Goal: Task Accomplishment & Management: Complete application form

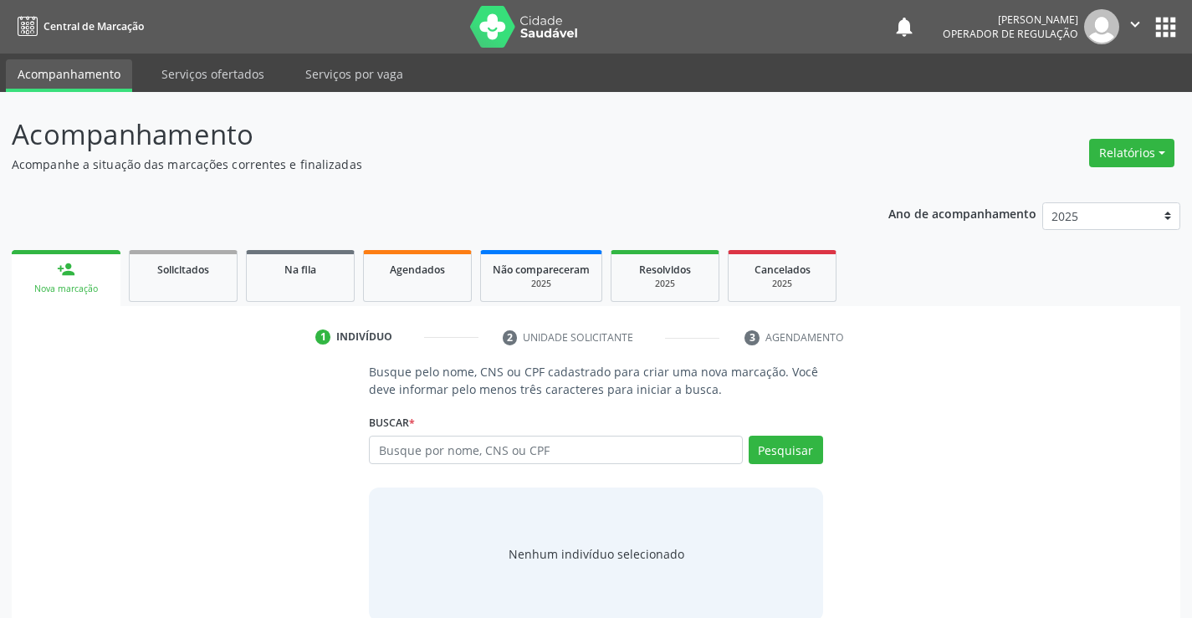
click at [586, 447] on input "text" at bounding box center [555, 450] width 373 height 28
type input "708006341213220"
click at [790, 440] on button "Pesquisar" at bounding box center [785, 450] width 74 height 28
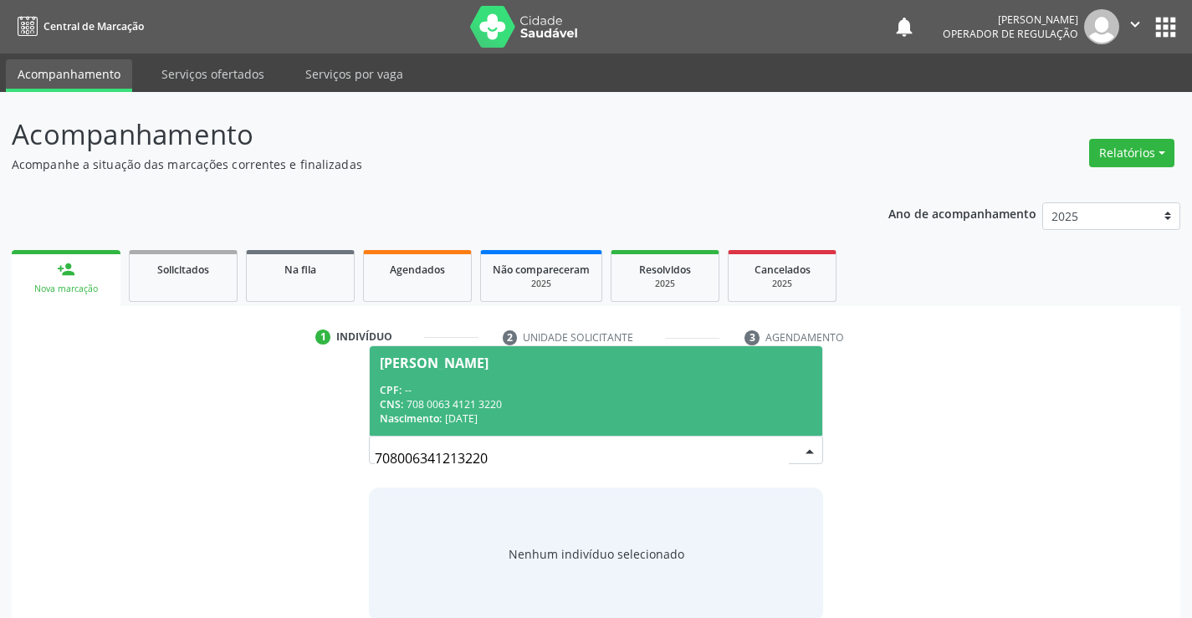
click at [573, 391] on div "CPF: --" at bounding box center [595, 390] width 431 height 14
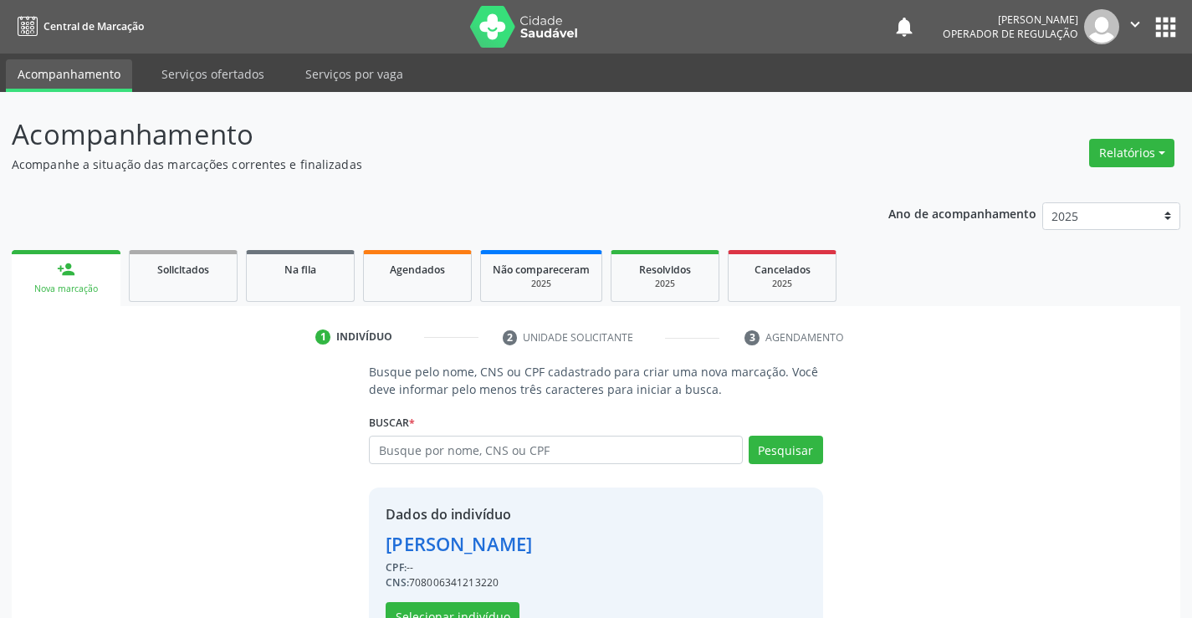
click at [458, 601] on div "Dados do indivíduo Marinalva Souza Silva CPF: -- CNS: 708006341213220 Seleciona…" at bounding box center [458, 567] width 146 height 126
click at [458, 606] on button "Selecionar indivíduo" at bounding box center [452, 616] width 134 height 28
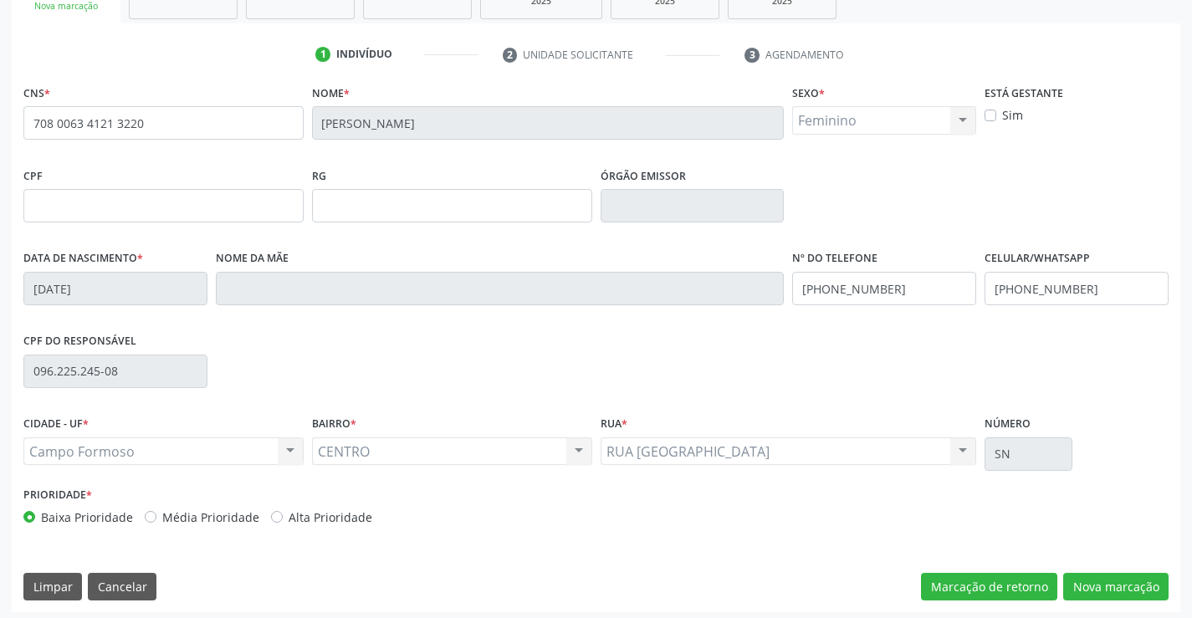
scroll to position [288, 0]
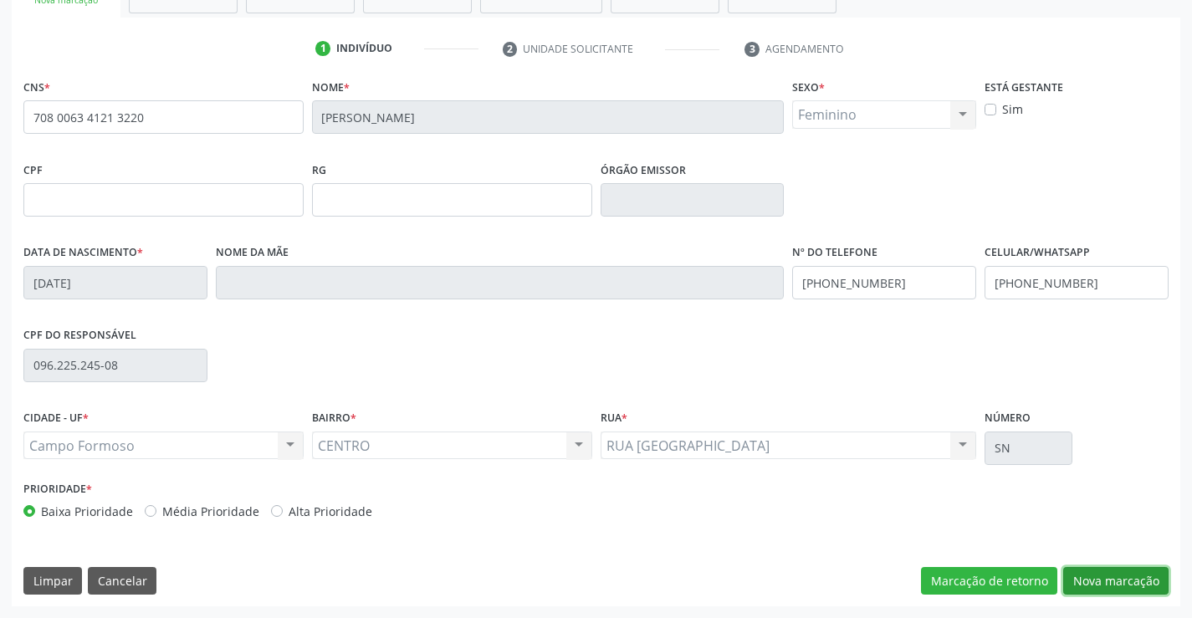
click at [1113, 574] on button "Nova marcação" at bounding box center [1115, 581] width 105 height 28
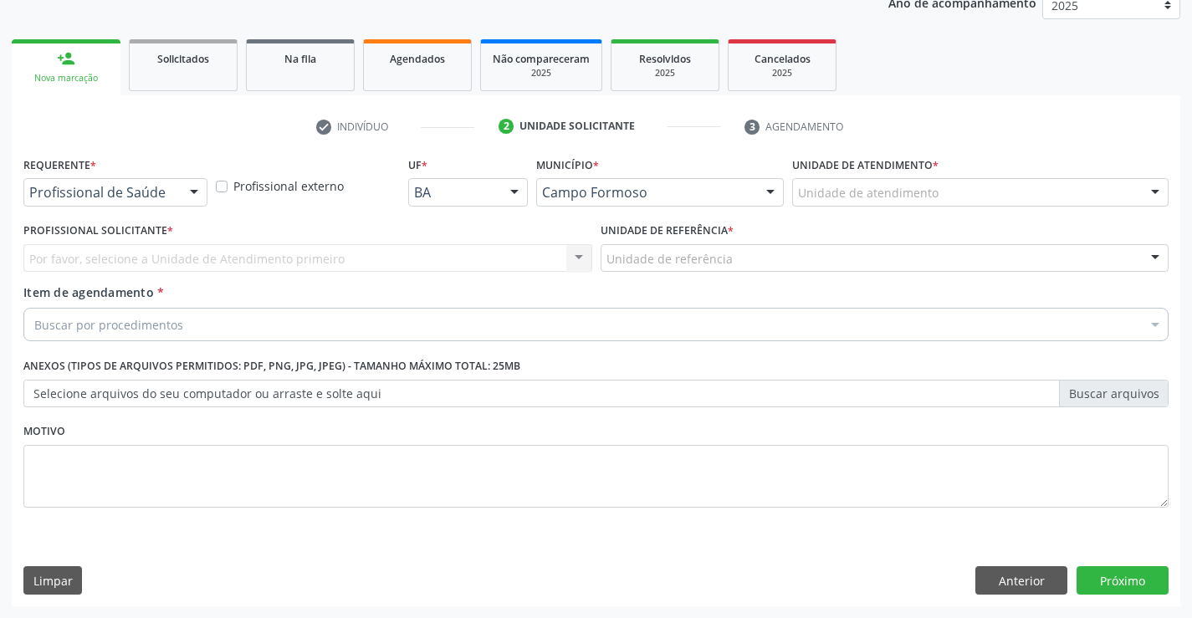
scroll to position [211, 0]
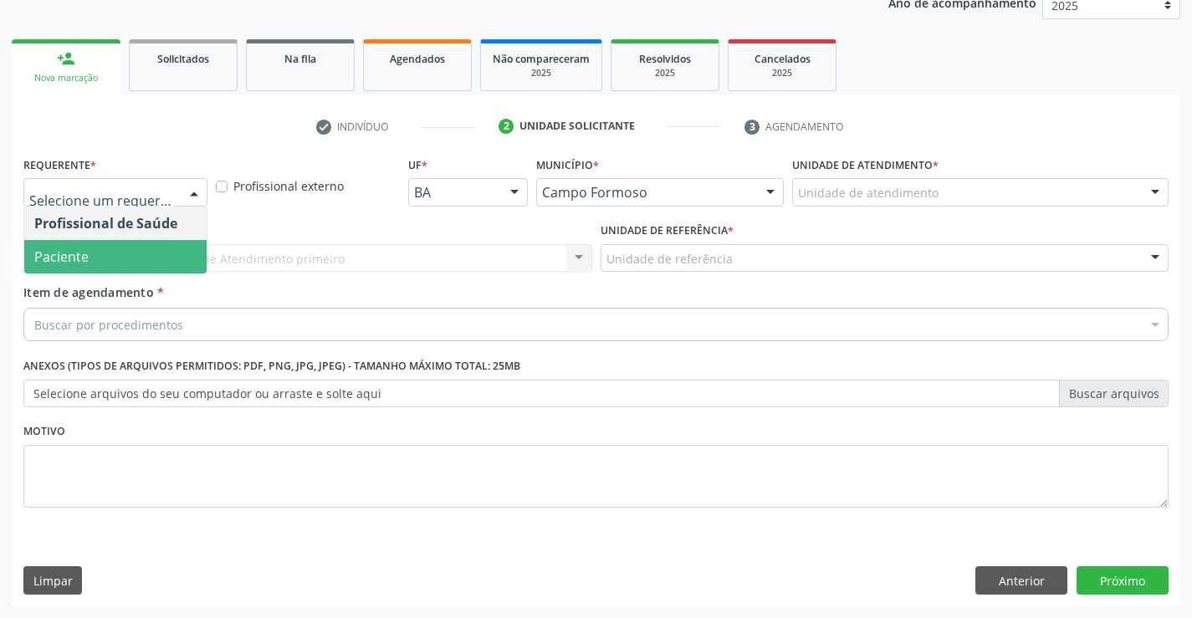
click at [69, 252] on span "Paciente" at bounding box center [61, 257] width 54 height 18
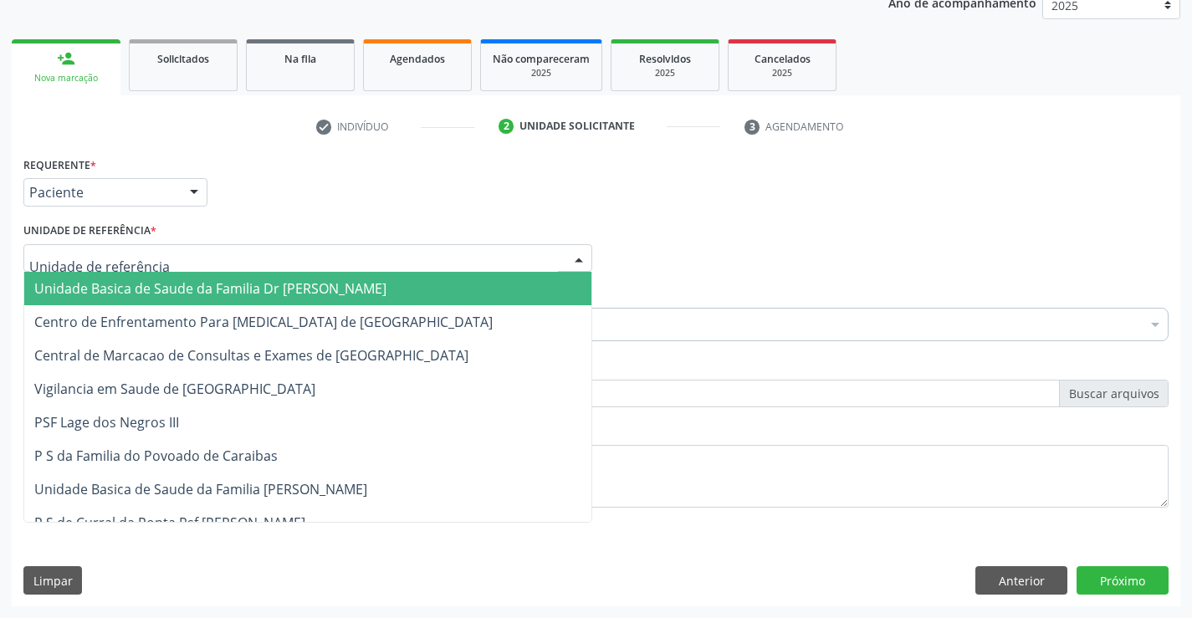
click at [85, 288] on span "Unidade Basica de Saude da Familia Dr [PERSON_NAME]" at bounding box center [210, 288] width 352 height 18
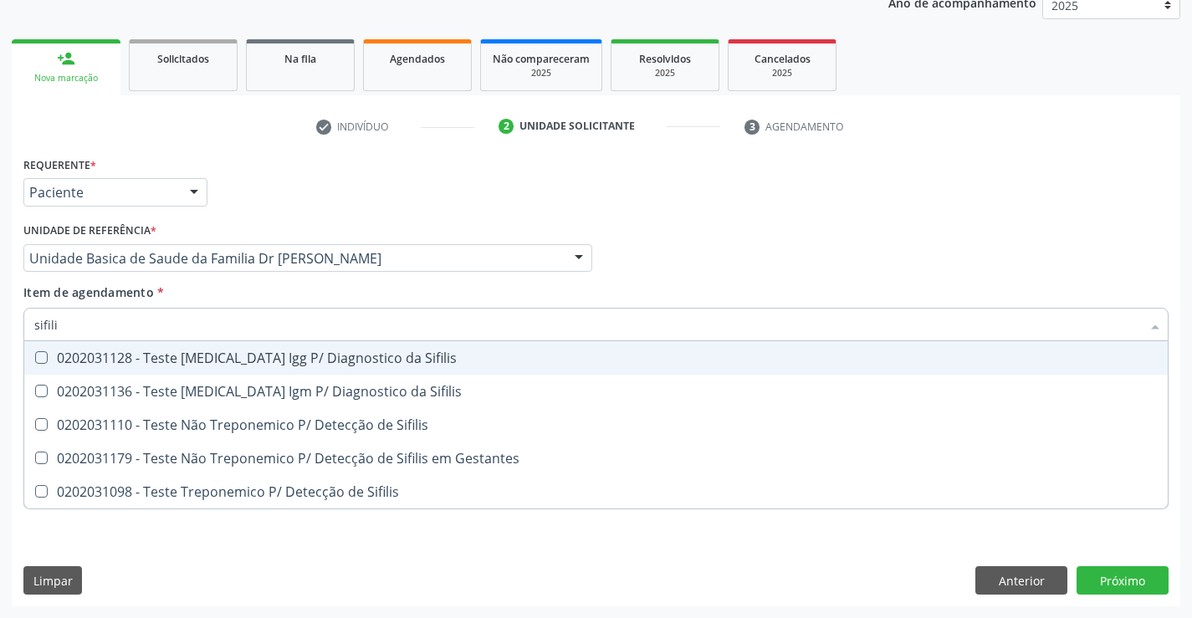
type input "sifilis"
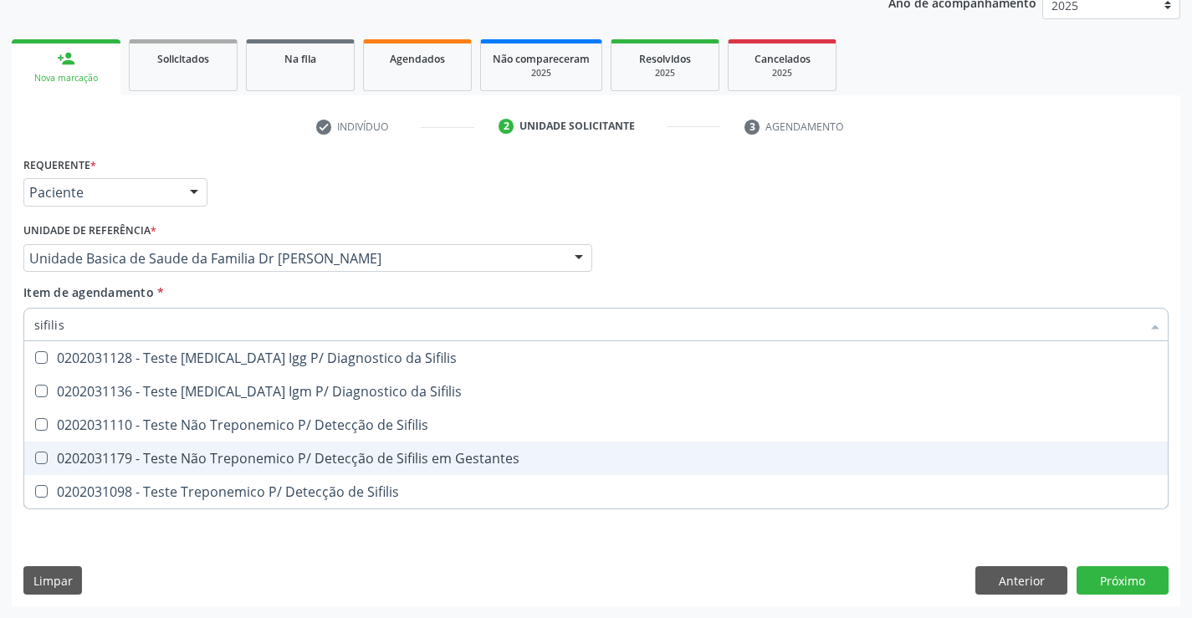
click at [389, 456] on div "0202031179 - Teste Não Treponemico P/ Detecção de Sifilis em Gestantes" at bounding box center [595, 458] width 1123 height 13
checkbox Gestantes "true"
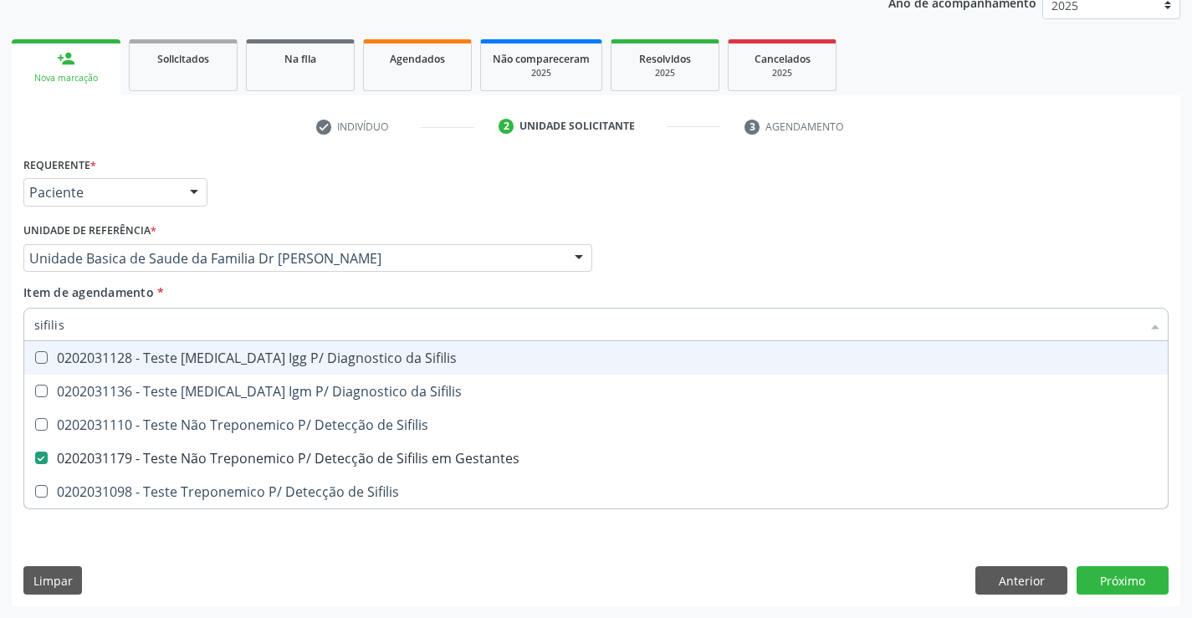
type input "sifilis"
click at [244, 286] on div "Item de agendamento * sifilis Desfazer seleção 0202031128 - Teste Fta-Abs Igg P…" at bounding box center [595, 309] width 1145 height 53
checkbox Sifilis "true"
checkbox Gestantes "false"
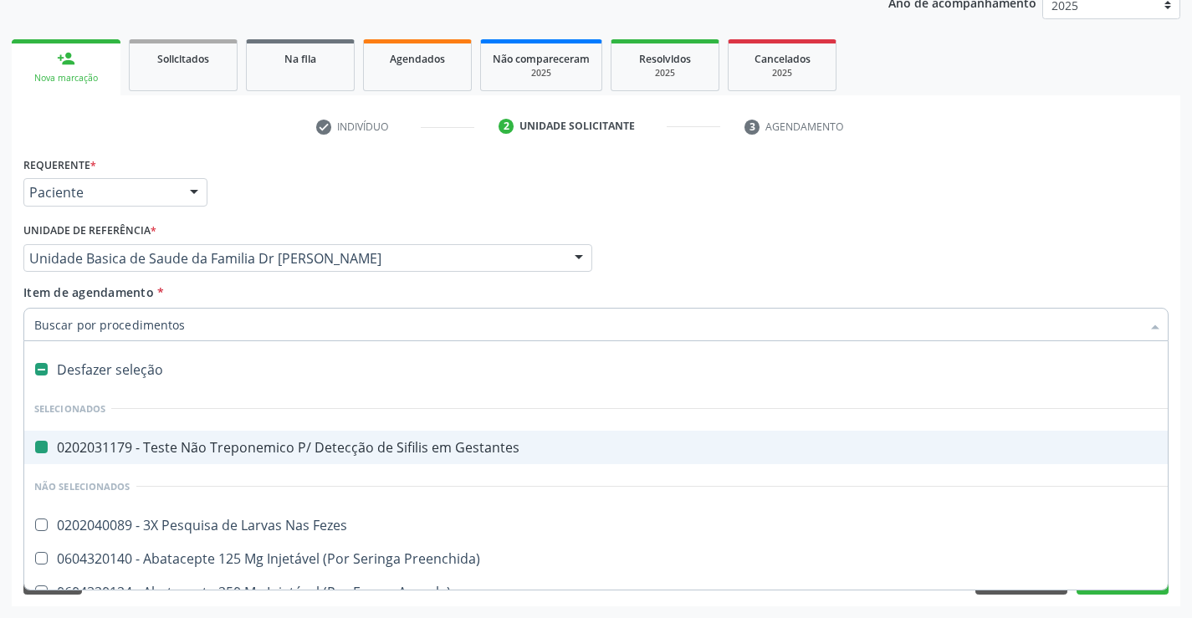
type input "h"
checkbox Gestantes "false"
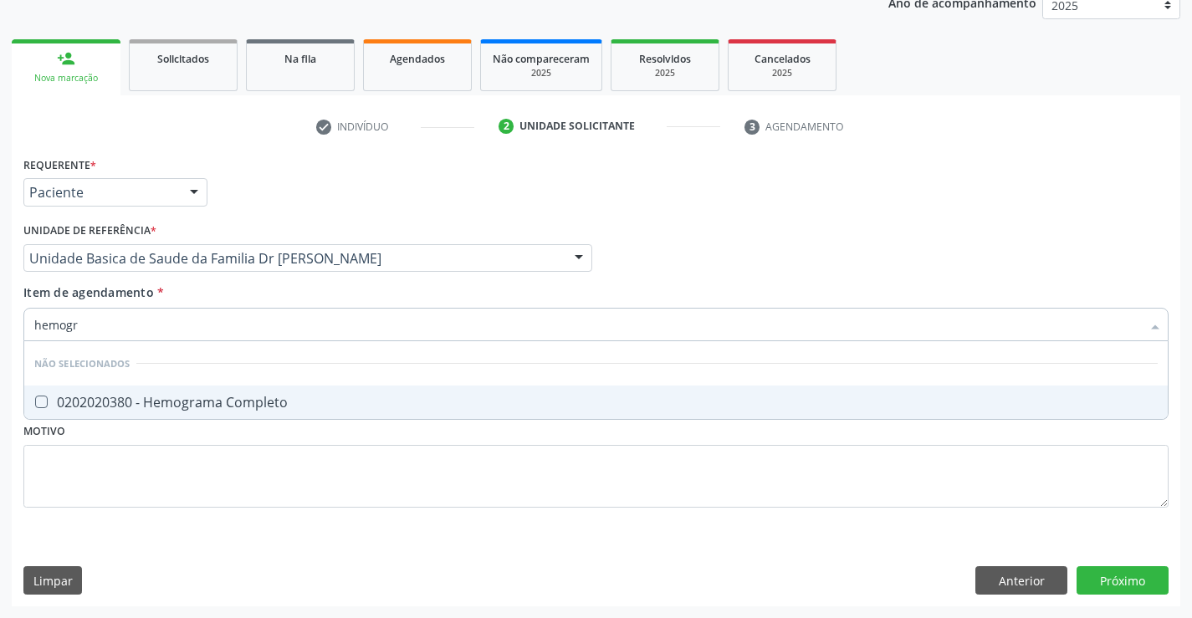
type input "hemogra"
click at [245, 400] on div "0202020380 - Hemograma Completo" at bounding box center [595, 402] width 1123 height 13
checkbox Completo "true"
type input "hemogra"
click at [257, 294] on div "Item de agendamento * hemogra Desfazer seleção Não selecionados 0202020380 - He…" at bounding box center [595, 309] width 1145 height 53
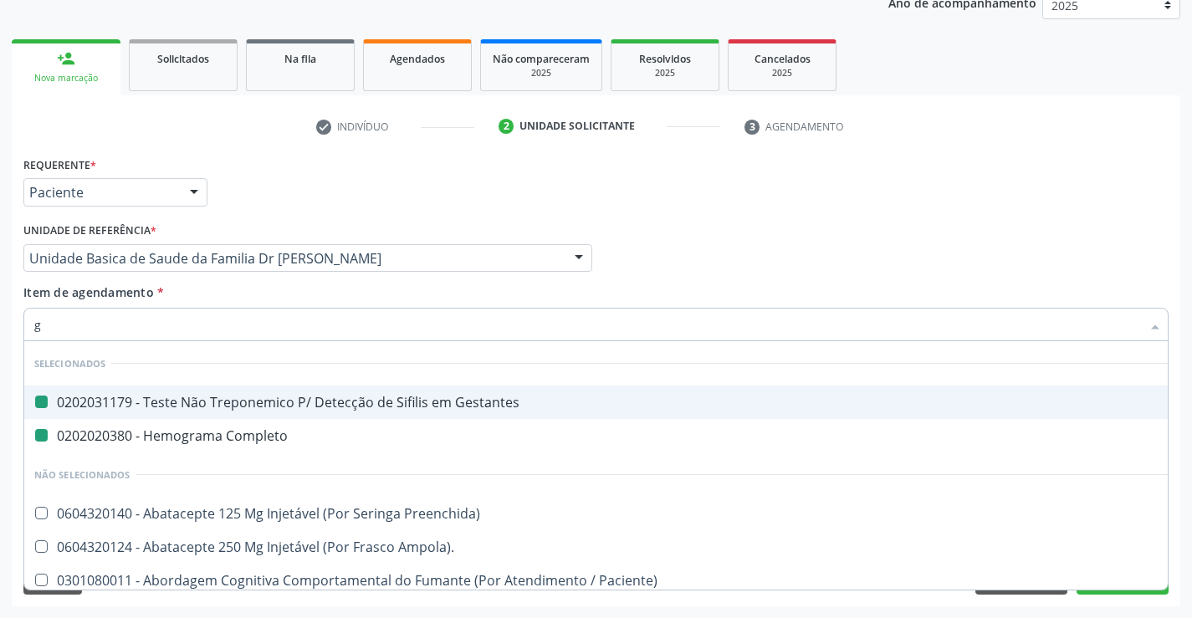
type input "gl"
checkbox Gestantes "false"
checkbox Completo "false"
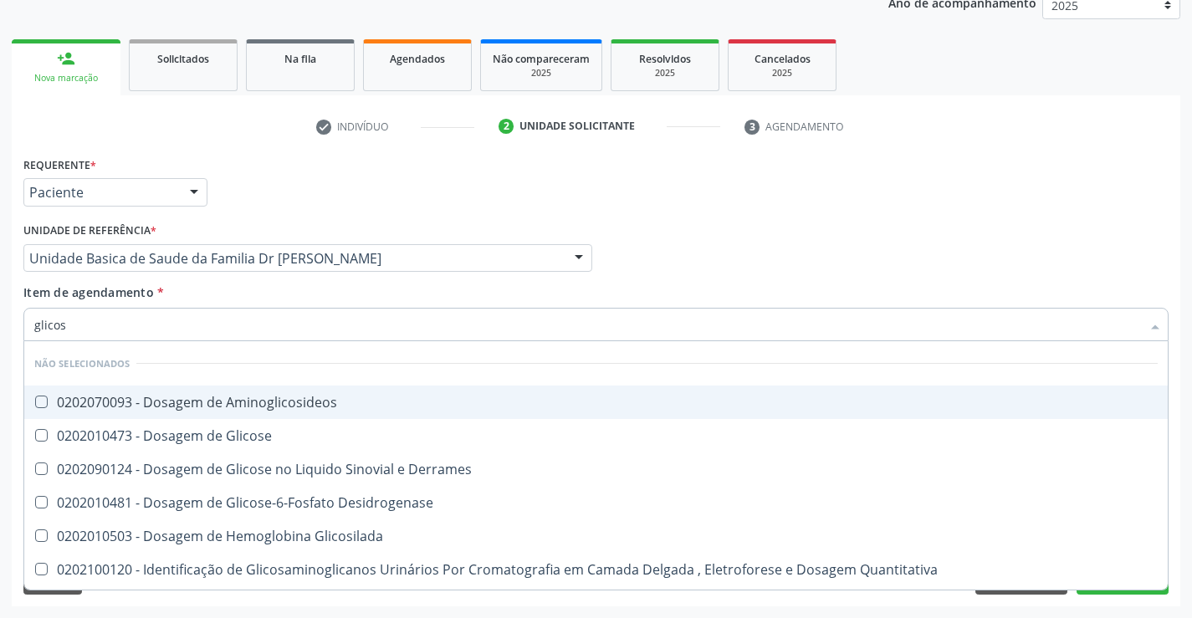
type input "glicose"
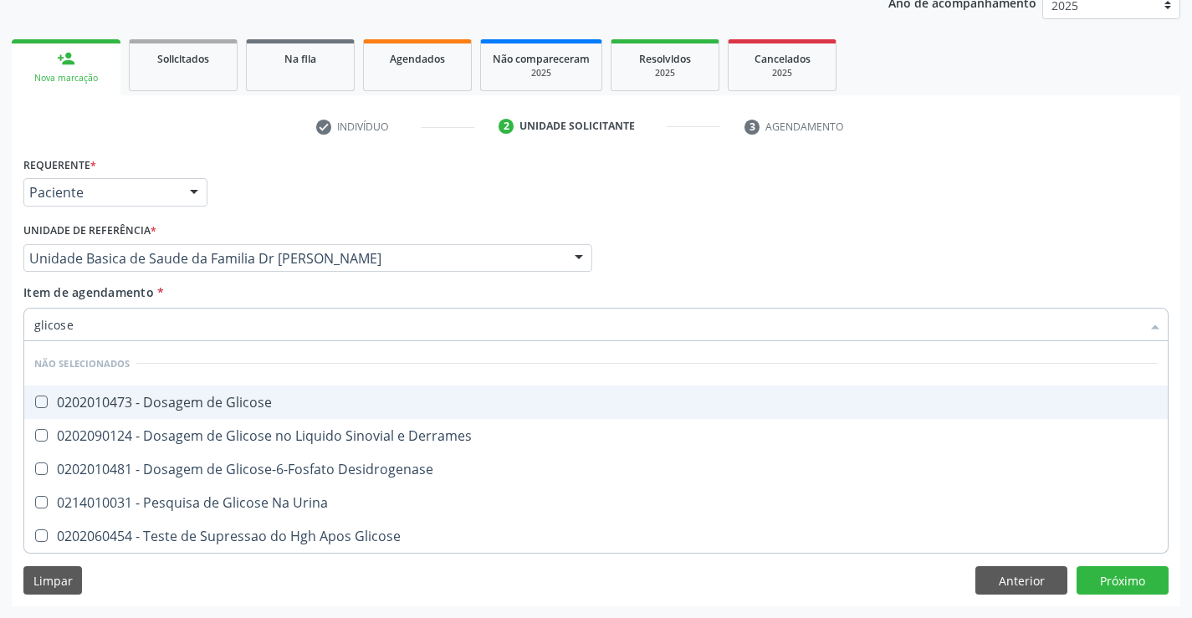
click at [281, 399] on div "0202010473 - Dosagem de Glicose" at bounding box center [595, 402] width 1123 height 13
checkbox Glicose "true"
type input "glicose"
click at [324, 290] on div "Item de agendamento * glicose Desfazer seleção Não selecionados 0202010473 - Do…" at bounding box center [595, 309] width 1145 height 53
checkbox Derrames "true"
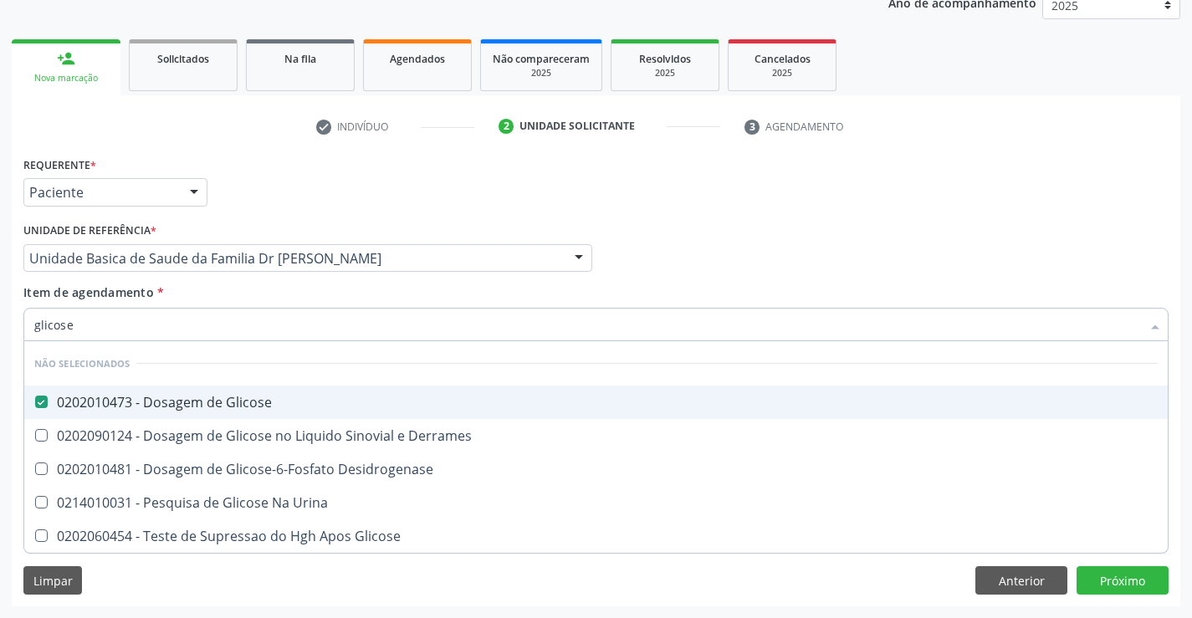
checkbox Desidrogenase "true"
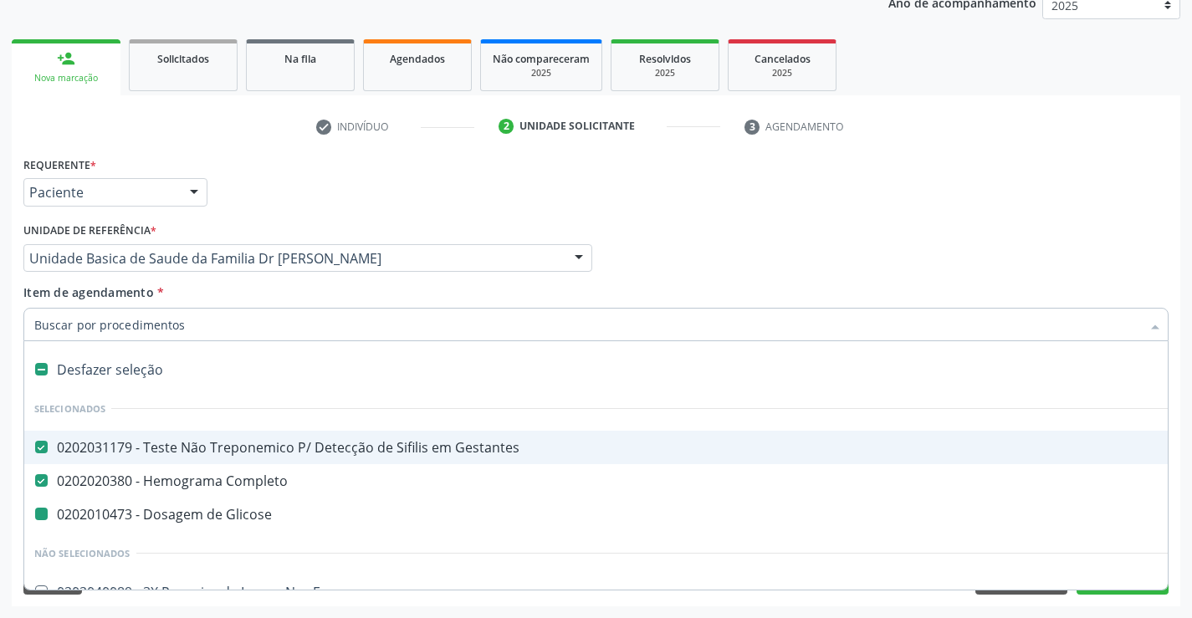
type input "f"
checkbox Glicose "false"
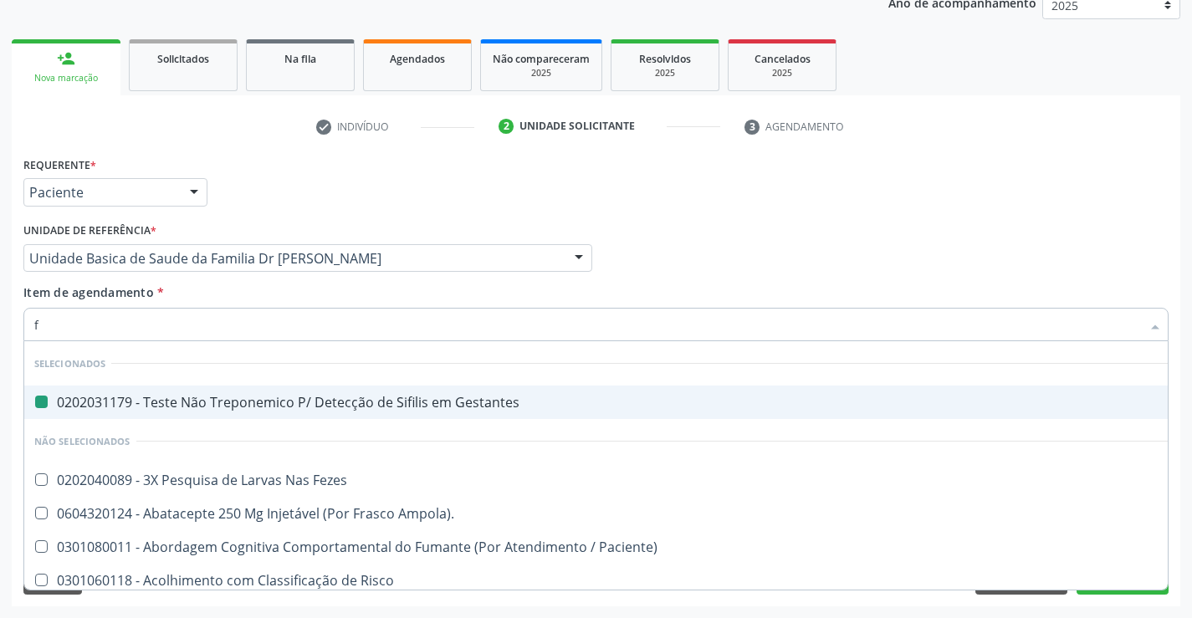
type input "fe"
checkbox Gestantes "false"
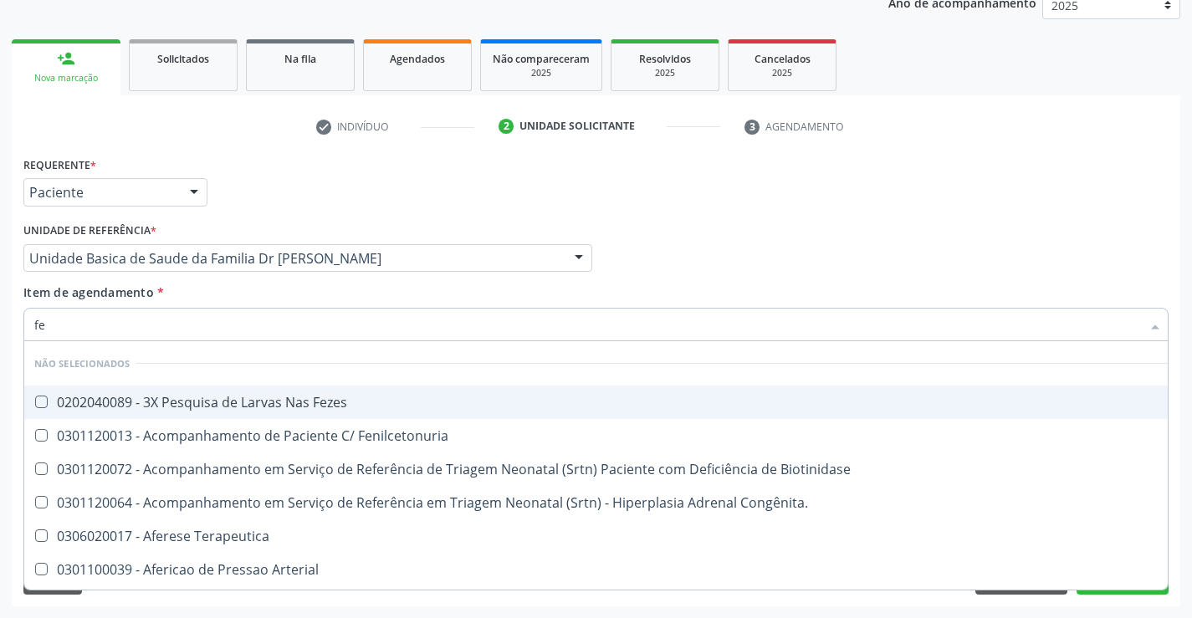
type input "fez"
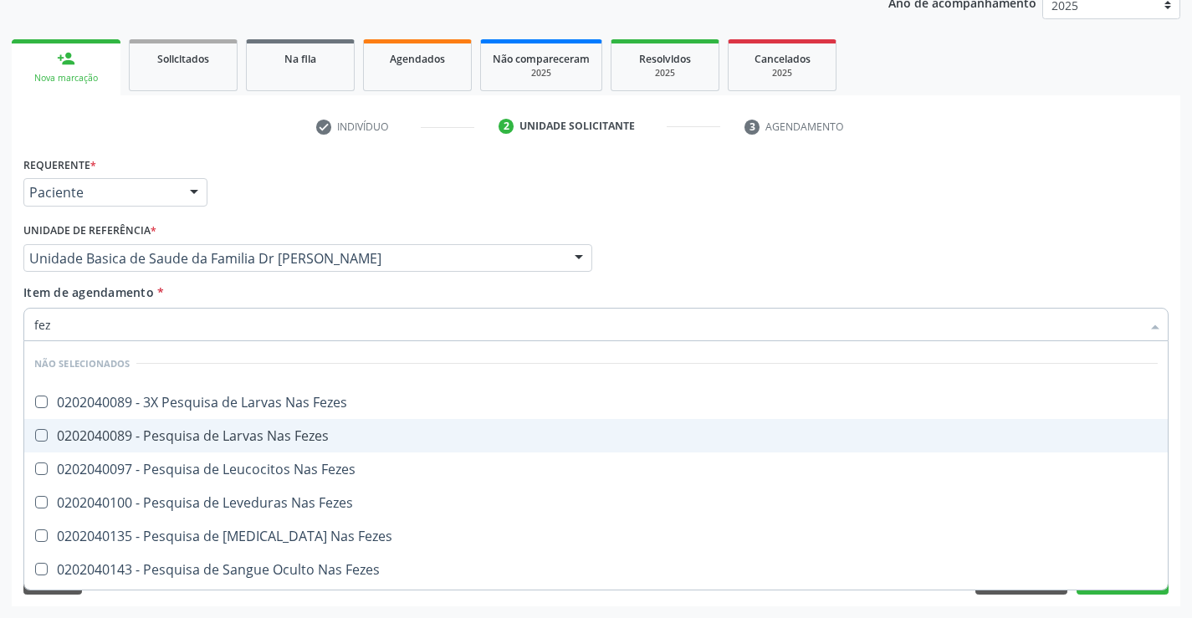
click at [299, 439] on div "0202040089 - Pesquisa de Larvas Nas Fezes" at bounding box center [595, 435] width 1123 height 13
checkbox Fezes "true"
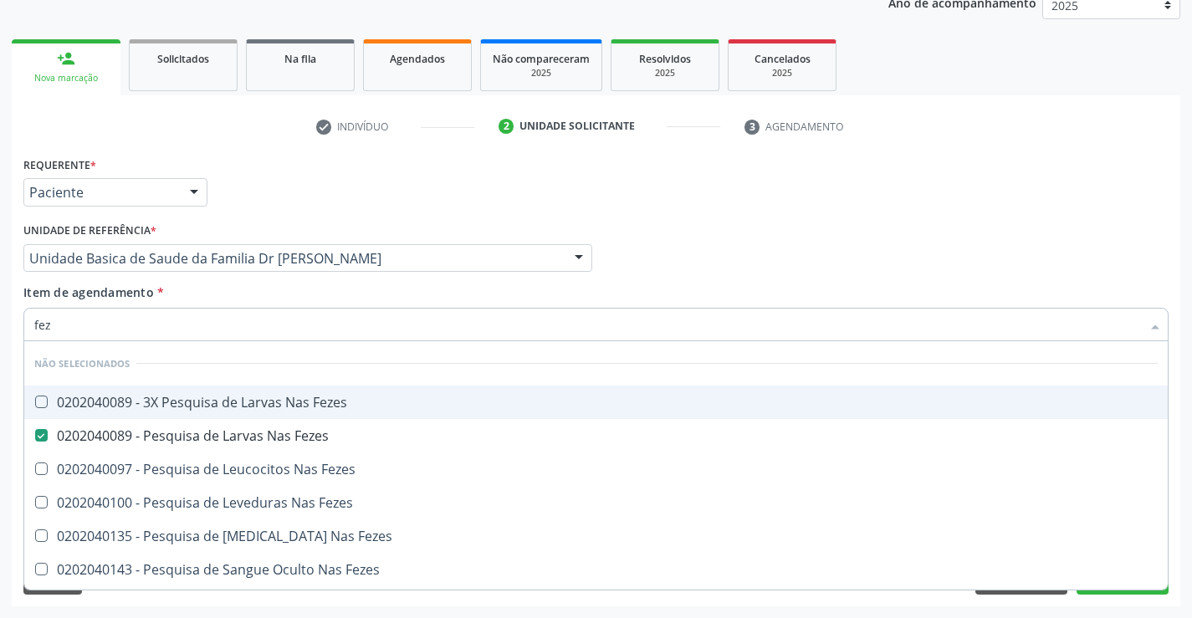
type input "fez"
click at [310, 295] on div "Item de agendamento * fez [PERSON_NAME] seleção Não selecionados 0202040089 - 3…" at bounding box center [595, 309] width 1145 height 53
checkbox Fezes "true"
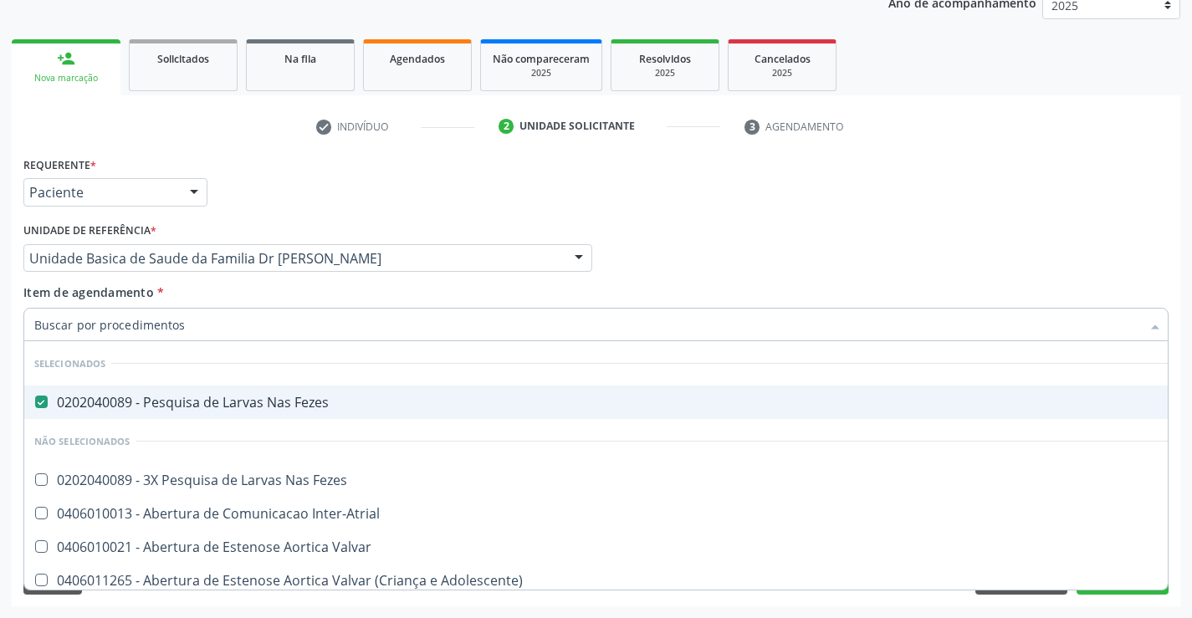
type input "u"
checkbox Fezes "false"
checkbox Inter-Atrial "false"
type input "ur"
checkbox Fezes "false"
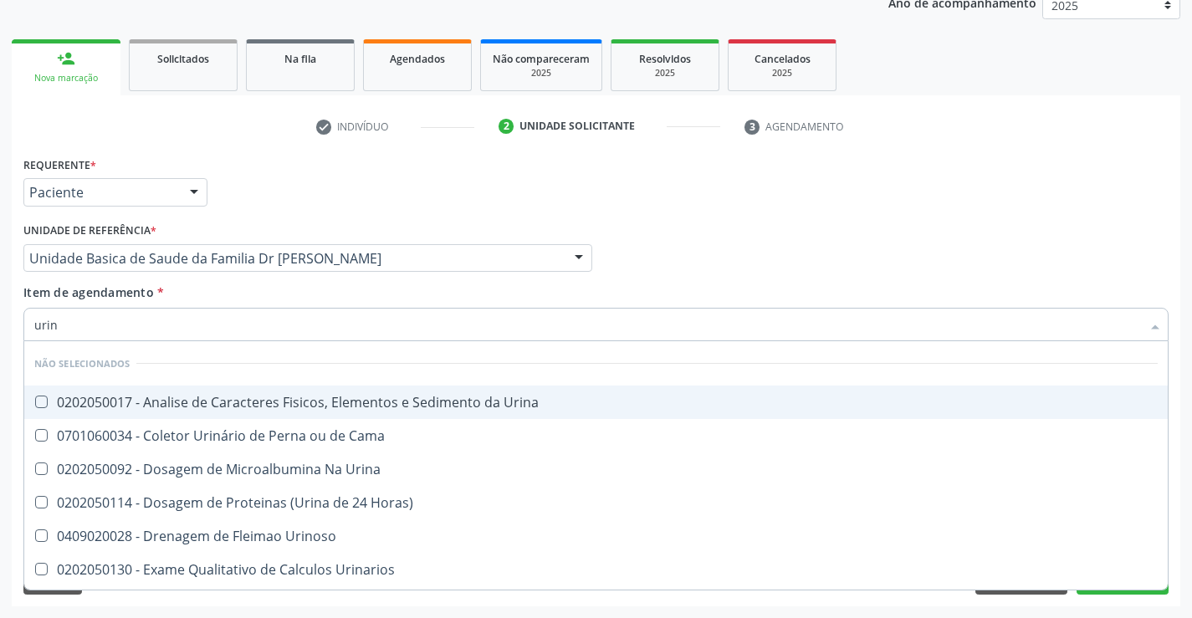
type input "urina"
click at [312, 401] on div "0202050017 - Analise de Caracteres Fisicos, Elementos e Sedimento da Urina" at bounding box center [595, 402] width 1123 height 13
checkbox Urina "true"
click at [280, 290] on div "Item de agendamento * urina Desfazer seleção Não selecionados 0202050017 - Anal…" at bounding box center [595, 309] width 1145 height 53
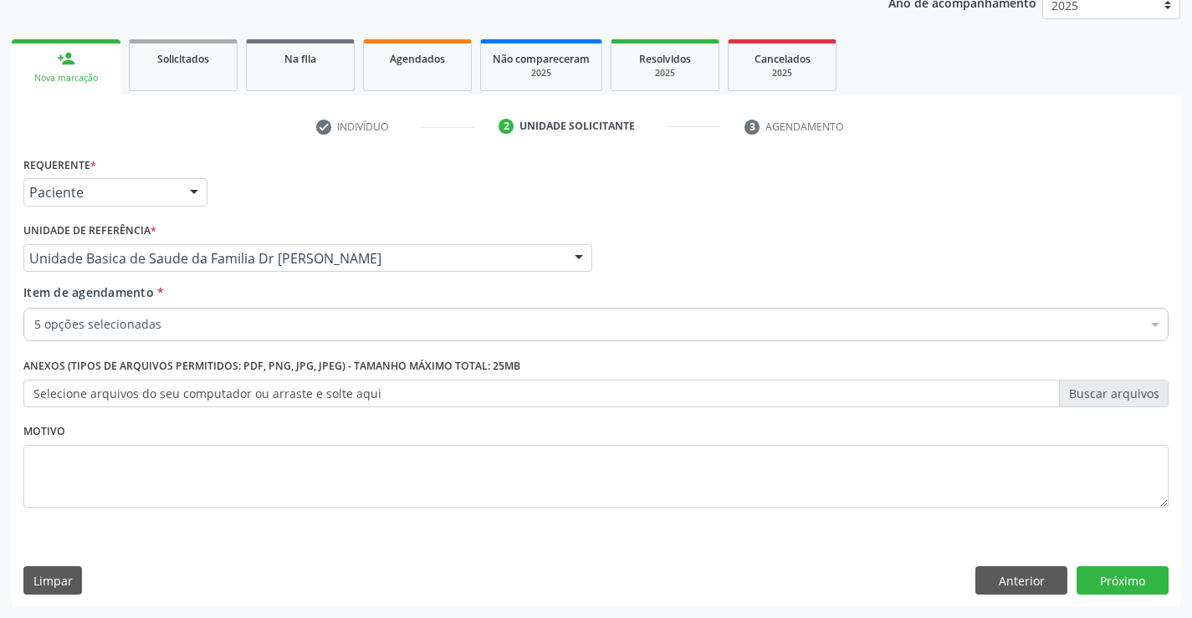
checkbox Glicose "true"
checkbox Fezes "true"
checkbox Urina "true"
checkbox Completo "true"
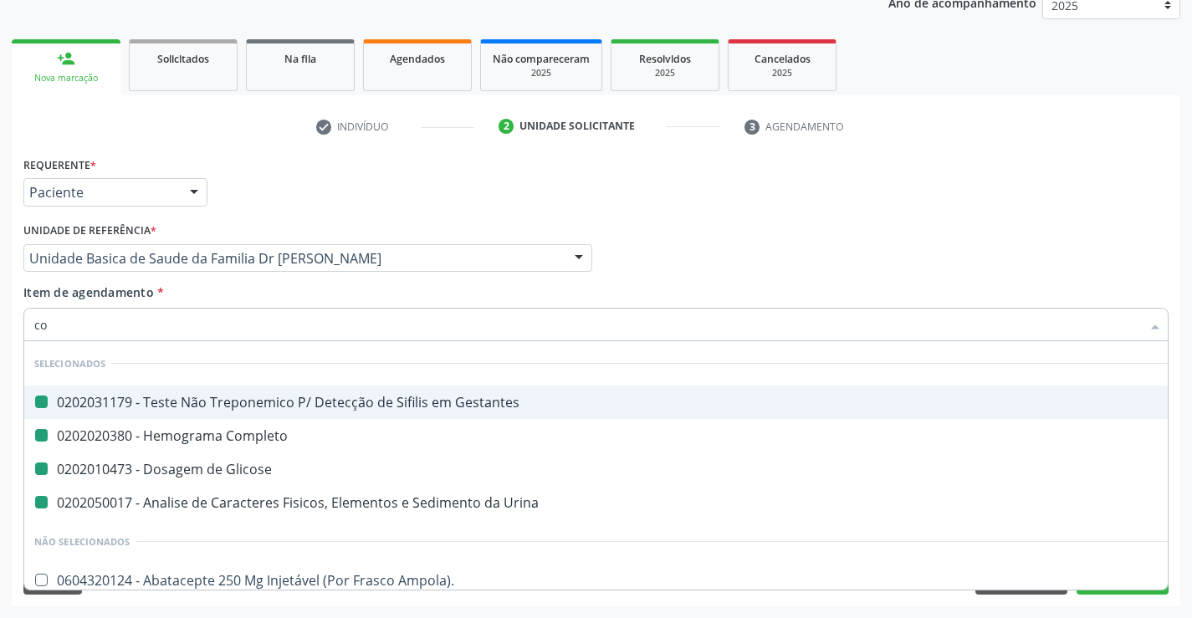
type input "col"
checkbox Gestantes "false"
checkbox Glicose "false"
checkbox Urina "false"
checkbox Completo "false"
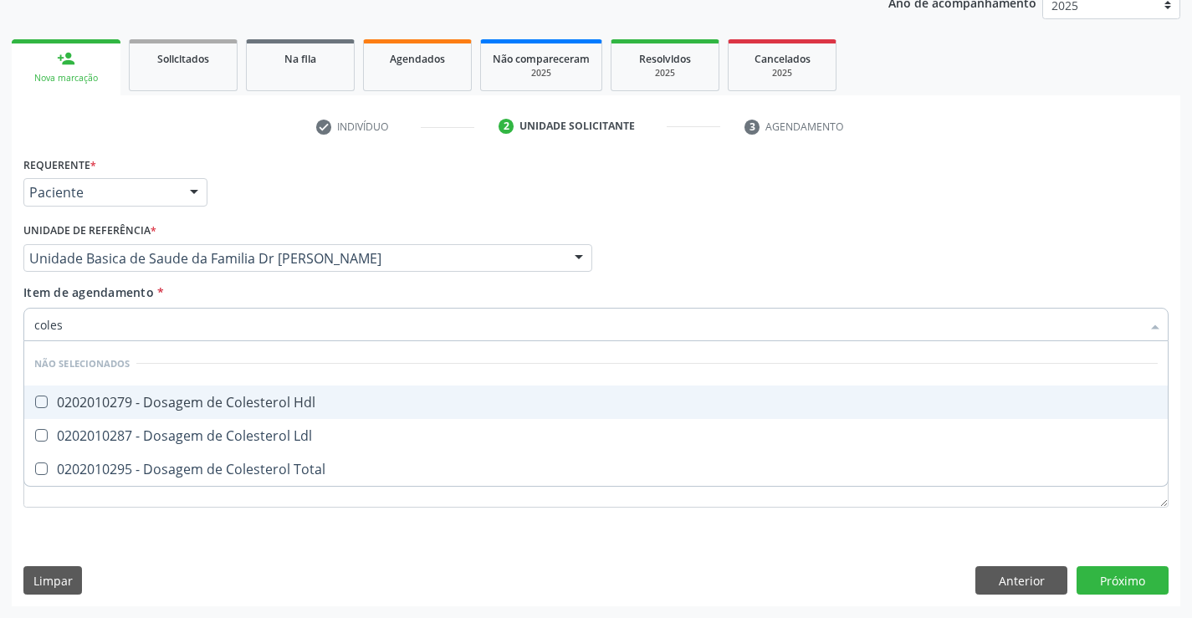
type input "colest"
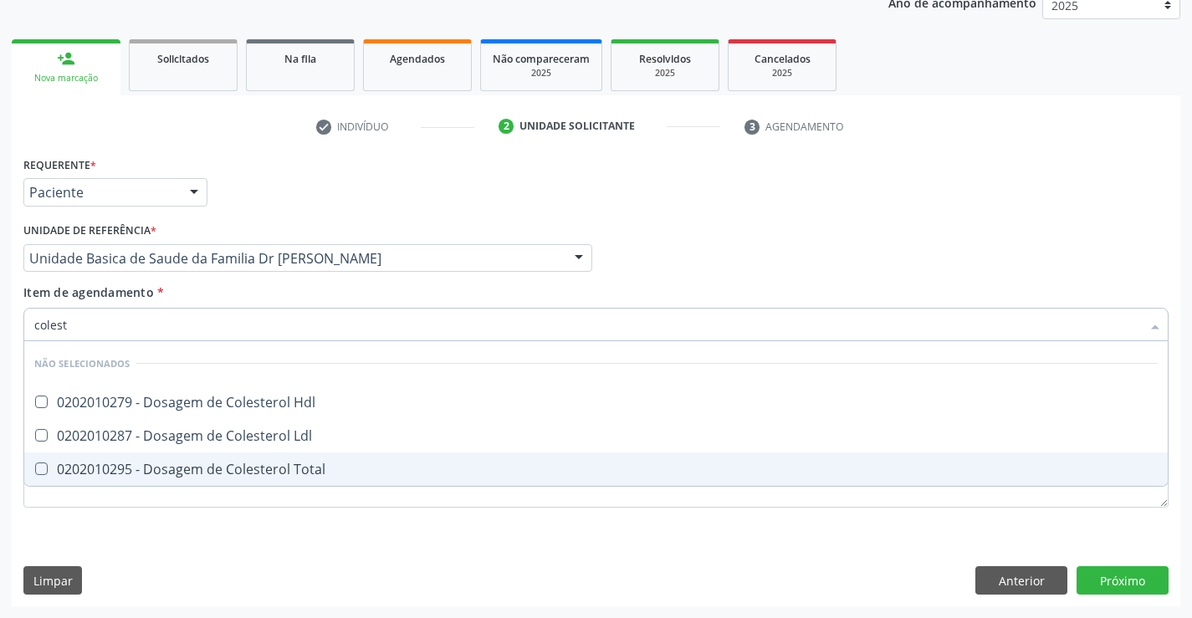
click at [262, 464] on div "0202010295 - Dosagem de Colesterol Total" at bounding box center [595, 468] width 1123 height 13
checkbox Total "true"
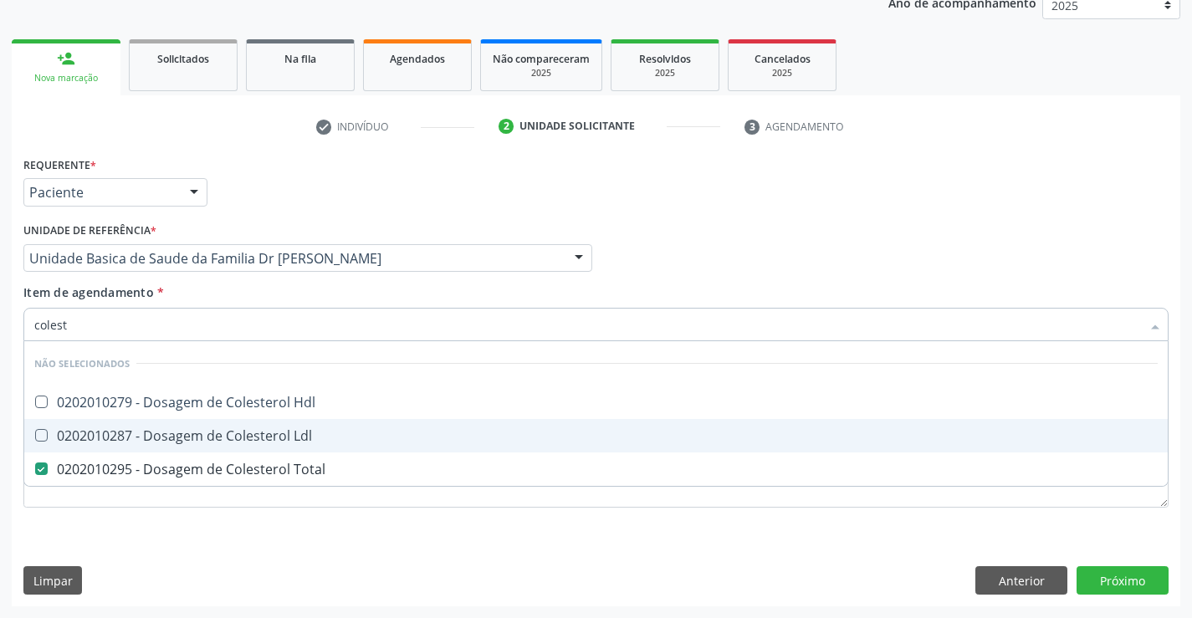
click at [262, 440] on div "0202010287 - Dosagem de Colesterol Ldl" at bounding box center [595, 435] width 1123 height 13
checkbox Ldl "true"
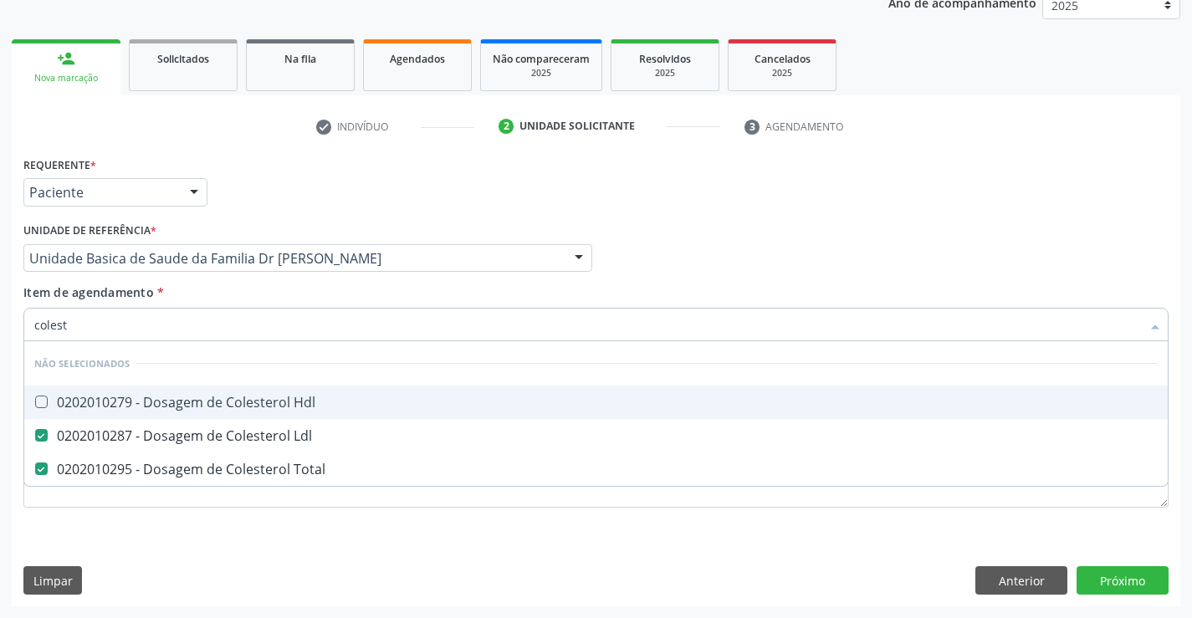
click at [262, 402] on div "0202010279 - Dosagem de Colesterol Hdl" at bounding box center [595, 402] width 1123 height 13
checkbox Hdl "true"
click at [256, 287] on div "Item de agendamento * colest Desfazer seleção Não selecionados 0202010279 - Dos…" at bounding box center [595, 309] width 1145 height 53
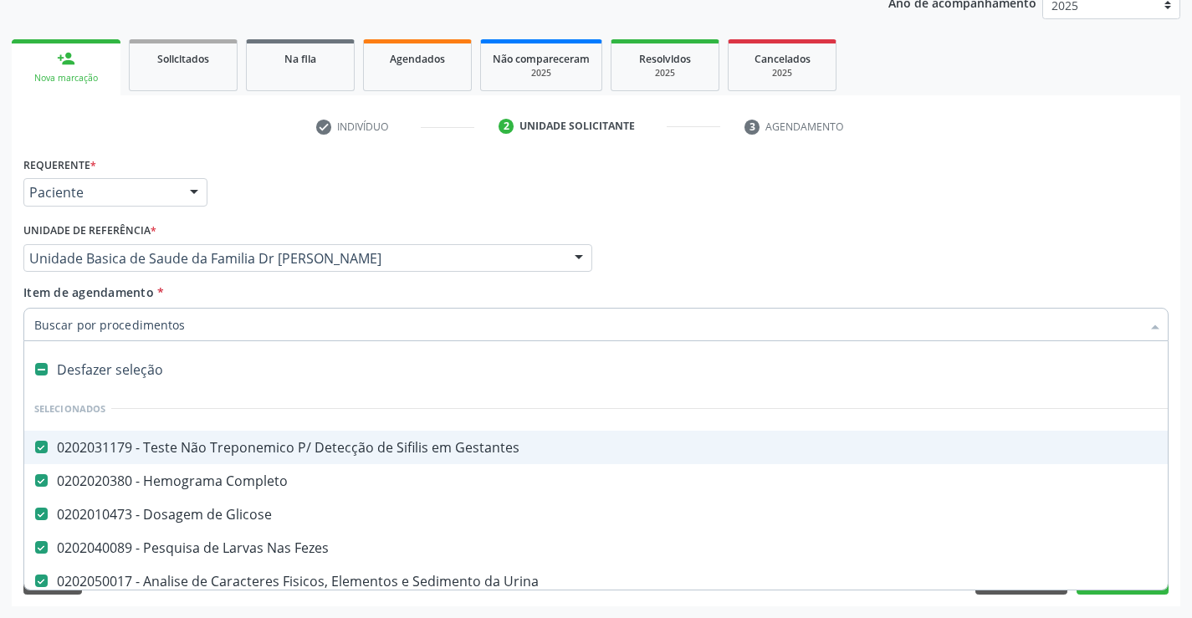
type input "t"
checkbox Hdl "false"
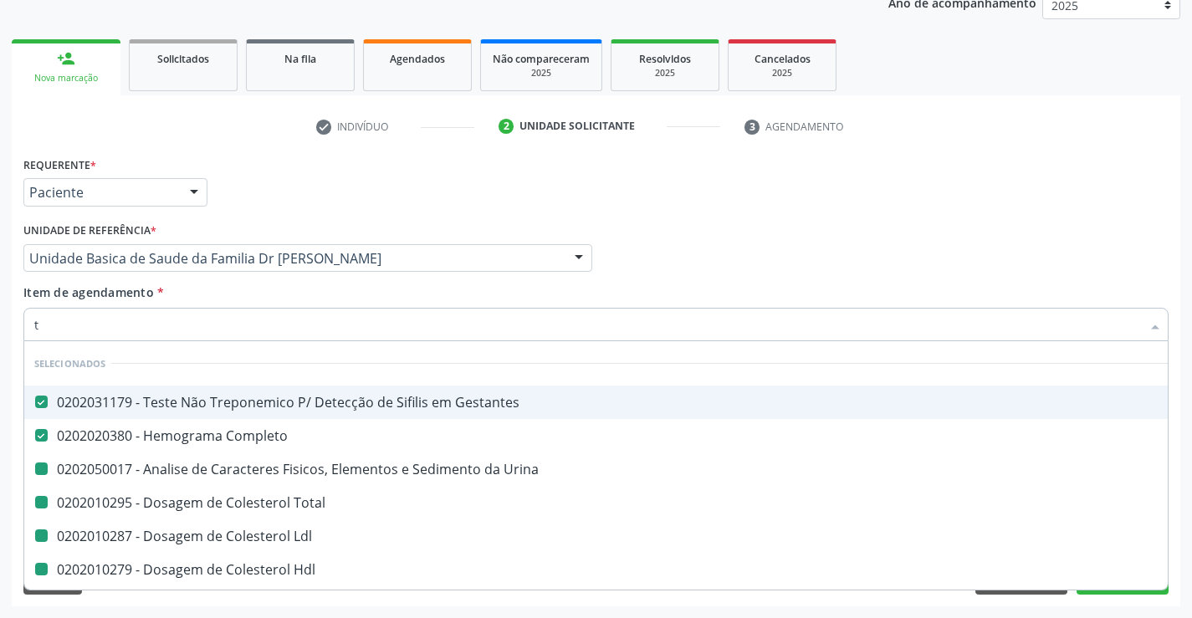
type input "tr"
checkbox Urina "false"
checkbox Total "false"
checkbox Ldl "false"
checkbox Hdl "false"
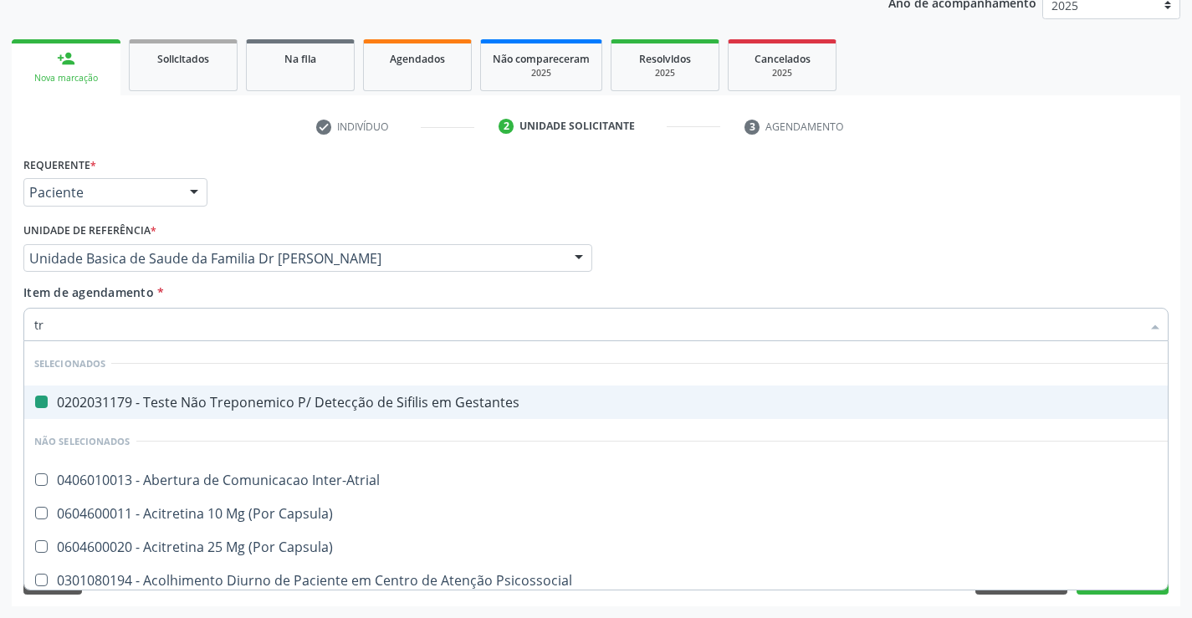
type input "tri"
checkbox Gestantes "false"
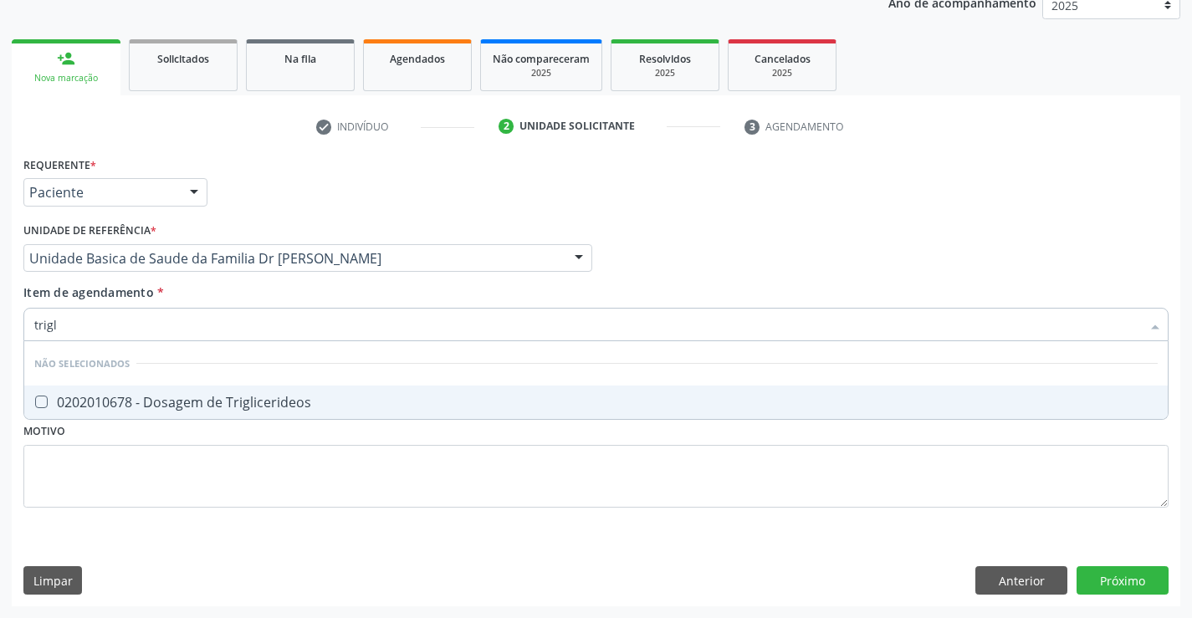
type input "trigli"
click at [191, 401] on div "0202010678 - Dosagem de Triglicerideos" at bounding box center [595, 402] width 1123 height 13
checkbox Triglicerideos "true"
click at [197, 294] on div "Item de agendamento * trigli Desfazer seleção Não selecionados 0202010678 - Dos…" at bounding box center [595, 309] width 1145 height 53
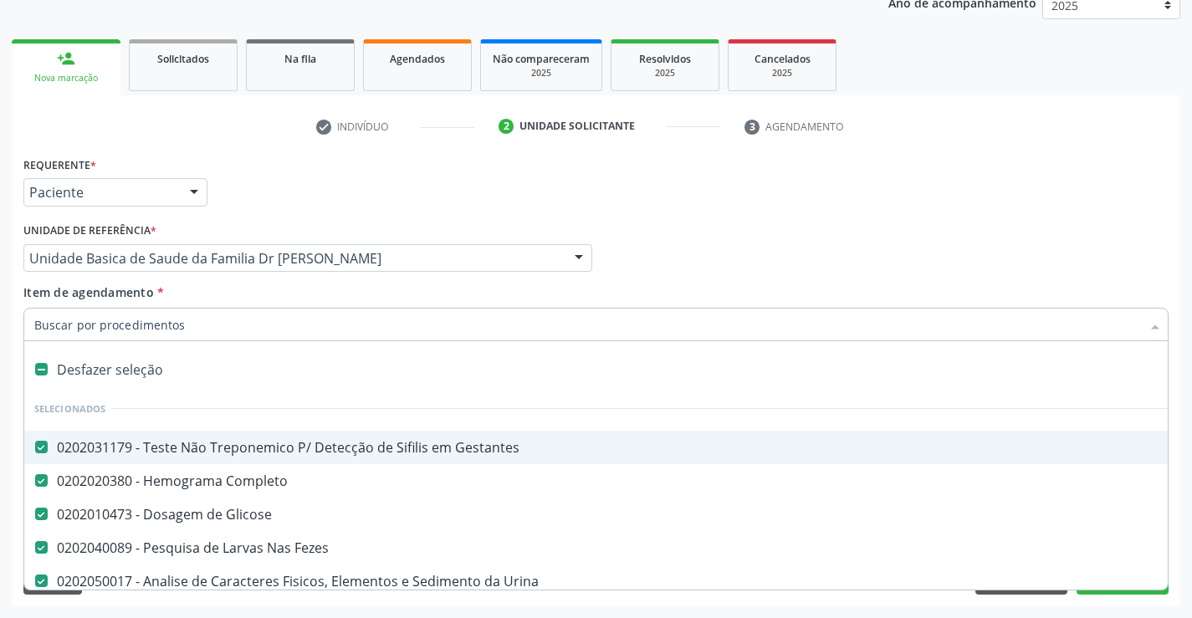
type input "t"
checkbox Triglicerideos "false"
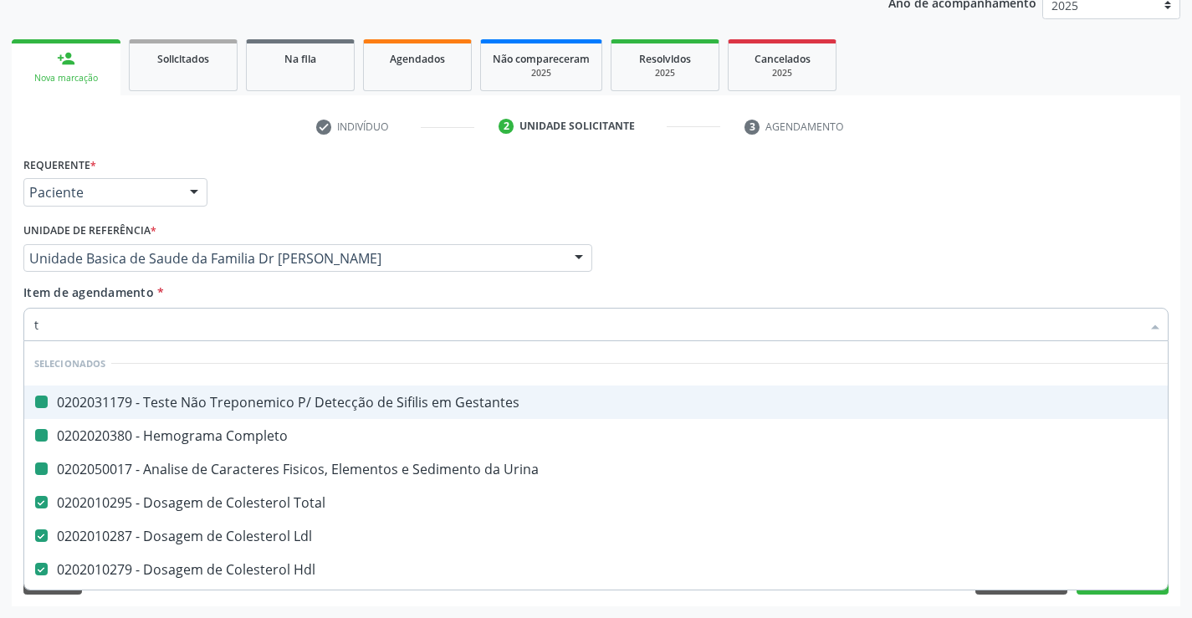
type input "tg"
checkbox Gestantes "false"
checkbox Completo "false"
checkbox Urina "false"
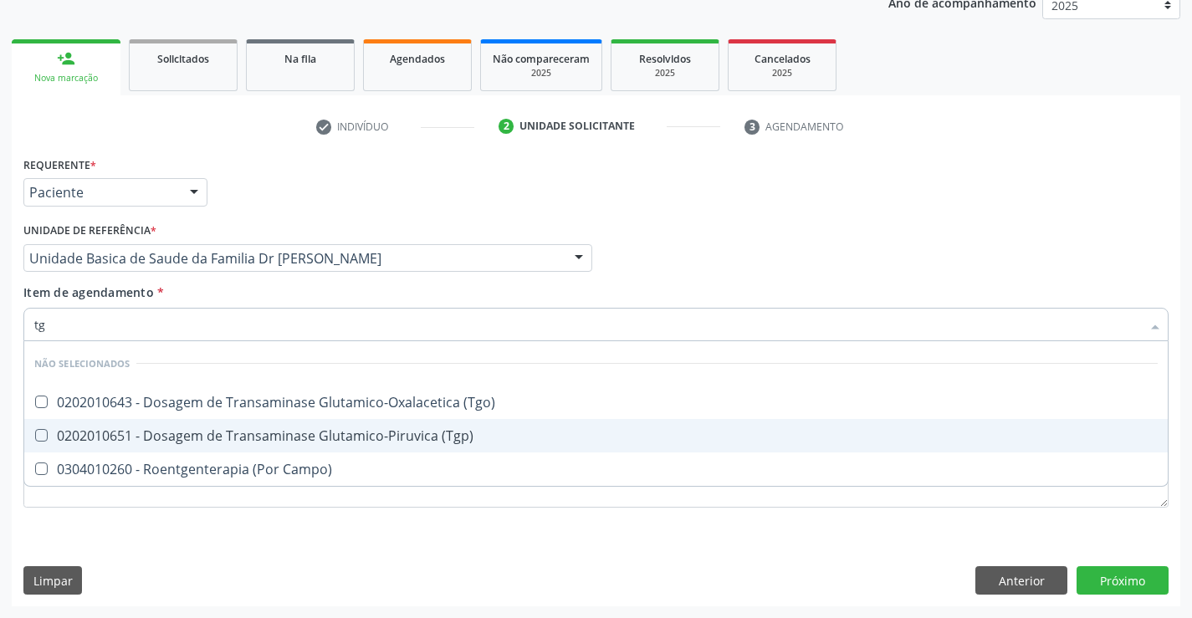
click at [207, 435] on div "0202010651 - Dosagem de Transaminase Glutamico-Piruvica (Tgp)" at bounding box center [595, 435] width 1123 height 13
checkbox \(Tgp\) "true"
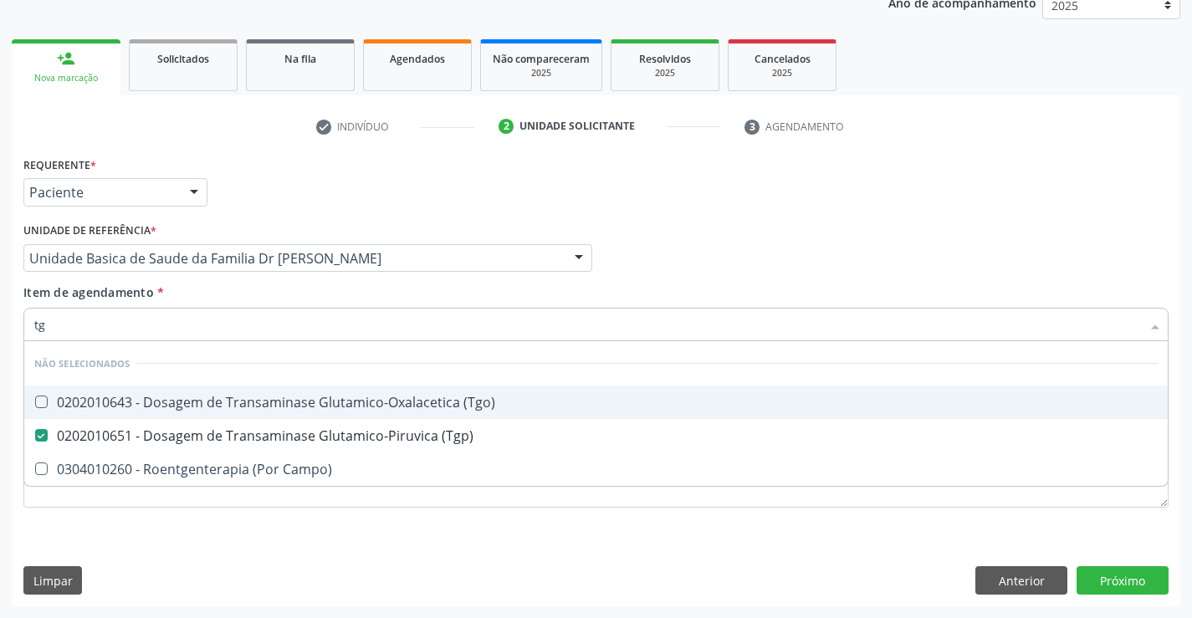
click at [207, 401] on div "0202010643 - Dosagem de Transaminase Glutamico-Oxalacetica (Tgo)" at bounding box center [595, 402] width 1123 height 13
checkbox \(Tgo\) "true"
click at [222, 285] on div "Item de agendamento * tg Desfazer seleção Não selecionados 0202010643 - Dosagem…" at bounding box center [595, 309] width 1145 height 53
checkbox Campo\) "true"
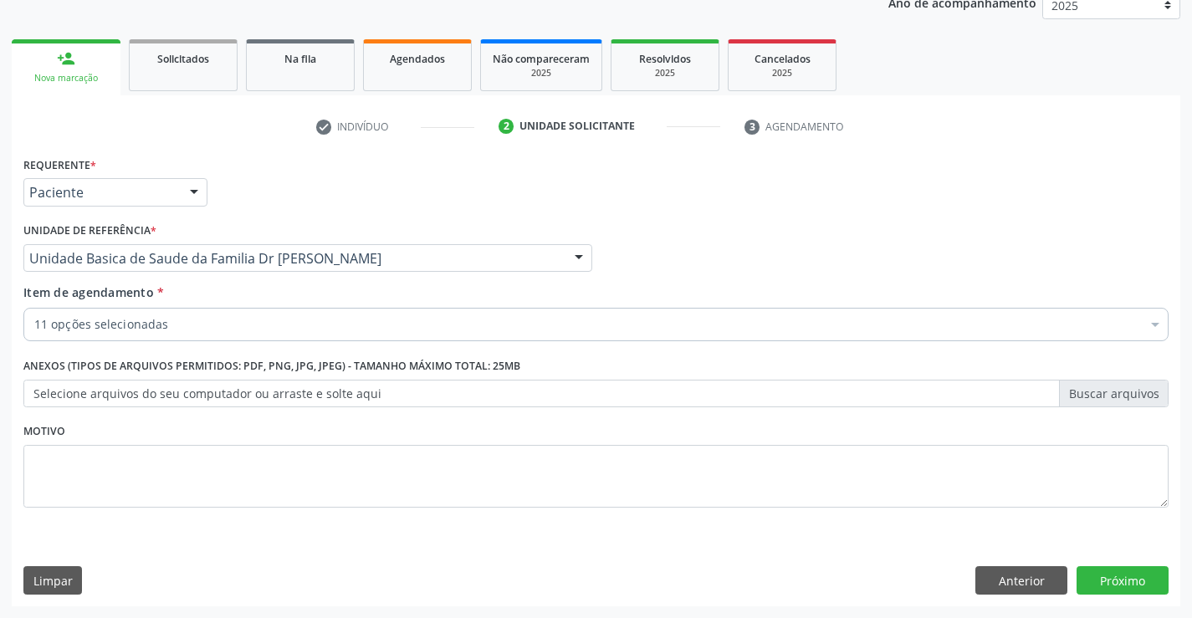
click at [224, 335] on div "11 opções selecionadas" at bounding box center [595, 324] width 1145 height 33
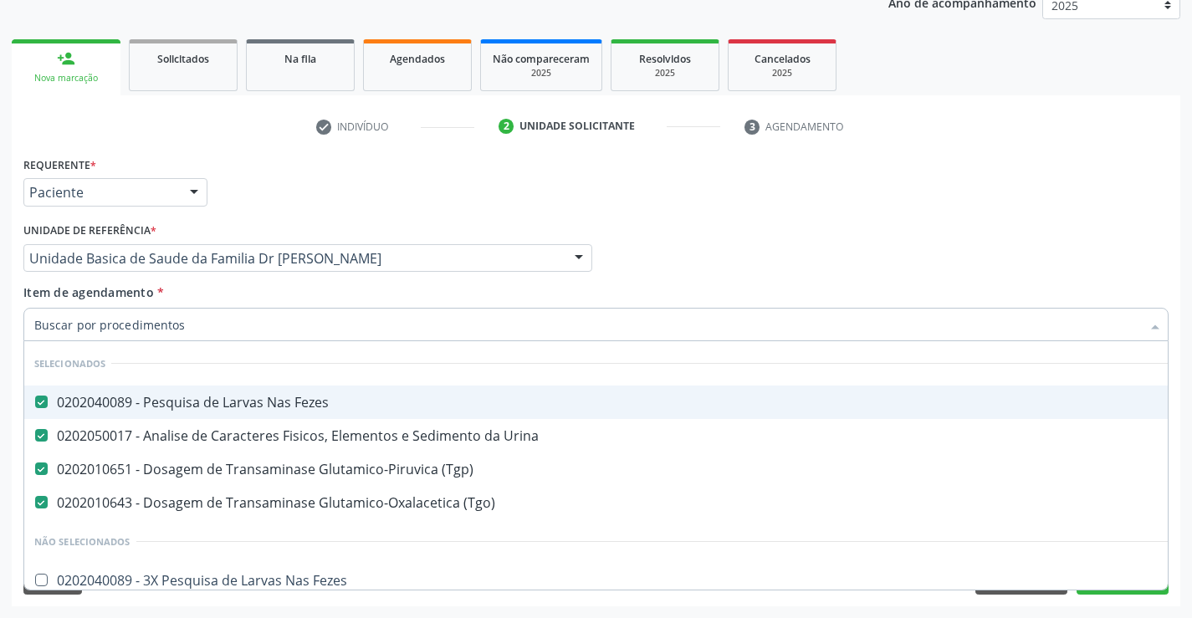
type input "u"
checkbox Fezes "false"
checkbox Inter-Atrial "false"
checkbox Valvar "false"
checkbox Adolescente\) "false"
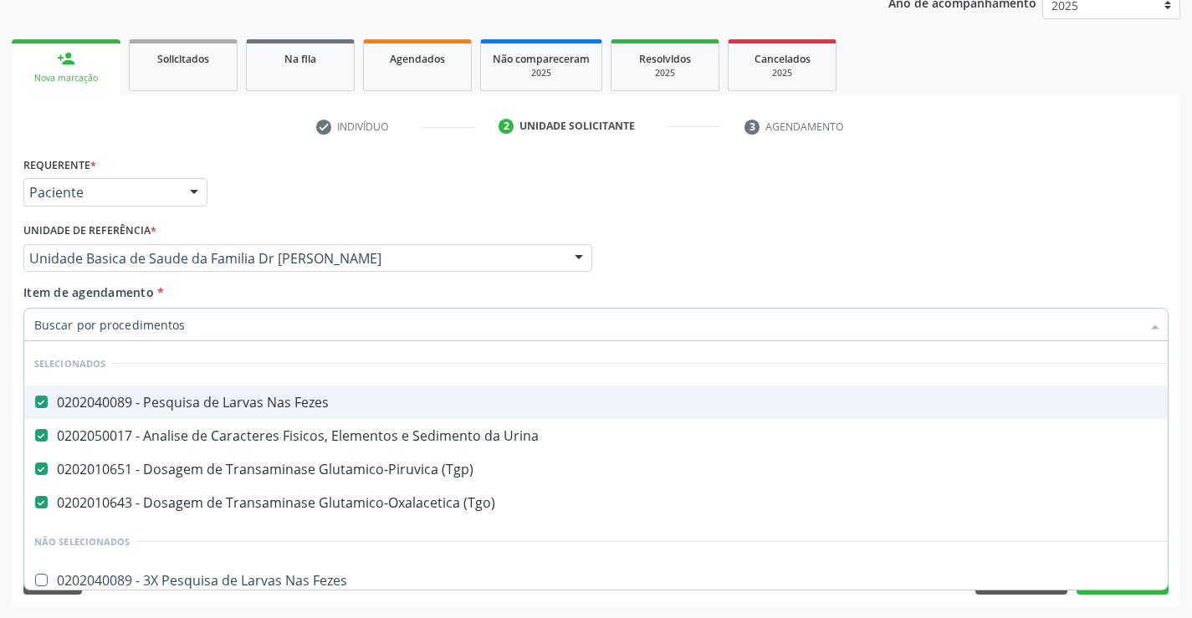
checkbox Valvar "false"
checkbox Adolescente\) "false"
type input "ur"
checkbox \(Tgp\) "false"
checkbox \(Tgo\) "false"
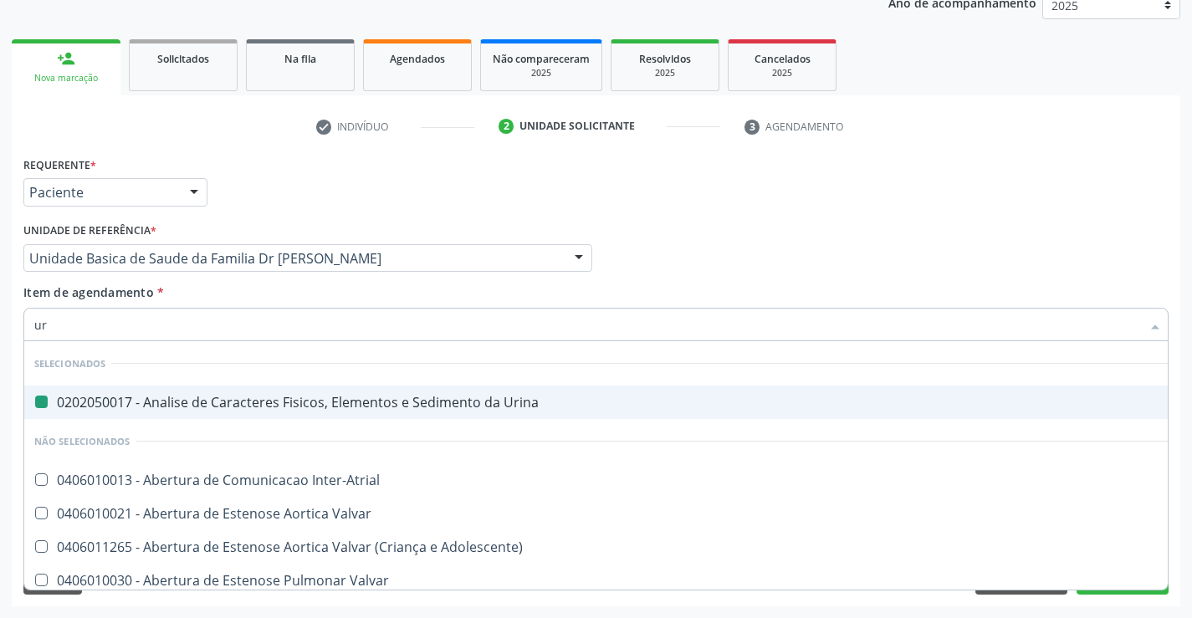
type input "ure"
checkbox Urina "false"
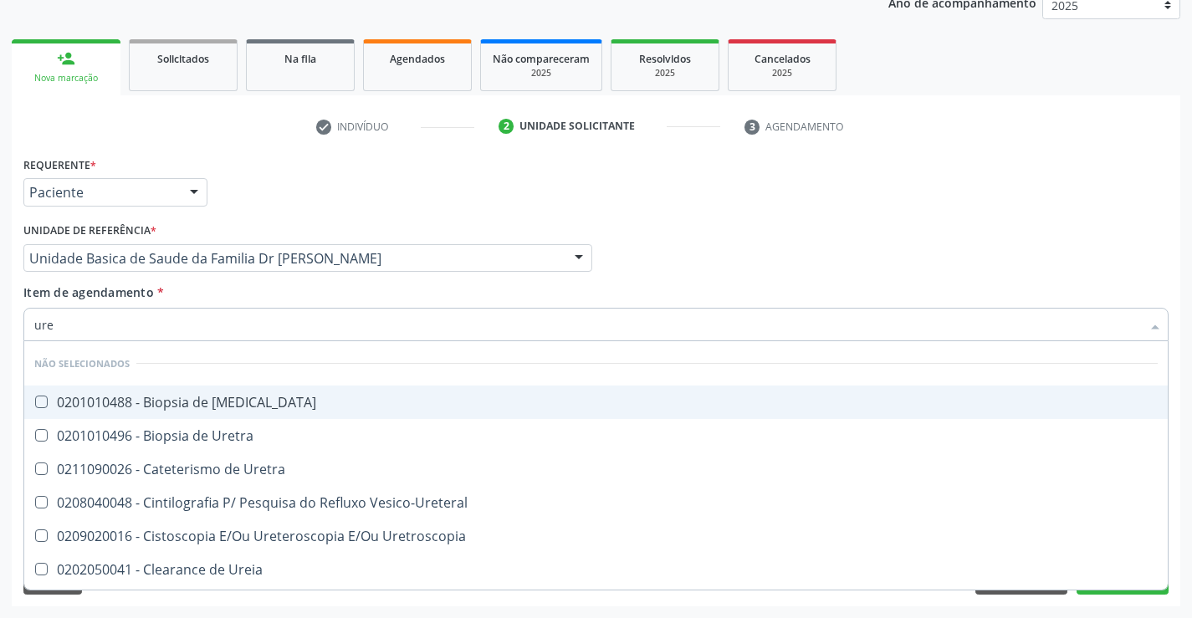
type input "urei"
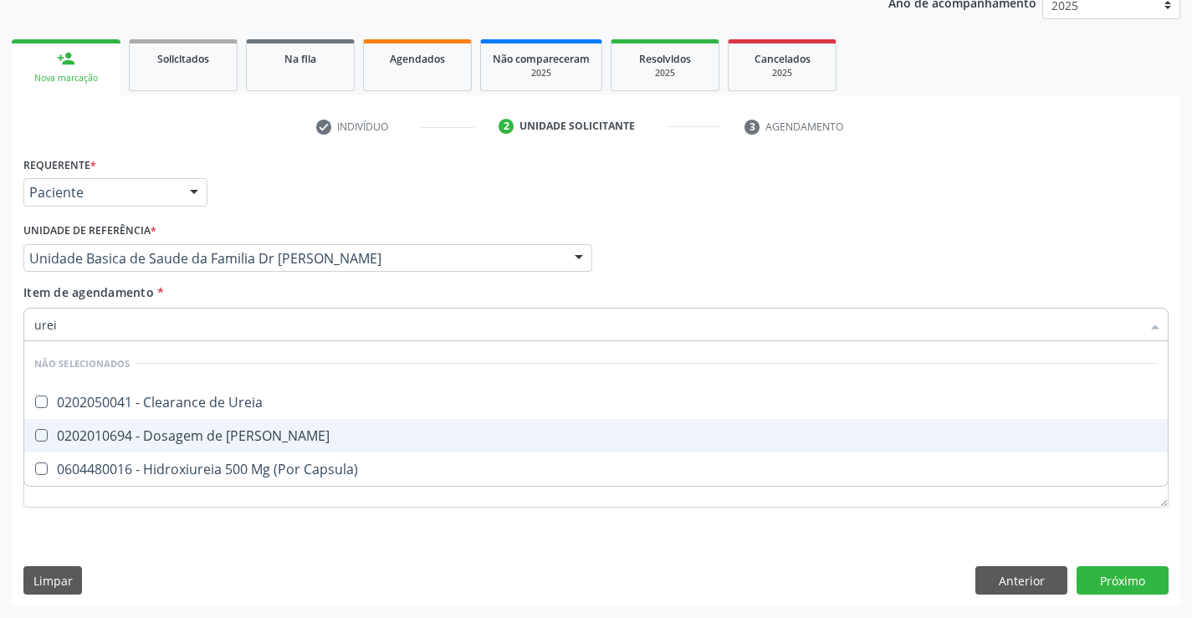
click at [215, 434] on div "0202010694 - Dosagem de [PERSON_NAME]" at bounding box center [595, 435] width 1123 height 13
checkbox Ureia "true"
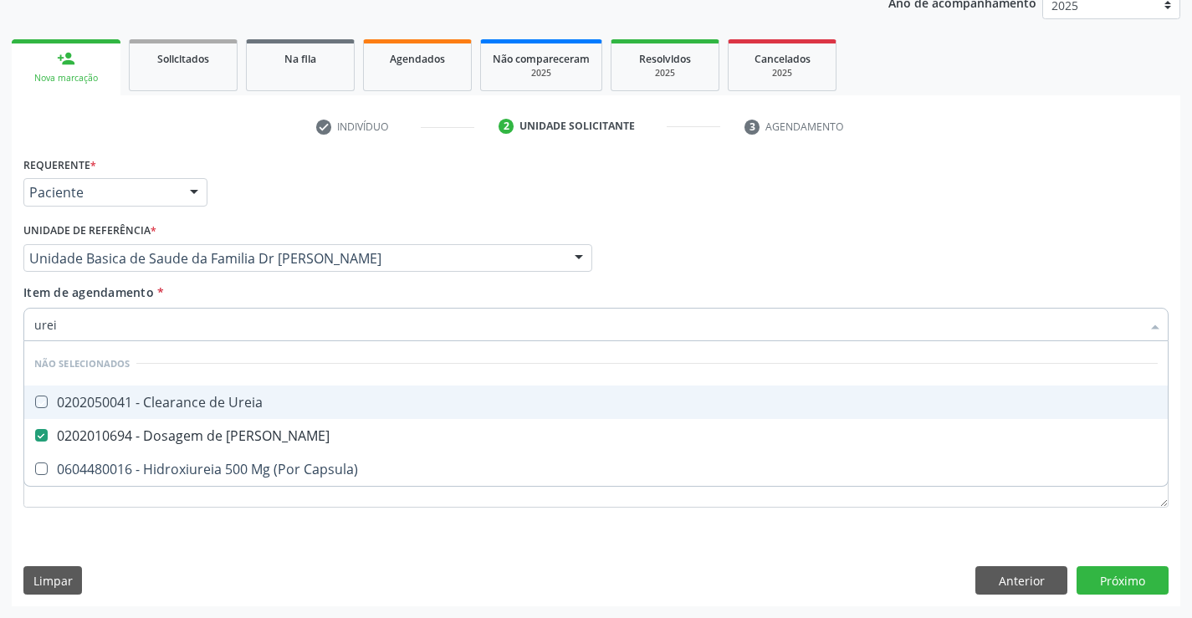
click at [207, 298] on div "Item de agendamento * urei Desfazer seleção Não selecionados 0202050041 - Clear…" at bounding box center [595, 309] width 1145 height 53
checkbox Ureia "true"
checkbox Capsula\) "true"
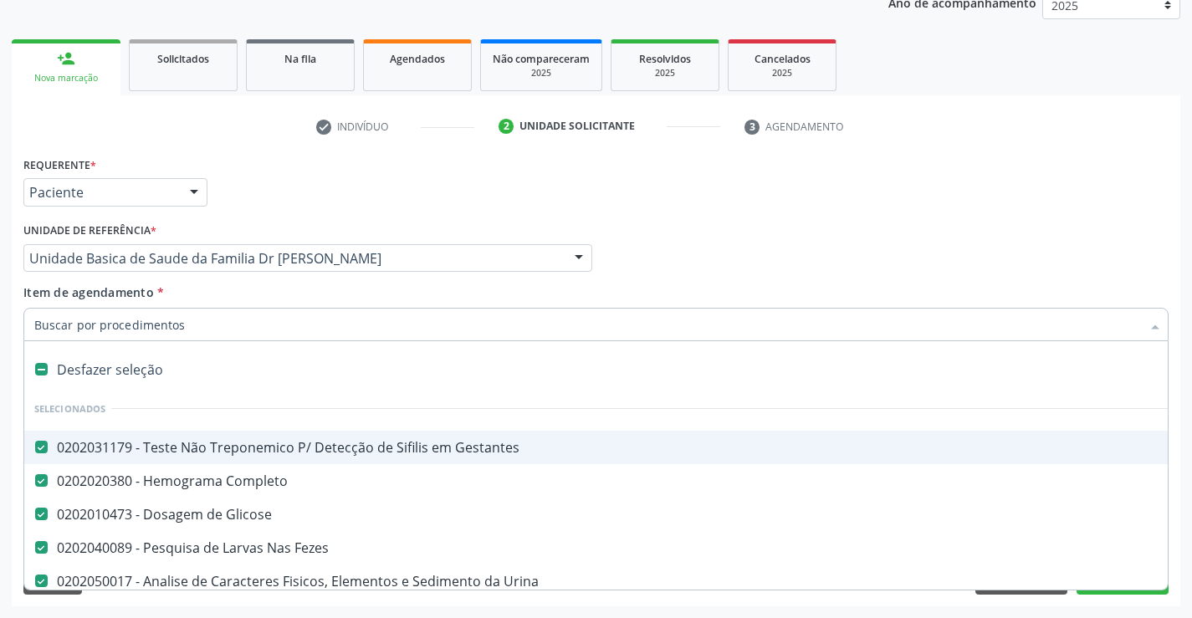
type input "c"
checkbox Ureia "false"
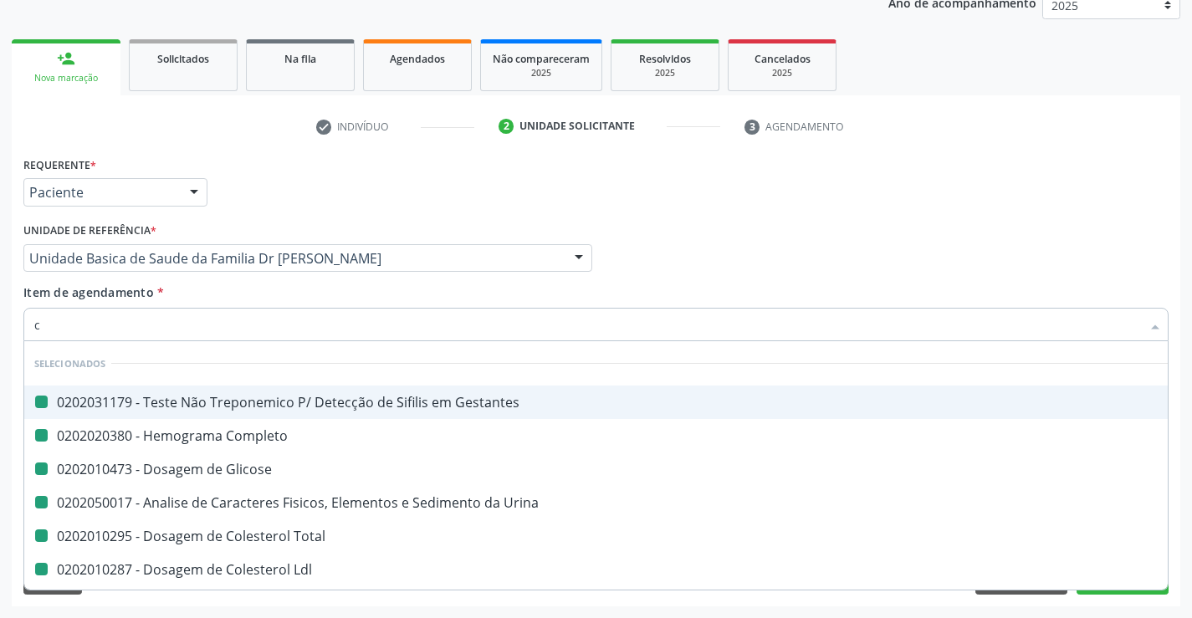
type input "cr"
checkbox Gestantes "false"
checkbox Glicose "false"
checkbox Completo "false"
checkbox Urina "false"
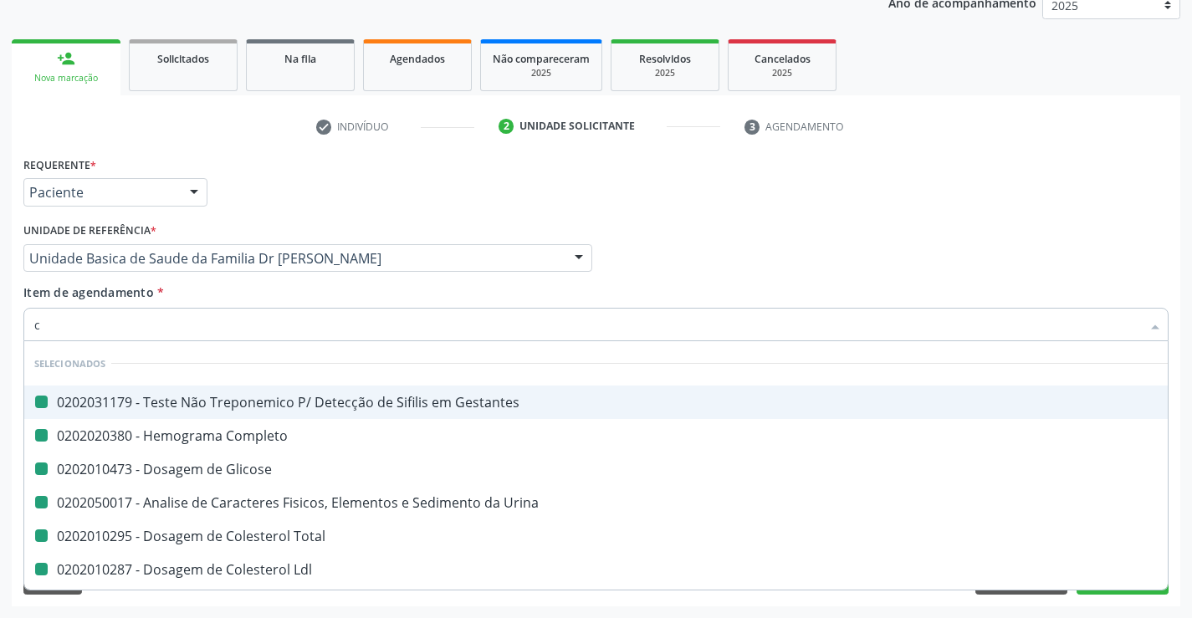
checkbox Total "false"
checkbox Ldl "false"
checkbox Hdl "false"
checkbox Triglicerideos "false"
checkbox \(Tgp\) "false"
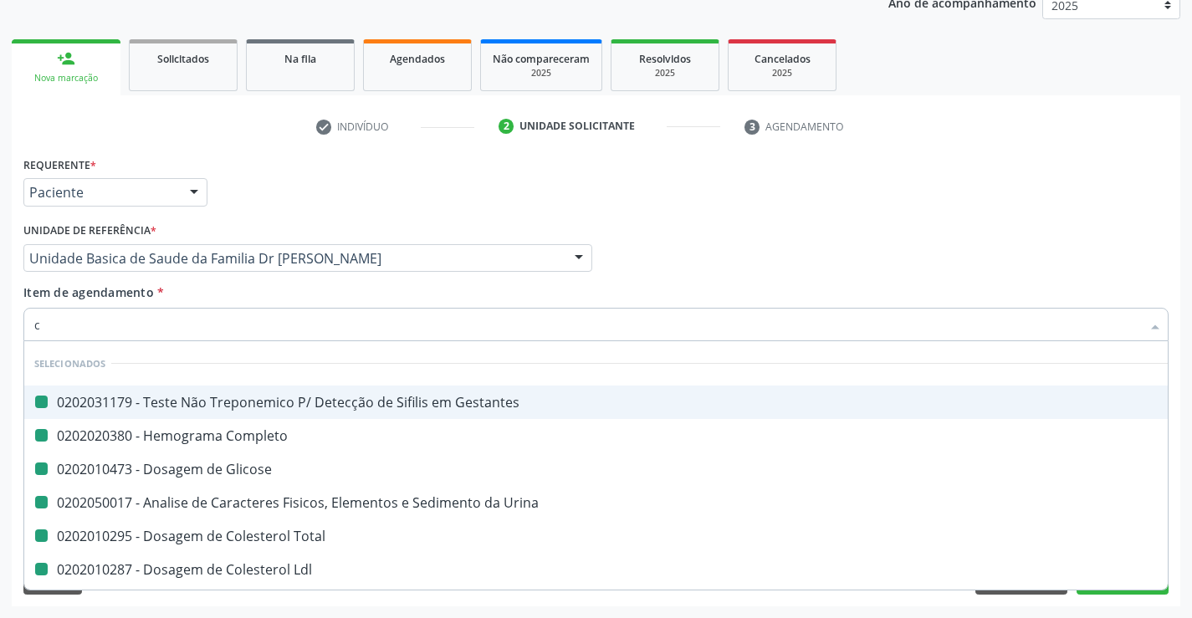
checkbox \(Tgo\) "false"
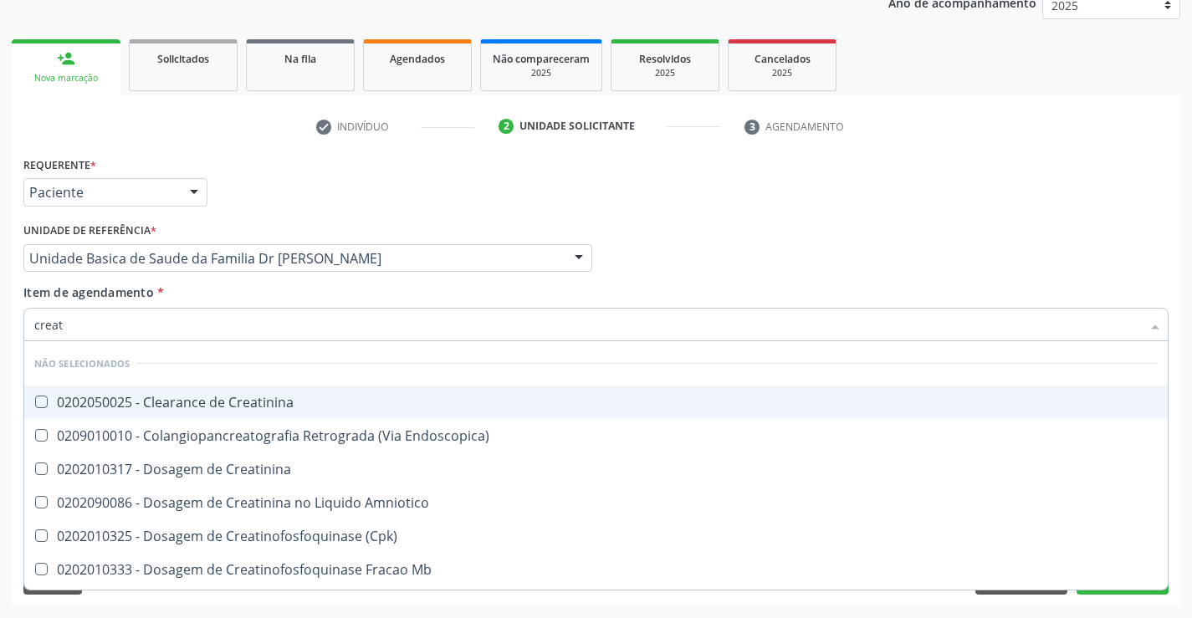
type input "creati"
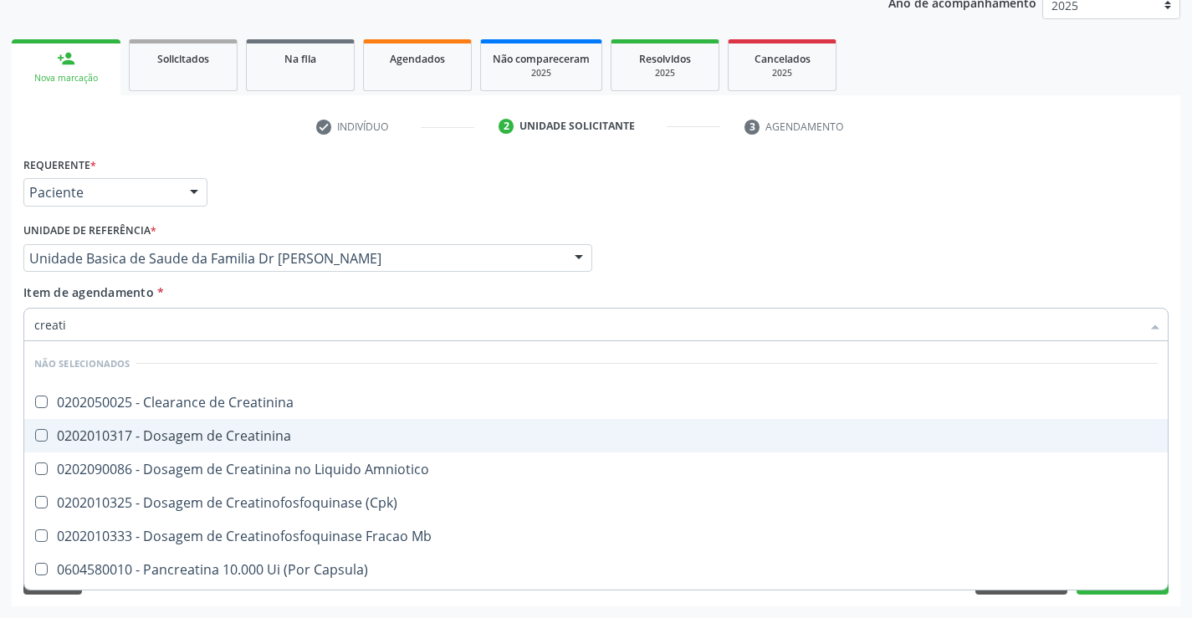
click at [202, 438] on div "0202010317 - Dosagem de Creatinina" at bounding box center [595, 435] width 1123 height 13
checkbox Creatinina "true"
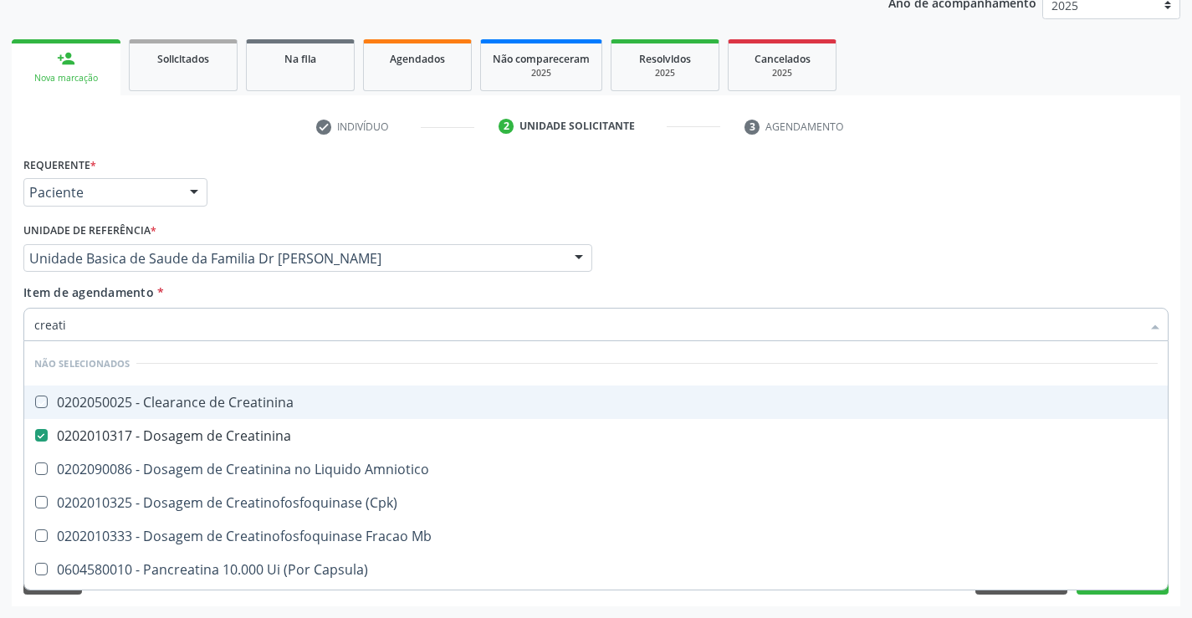
click at [181, 295] on div "Item de agendamento * creati Desfazer seleção Não selecionados 0202050025 - Cle…" at bounding box center [595, 309] width 1145 height 53
checkbox Creatinina "true"
checkbox Amniotico "true"
checkbox \(Cpk\) "true"
checkbox Mb "true"
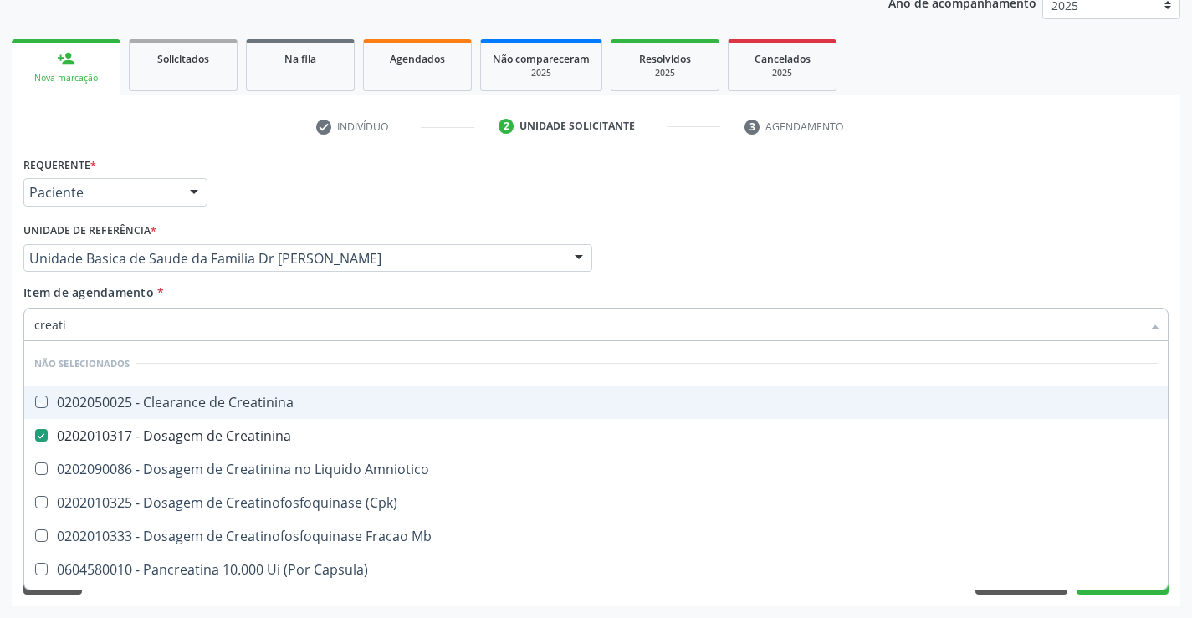
checkbox Capsula\) "true"
checkbox Pancreaticos "true"
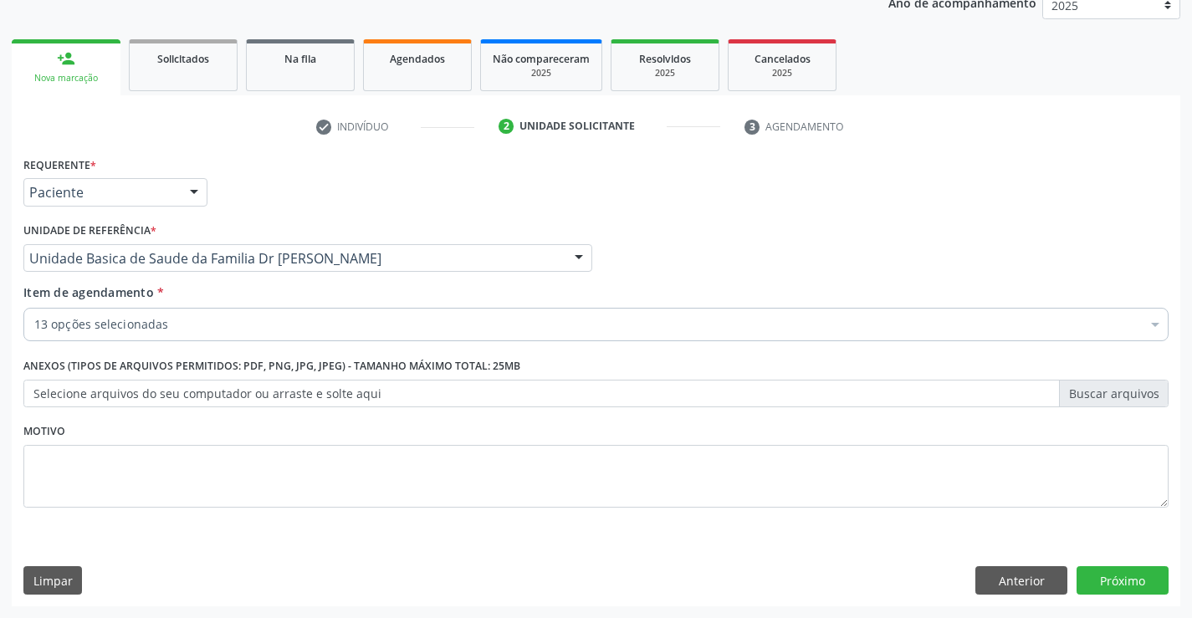
click at [184, 334] on div "13 opções selecionadas" at bounding box center [595, 324] width 1145 height 33
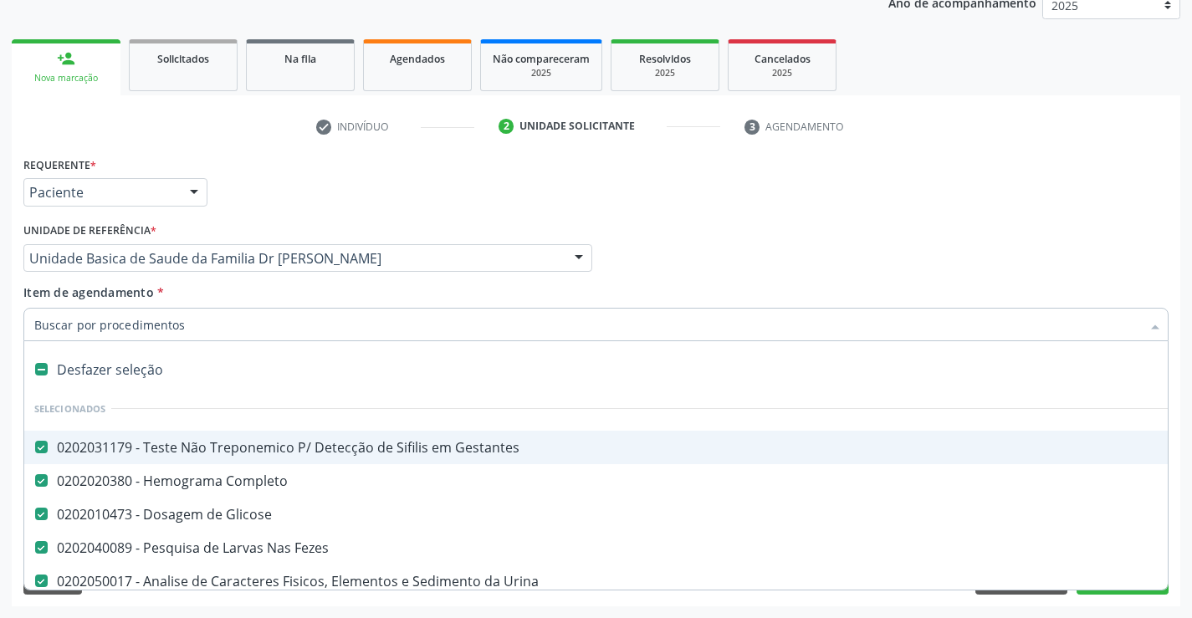
click at [1182, 406] on div "Acompanhamento Acompanhe a situação das marcações correntes e finalizadas Relat…" at bounding box center [596, 249] width 1192 height 737
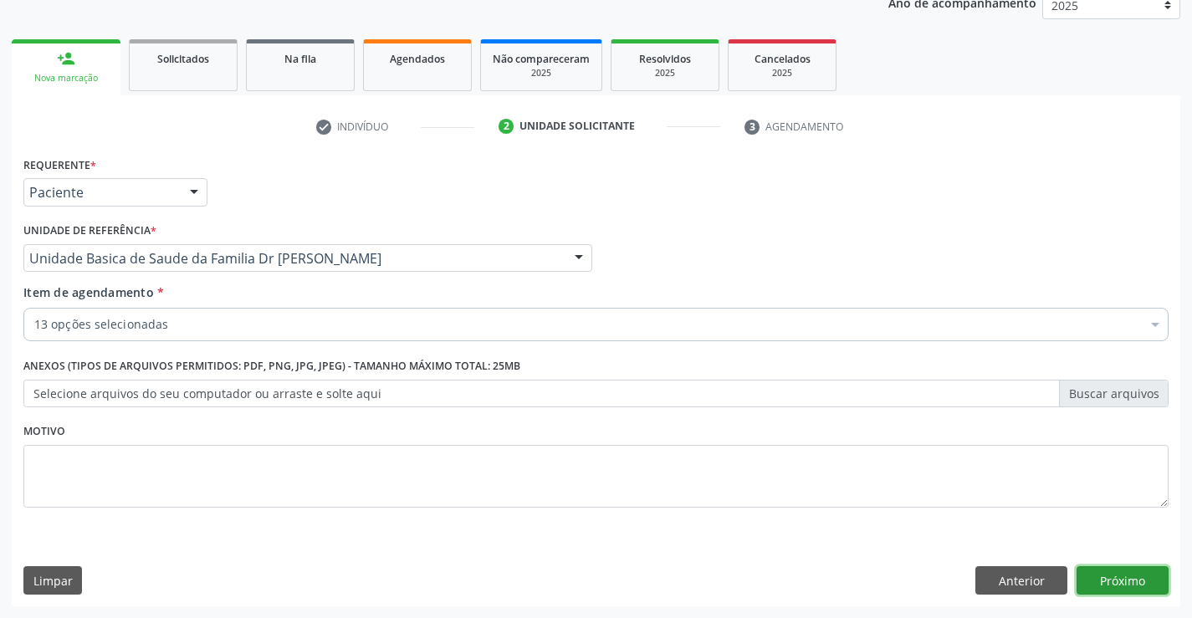
click at [1125, 581] on button "Próximo" at bounding box center [1122, 580] width 92 height 28
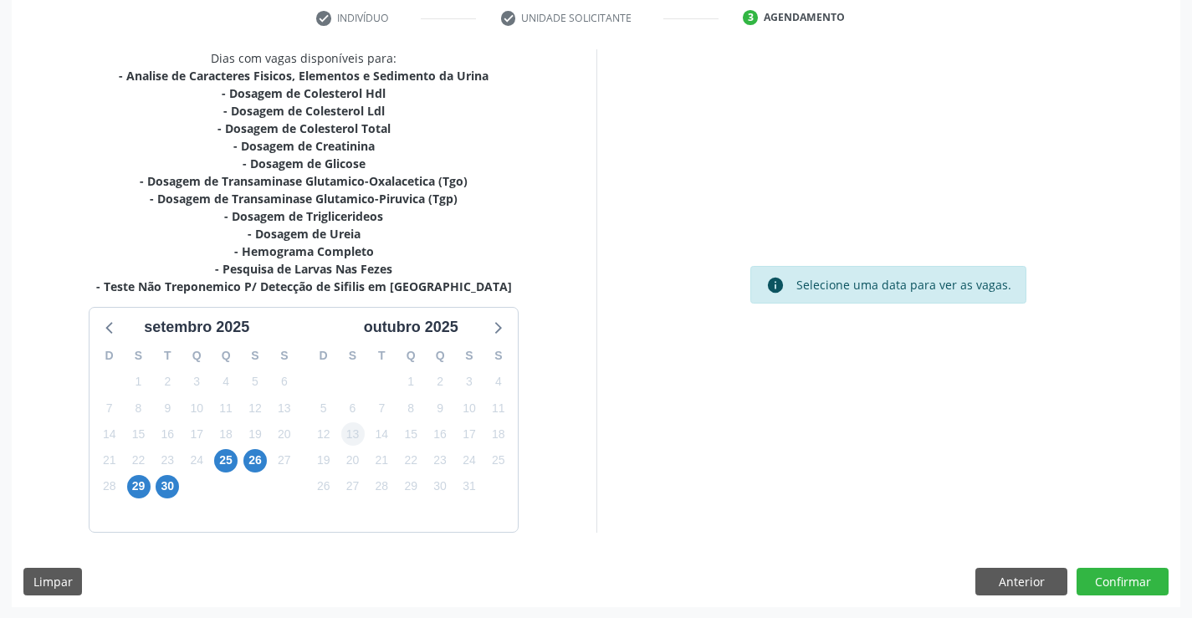
scroll to position [320, 0]
click at [225, 455] on span "25" at bounding box center [225, 459] width 23 height 23
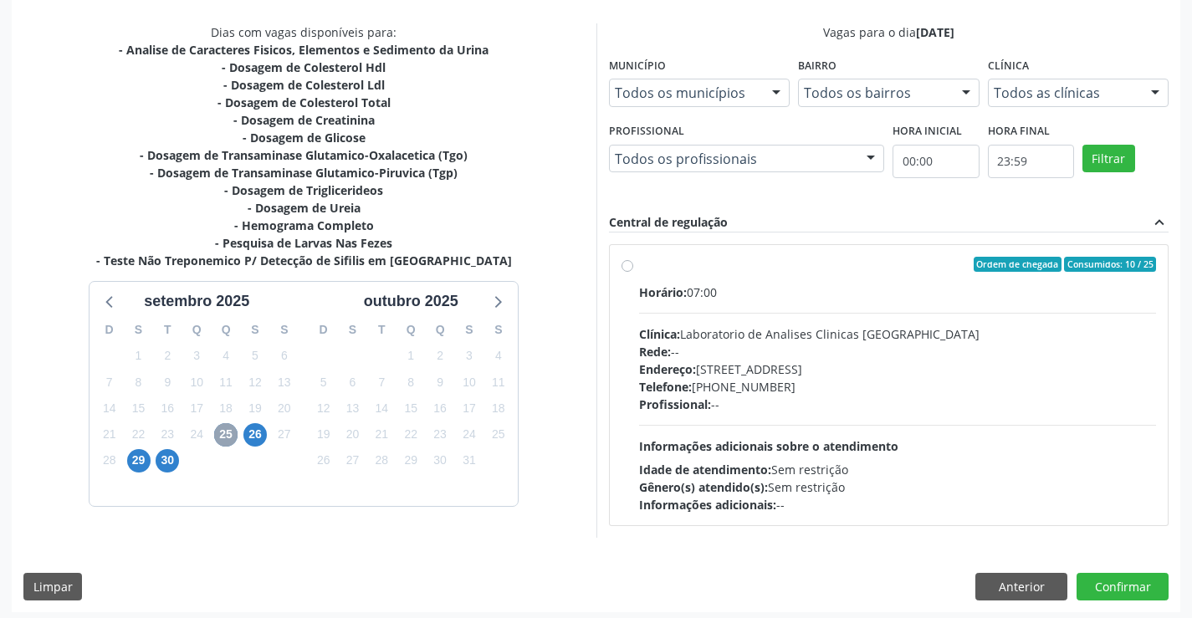
scroll to position [351, 0]
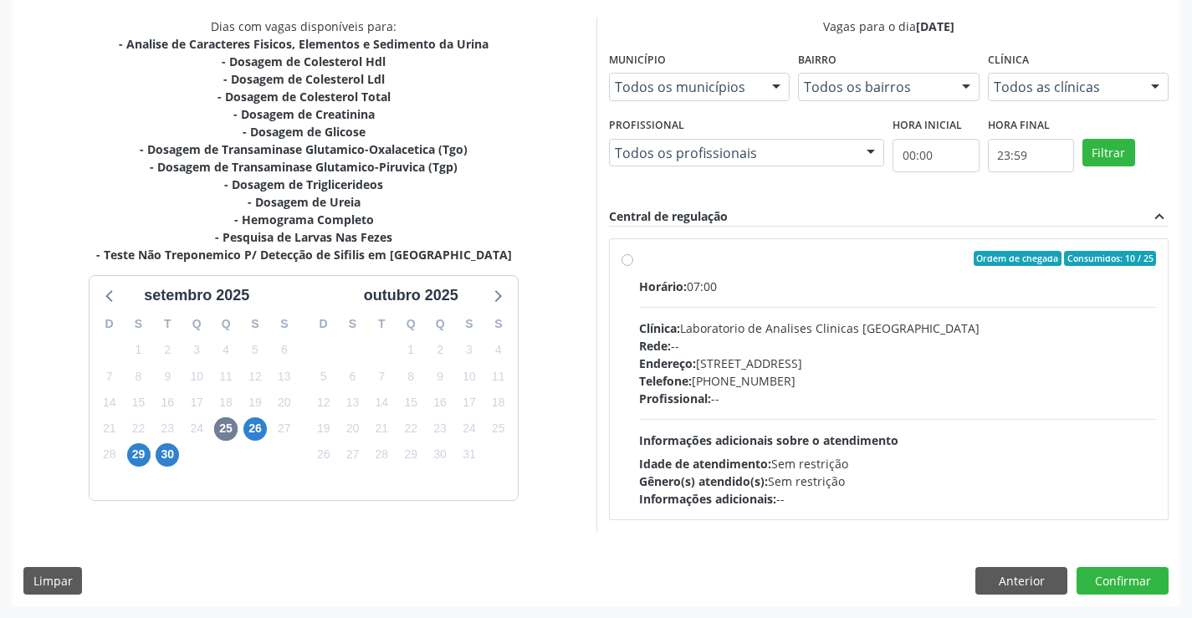
click at [812, 259] on div "Ordem de chegada Consumidos: 10 / 25" at bounding box center [898, 258] width 518 height 15
click at [633, 259] on input "Ordem de chegada Consumidos: 10 / 25 Horário: 07:00 Clínica: Laboratorio de Ana…" at bounding box center [627, 258] width 12 height 15
radio input "true"
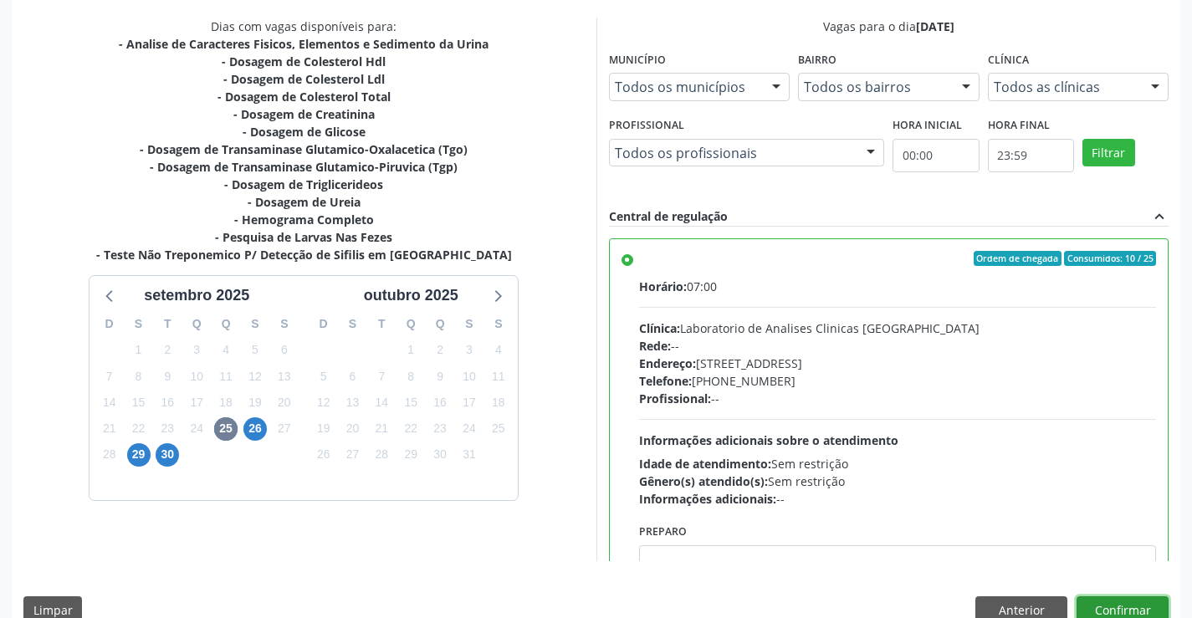
click at [1122, 608] on button "Confirmar" at bounding box center [1122, 610] width 92 height 28
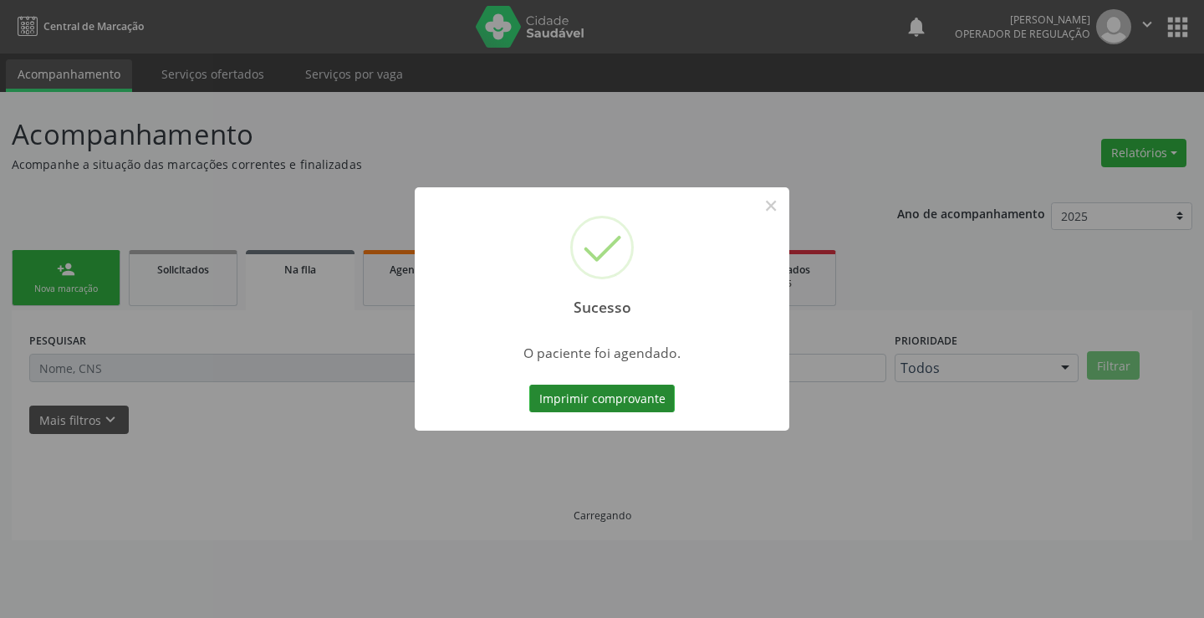
click at [604, 391] on button "Imprimir comprovante" at bounding box center [601, 399] width 145 height 28
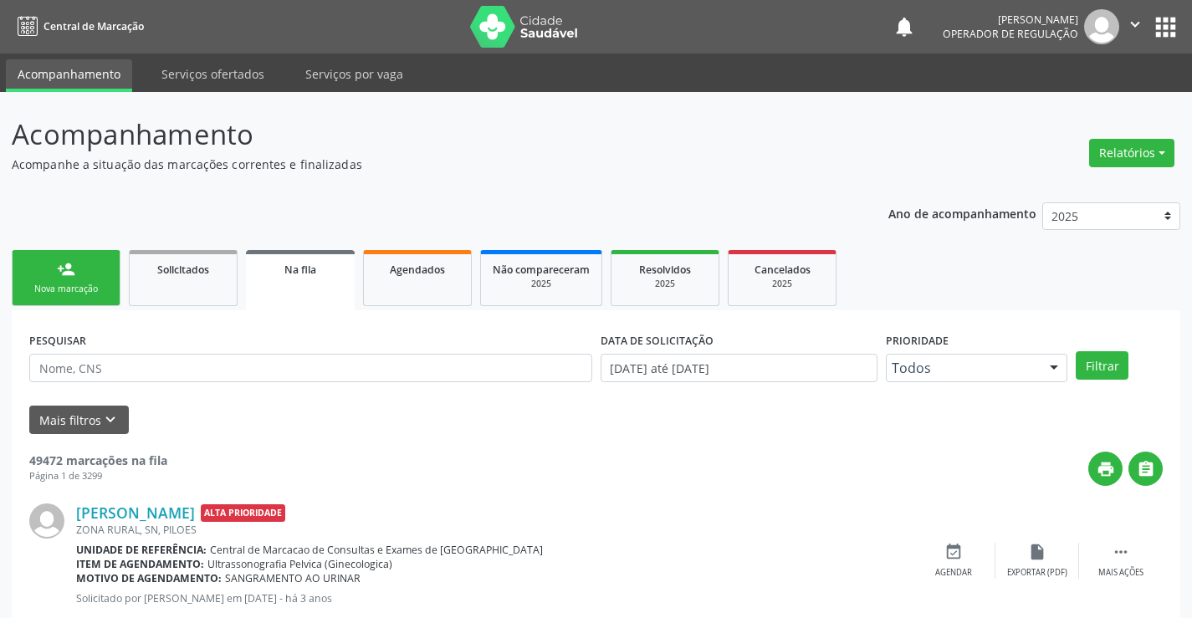
click at [67, 277] on div "person_add" at bounding box center [66, 269] width 18 height 18
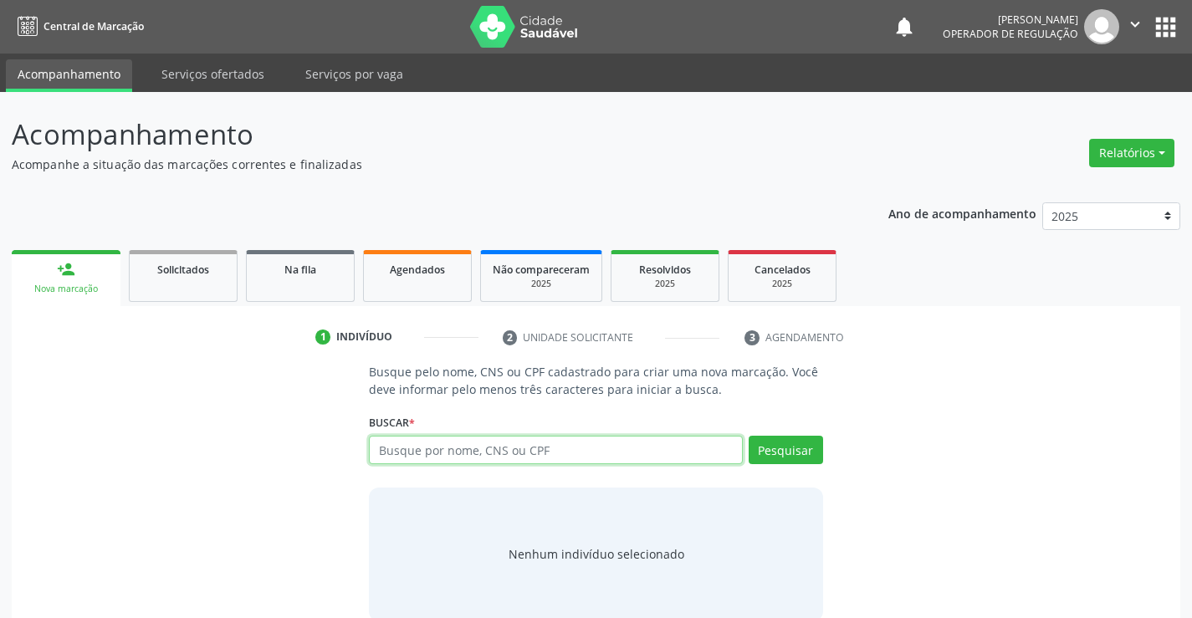
click at [548, 451] on input "text" at bounding box center [555, 450] width 373 height 28
type input "706401121940285"
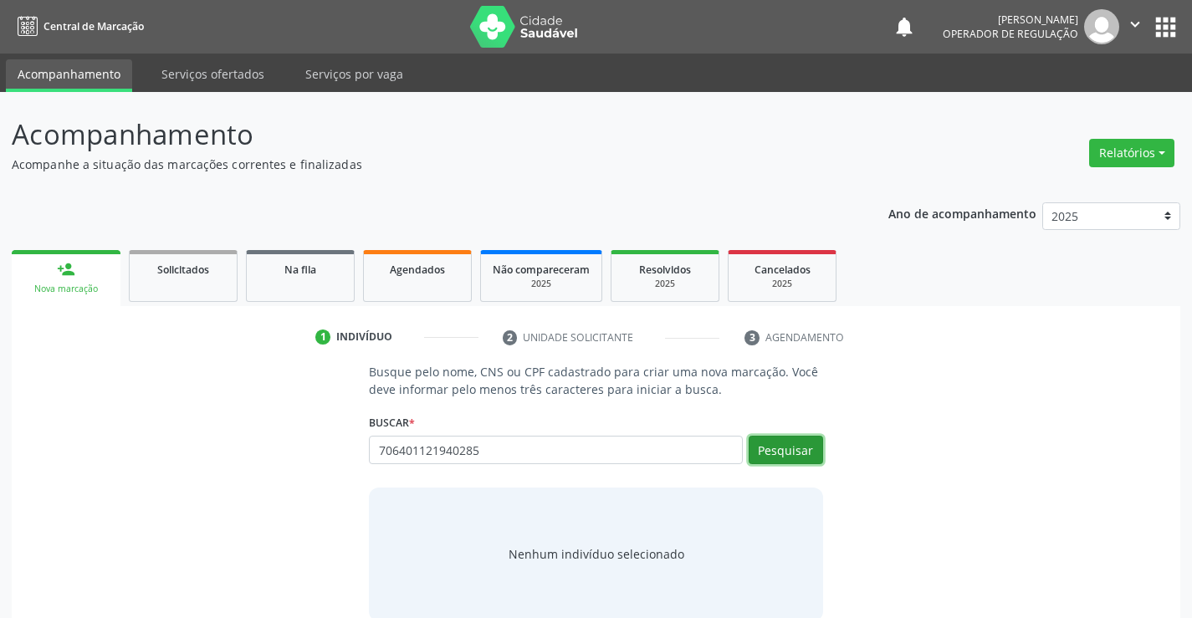
click at [790, 443] on button "Pesquisar" at bounding box center [785, 450] width 74 height 28
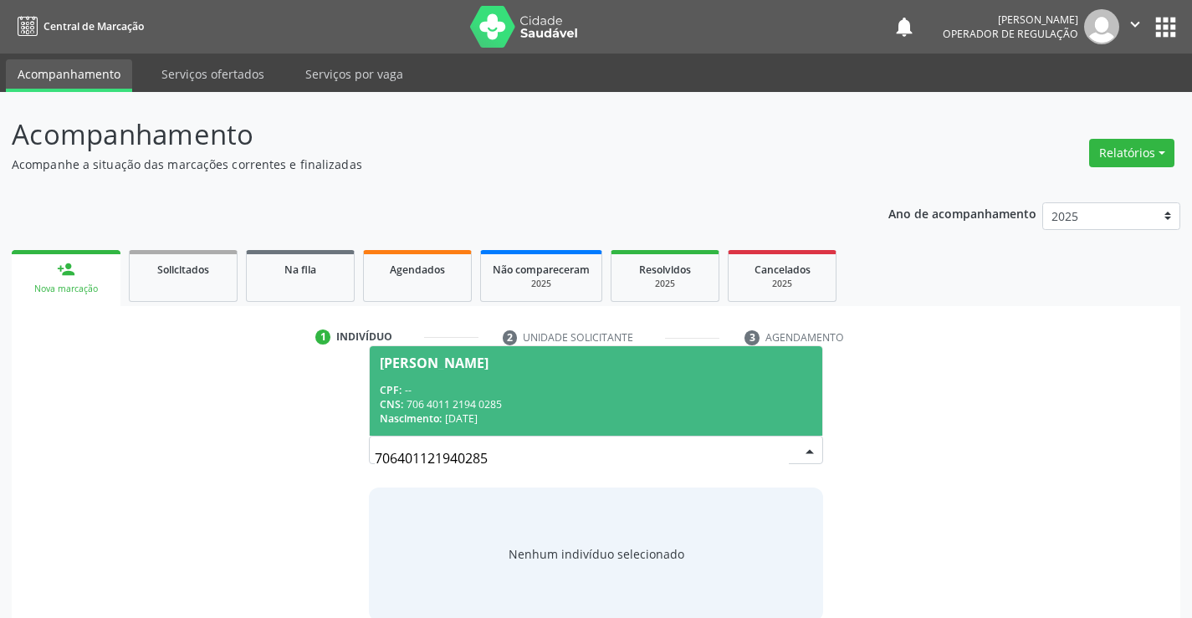
click at [551, 383] on div "CPF: --" at bounding box center [595, 390] width 431 height 14
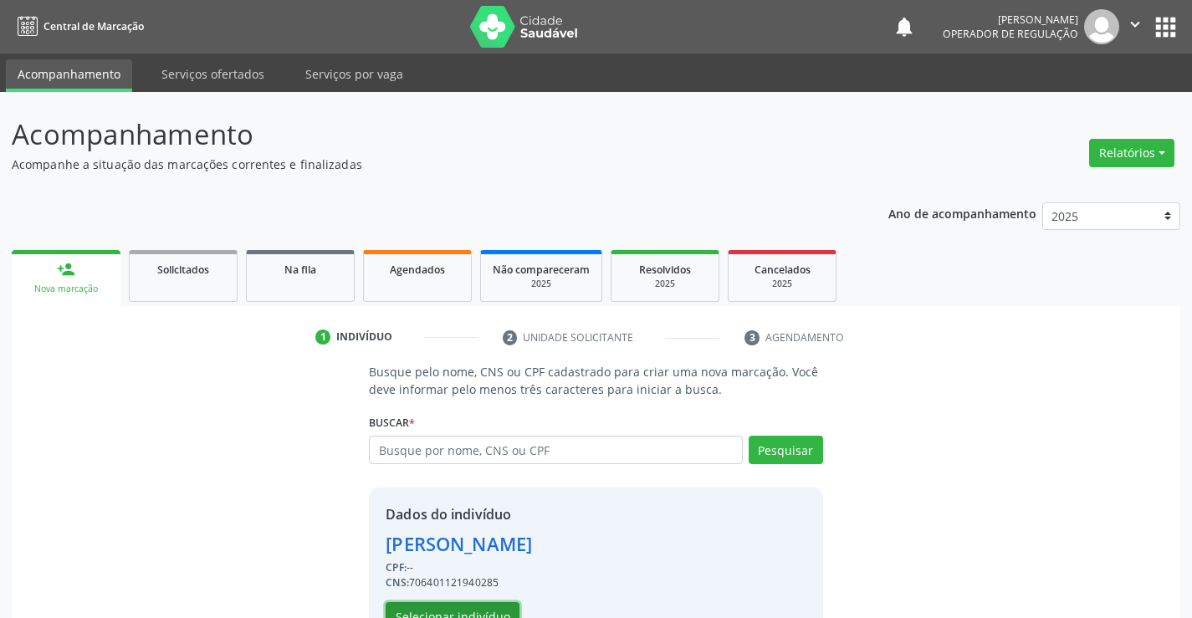
click at [457, 608] on button "Selecionar indivíduo" at bounding box center [452, 616] width 134 height 28
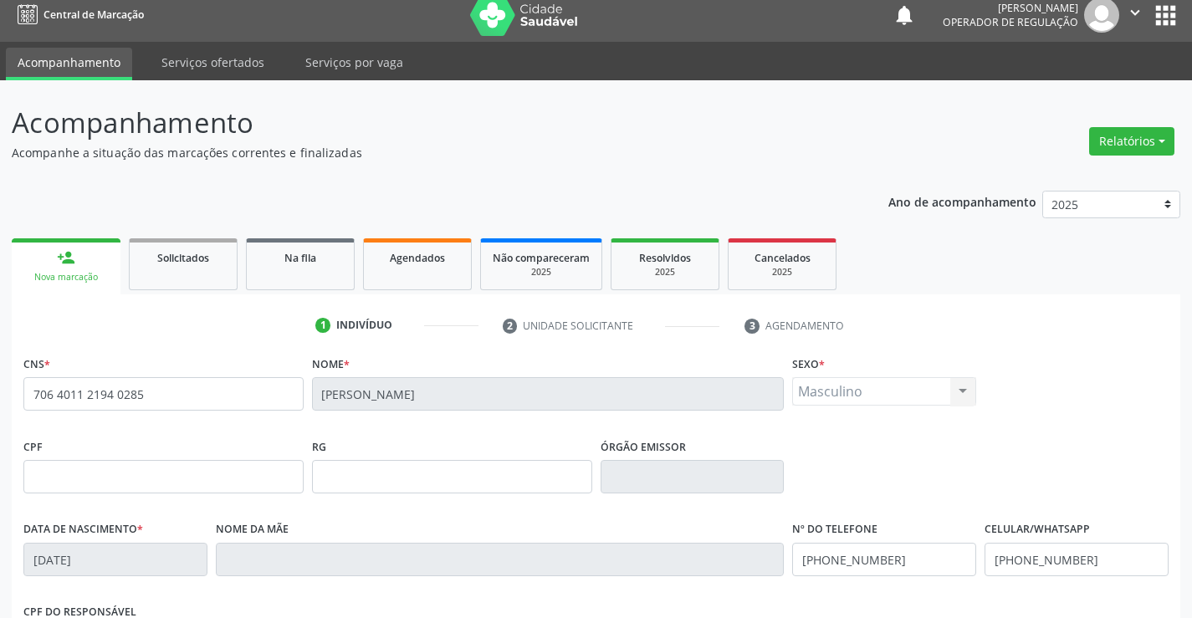
scroll to position [288, 0]
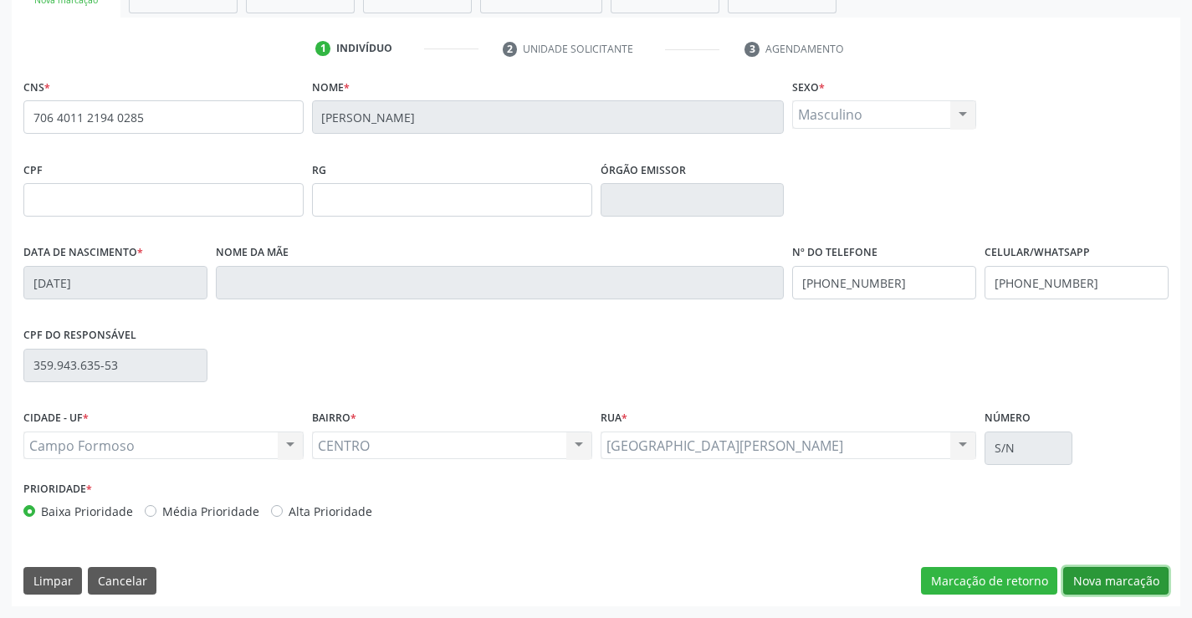
click at [1131, 578] on button "Nova marcação" at bounding box center [1115, 581] width 105 height 28
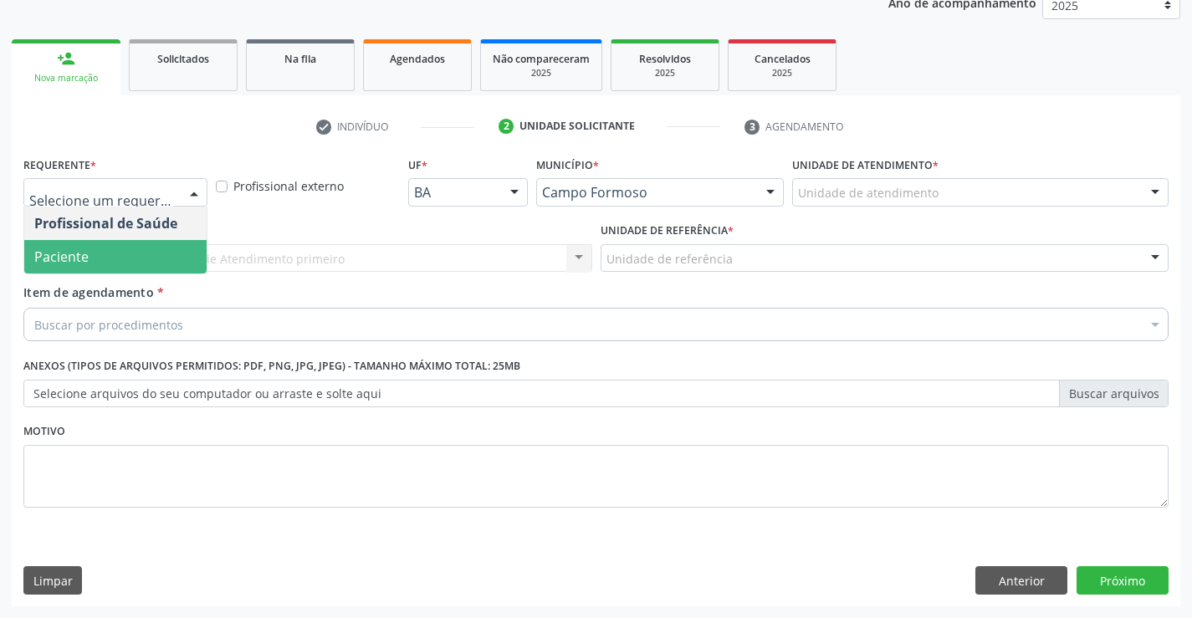
click at [87, 254] on span "Paciente" at bounding box center [61, 257] width 54 height 18
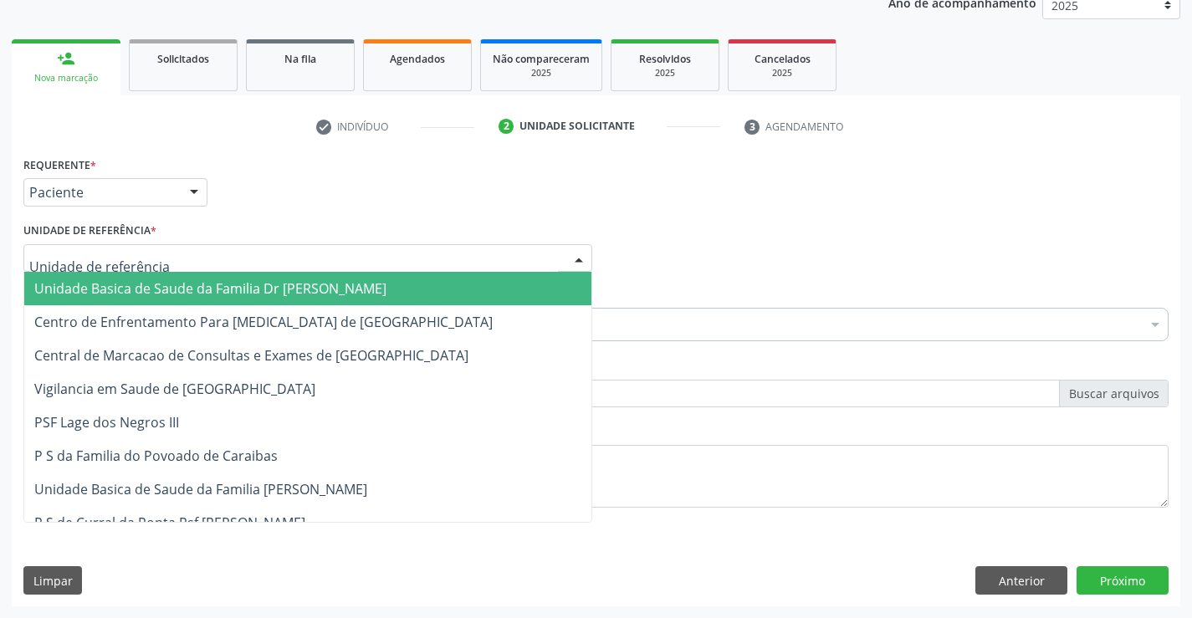
click at [99, 247] on div at bounding box center [307, 258] width 569 height 28
click at [119, 286] on span "Unidade Basica de Saude da Familia Dr [PERSON_NAME]" at bounding box center [210, 288] width 352 height 18
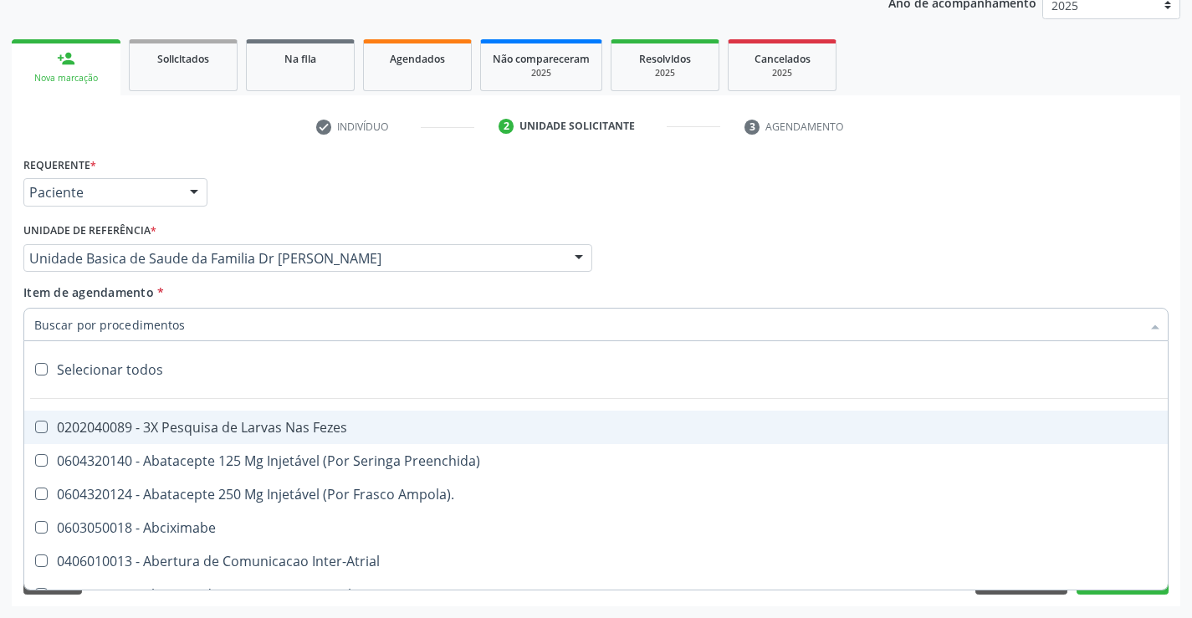
type input "e"
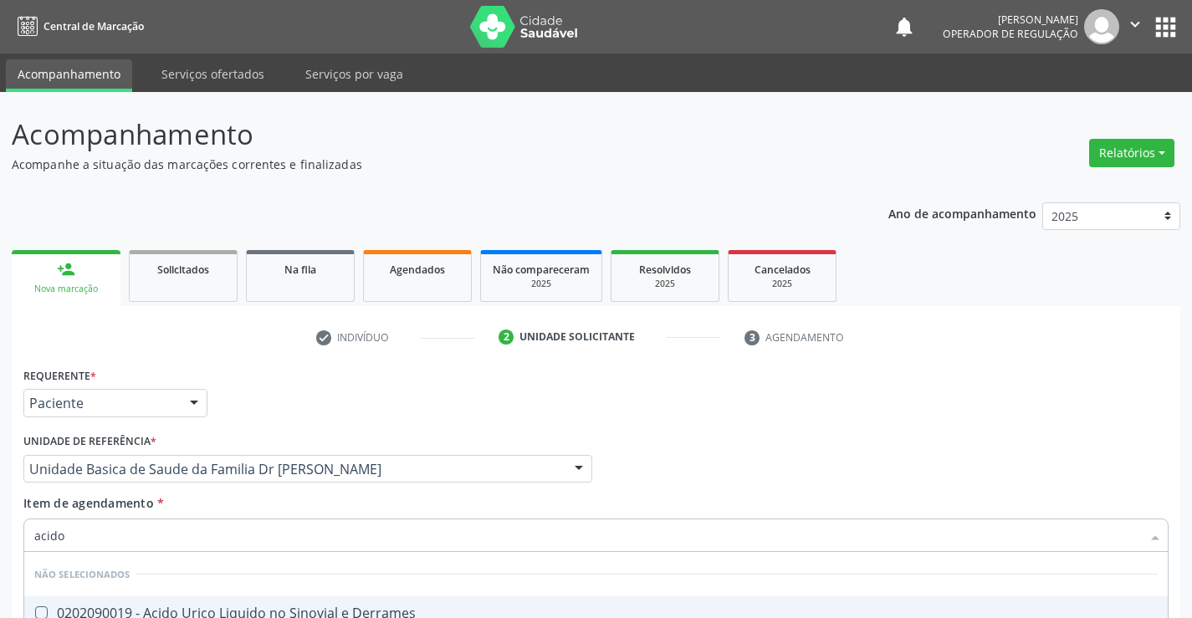
scroll to position [211, 0]
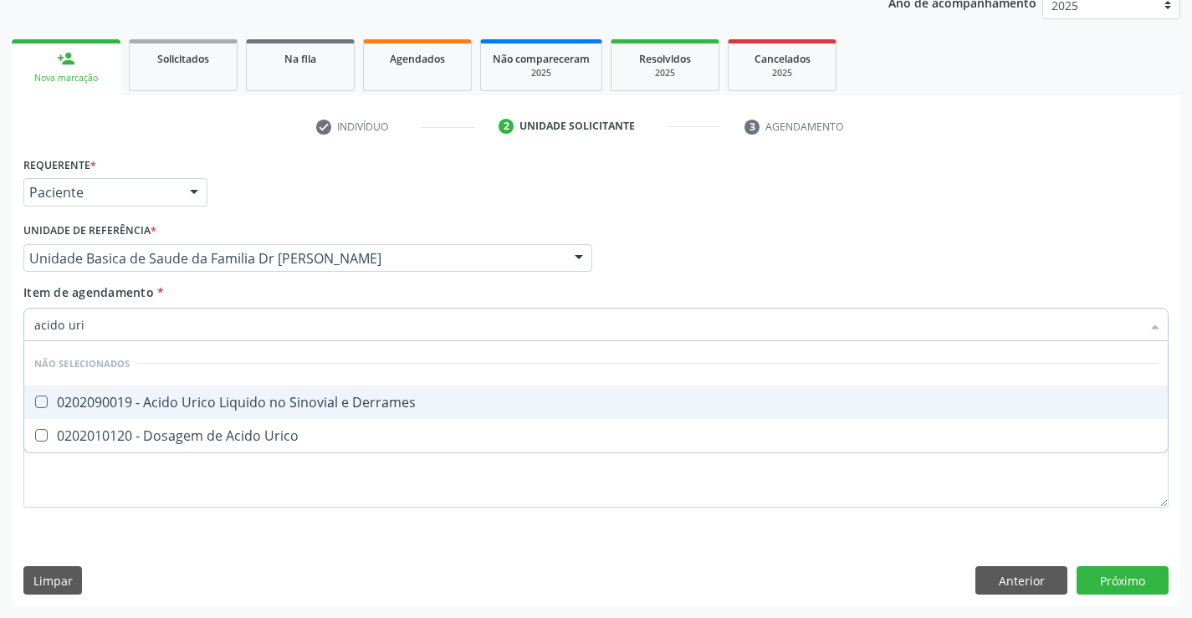
type input "acido uric"
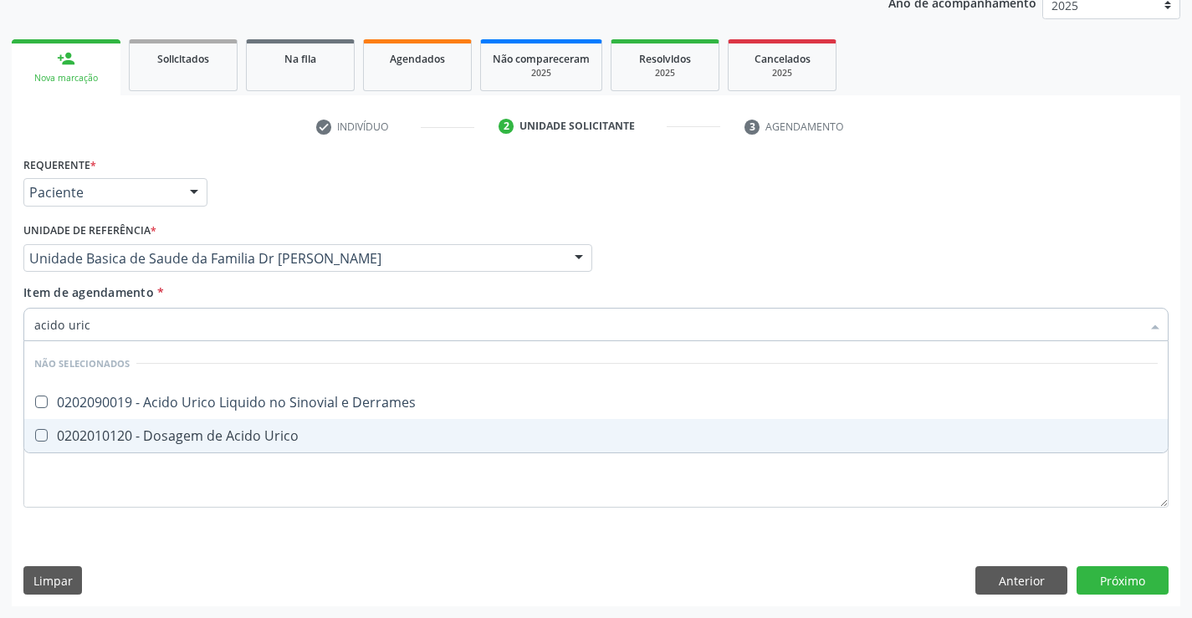
click at [255, 435] on div "0202010120 - Dosagem de Acido Urico" at bounding box center [595, 435] width 1123 height 13
checkbox Urico "true"
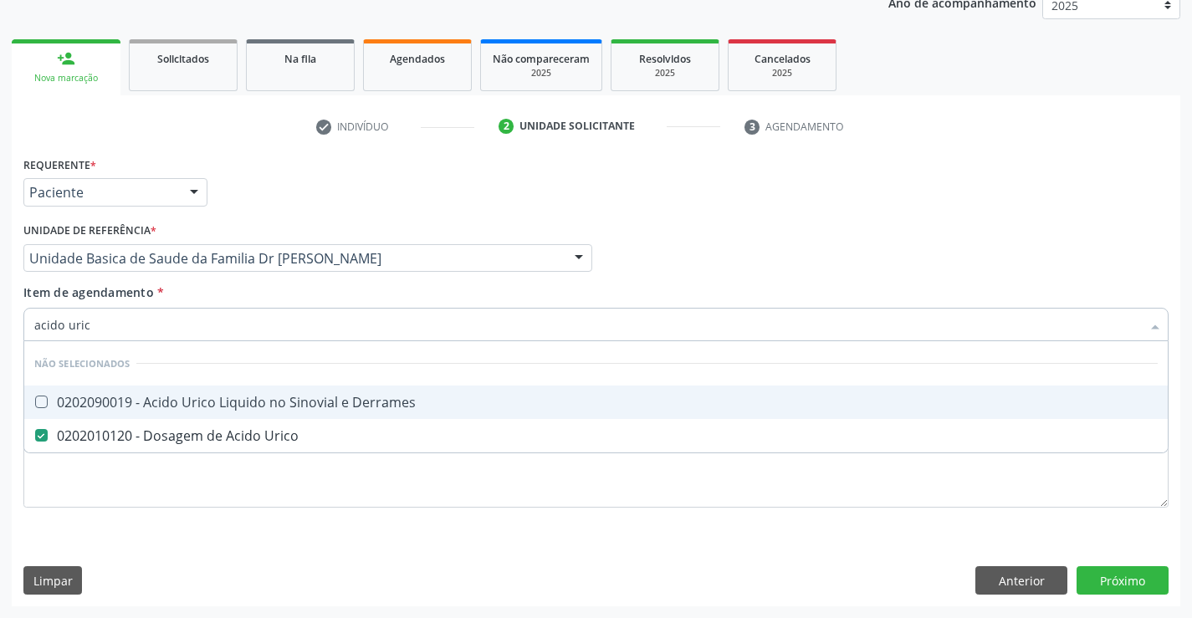
type input "acido uric"
click at [248, 296] on div "Item de agendamento * acido uric Desfazer seleção Não selecionados 0202090019 -…" at bounding box center [595, 309] width 1145 height 53
checkbox Derrames "true"
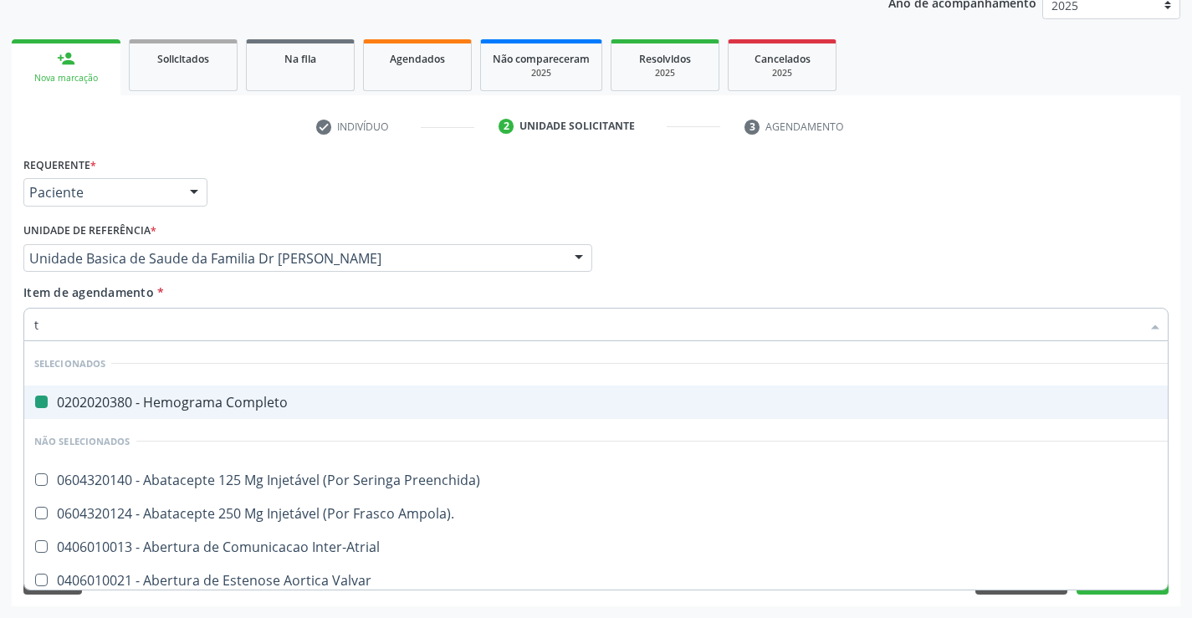
type input "tr"
checkbox Completo "false"
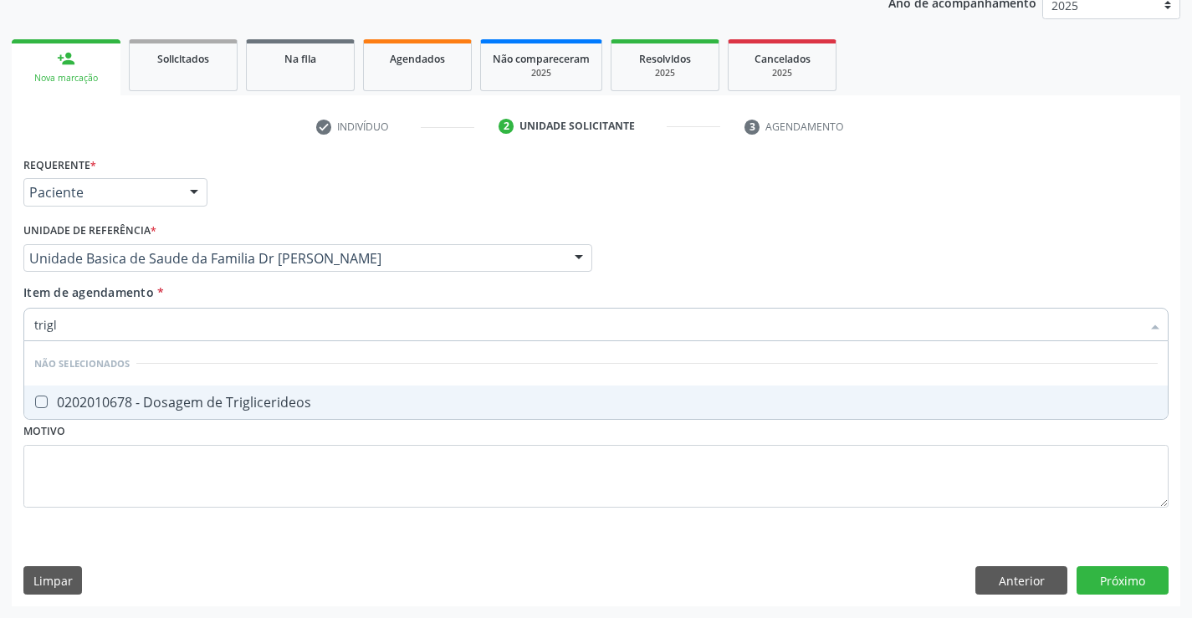
type input "trigli"
click at [270, 402] on div "0202010678 - Dosagem de Triglicerideos" at bounding box center [595, 402] width 1123 height 13
checkbox Triglicerideos "true"
click at [323, 293] on div "Item de agendamento * trigli Desfazer seleção Não selecionados 0202010678 - Dos…" at bounding box center [595, 309] width 1145 height 53
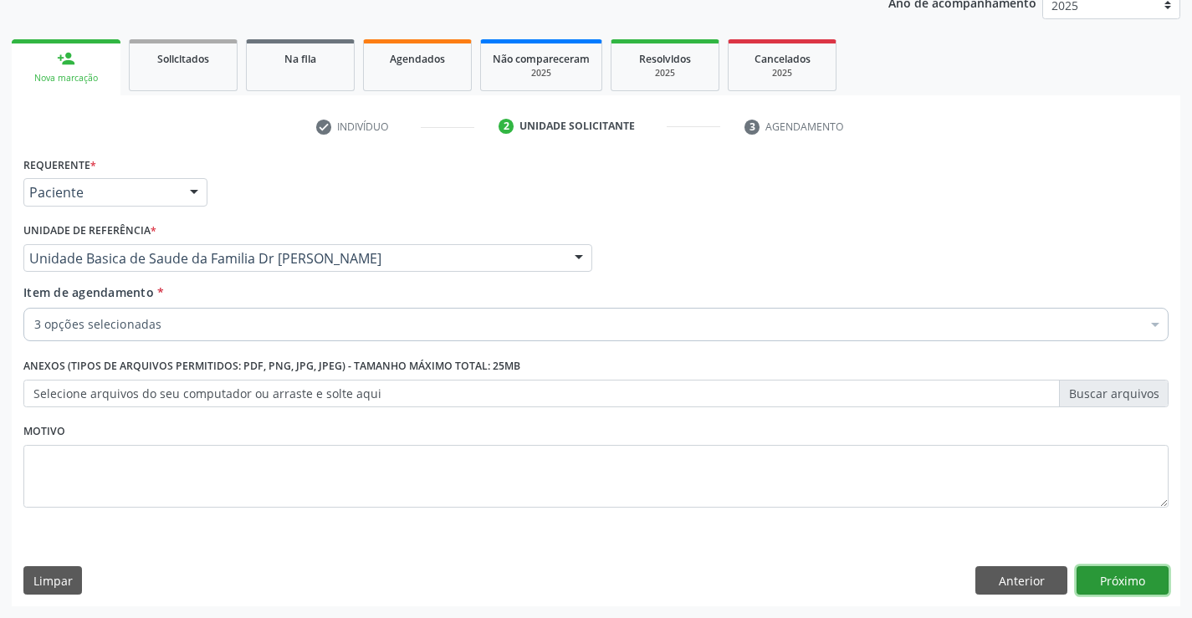
click at [1115, 579] on button "Próximo" at bounding box center [1122, 580] width 92 height 28
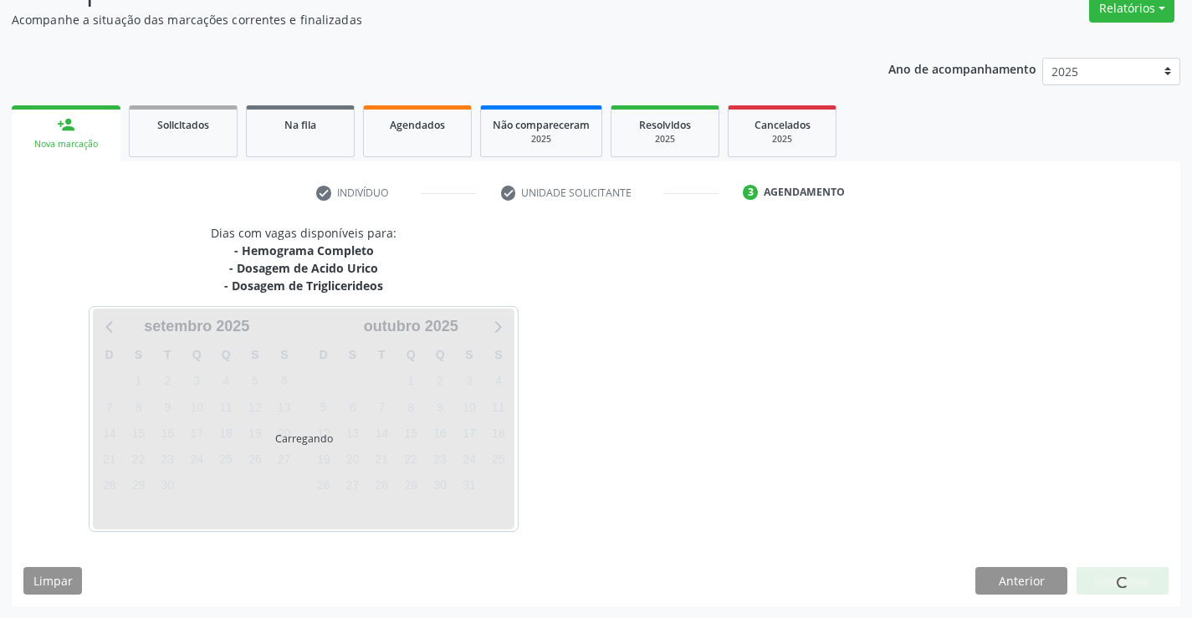
scroll to position [145, 0]
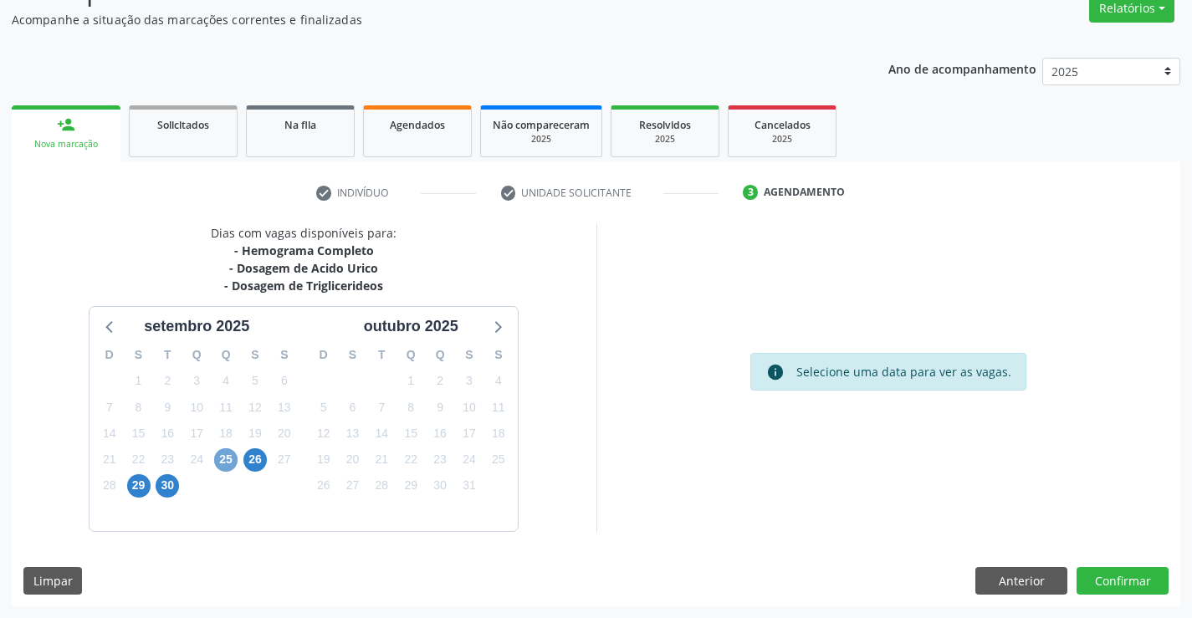
click at [219, 462] on span "25" at bounding box center [225, 459] width 23 height 23
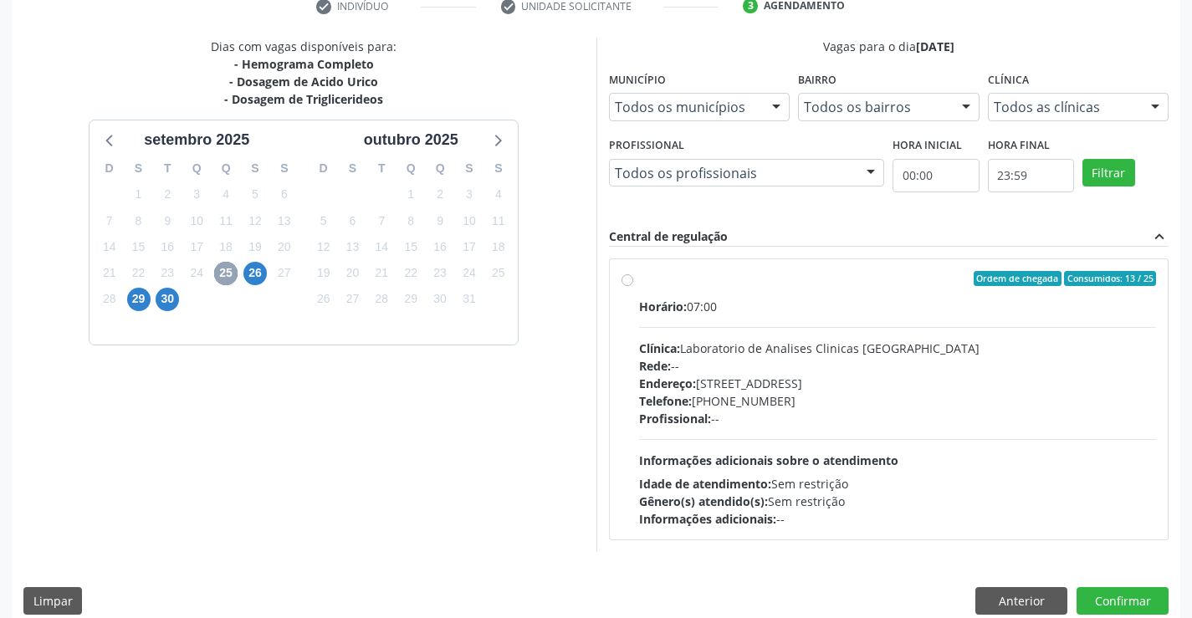
scroll to position [351, 0]
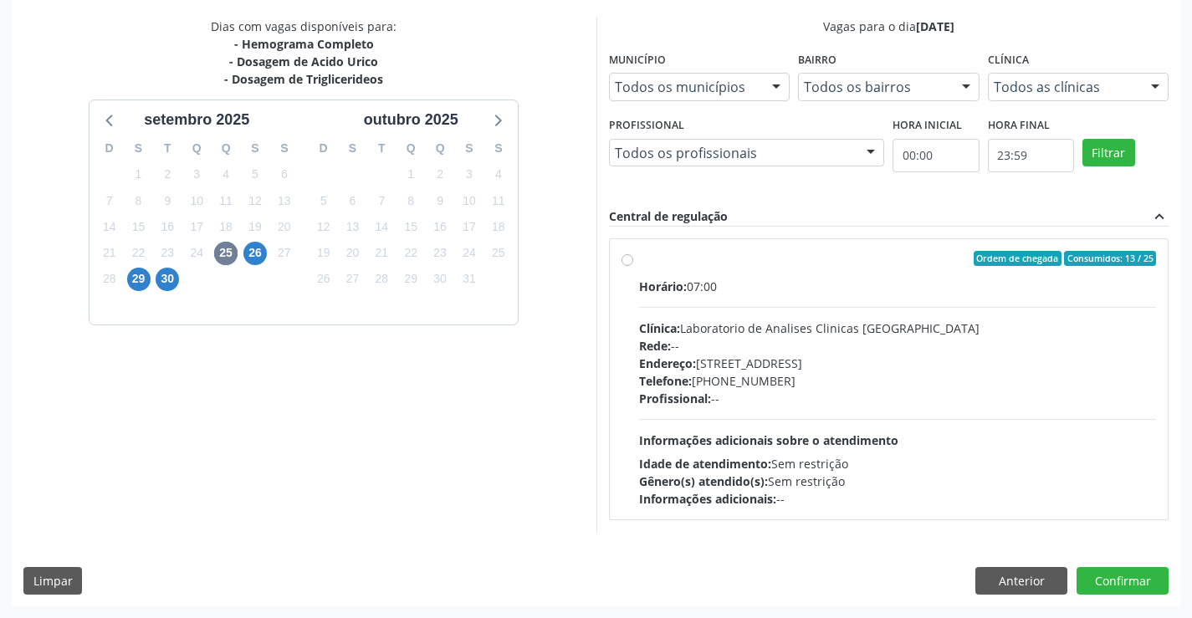
click at [894, 268] on label "Ordem de chegada Consumidos: 13 / 25 Horário: 07:00 Clínica: Laboratorio de Ana…" at bounding box center [898, 379] width 518 height 257
click at [633, 266] on input "Ordem de chegada Consumidos: 13 / 25 Horário: 07:00 Clínica: Laboratorio de Ana…" at bounding box center [627, 258] width 12 height 15
radio input "true"
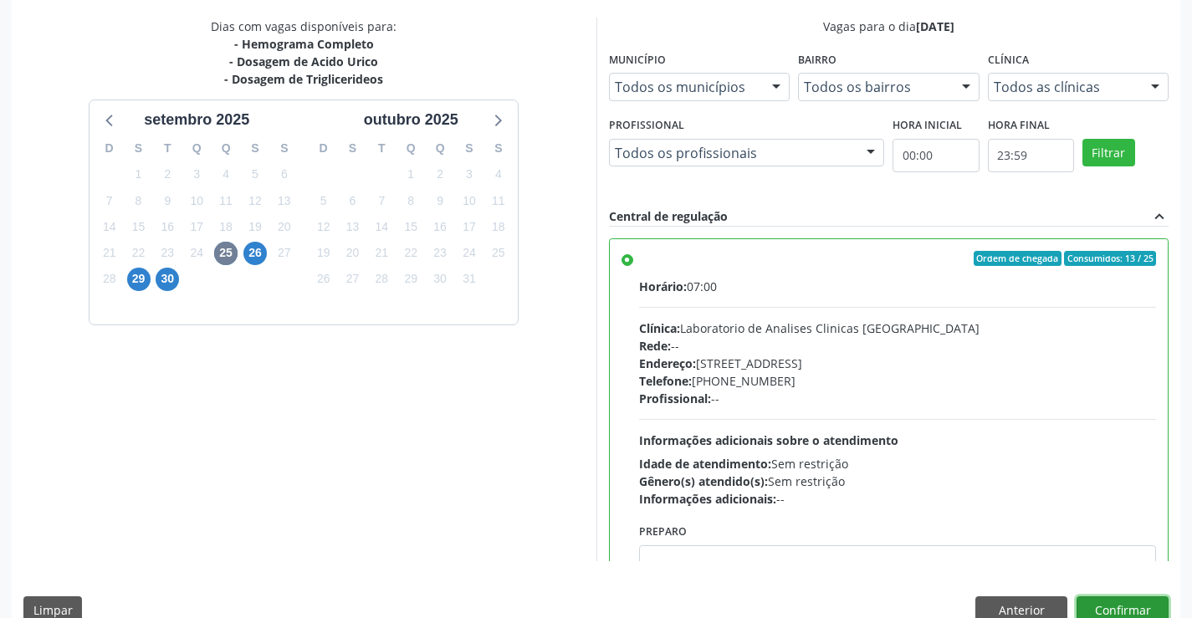
click at [1126, 609] on button "Confirmar" at bounding box center [1122, 610] width 92 height 28
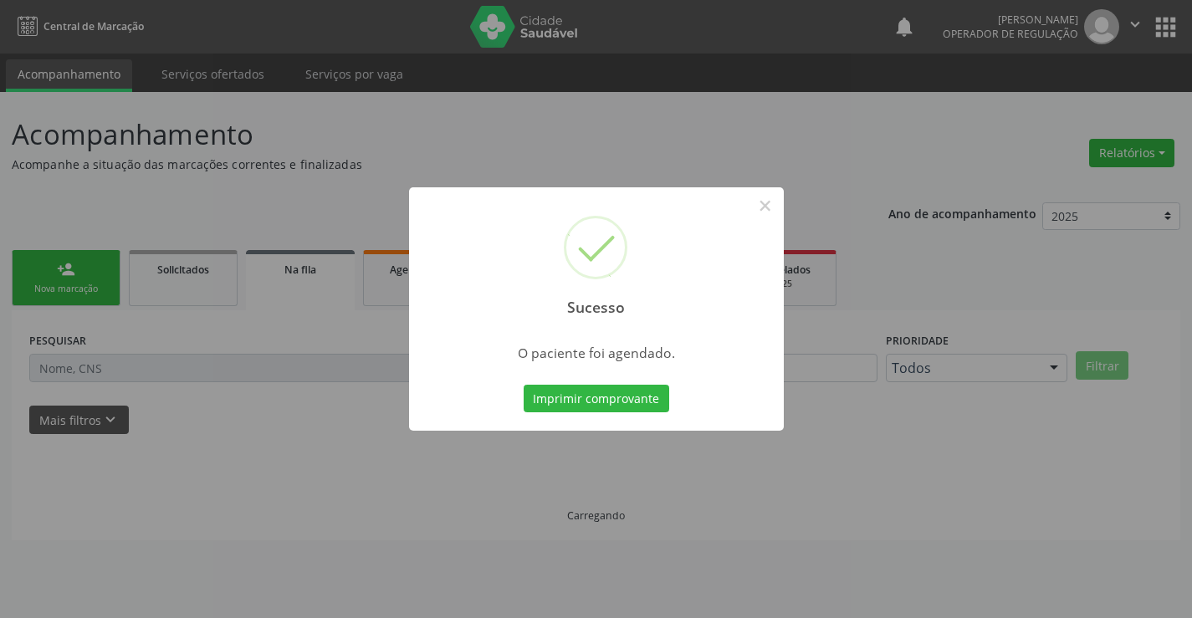
scroll to position [0, 0]
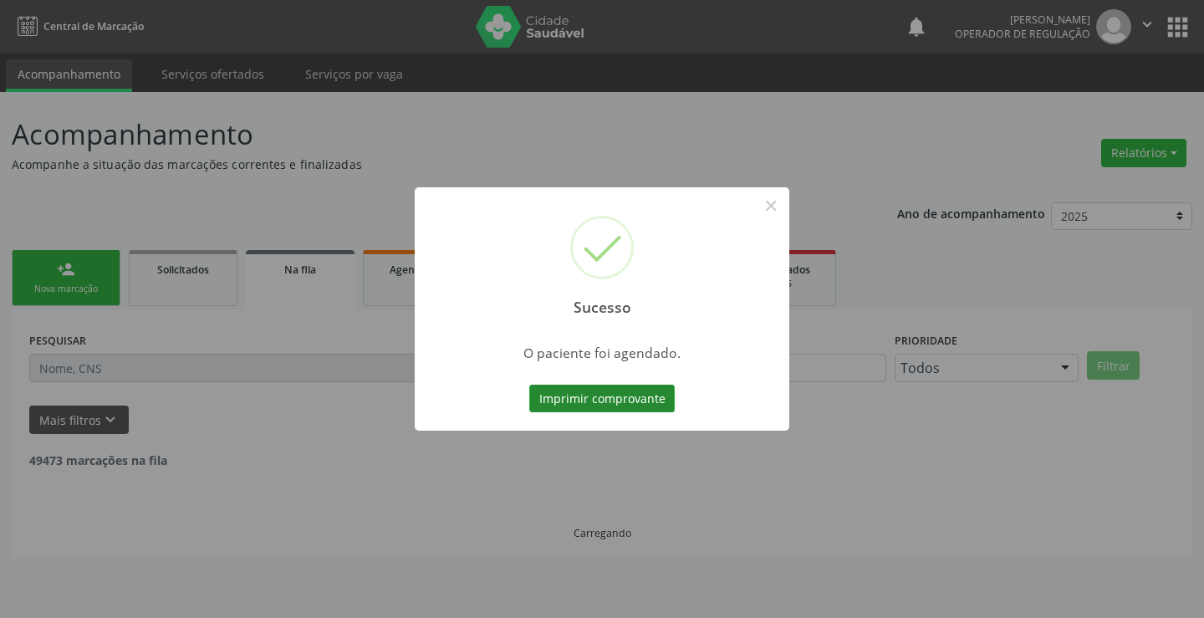
click at [600, 398] on button "Imprimir comprovante" at bounding box center [601, 399] width 145 height 28
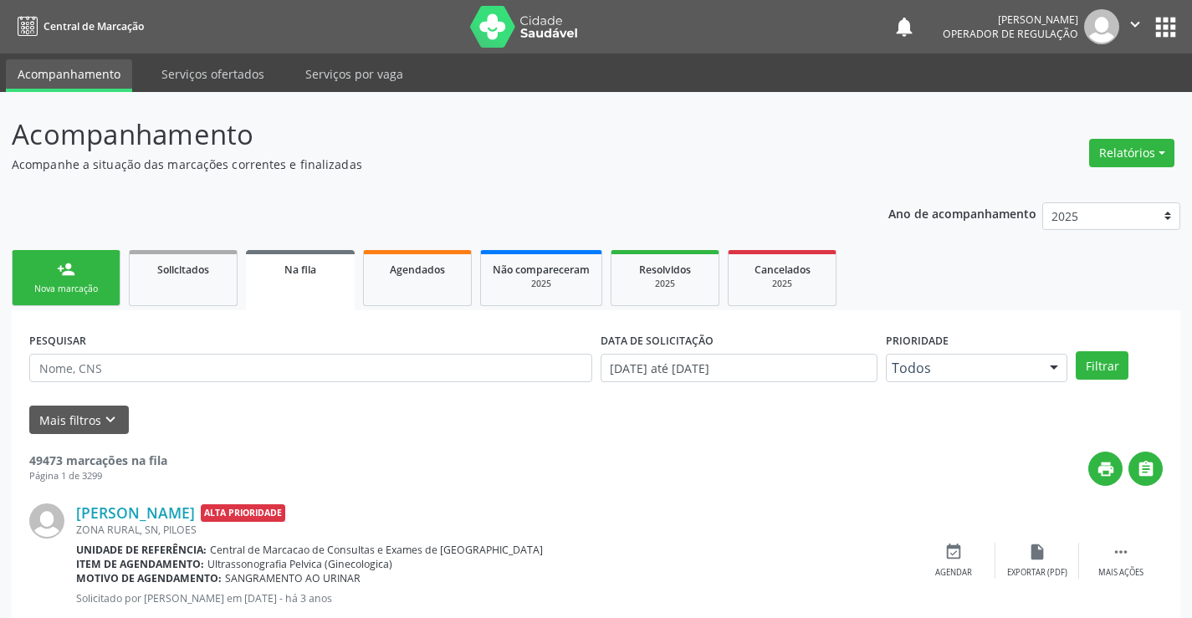
click at [72, 278] on div "person_add" at bounding box center [66, 269] width 18 height 18
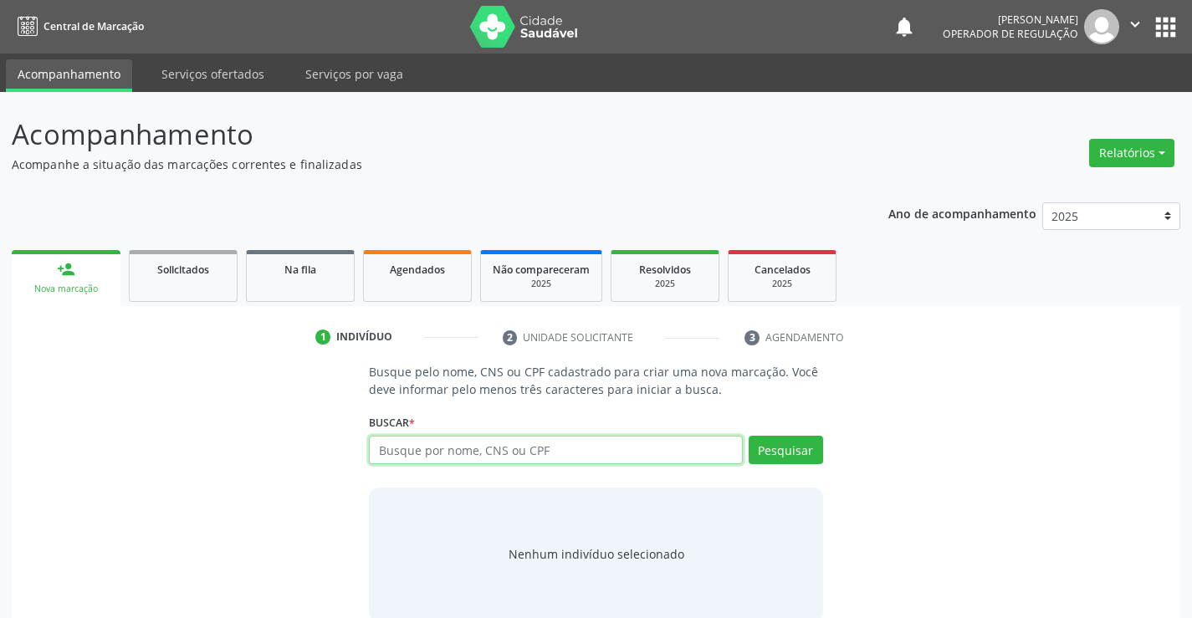
click at [575, 454] on input "text" at bounding box center [555, 450] width 373 height 28
type input "704003861468465"
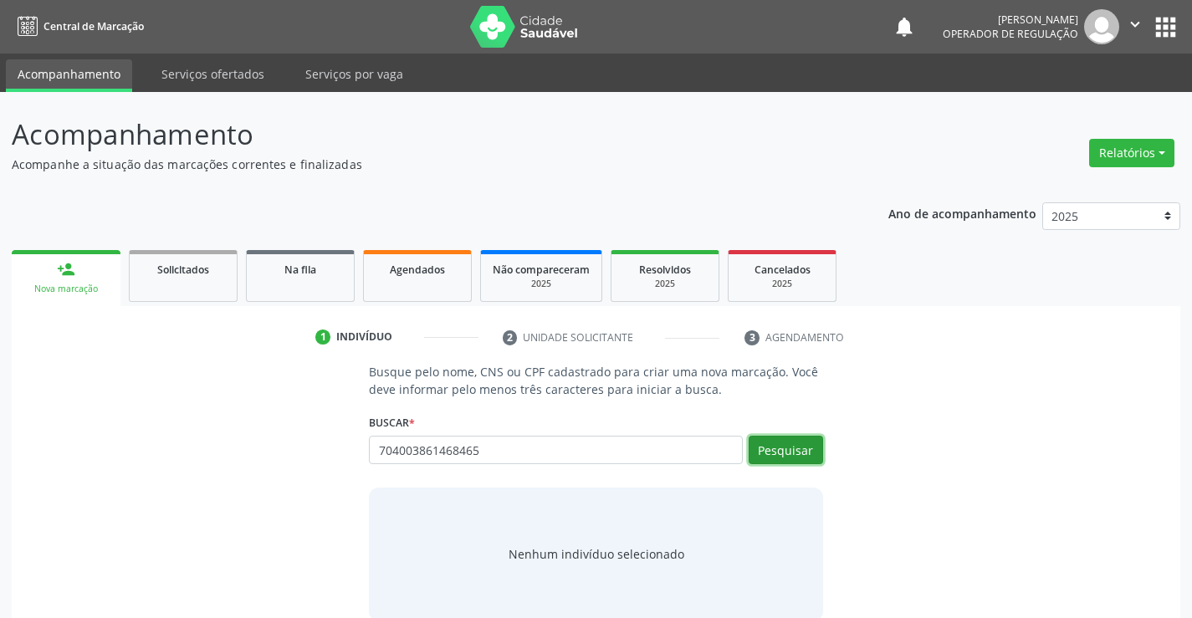
click at [787, 443] on button "Pesquisar" at bounding box center [785, 450] width 74 height 28
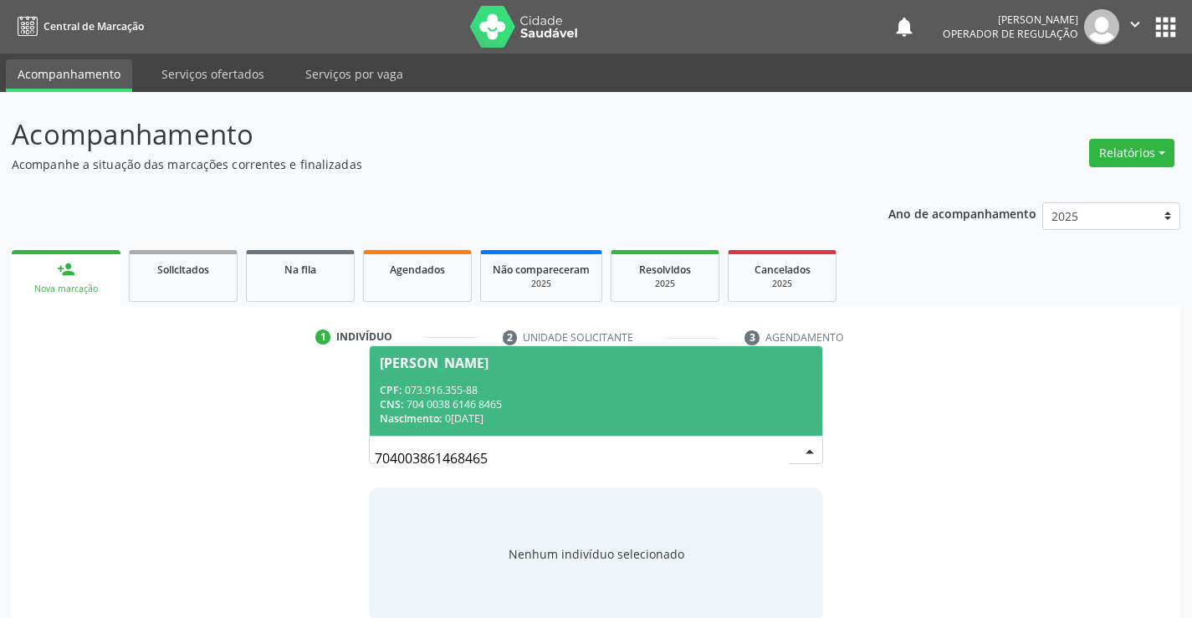
click at [572, 368] on div "[PERSON_NAME]" at bounding box center [595, 362] width 431 height 13
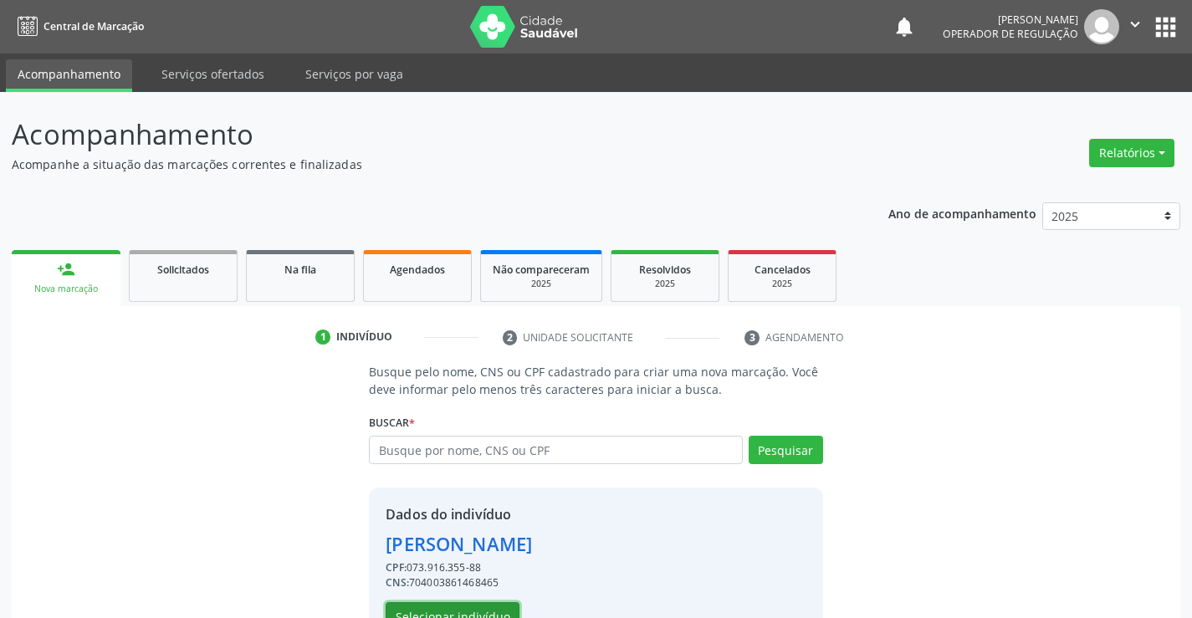
click at [452, 610] on button "Selecionar indivíduo" at bounding box center [452, 616] width 134 height 28
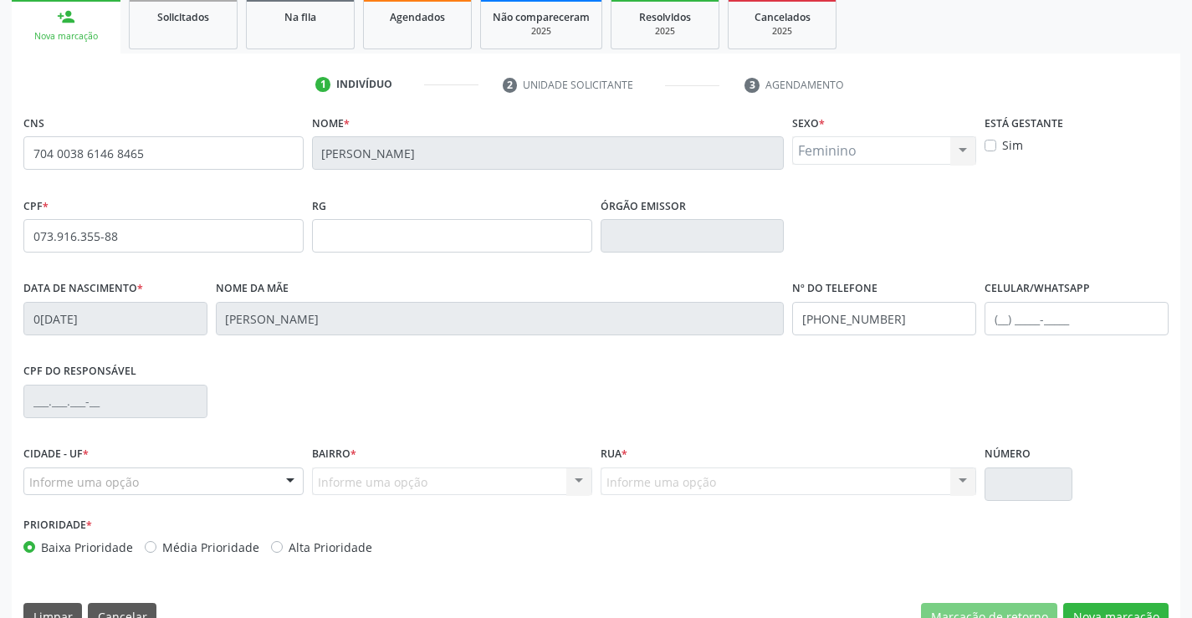
scroll to position [288, 0]
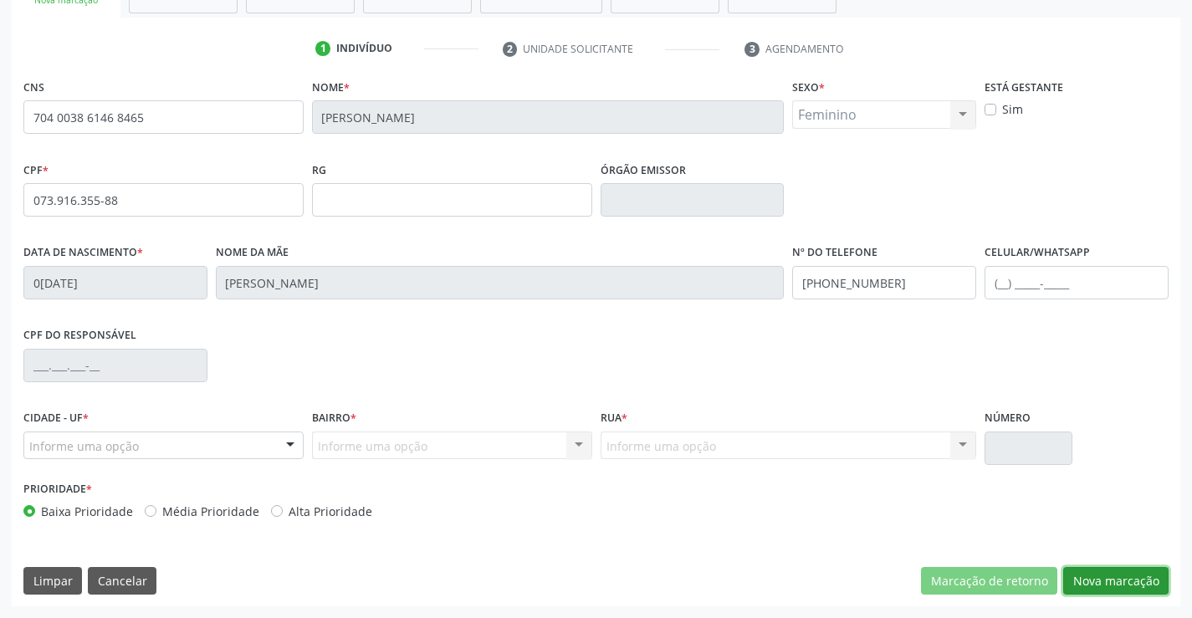
click at [1105, 579] on button "Nova marcação" at bounding box center [1115, 581] width 105 height 28
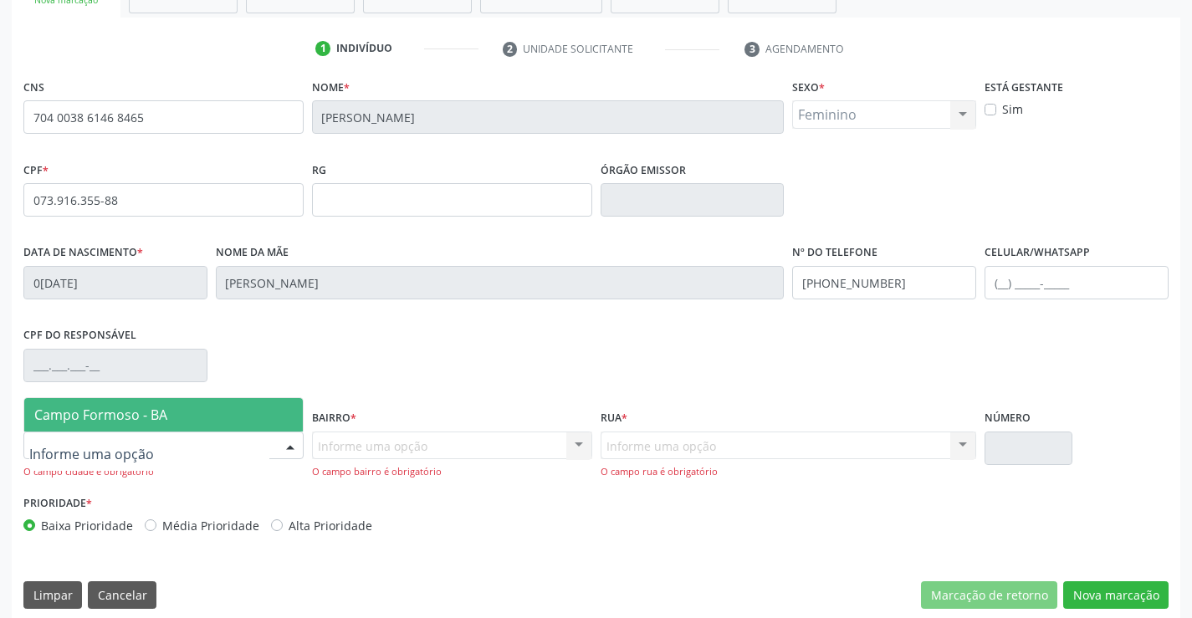
click at [145, 410] on span "Campo Formoso - BA" at bounding box center [100, 415] width 133 height 18
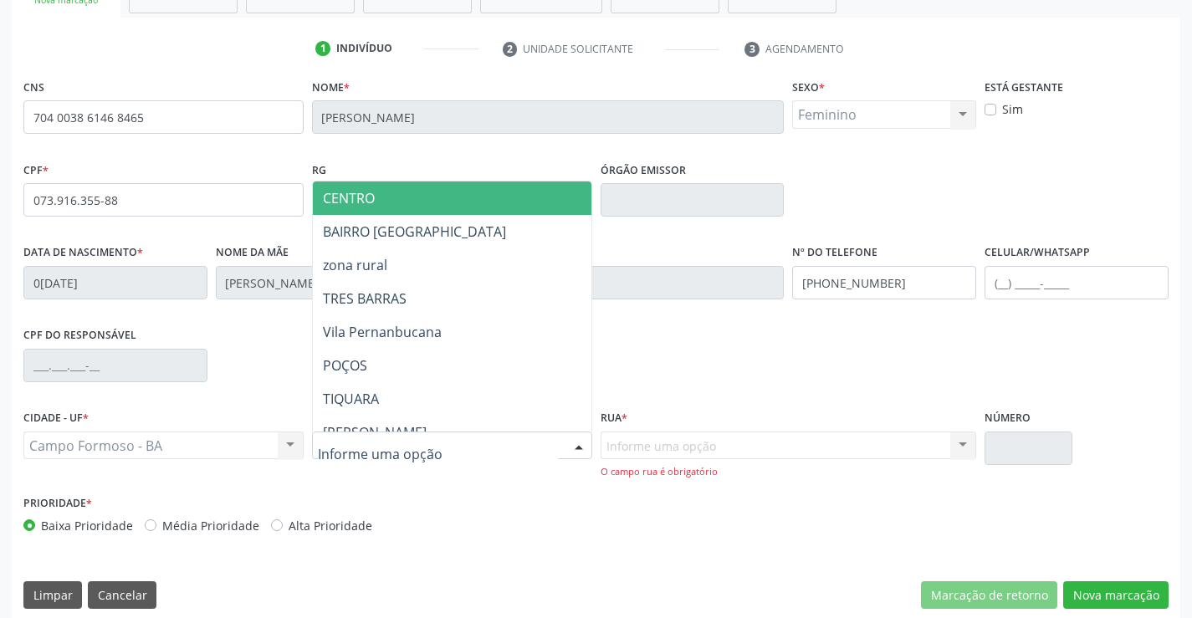
click at [470, 200] on span "CENTRO" at bounding box center [493, 197] width 361 height 33
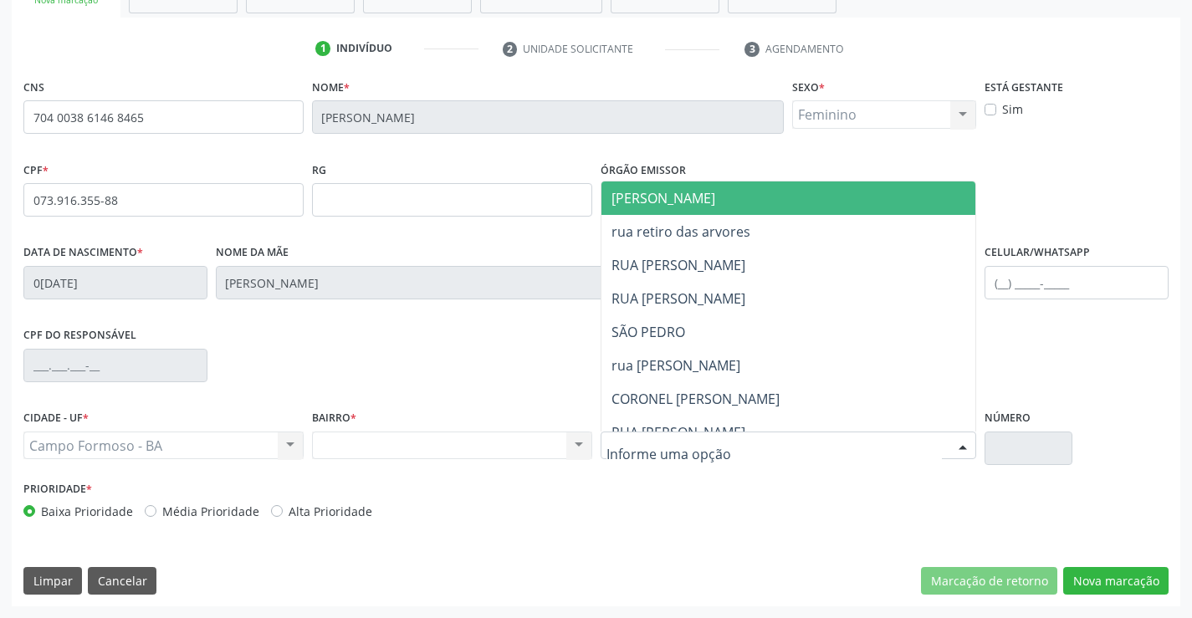
click at [779, 199] on span "[PERSON_NAME]" at bounding box center [802, 197] width 403 height 33
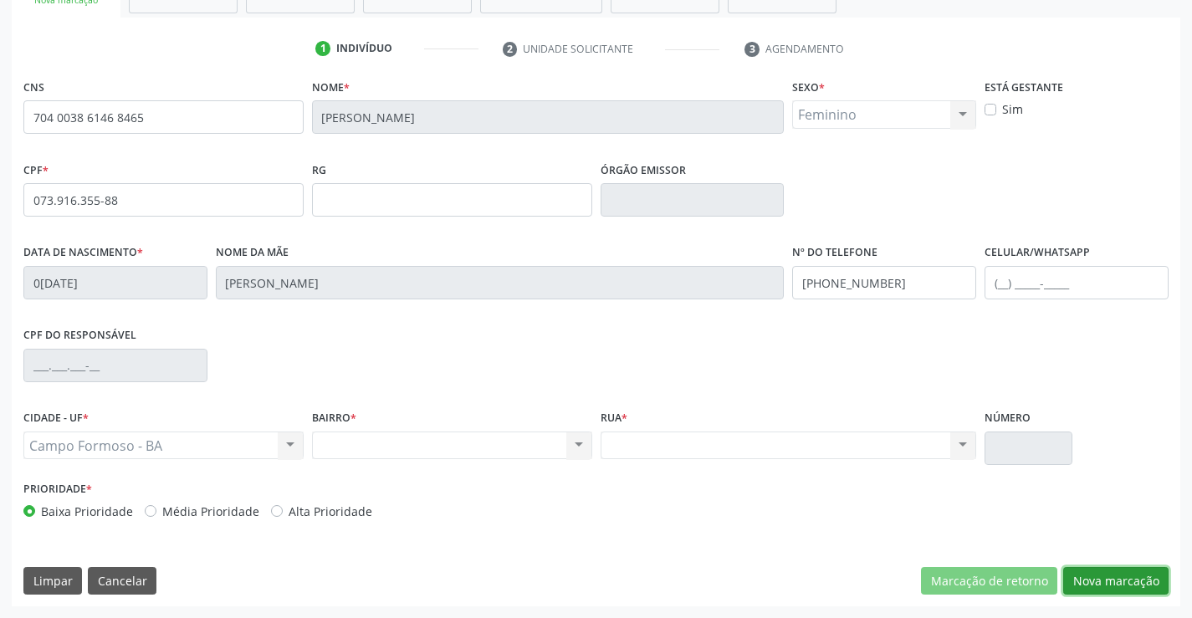
click at [1125, 583] on button "Nova marcação" at bounding box center [1115, 581] width 105 height 28
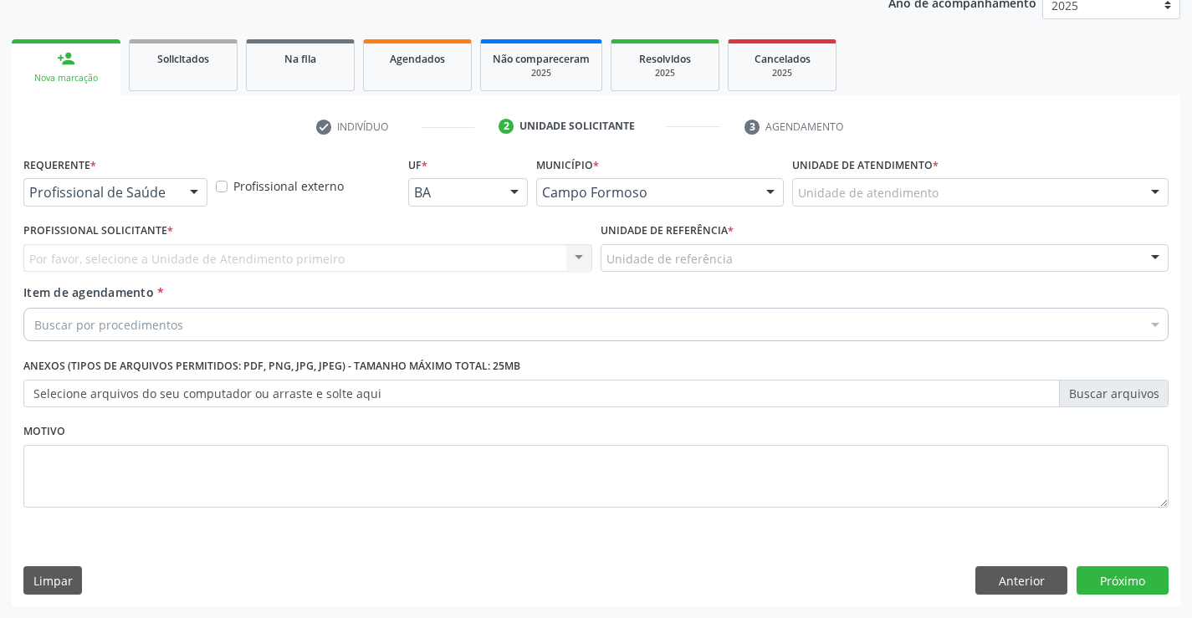
scroll to position [211, 0]
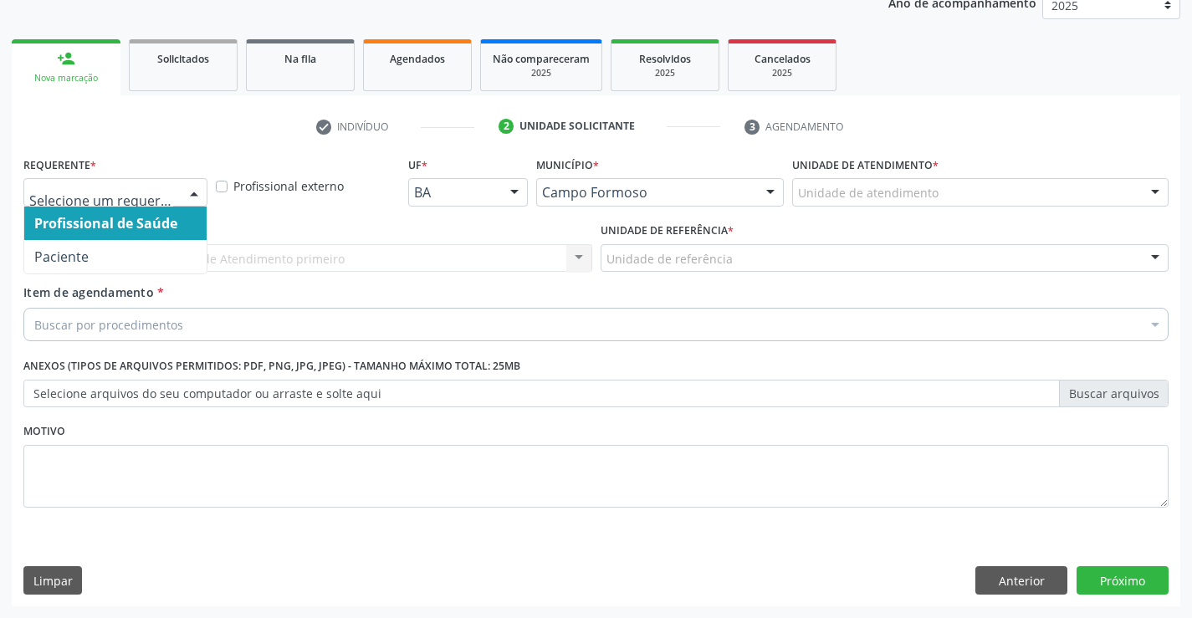
click at [61, 183] on div at bounding box center [115, 192] width 184 height 28
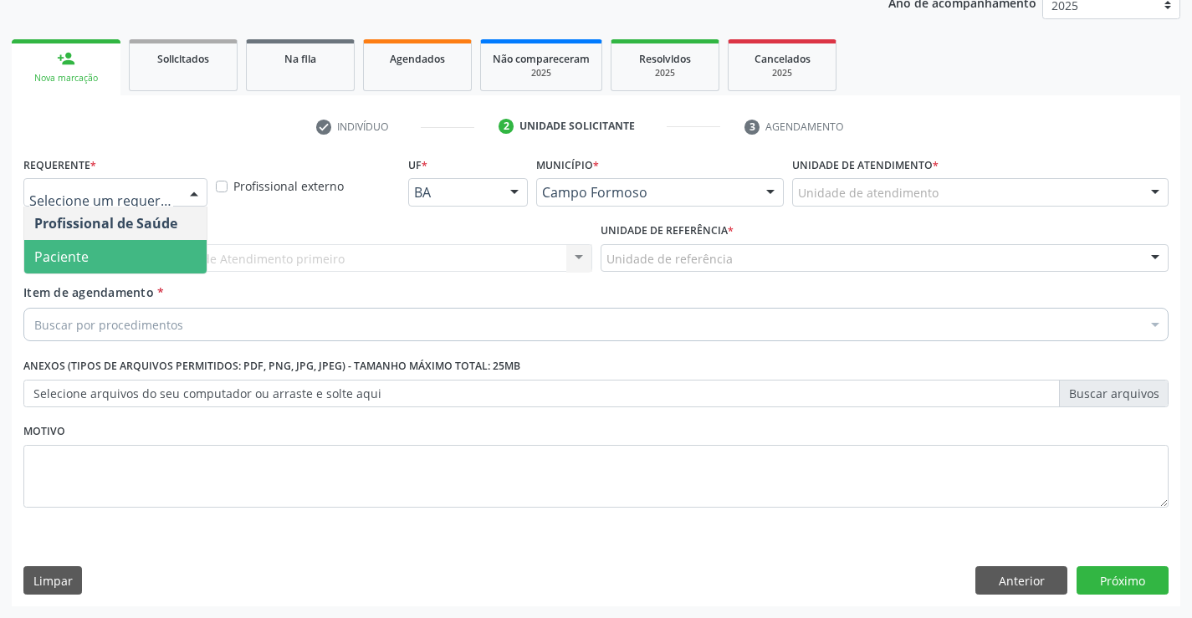
click at [77, 269] on span "Paciente" at bounding box center [115, 256] width 182 height 33
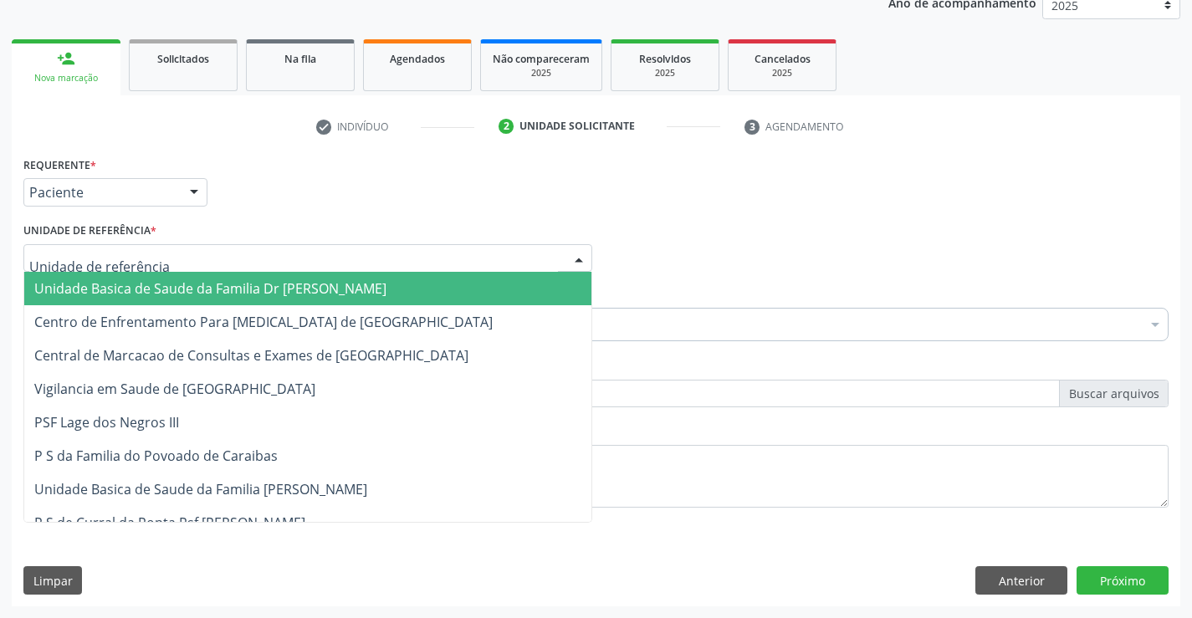
click at [125, 287] on span "Unidade Basica de Saude da Familia Dr [PERSON_NAME]" at bounding box center [210, 288] width 352 height 18
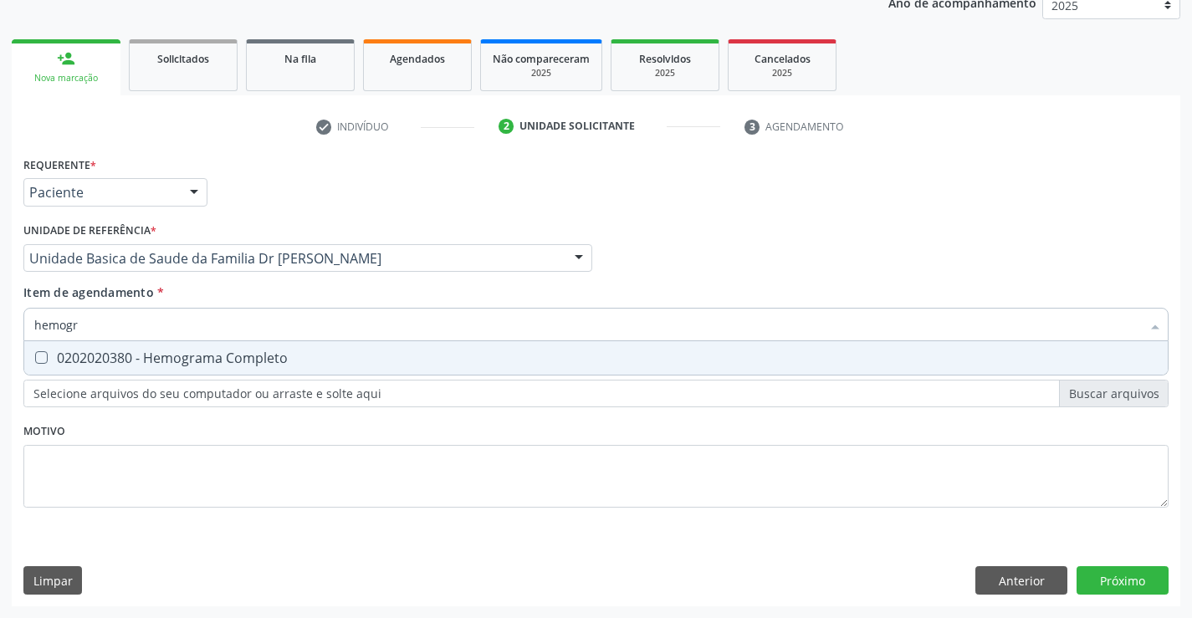
type input "hemogra"
click at [145, 351] on div "0202020380 - Hemograma Completo" at bounding box center [595, 357] width 1123 height 13
checkbox Completo "true"
type input "hemogra"
click at [157, 294] on span "*" at bounding box center [160, 292] width 7 height 16
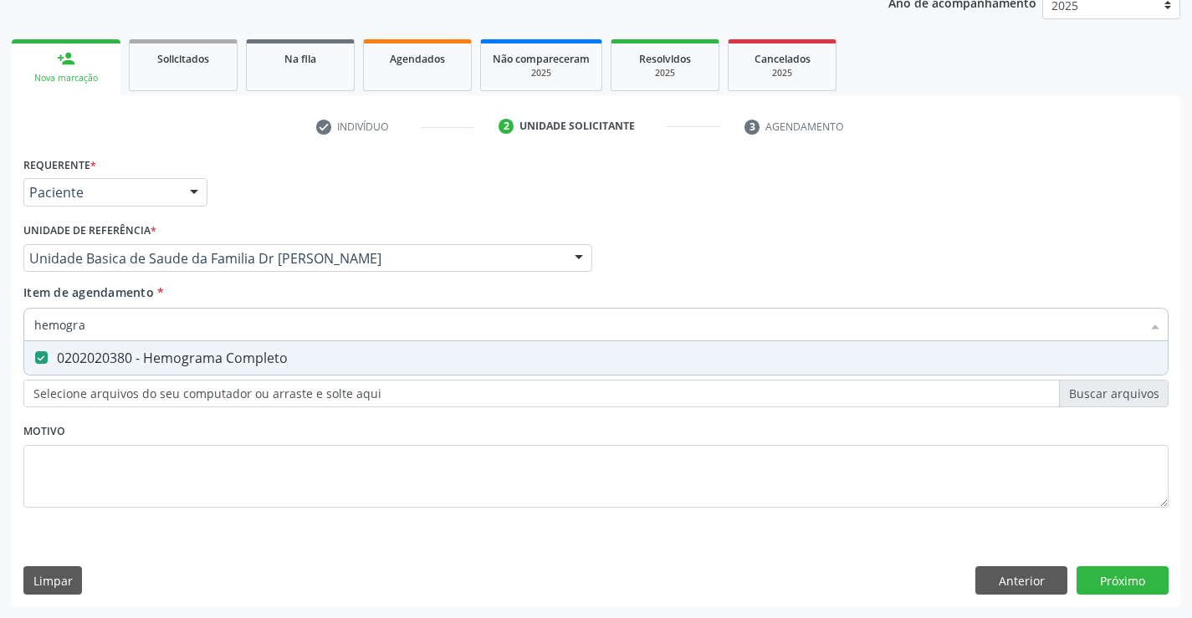
click at [156, 308] on input "hemogra" at bounding box center [587, 324] width 1106 height 33
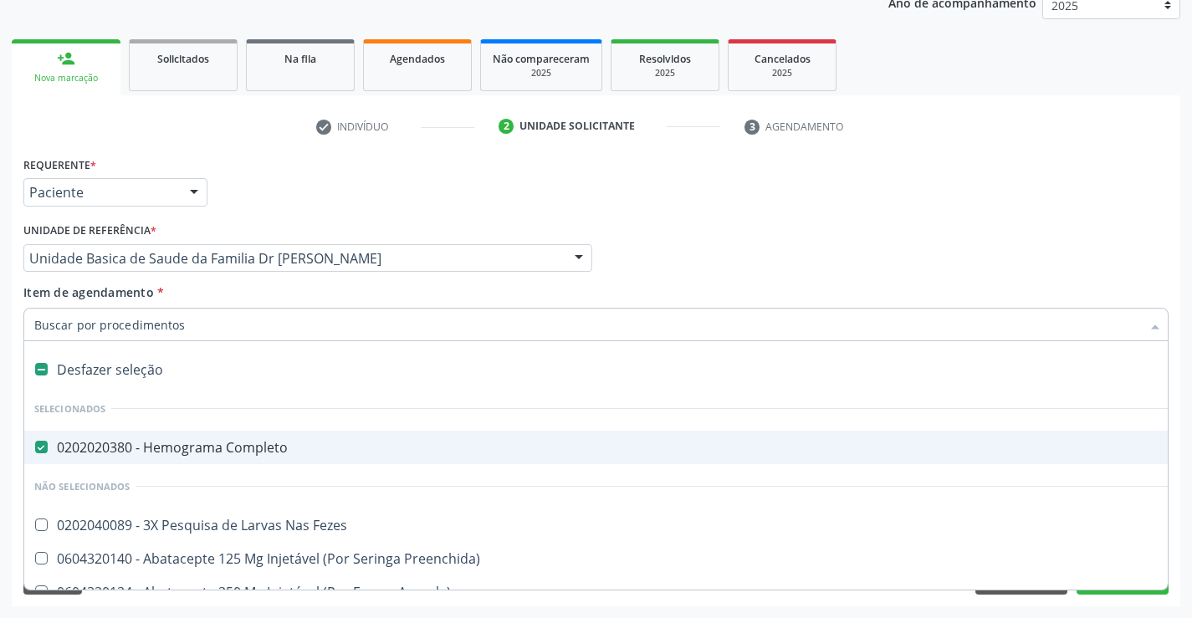
click at [156, 332] on input "Item de agendamento *" at bounding box center [587, 324] width 1106 height 33
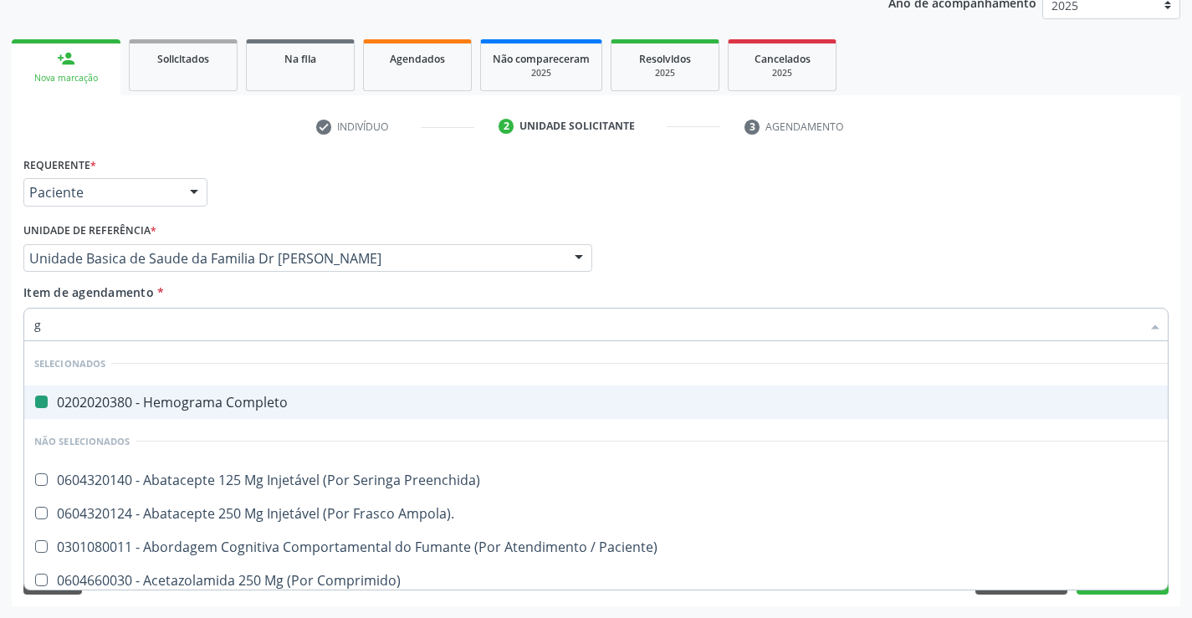
type input "gl"
checkbox Completo "false"
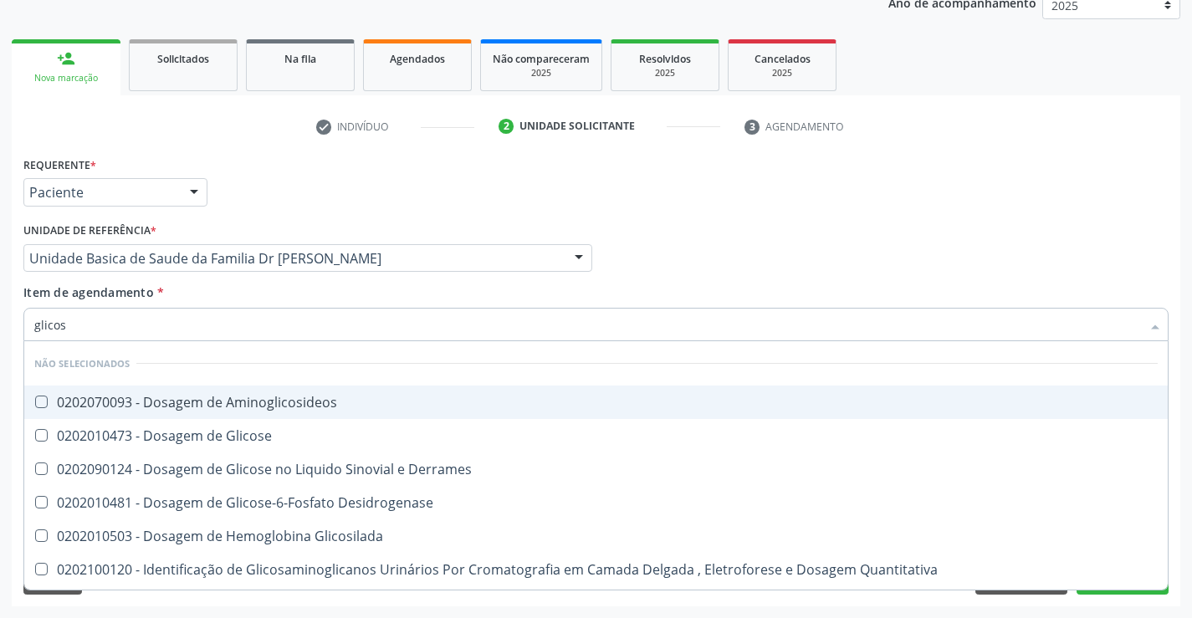
type input "glicose"
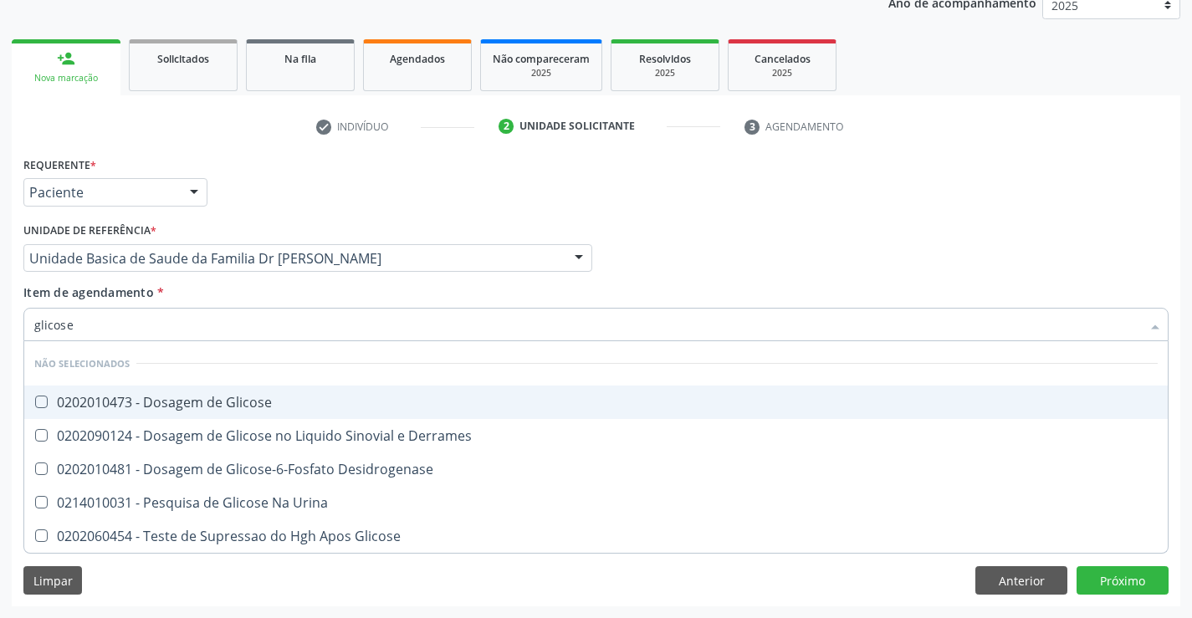
click at [182, 400] on div "0202010473 - Dosagem de Glicose" at bounding box center [595, 402] width 1123 height 13
checkbox Glicose "true"
type input "glicose"
click at [210, 296] on div "Item de agendamento * glicose Desfazer seleção Não selecionados 0202010473 - Do…" at bounding box center [595, 309] width 1145 height 53
checkbox Derrames "true"
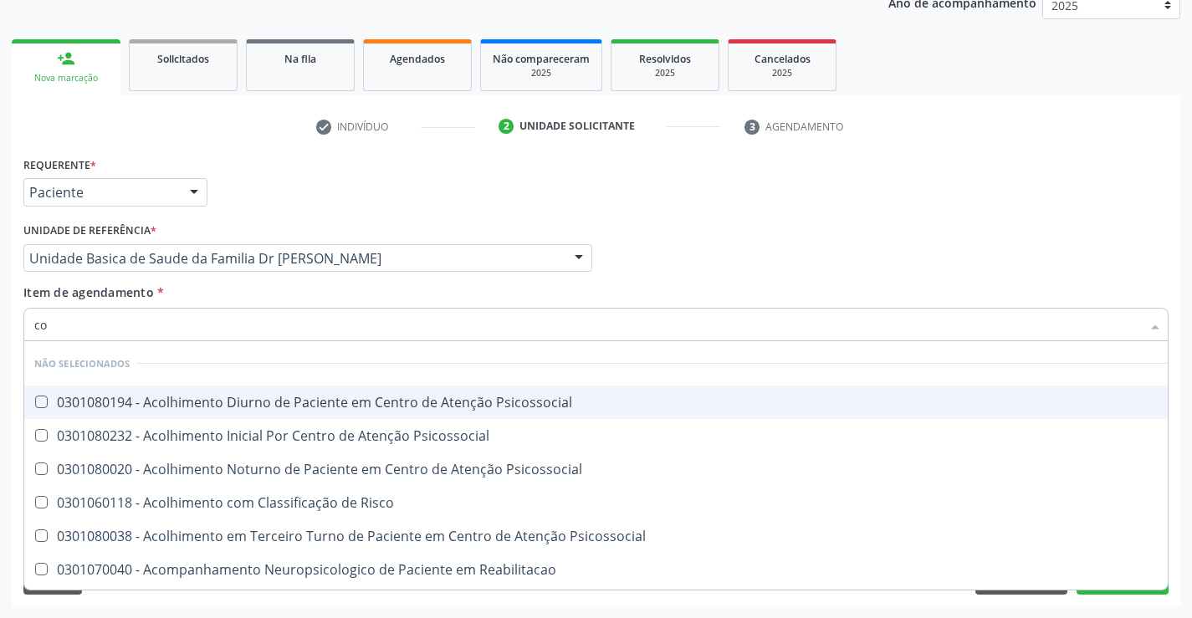
type input "col"
checkbox Psicossocial "false"
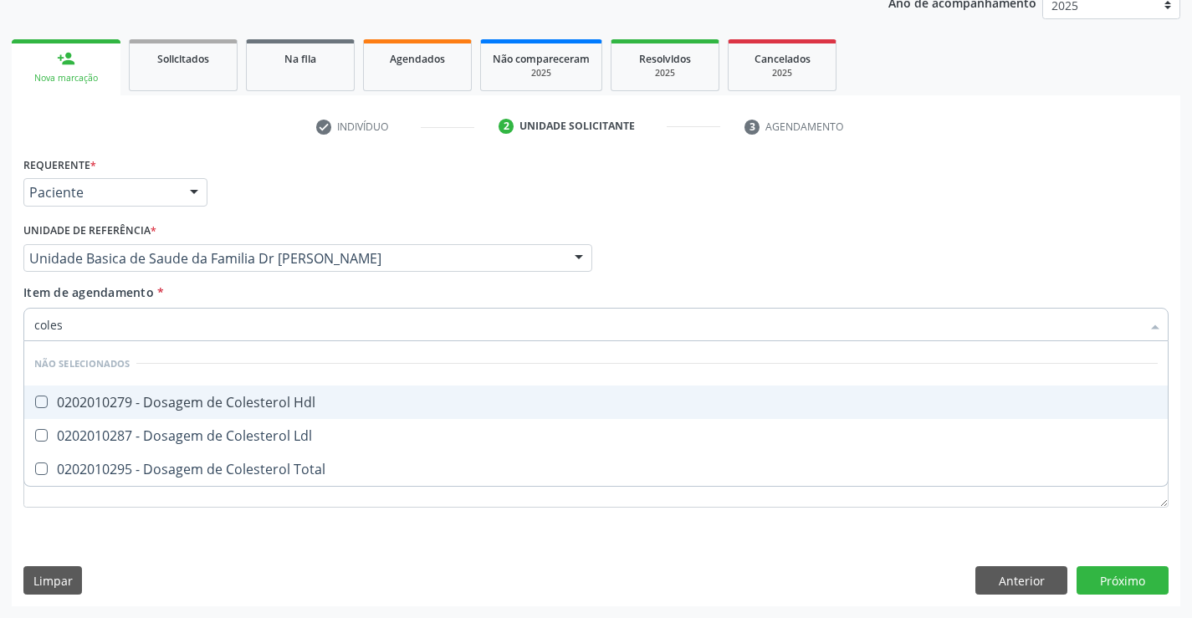
type input "colest"
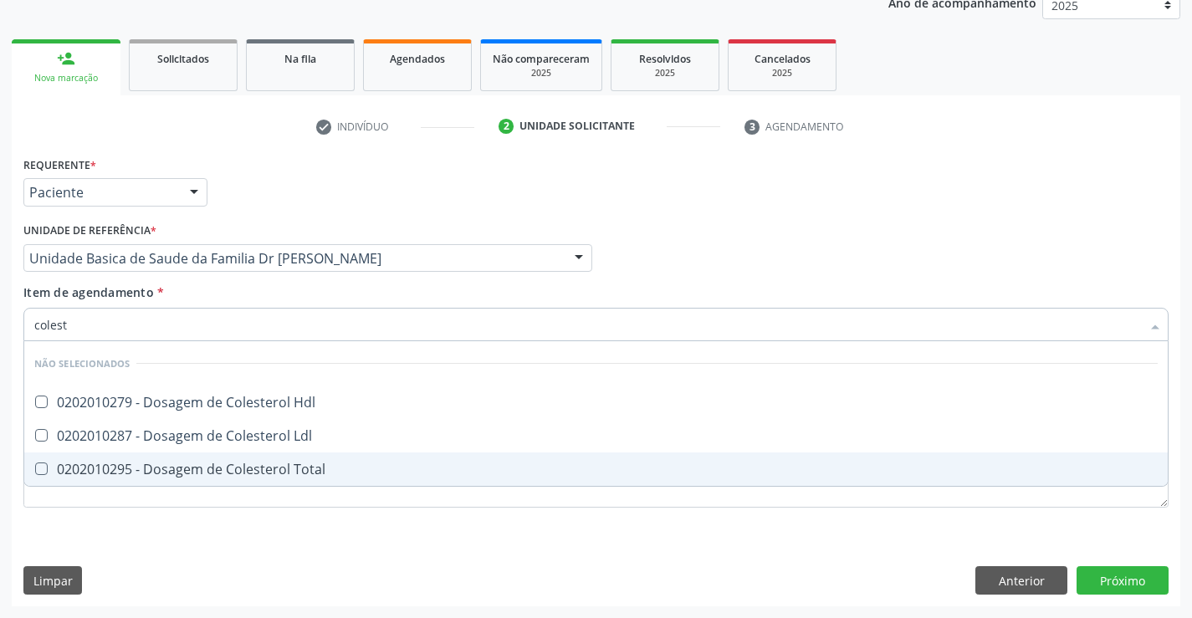
click at [217, 466] on div "0202010295 - Dosagem de Colesterol Total" at bounding box center [595, 468] width 1123 height 13
checkbox Total "true"
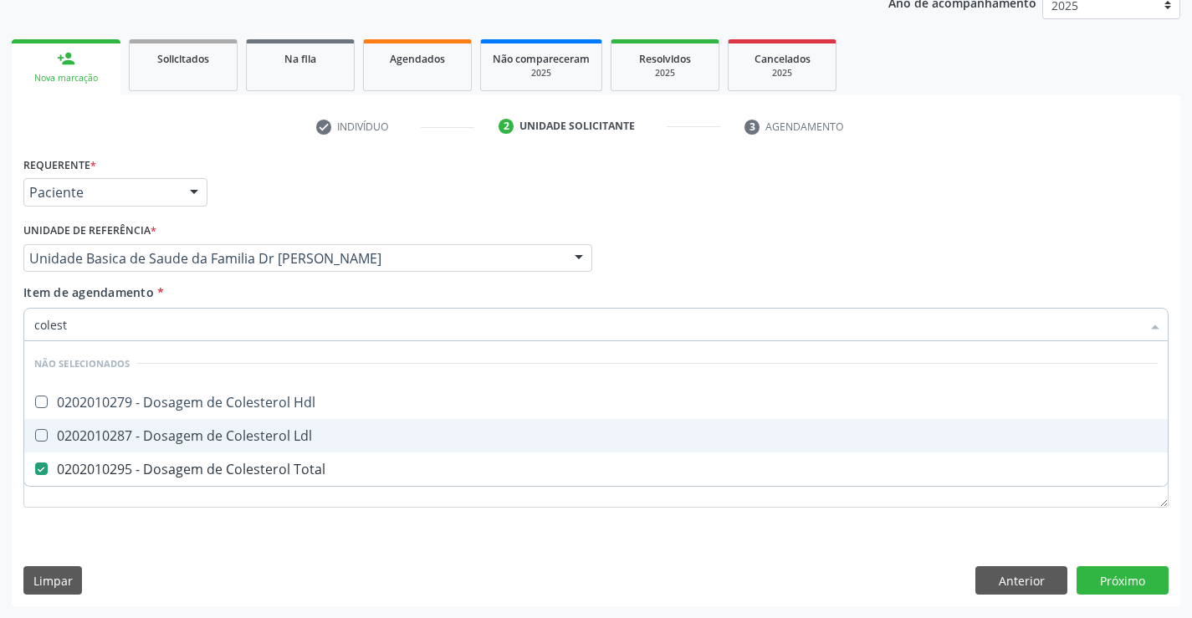
click at [221, 442] on div "0202010287 - Dosagem de Colesterol Ldl" at bounding box center [595, 435] width 1123 height 13
checkbox Ldl "true"
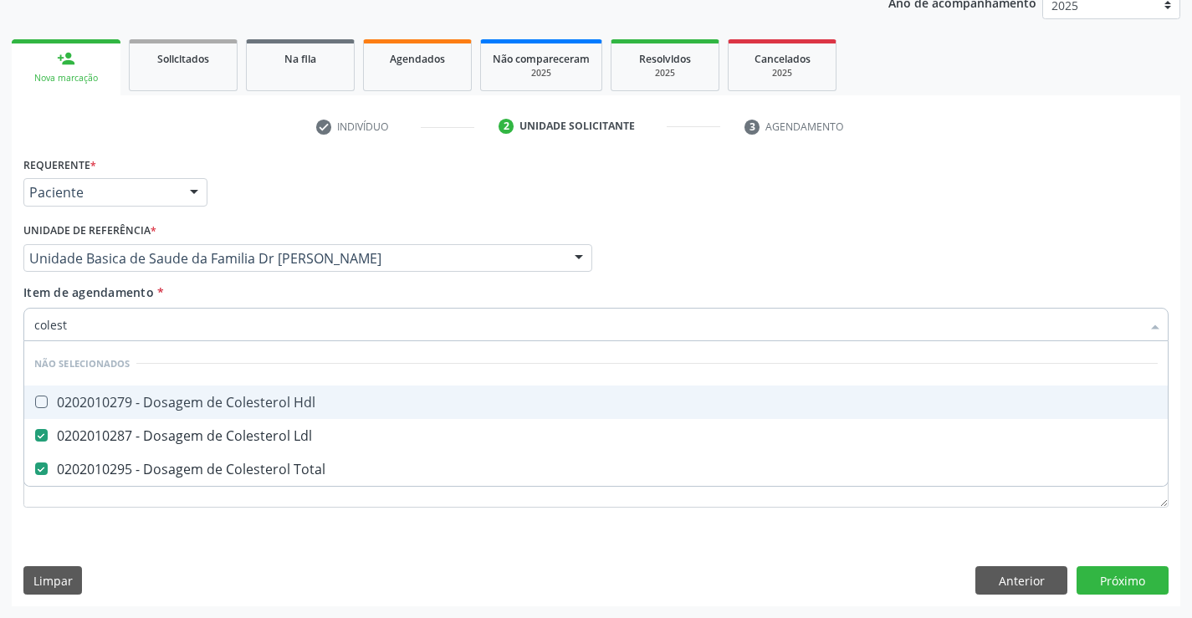
click at [222, 401] on div "0202010279 - Dosagem de Colesterol Hdl" at bounding box center [595, 402] width 1123 height 13
checkbox Hdl "true"
type input "colest"
click at [247, 286] on div "Item de agendamento * colest Desfazer seleção Não selecionados 0202010279 - Dos…" at bounding box center [595, 309] width 1145 height 53
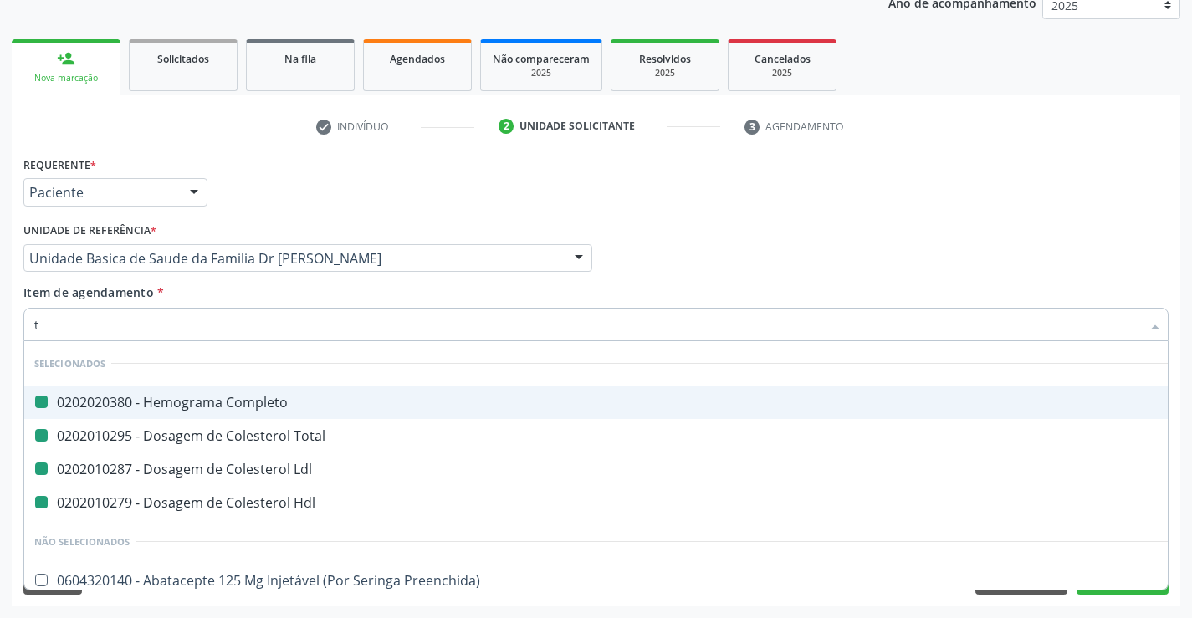
type input "tr"
checkbox Completo "false"
checkbox Total "false"
checkbox Ldl "false"
checkbox Hdl "false"
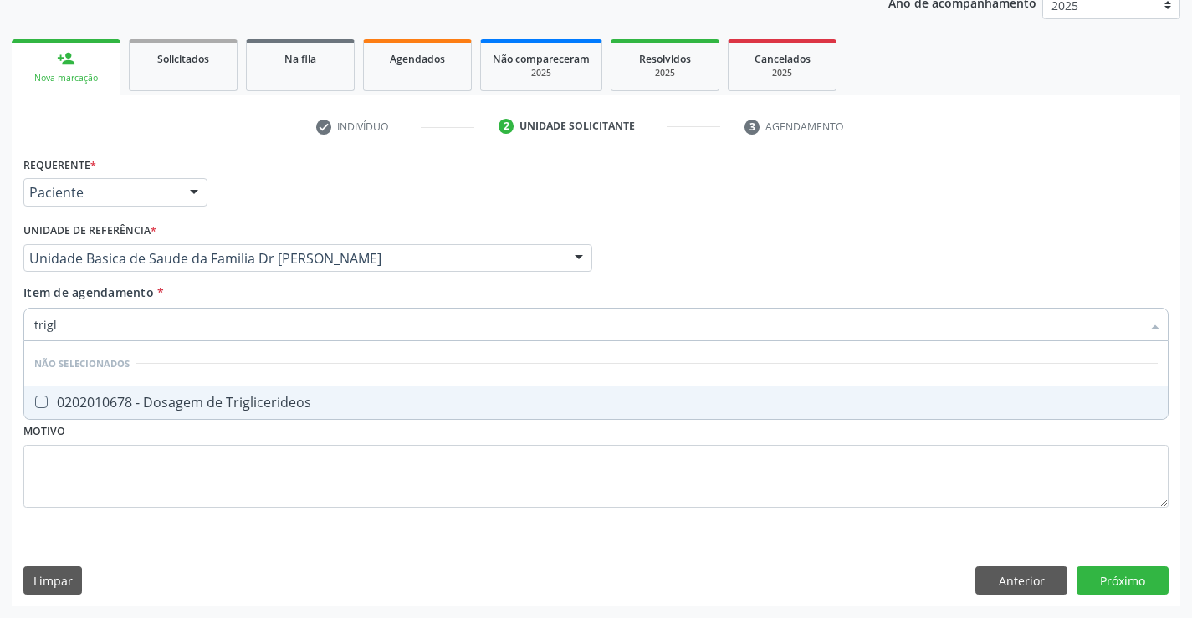
type input "trigli"
click at [254, 400] on div "0202010678 - Dosagem de Triglicerideos" at bounding box center [595, 402] width 1123 height 13
checkbox Triglicerideos "true"
click at [252, 299] on div "Item de agendamento * trigli Desfazer seleção Não selecionados 0202010678 - Dos…" at bounding box center [595, 309] width 1145 height 53
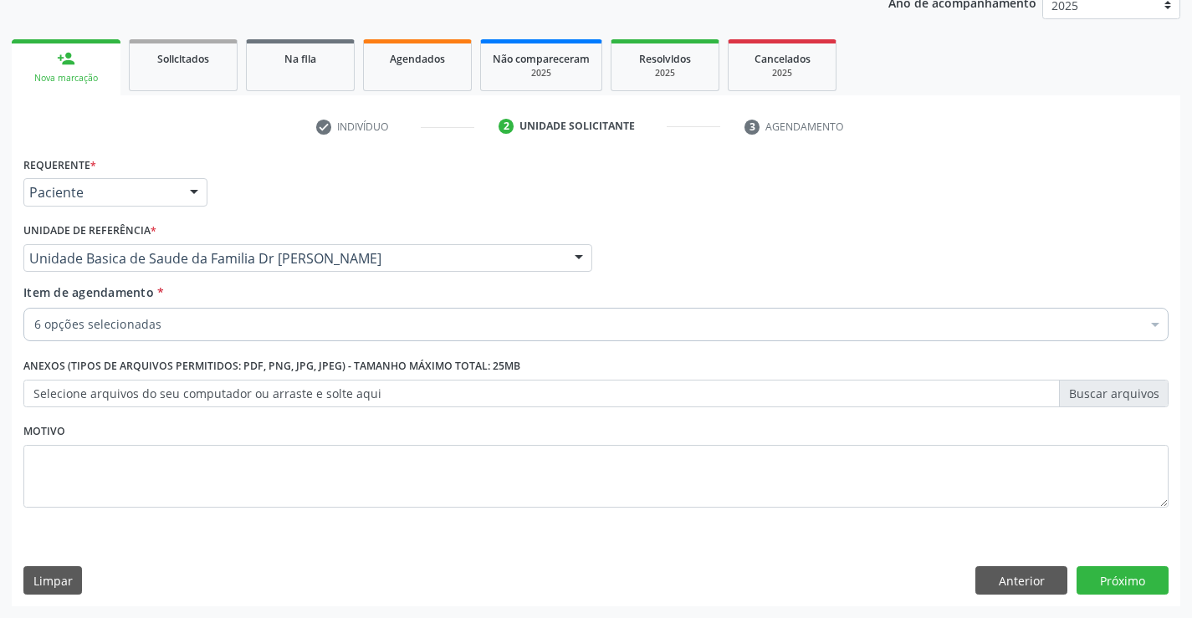
click at [260, 336] on div "6 opções selecionadas" at bounding box center [595, 324] width 1145 height 33
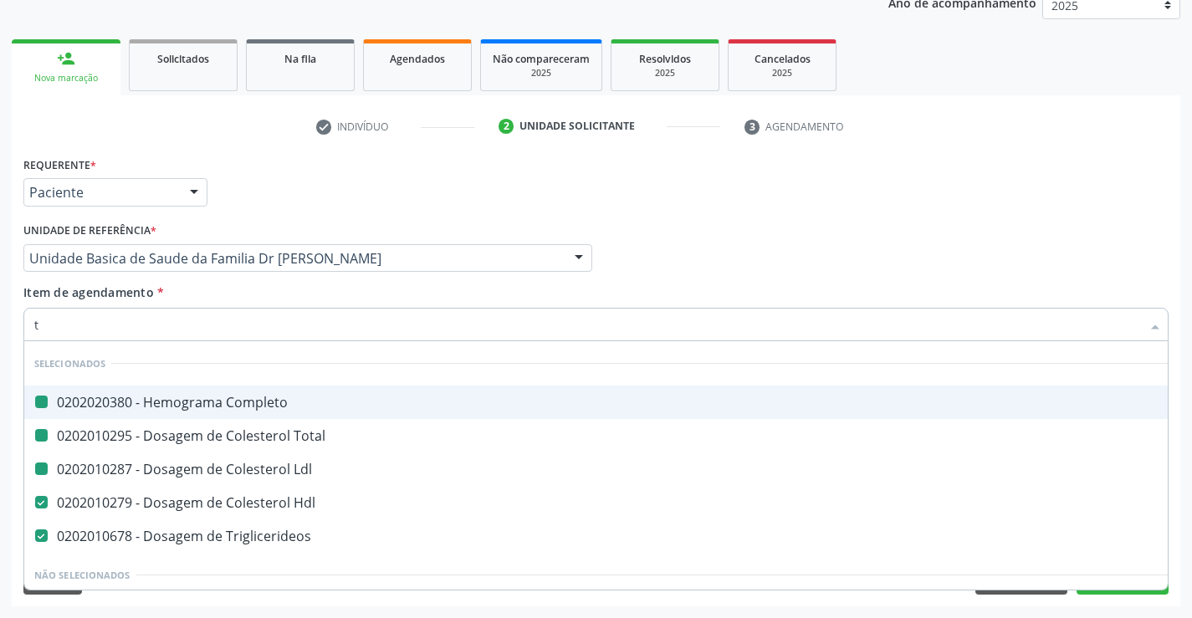
type input "tg"
checkbox Completo "false"
checkbox Total "false"
checkbox Ldl "false"
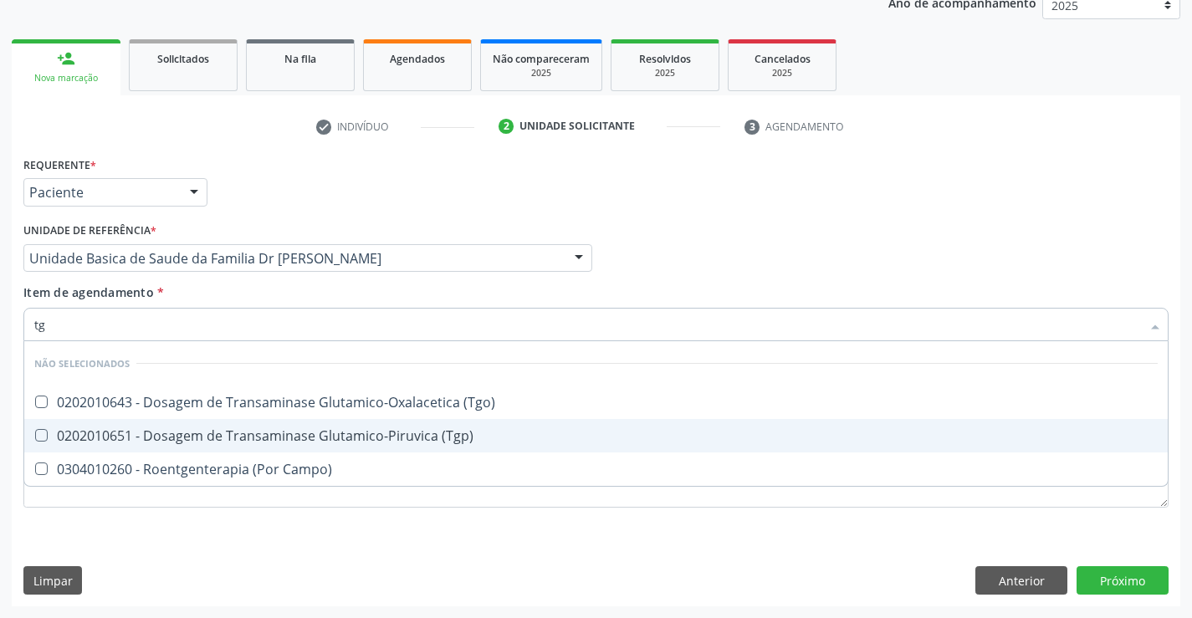
click at [261, 432] on div "0202010651 - Dosagem de Transaminase Glutamico-Piruvica (Tgp)" at bounding box center [595, 435] width 1123 height 13
checkbox \(Tgp\) "true"
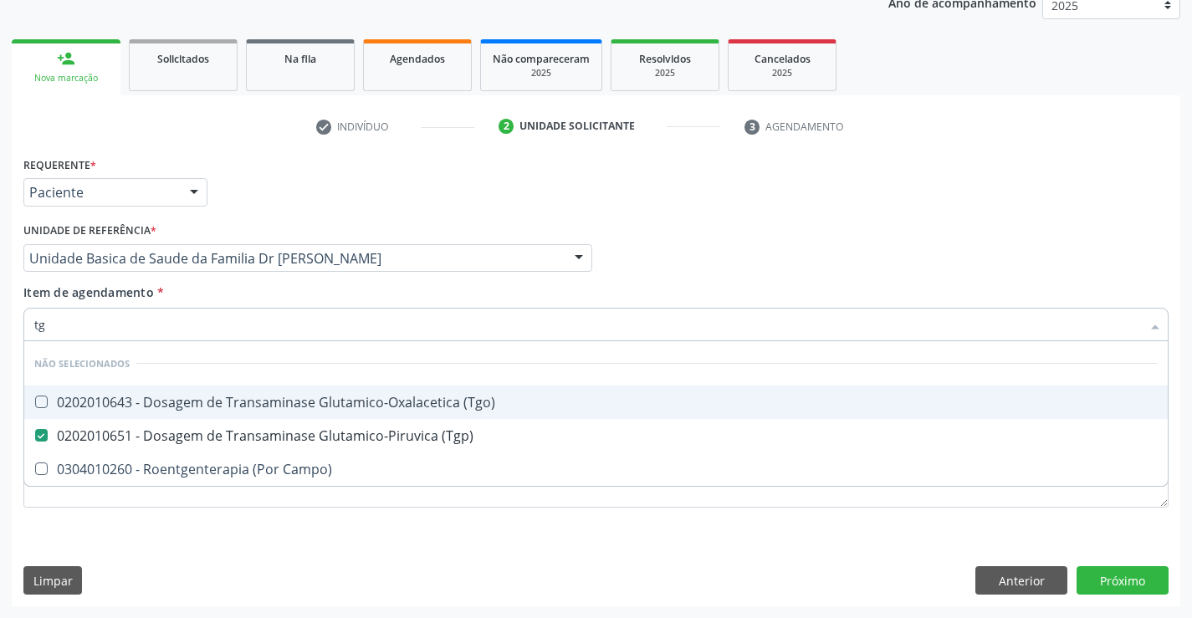
click at [264, 401] on div "0202010643 - Dosagem de Transaminase Glutamico-Oxalacetica (Tgo)" at bounding box center [595, 402] width 1123 height 13
checkbox \(Tgo\) "true"
click at [258, 297] on div "Item de agendamento * tg Desfazer seleção Não selecionados 0202010643 - Dosagem…" at bounding box center [595, 309] width 1145 height 53
checkbox Campo\) "true"
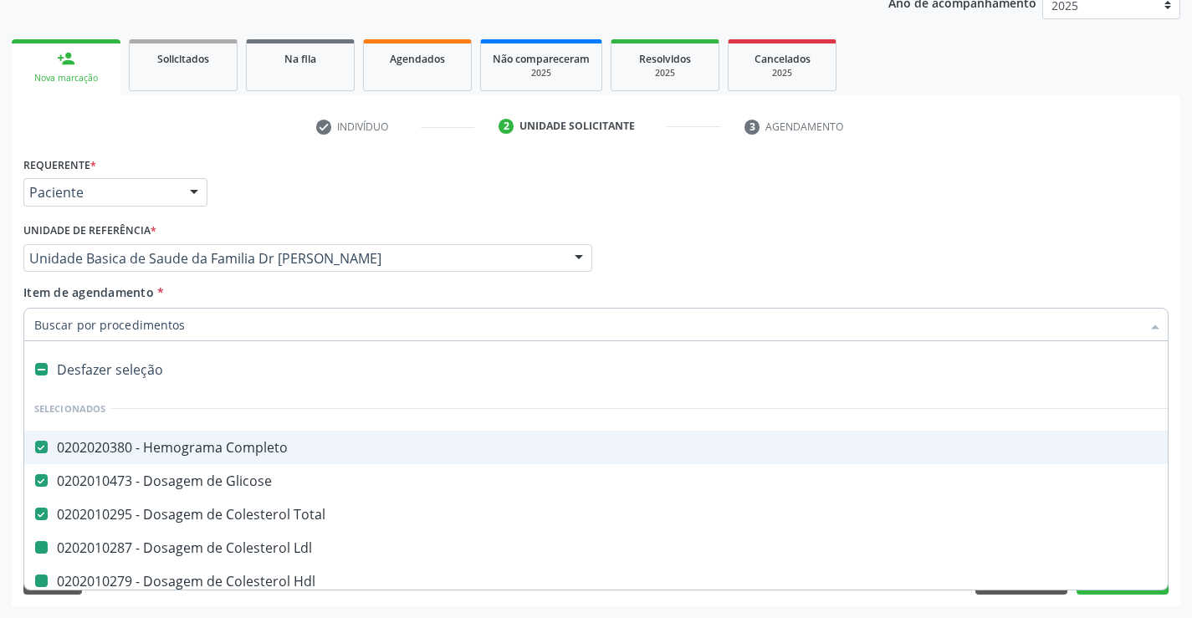
type input "u"
checkbox Ldl "false"
checkbox Hdl "false"
checkbox Triglicerideos "false"
checkbox \(Tgp\) "false"
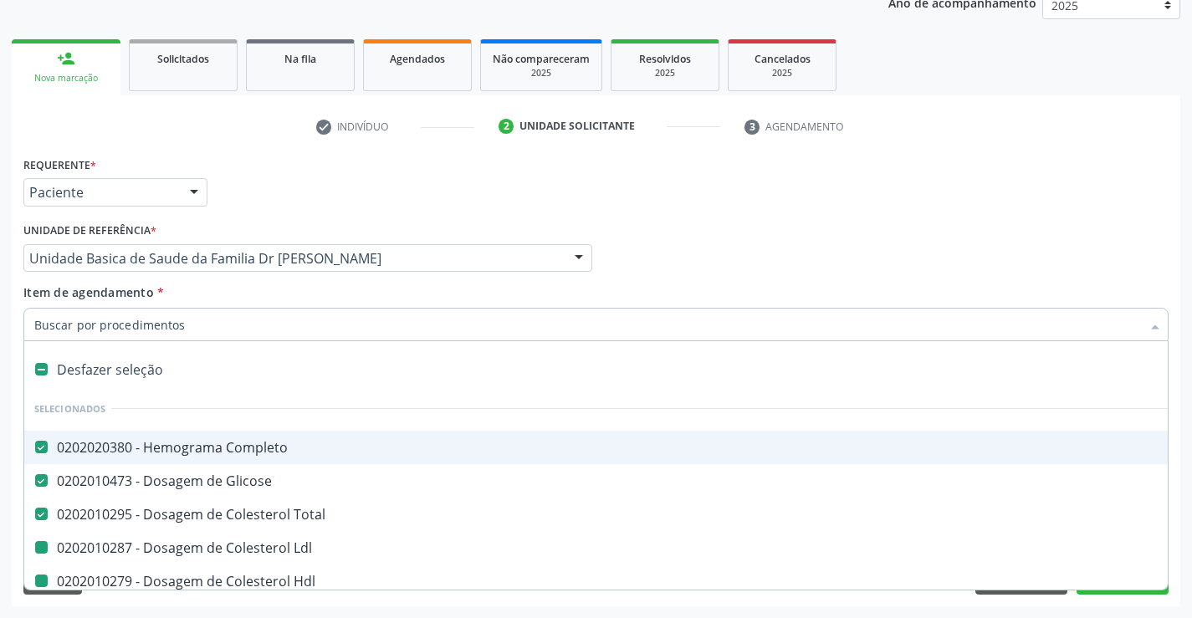
checkbox \(Tgo\) "false"
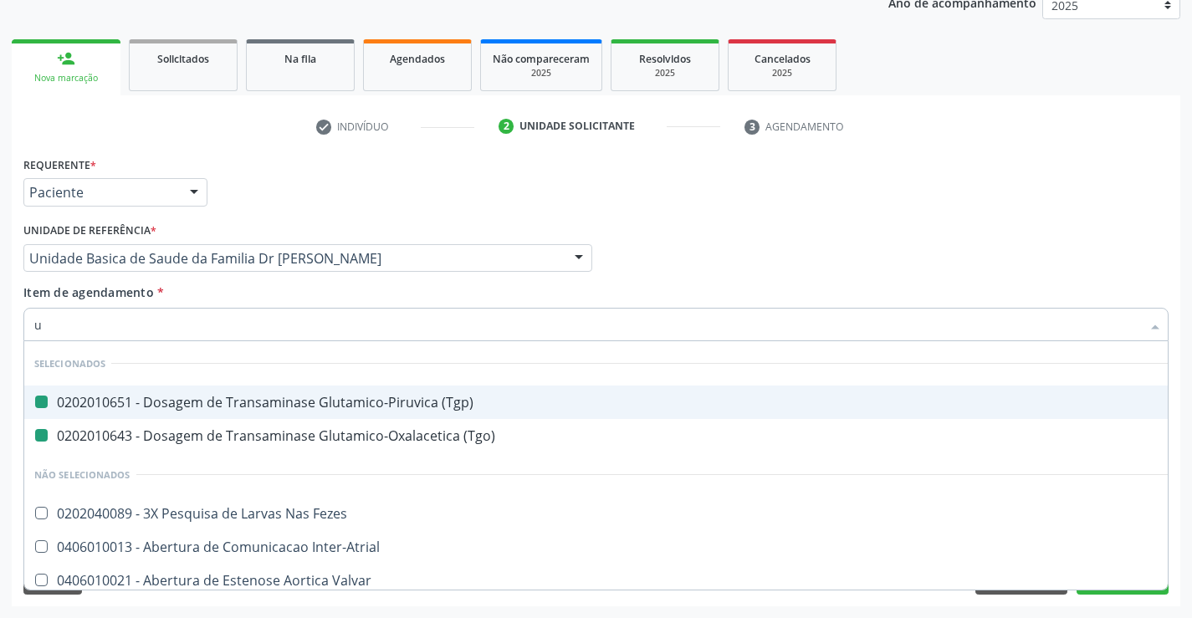
type input "ur"
checkbox \(Tgp\) "false"
checkbox \(Tgo\) "false"
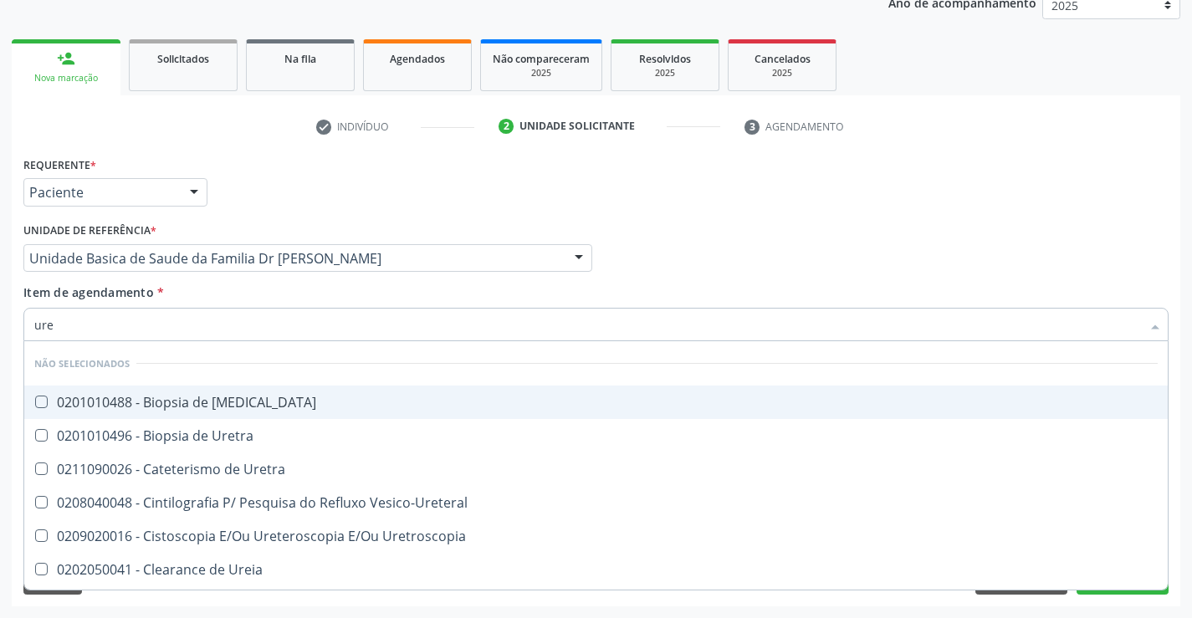
type input "urei"
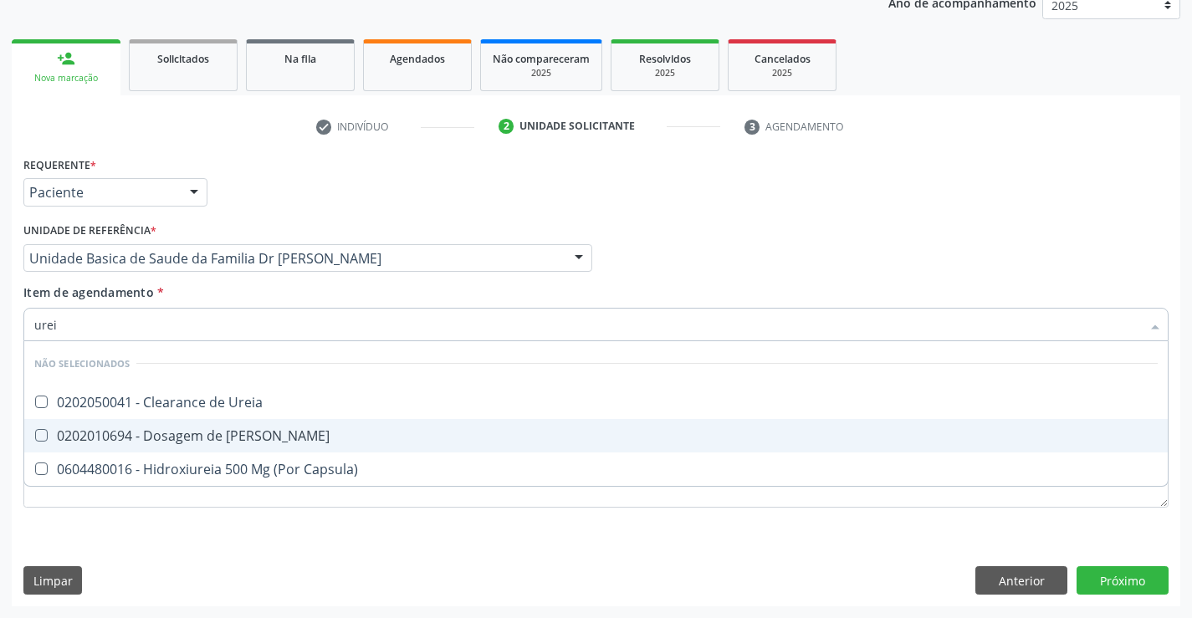
click at [230, 431] on div "0202010694 - Dosagem de [PERSON_NAME]" at bounding box center [595, 435] width 1123 height 13
checkbox Ureia "true"
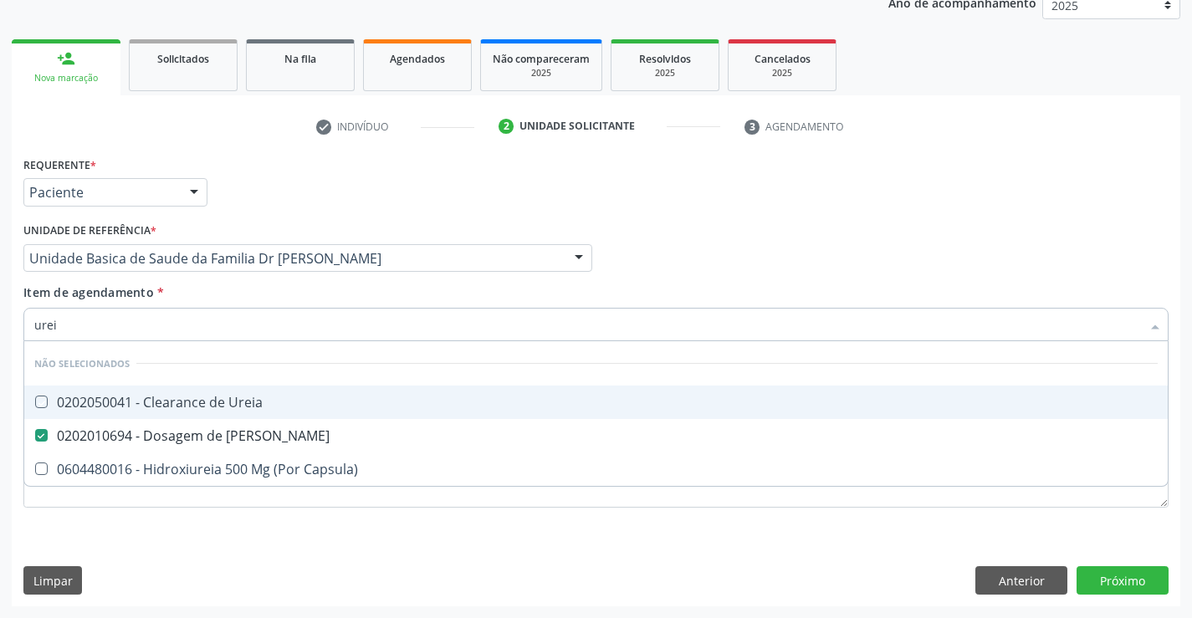
click at [232, 294] on div "Item de agendamento * urei Desfazer seleção Não selecionados 0202050041 - Clear…" at bounding box center [595, 309] width 1145 height 53
checkbox Ureia "true"
checkbox Capsula\) "true"
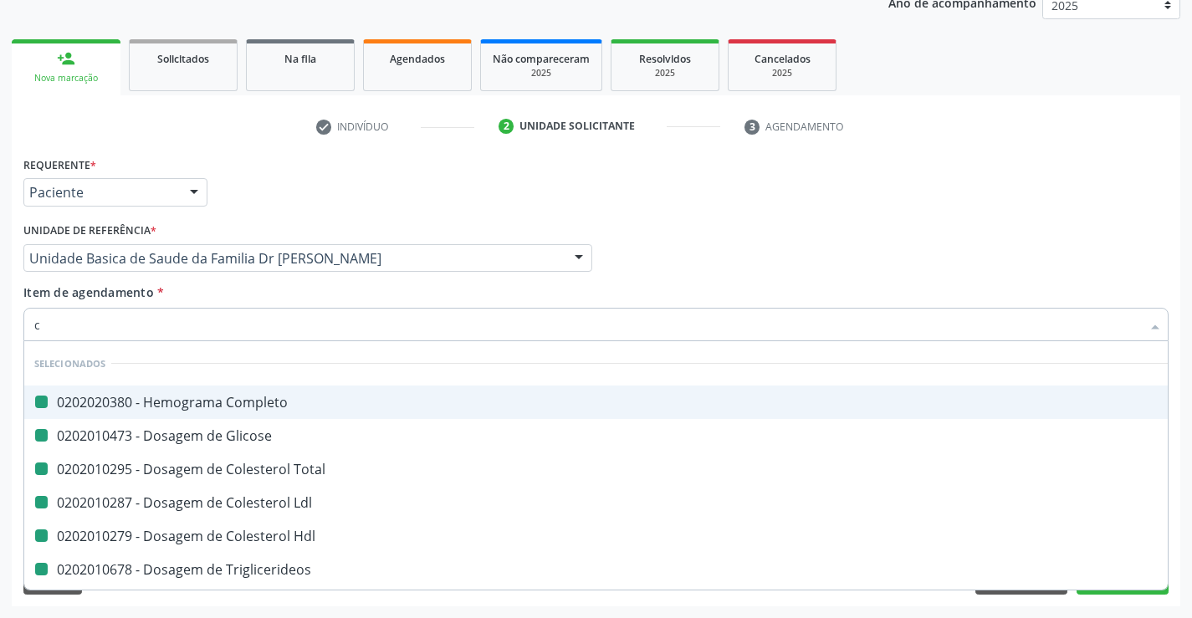
type input "cr"
checkbox Completo "false"
checkbox Glicose "false"
checkbox Total "false"
checkbox Ldl "false"
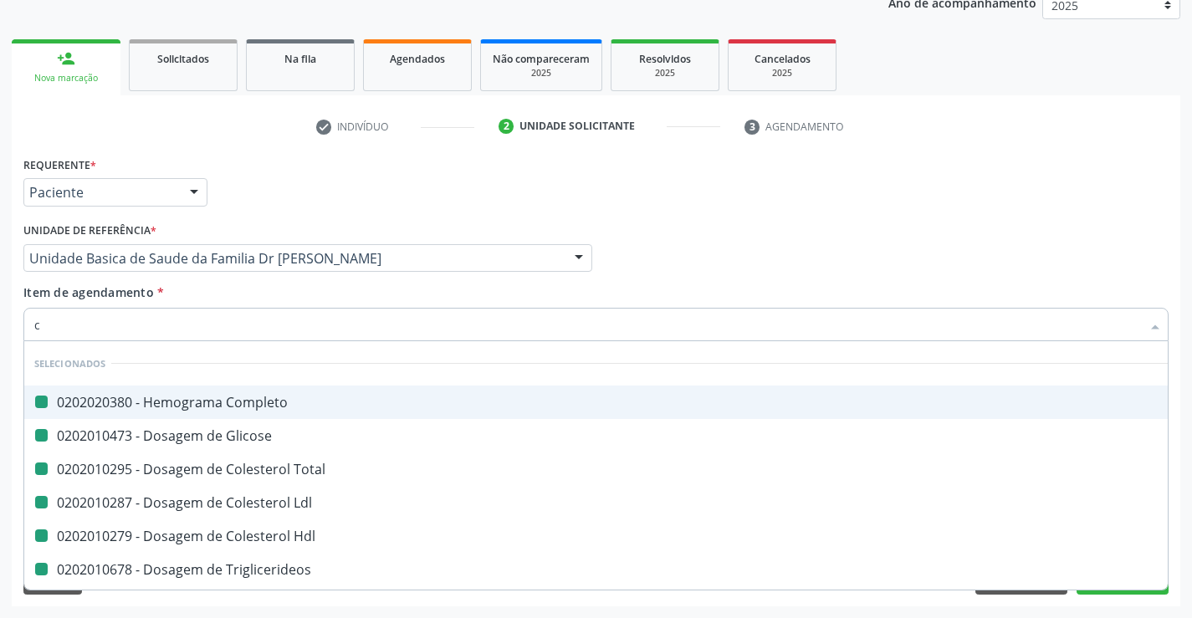
checkbox Hdl "false"
checkbox Triglicerideos "false"
checkbox \(Tgp\) "false"
checkbox \(Tgo\) "false"
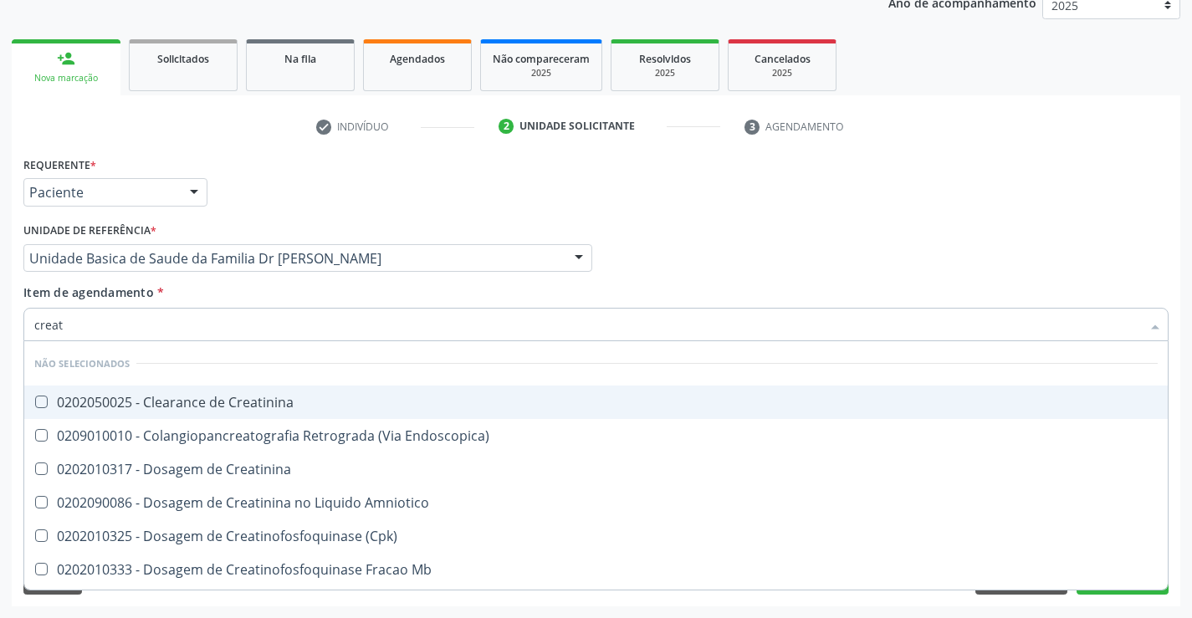
type input "creati"
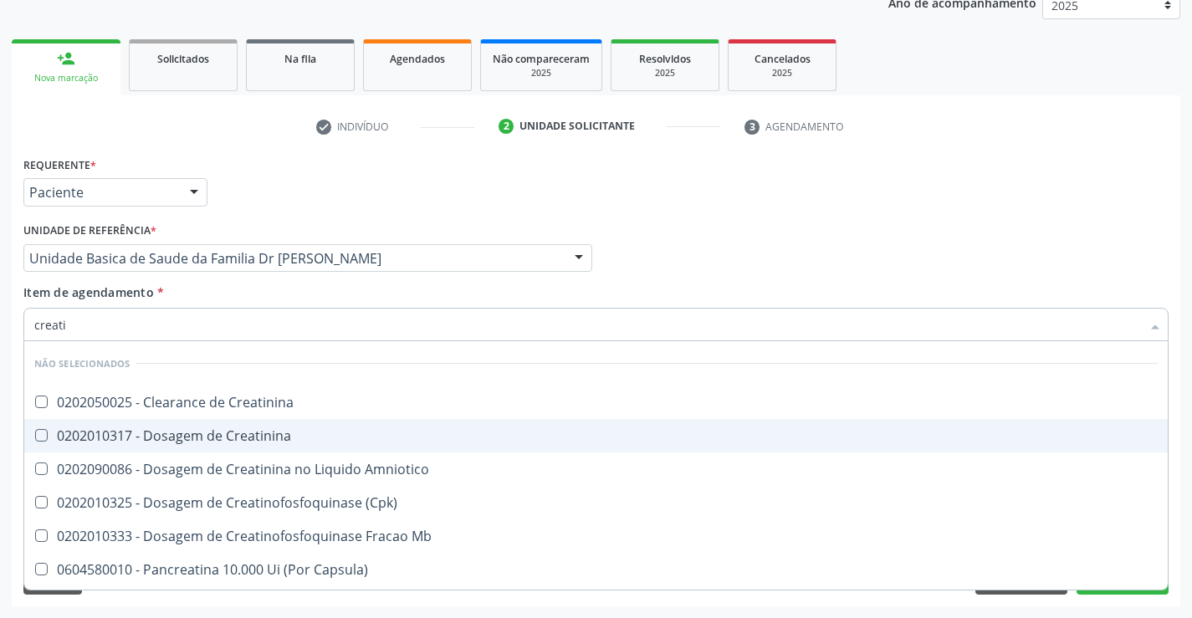
click at [237, 431] on div "0202010317 - Dosagem de Creatinina" at bounding box center [595, 435] width 1123 height 13
checkbox Creatinina "true"
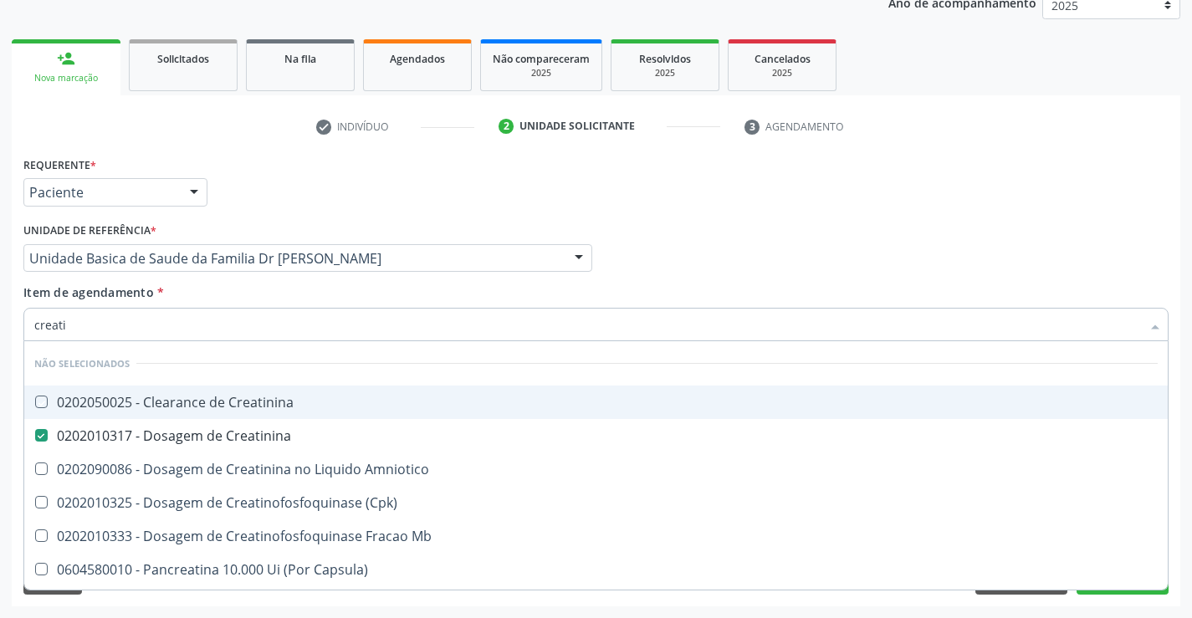
click at [242, 295] on div "Item de agendamento * creati Desfazer seleção Não selecionados 0202050025 - Cle…" at bounding box center [595, 309] width 1145 height 53
checkbox Creatinina "true"
checkbox Amniotico "true"
checkbox \(Cpk\) "true"
checkbox Mb "true"
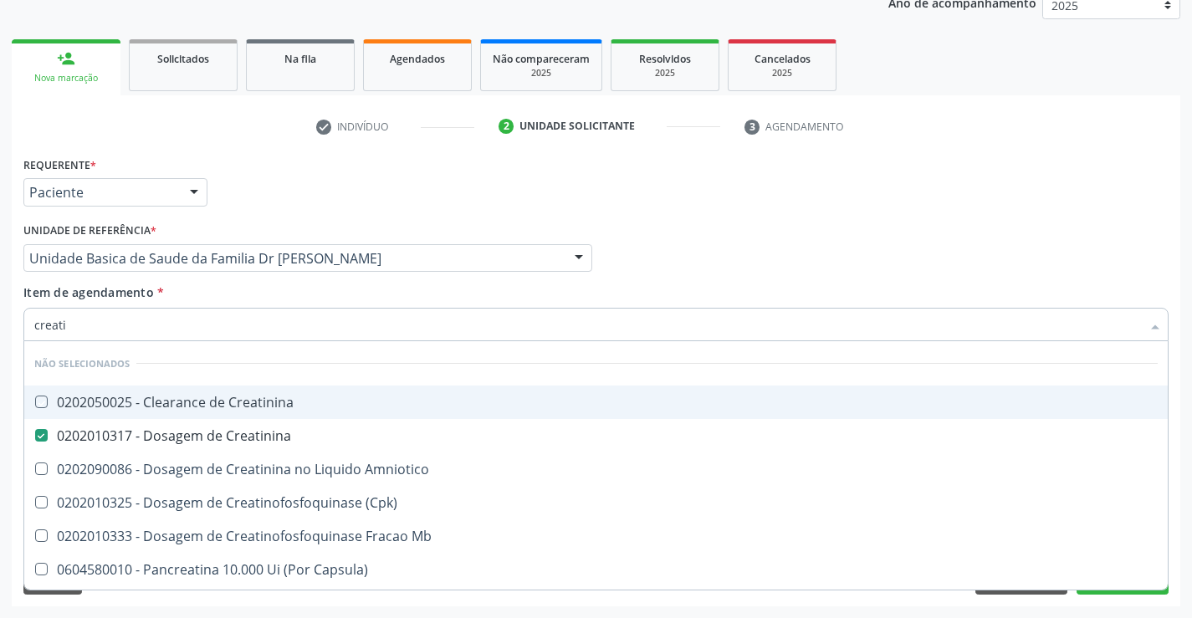
checkbox Capsula\) "true"
checkbox Pancreaticos "true"
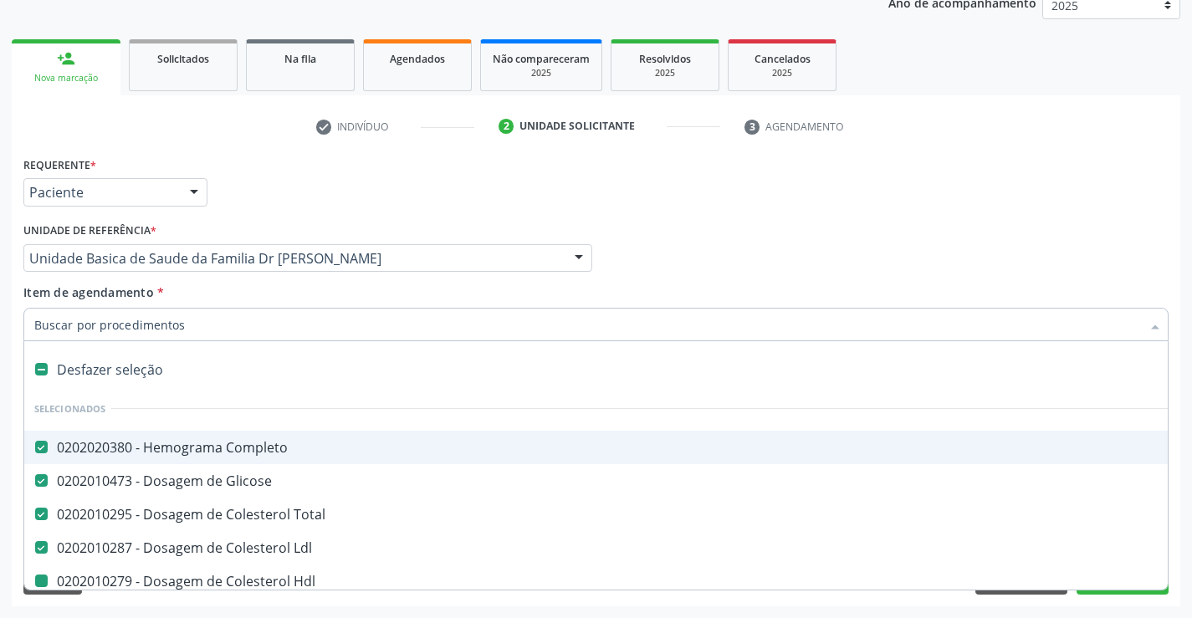
type input "u"
checkbox Hdl "false"
checkbox Triglicerideos "false"
checkbox \(Tgp\) "false"
checkbox \(Tgo\) "false"
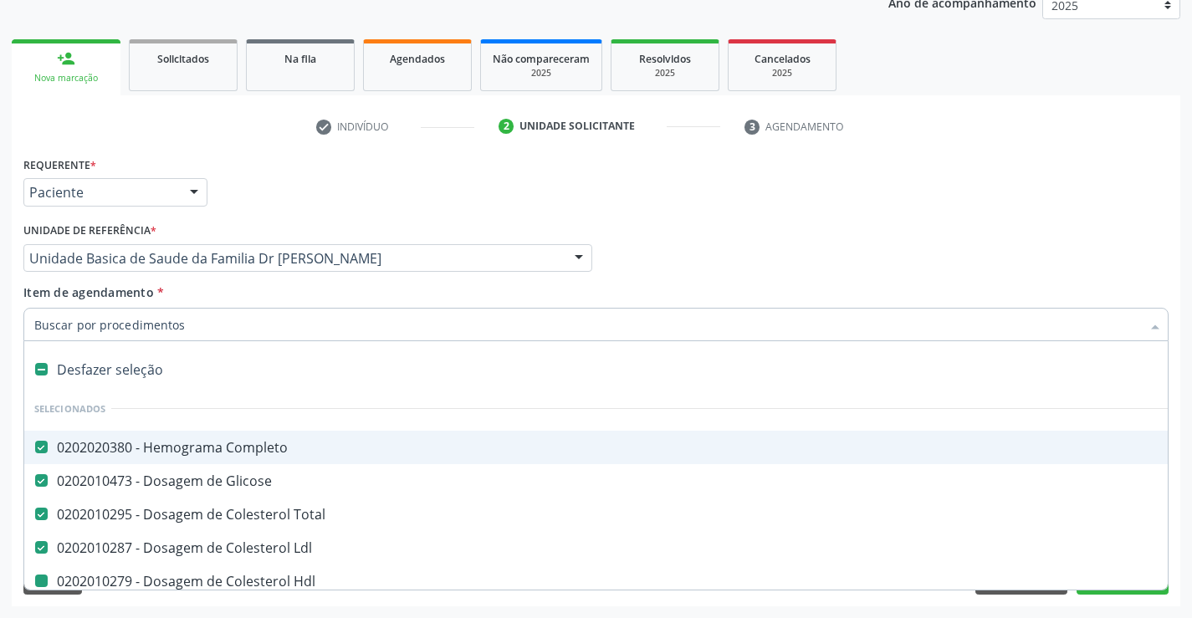
checkbox Ureia "false"
checkbox Creatinina "false"
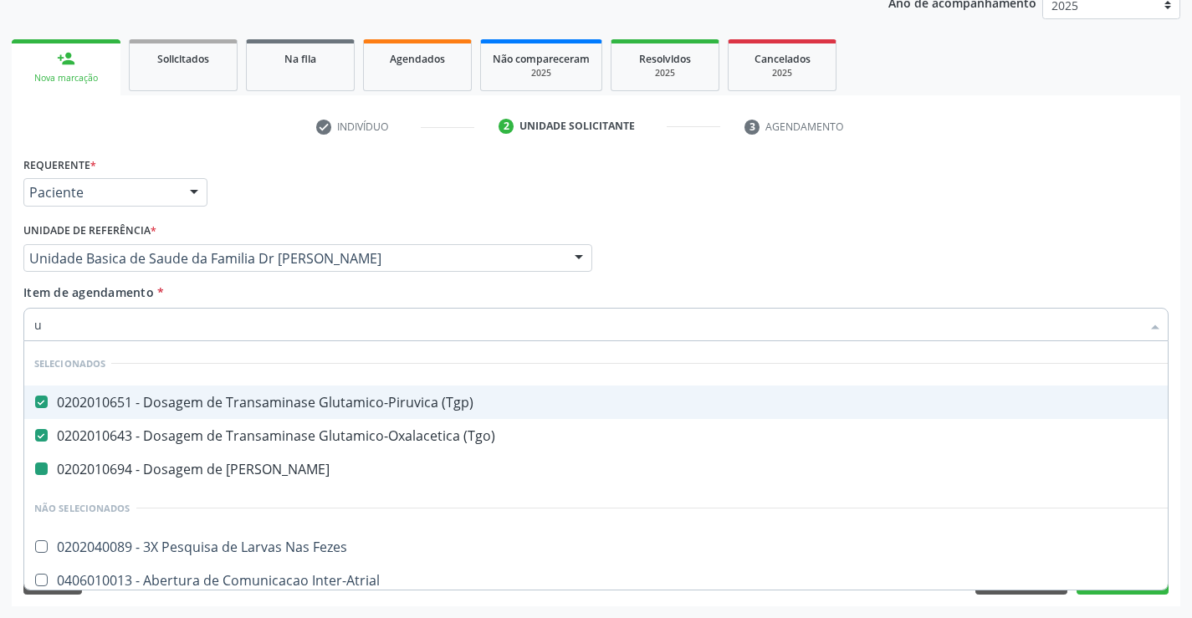
type input "ur"
checkbox Ureia "false"
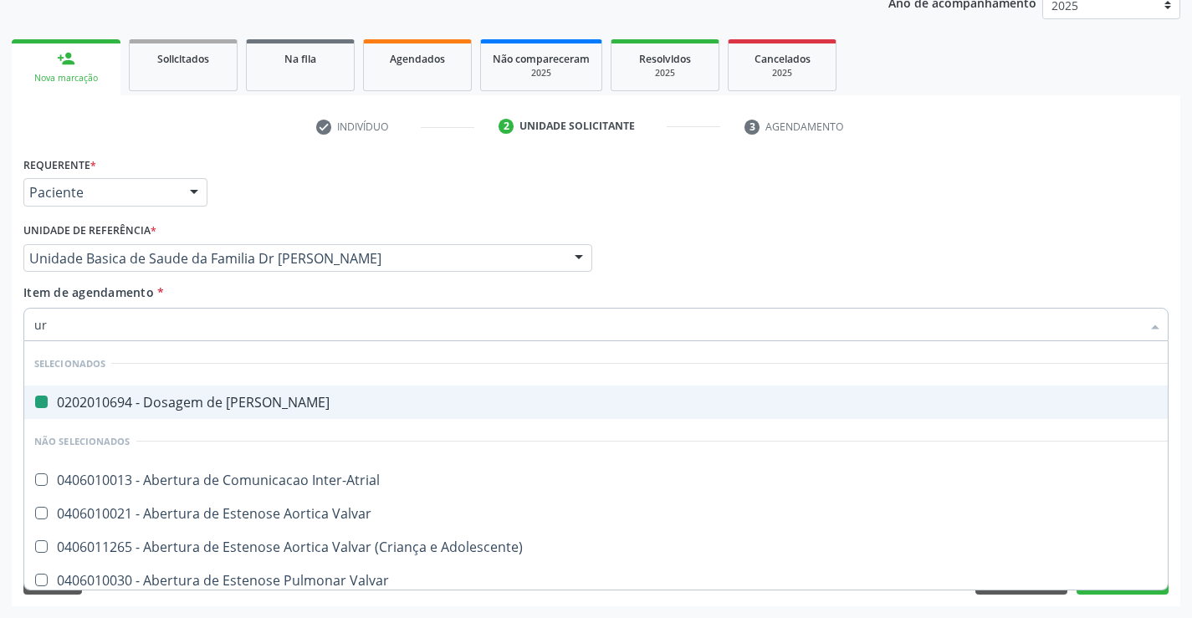
type input "uri"
checkbox Ureia "false"
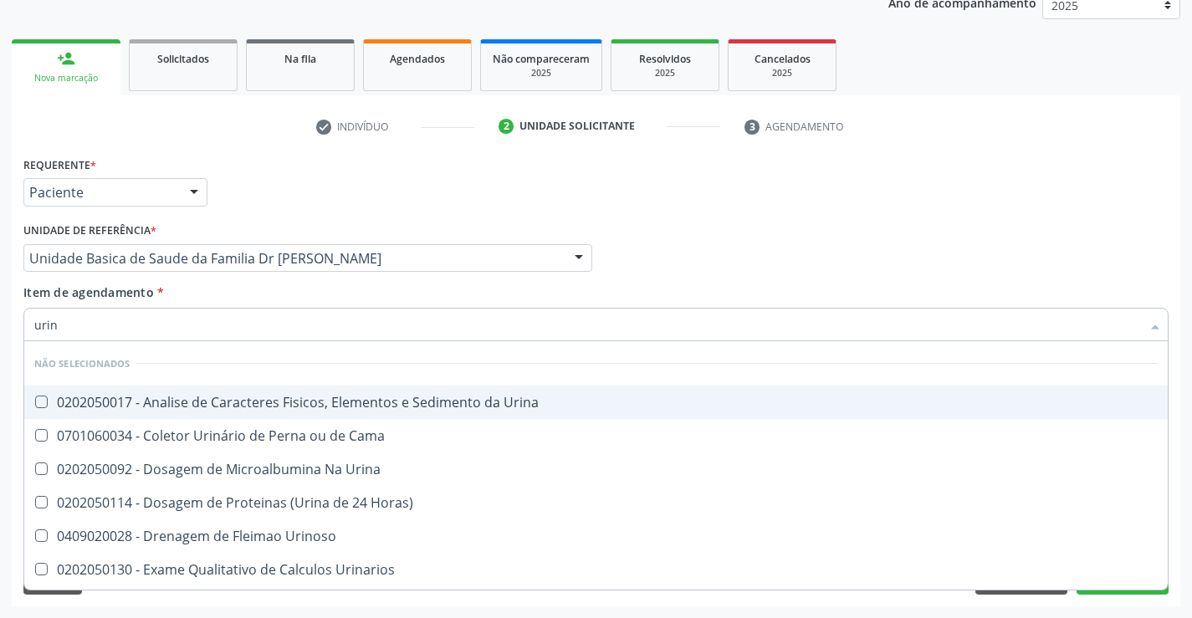
type input "urina"
click at [248, 404] on div "0202050017 - Analise de Caracteres Fisicos, Elementos e Sedimento da Urina" at bounding box center [595, 402] width 1123 height 13
checkbox Urina "true"
click at [259, 297] on div "Item de agendamento * urina Desfazer seleção Não selecionados 0202050017 - Anal…" at bounding box center [595, 309] width 1145 height 53
checkbox Horas\) "true"
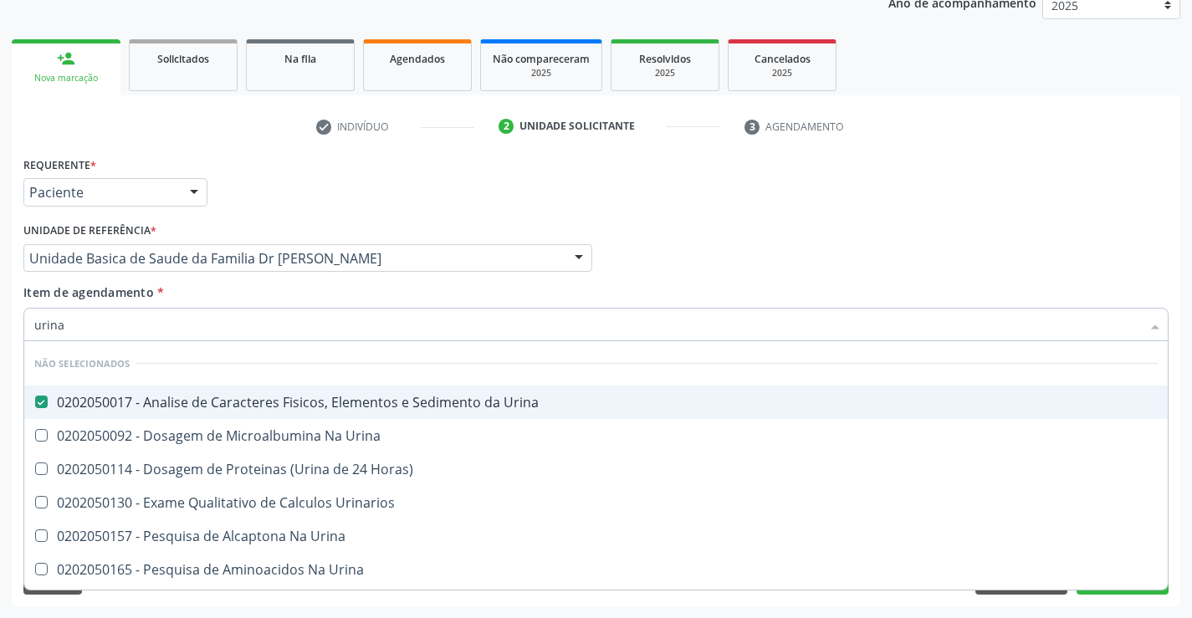
checkbox Urina "true"
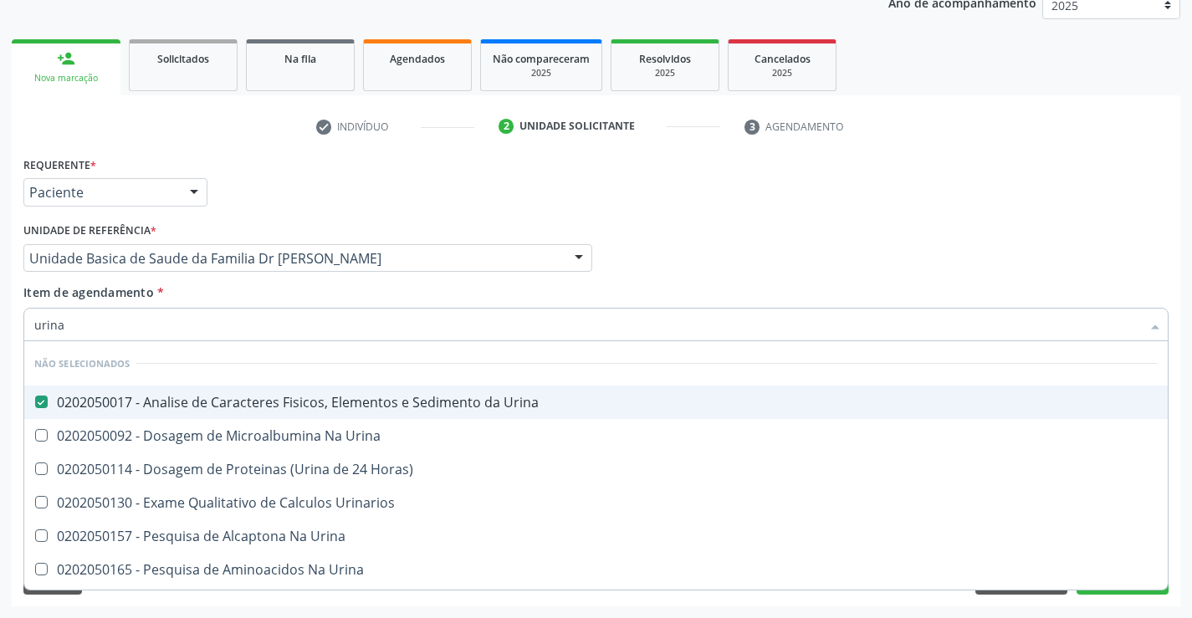
checkbox Urina "true"
checkbox Urinarios "true"
checkbox Urina "true"
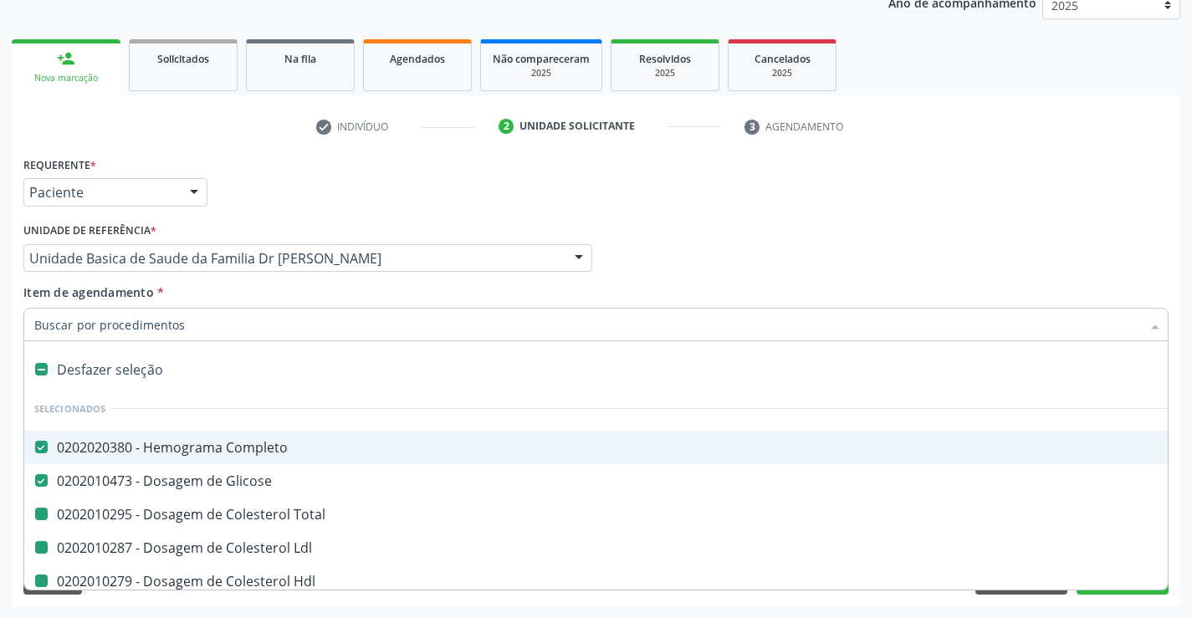
type input "f"
checkbox Total "false"
checkbox Hdl "false"
checkbox Triglicerideos "false"
checkbox \(Tgp\) "false"
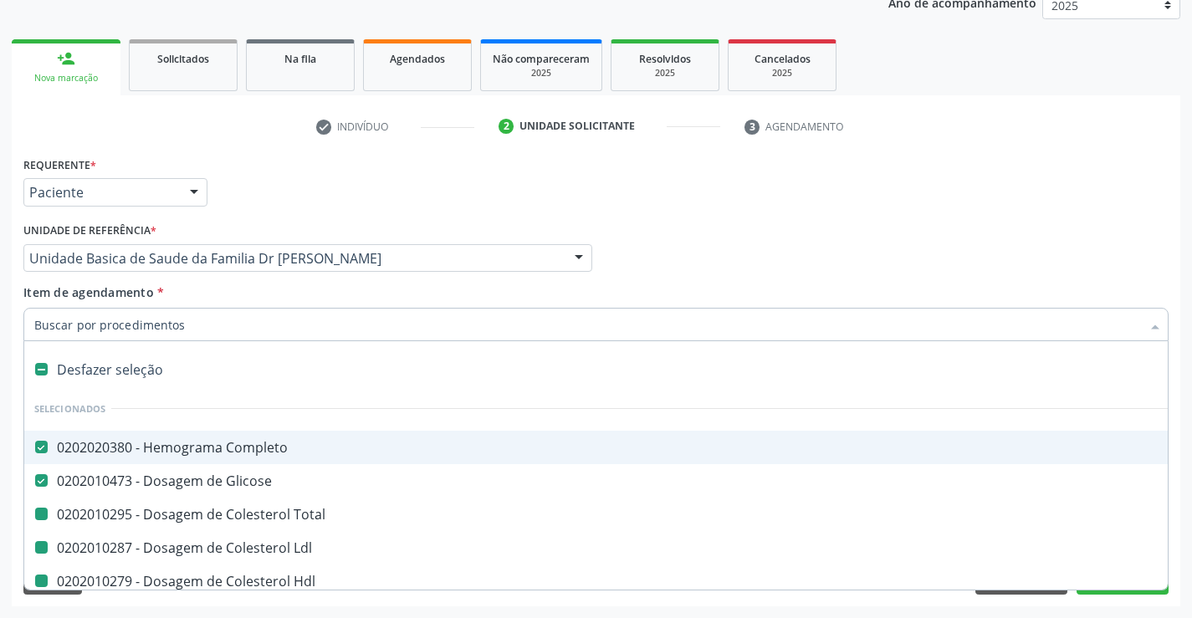
checkbox \(Tgo\) "false"
checkbox Ureia "false"
checkbox Creatinina "false"
checkbox Urina "false"
checkbox Ldl "false"
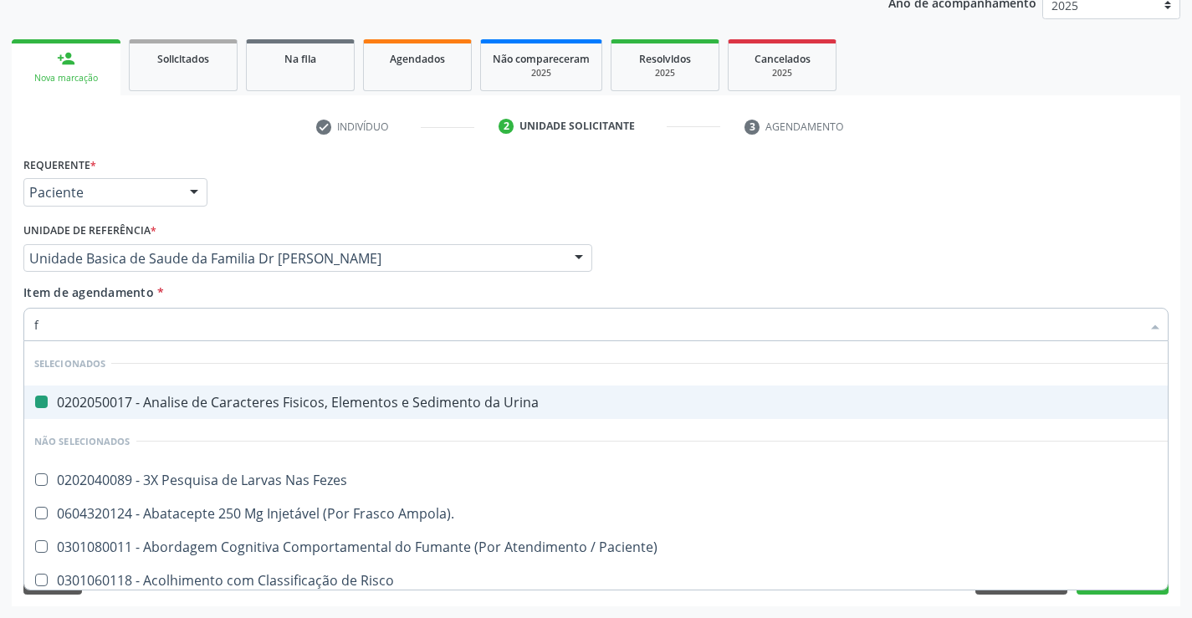
type input "fe"
checkbox Urina "false"
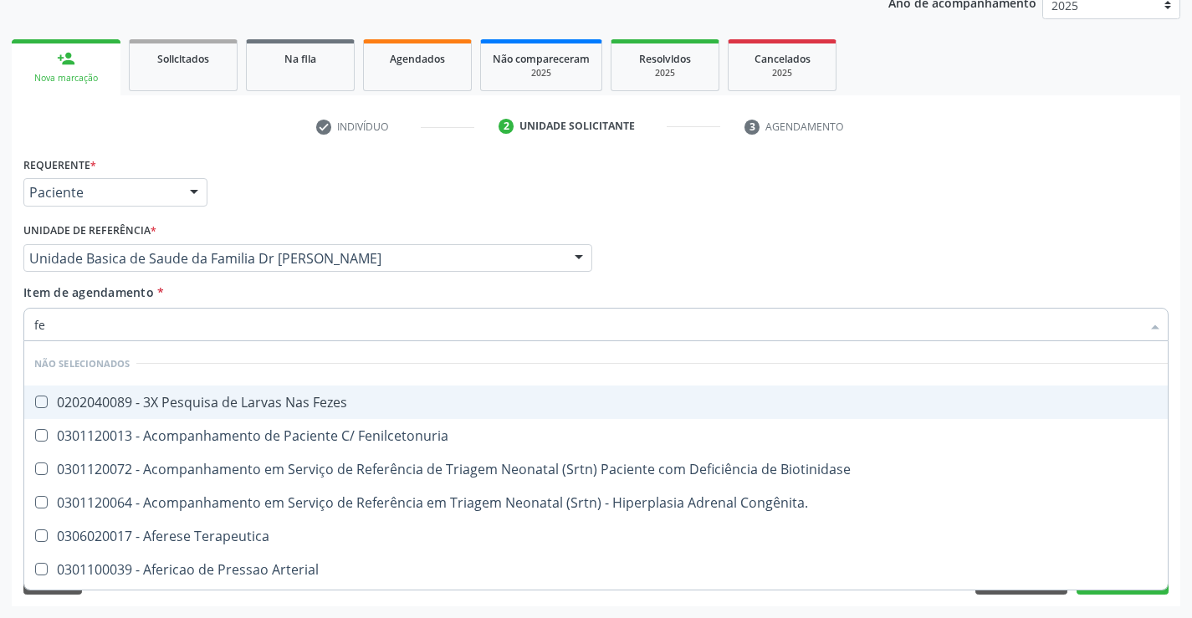
type input "fez"
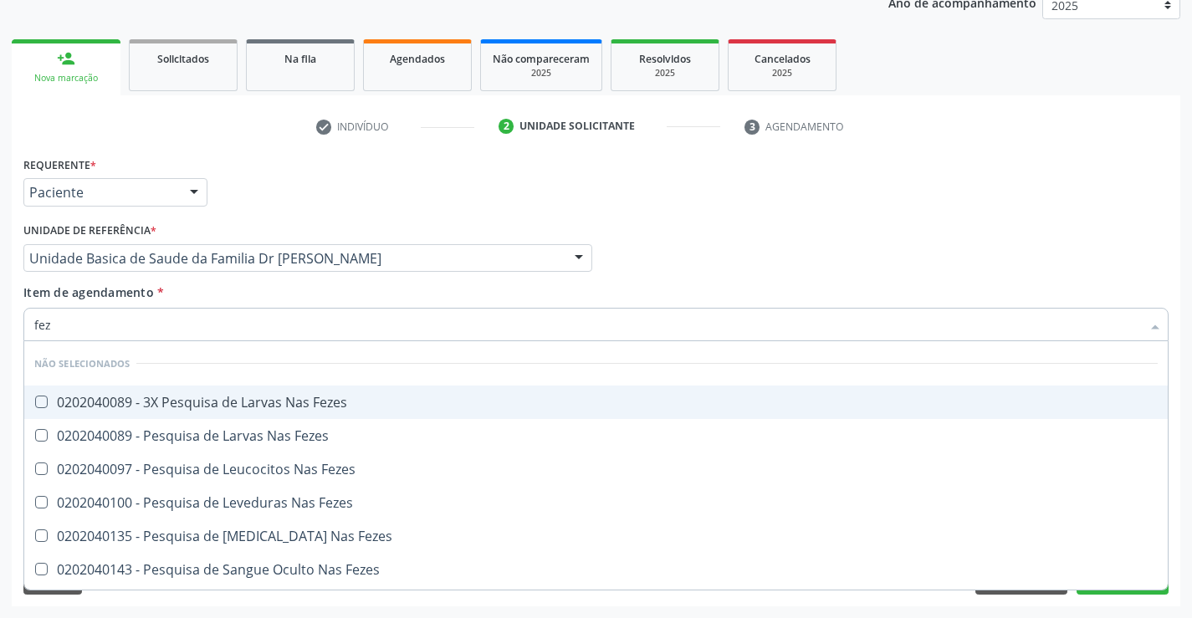
click at [240, 406] on div "0202040089 - 3X Pesquisa de Larvas Nas Fezes" at bounding box center [595, 402] width 1123 height 13
checkbox Fezes "true"
click at [234, 288] on div "Item de agendamento * fez [PERSON_NAME] seleção Não selecionados 0202040089 - 3…" at bounding box center [595, 309] width 1145 height 53
checkbox Fezes "true"
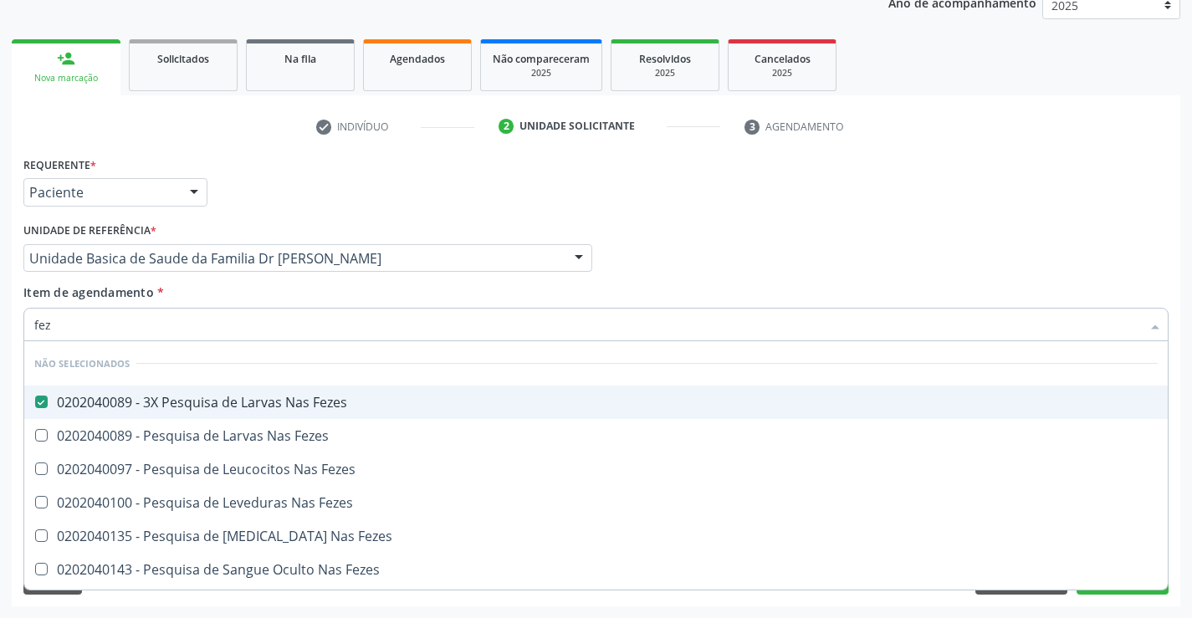
checkbox Fezes "true"
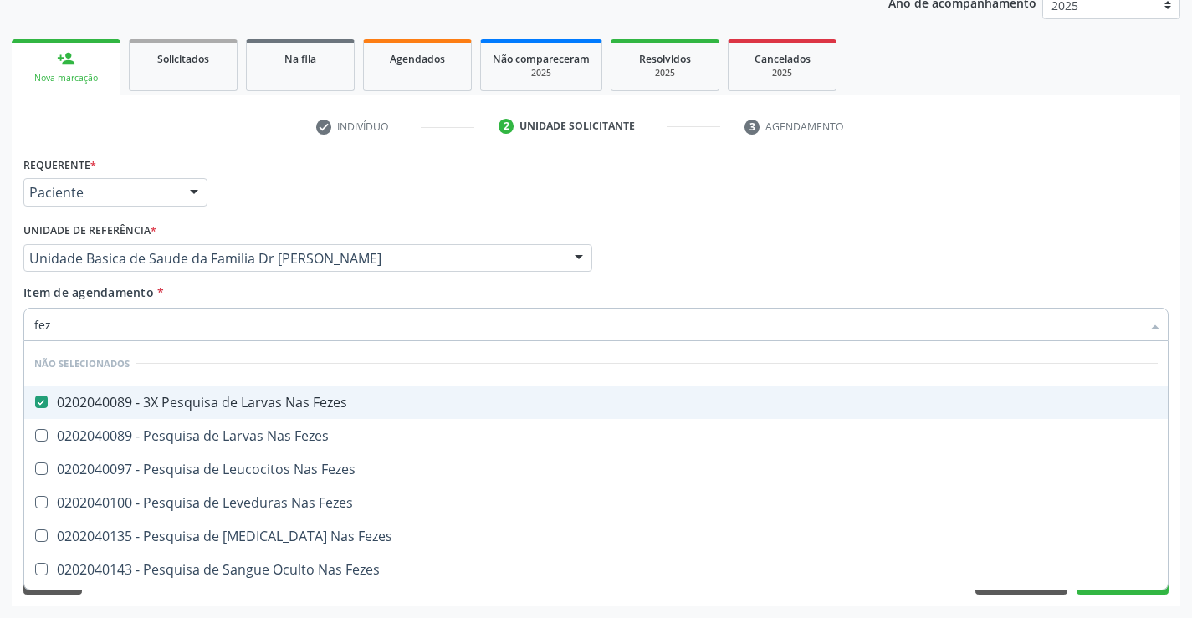
checkbox Fezes "true"
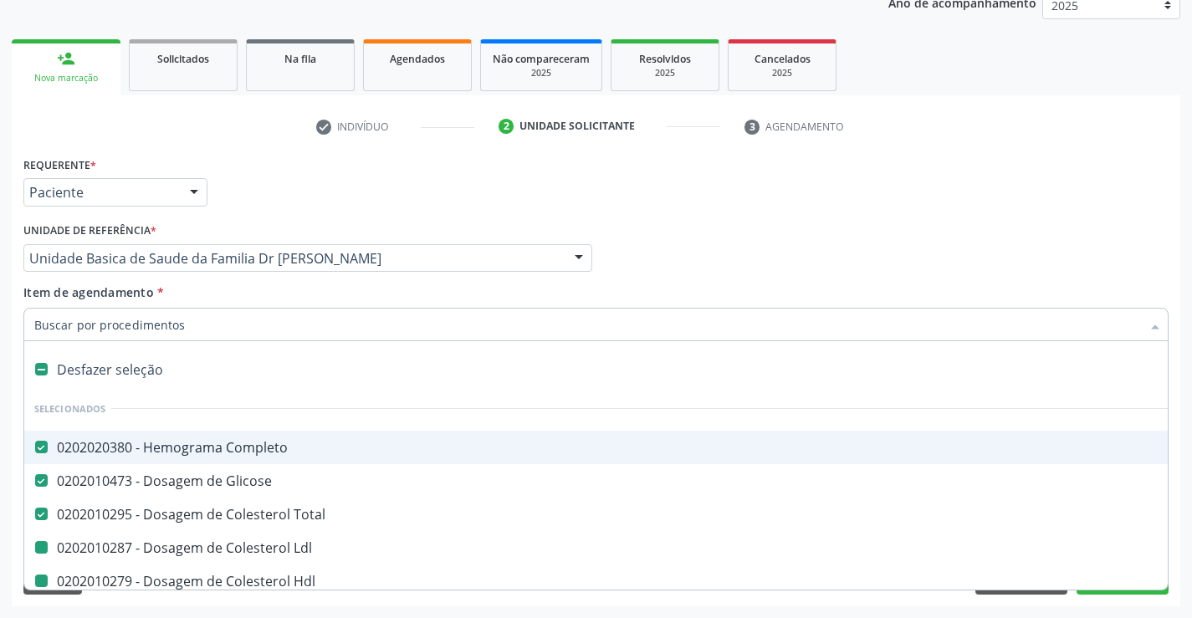
type input "f"
checkbox Hdl "false"
checkbox Triglicerideos "false"
checkbox \(Tgp\) "false"
checkbox \(Tgo\) "false"
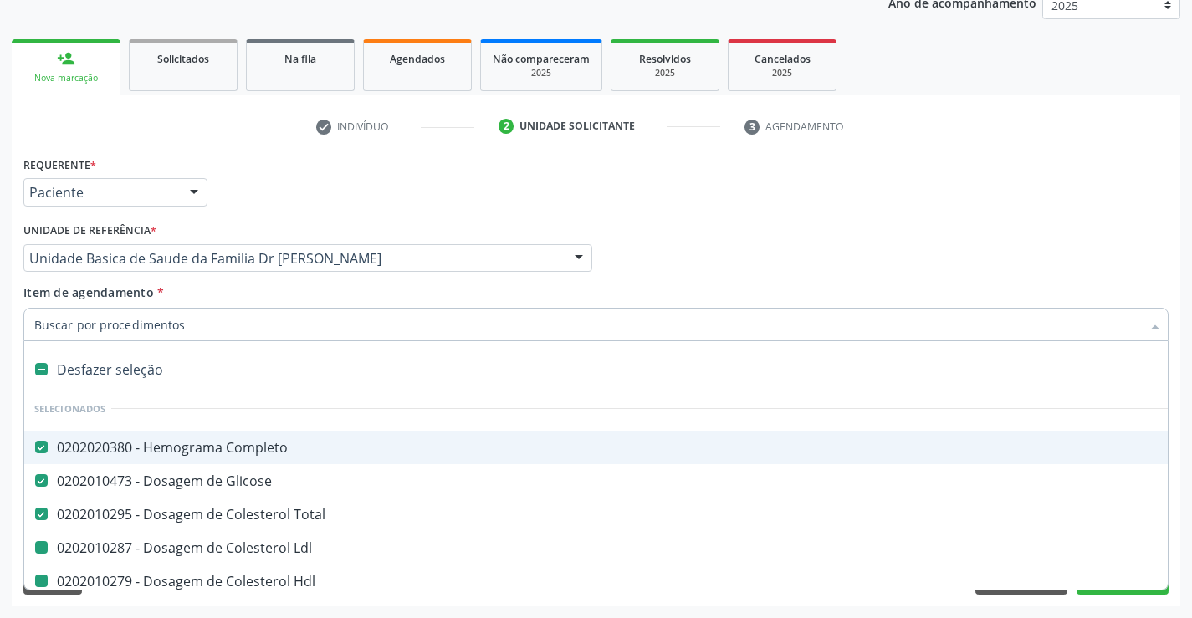
checkbox Ureia "false"
checkbox Ldl "false"
checkbox Creatinina "false"
checkbox Urina "false"
checkbox Fezes "false"
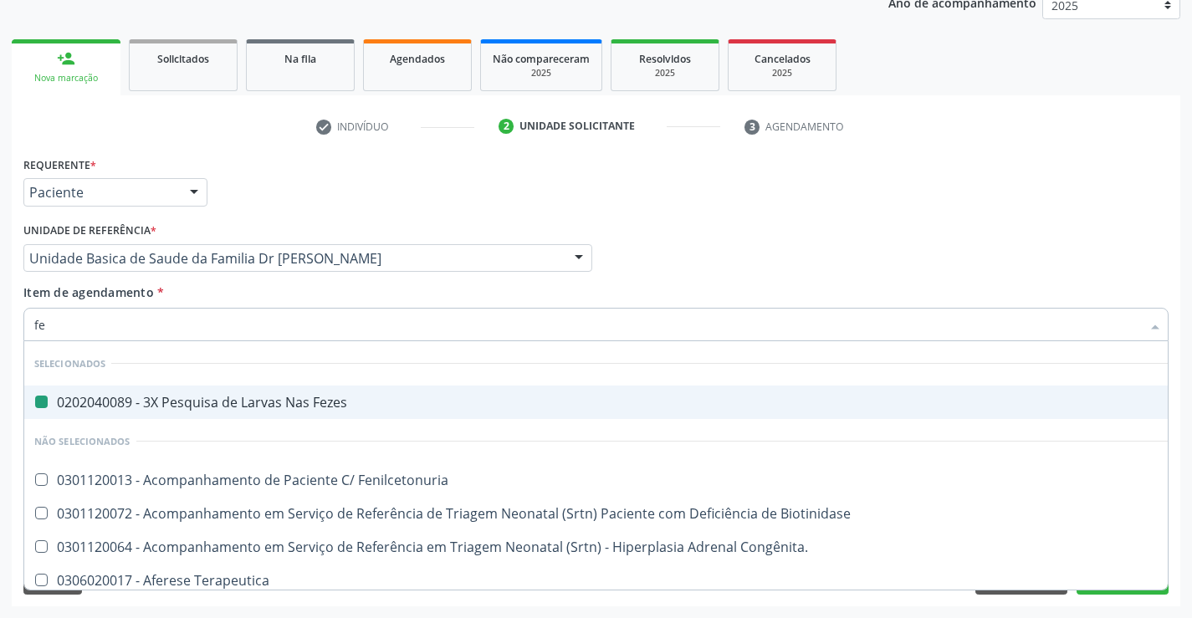
type input "fer"
checkbox Fezes "false"
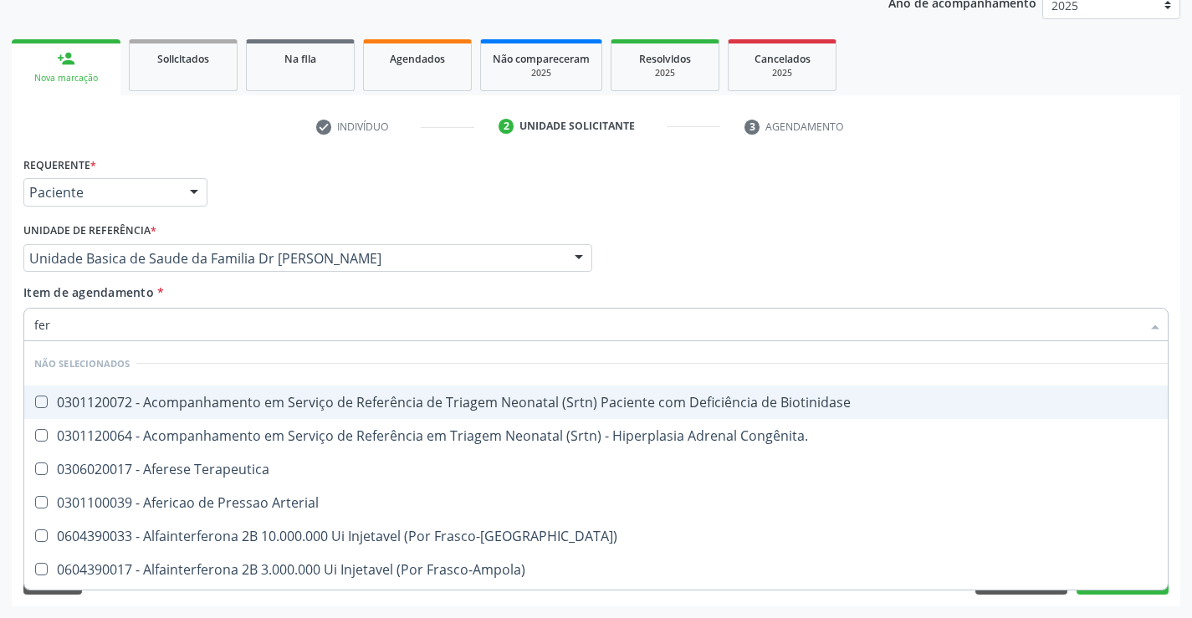
type input "ferr"
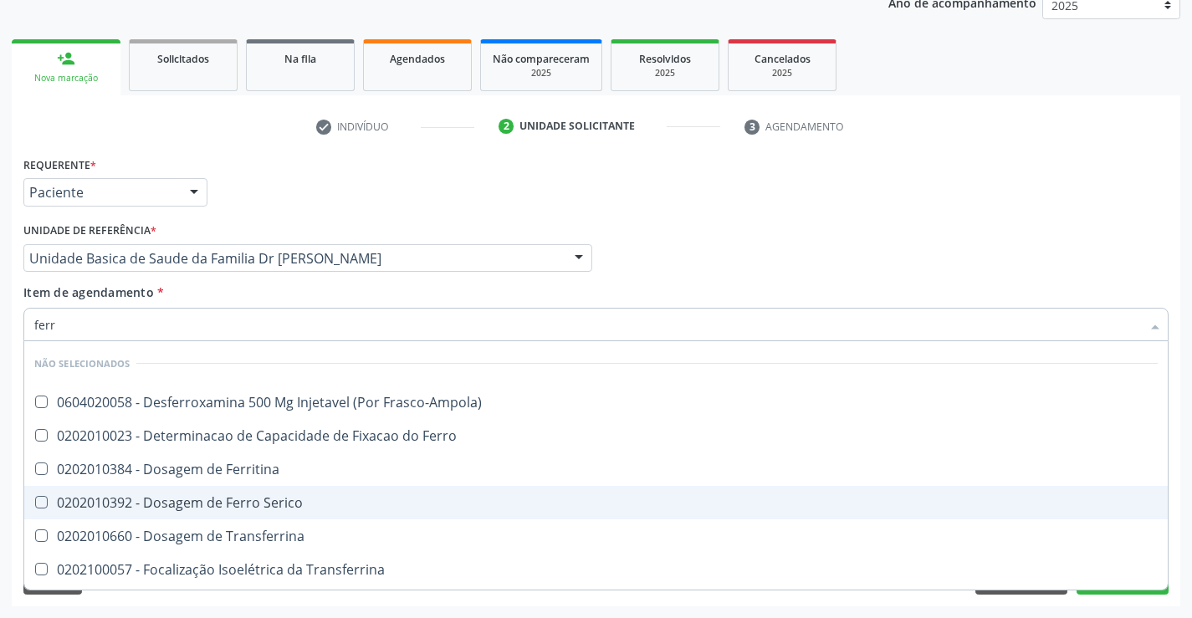
click at [248, 502] on div "0202010392 - Dosagem de Ferro Serico" at bounding box center [595, 502] width 1123 height 13
checkbox Serico "true"
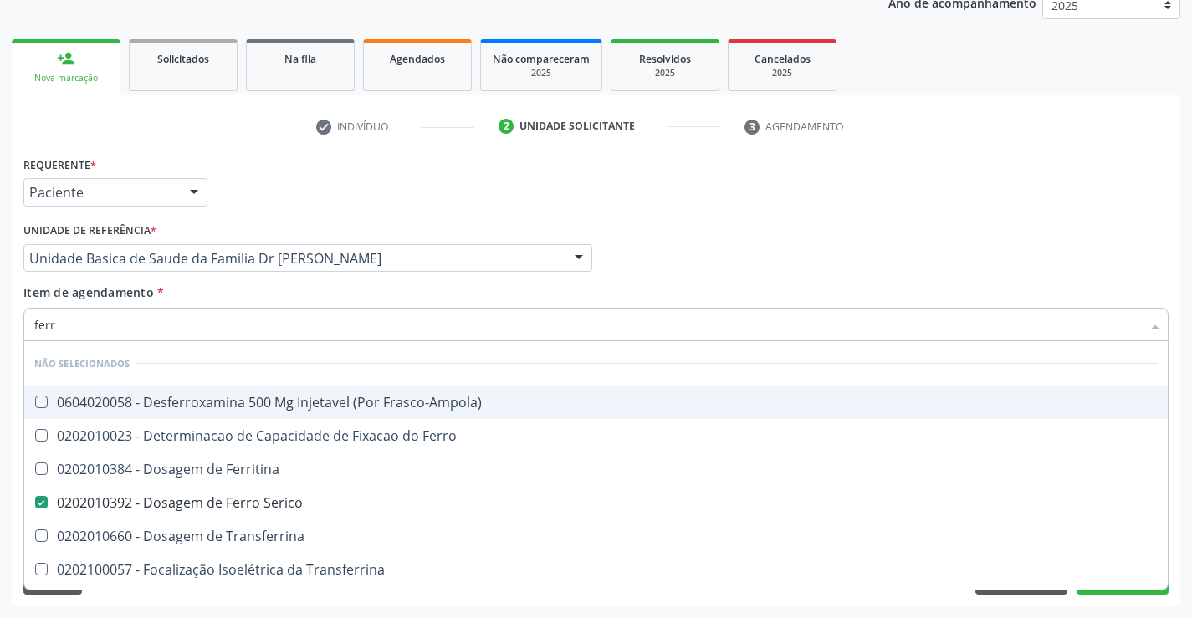
click at [231, 290] on div "Item de agendamento * ferr Desfazer seleção Não selecionados 0604020058 - Desfe…" at bounding box center [595, 309] width 1145 height 53
checkbox Frasco-Ampola\) "true"
checkbox Transferrina "true"
checkbox Ml\) "true"
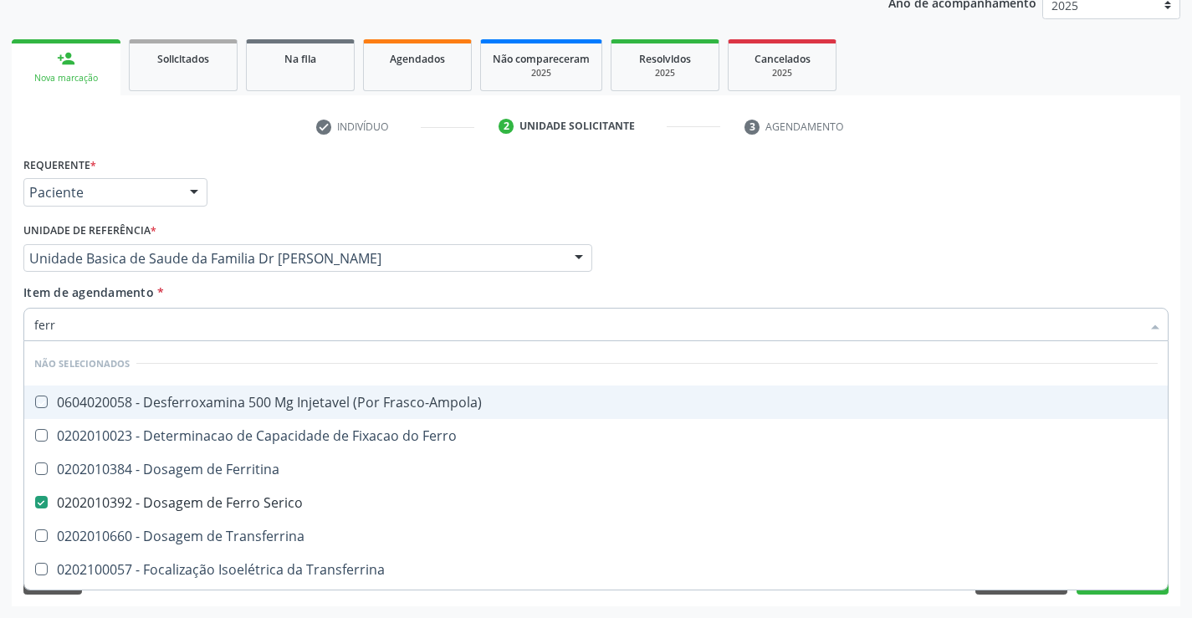
checkbox \(Nefroplastia\) "true"
checkbox Ferritina "true"
checkbox Ferro "true"
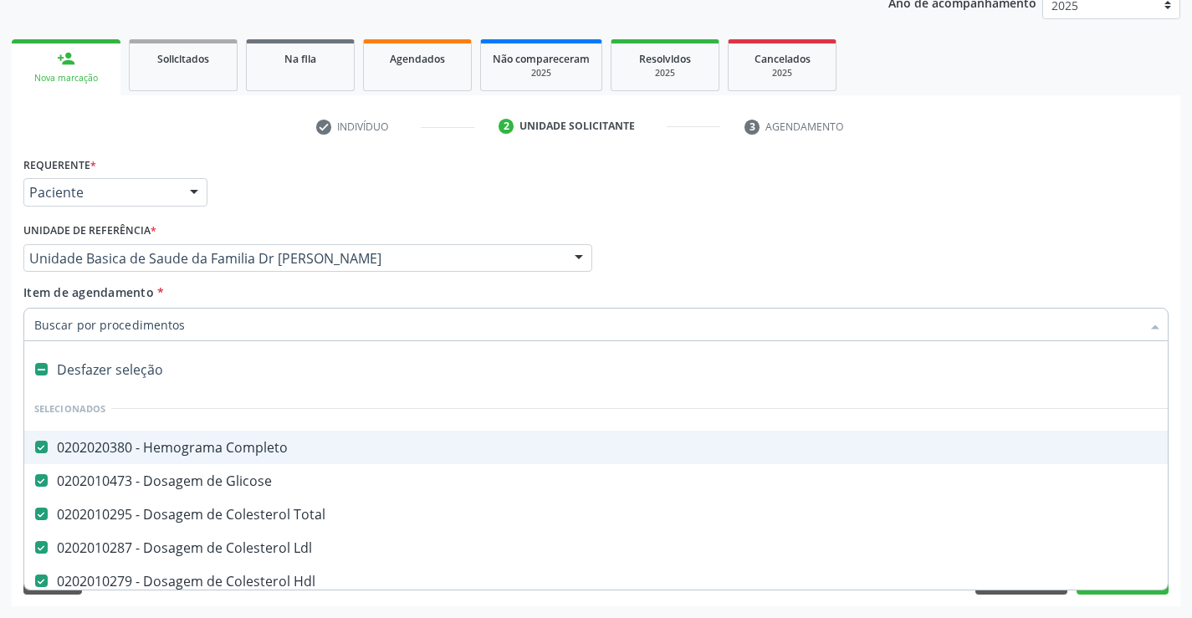
click at [233, 335] on div at bounding box center [595, 324] width 1145 height 33
click at [1176, 462] on div "Requerente * Paciente Profissional de Saúde Paciente Nenhum resultado encontrad…" at bounding box center [596, 379] width 1168 height 454
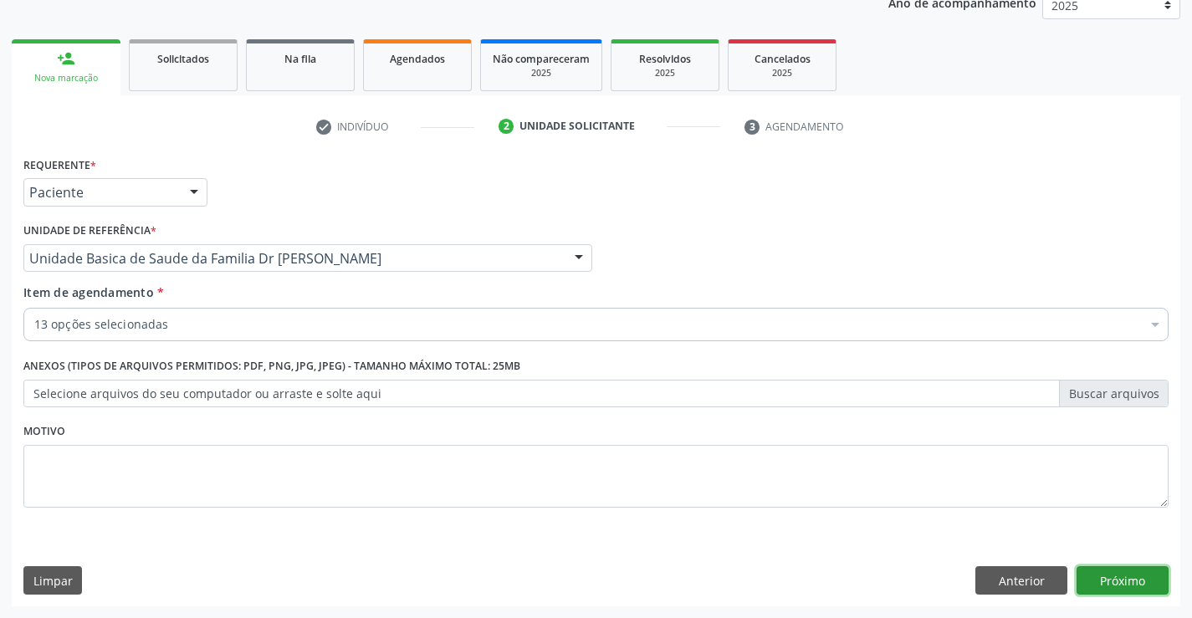
click at [1116, 568] on button "Próximo" at bounding box center [1122, 580] width 92 height 28
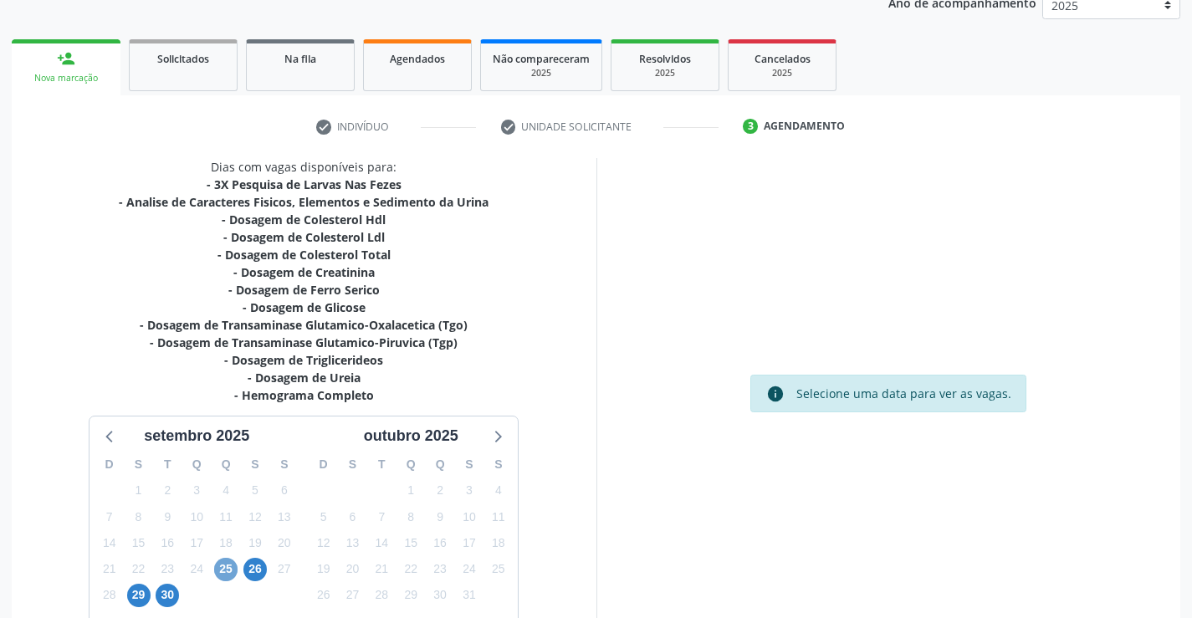
click at [233, 570] on span "25" at bounding box center [225, 569] width 23 height 23
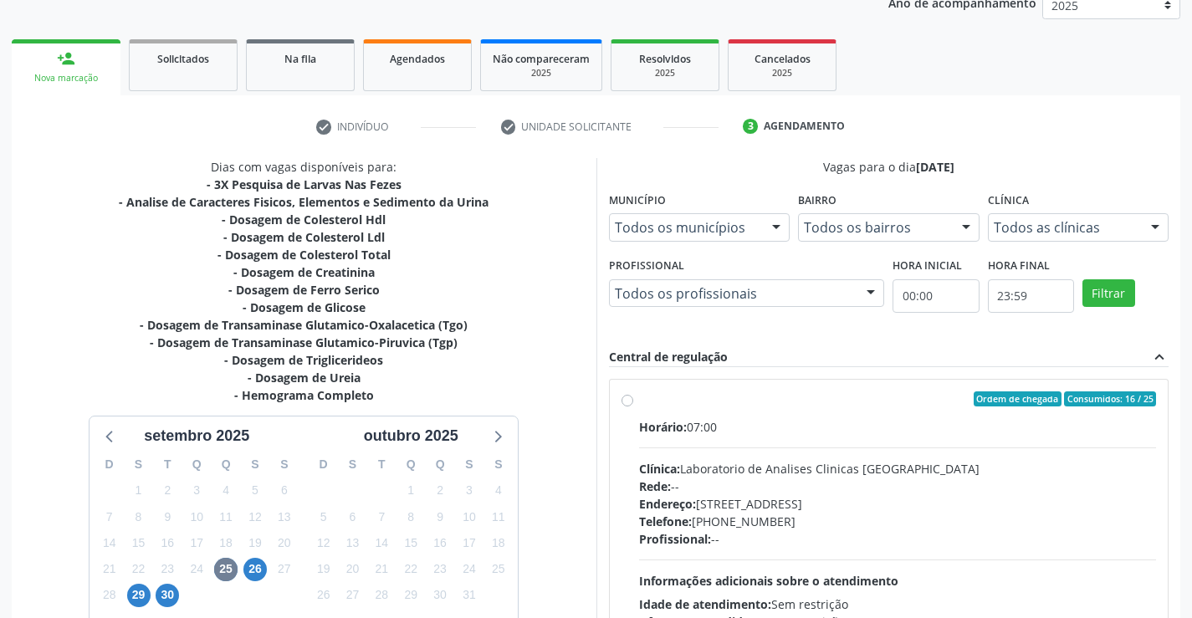
click at [768, 411] on label "Ordem de chegada Consumidos: 16 / 25 Horário: 07:00 Clínica: Laboratorio de Ana…" at bounding box center [898, 519] width 518 height 257
click at [633, 406] on input "Ordem de chegada Consumidos: 16 / 25 Horário: 07:00 Clínica: Laboratorio de Ana…" at bounding box center [627, 398] width 12 height 15
radio input "true"
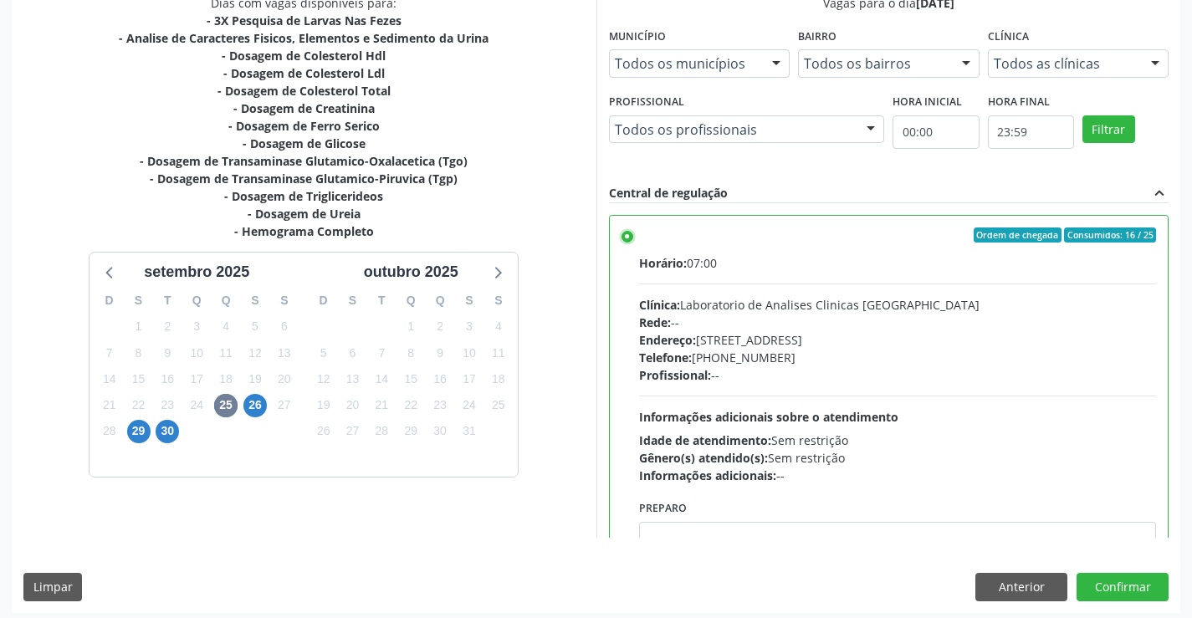
scroll to position [381, 0]
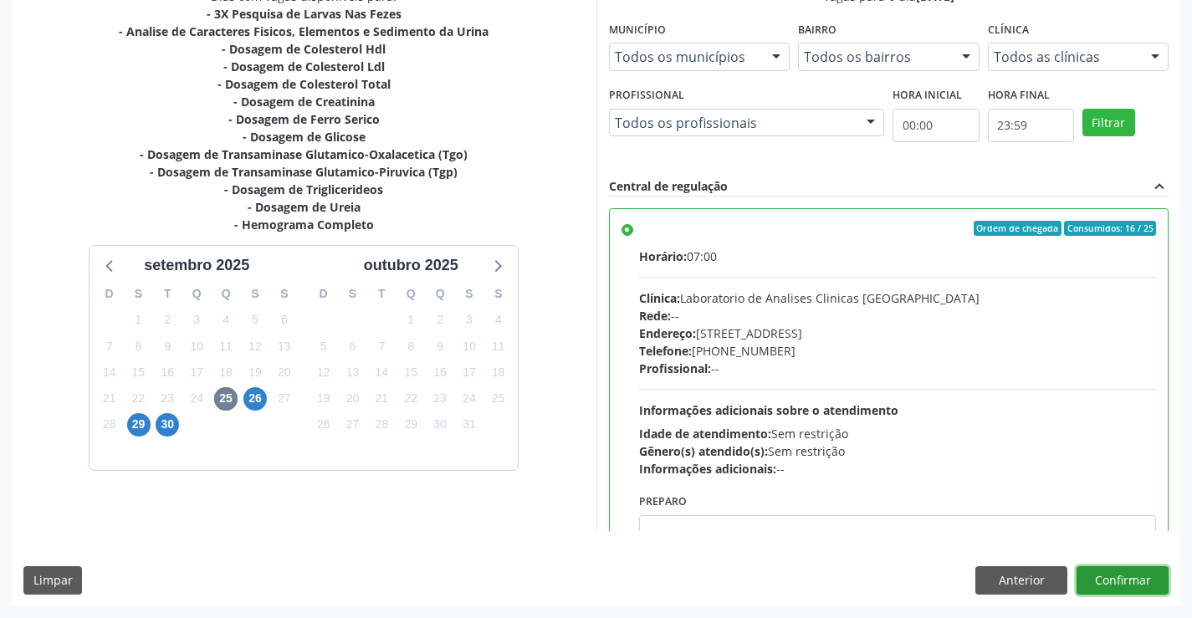
click at [1115, 579] on button "Confirmar" at bounding box center [1122, 580] width 92 height 28
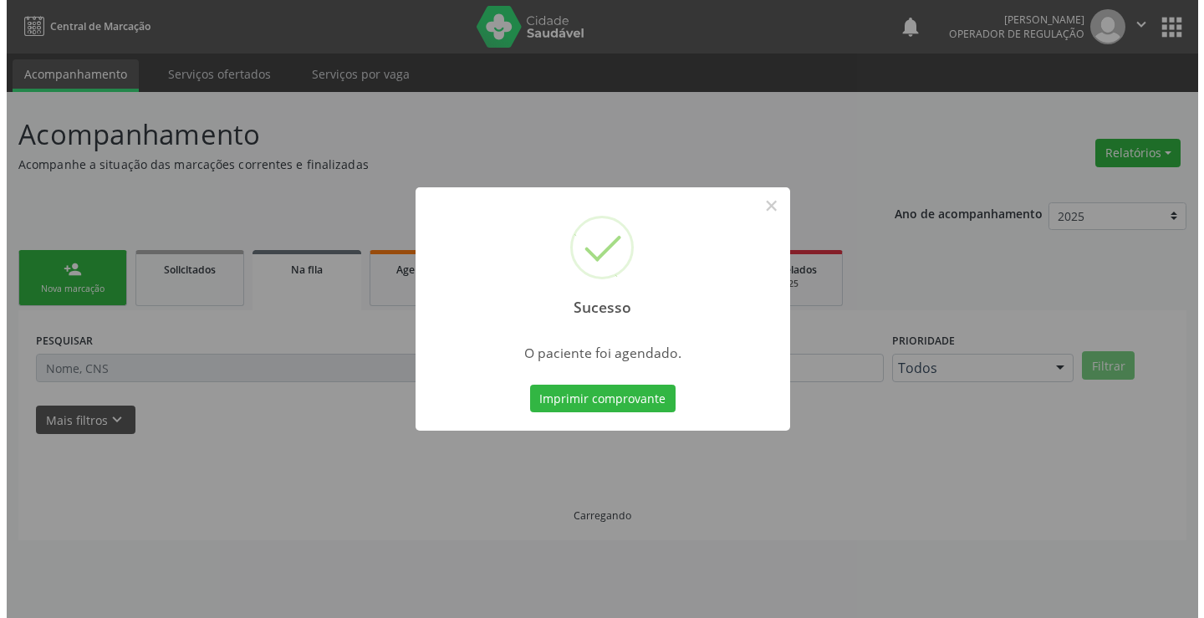
scroll to position [0, 0]
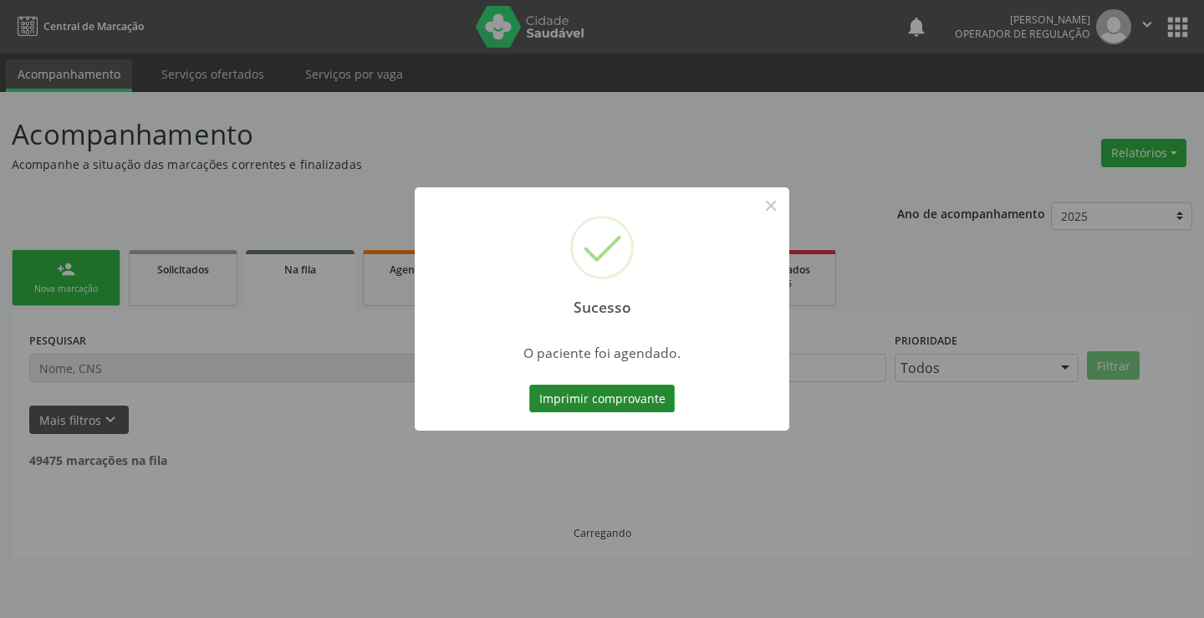
click at [579, 390] on button "Imprimir comprovante" at bounding box center [601, 399] width 145 height 28
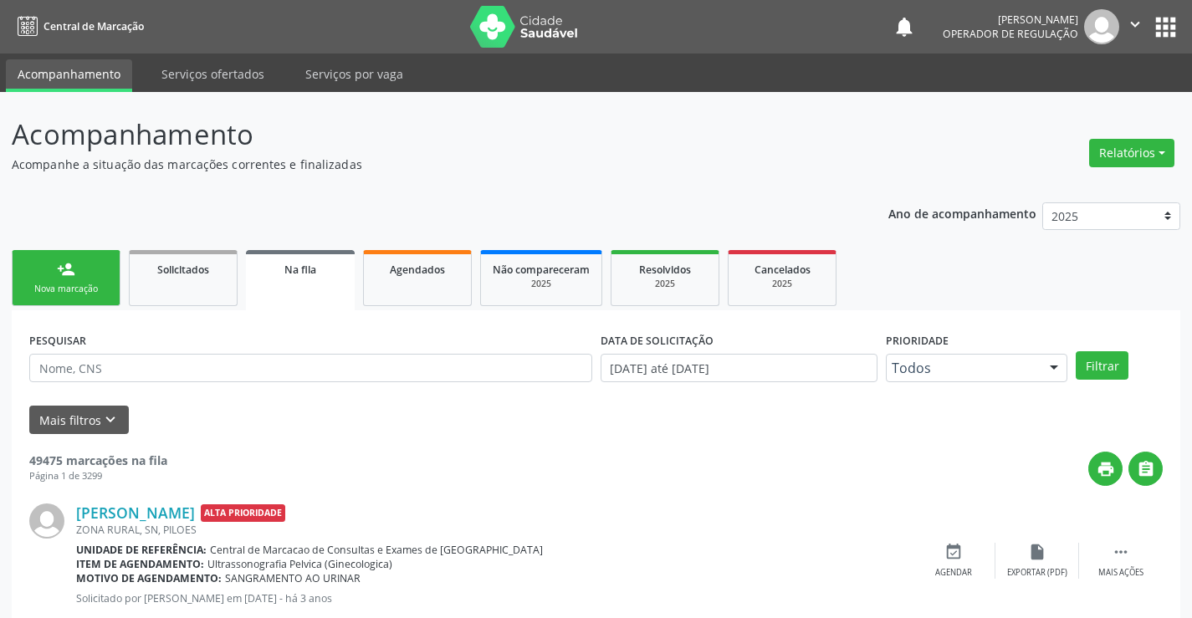
click at [64, 276] on div "person_add" at bounding box center [66, 269] width 18 height 18
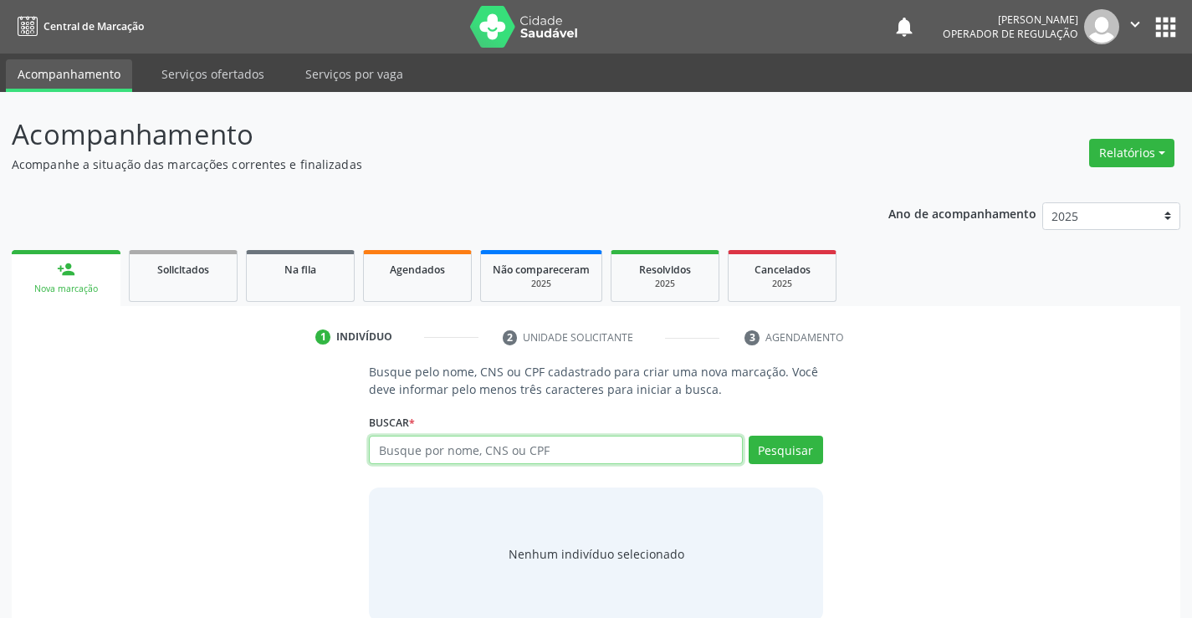
click at [651, 448] on input "text" at bounding box center [555, 450] width 373 height 28
type input "700008233921704"
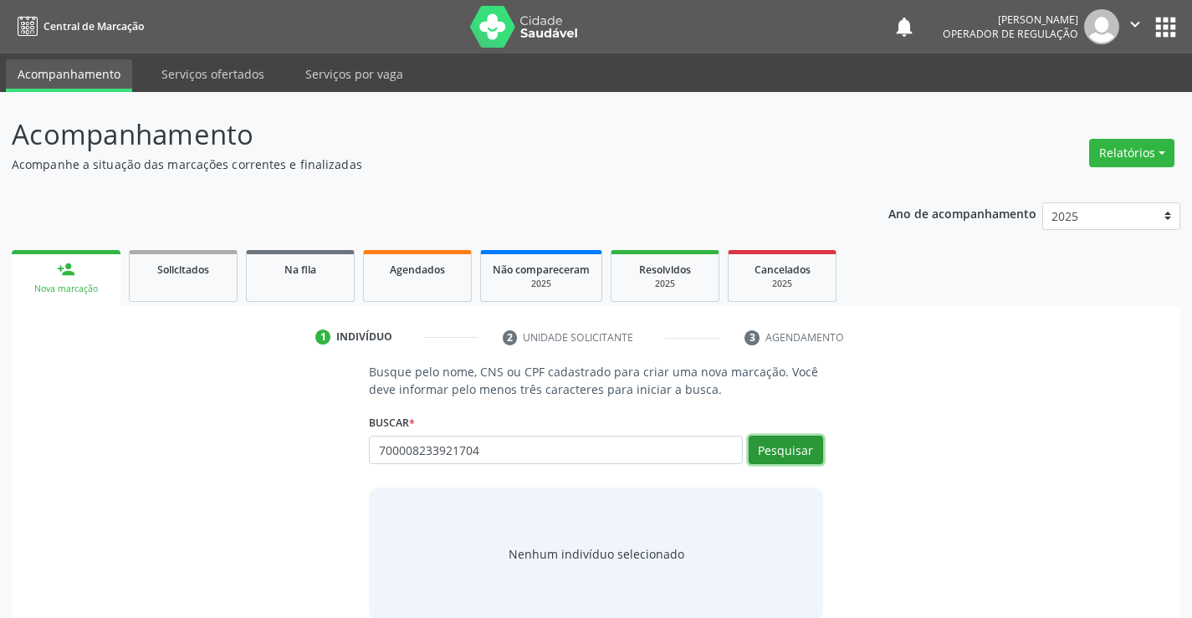
click at [794, 446] on button "Pesquisar" at bounding box center [785, 450] width 74 height 28
type input "700008233921704"
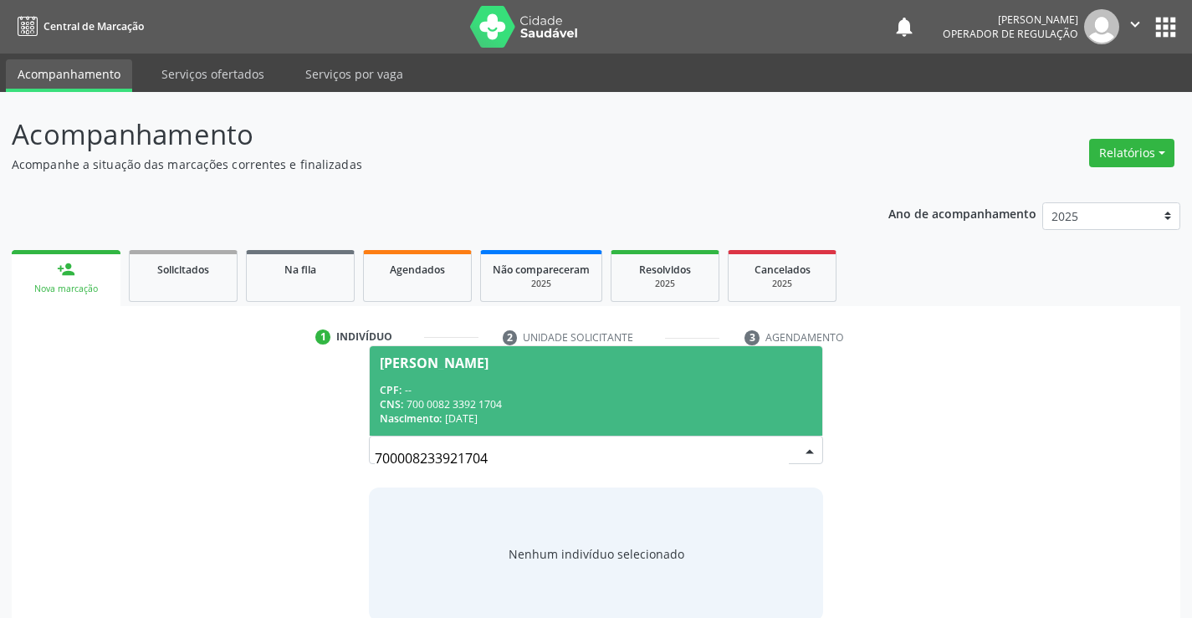
click at [525, 374] on span "Maria Luiza dos Santos CPF: -- CNS: 700 0082 3392 1704 Nascimento: 12/11/1960" at bounding box center [596, 390] width 452 height 89
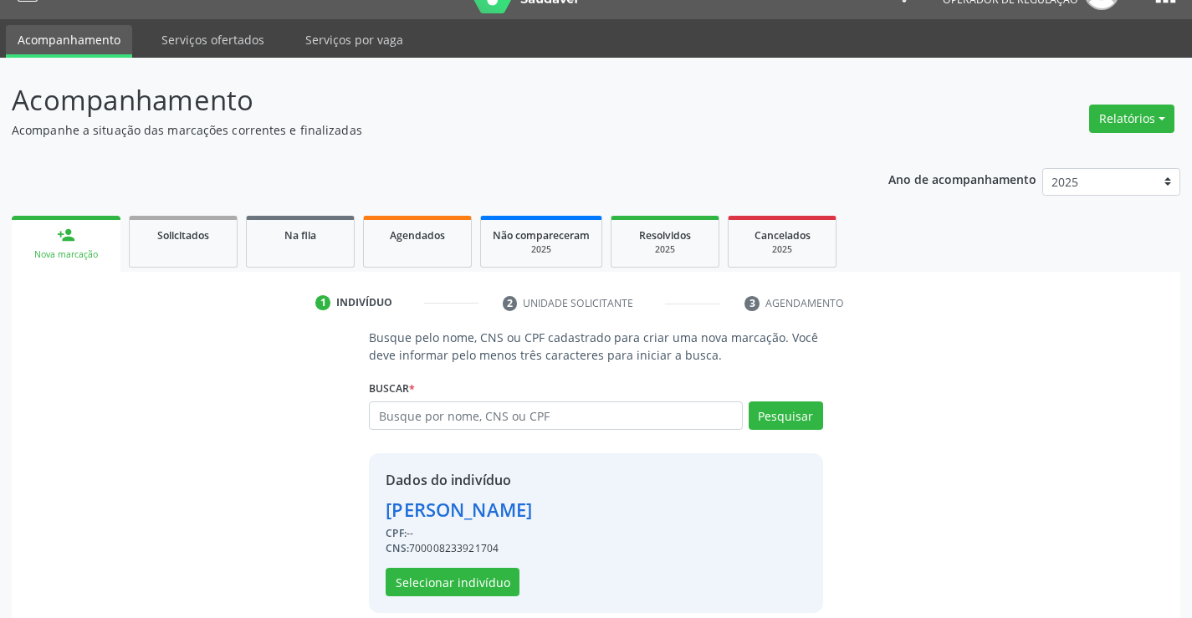
scroll to position [53, 0]
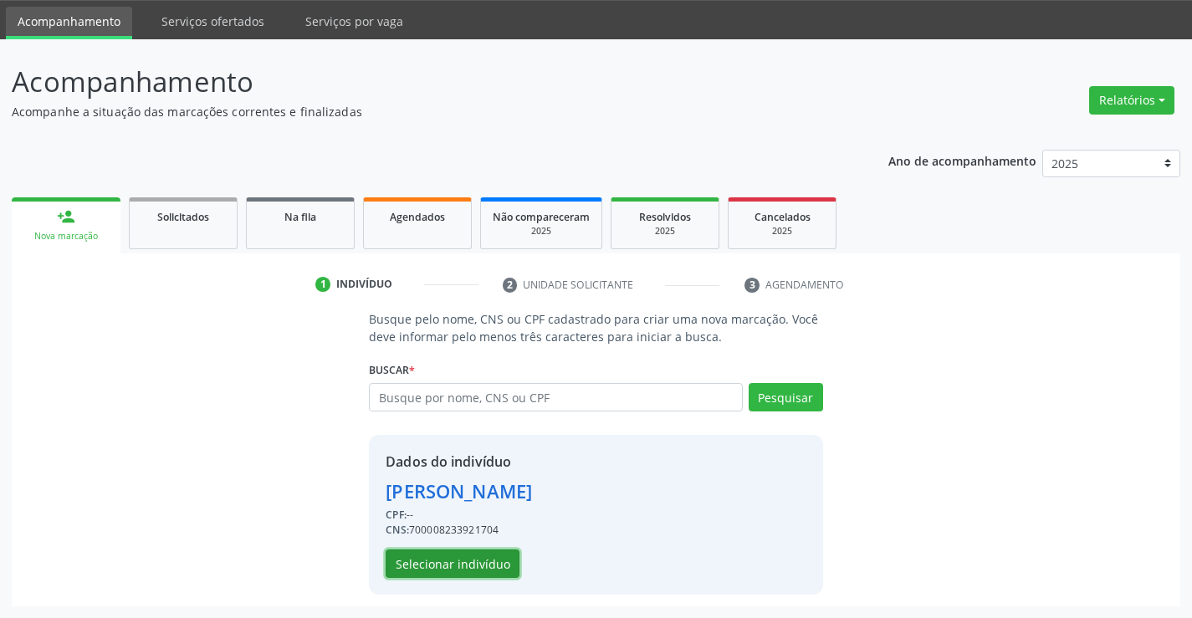
click at [442, 561] on button "Selecionar indivíduo" at bounding box center [452, 563] width 134 height 28
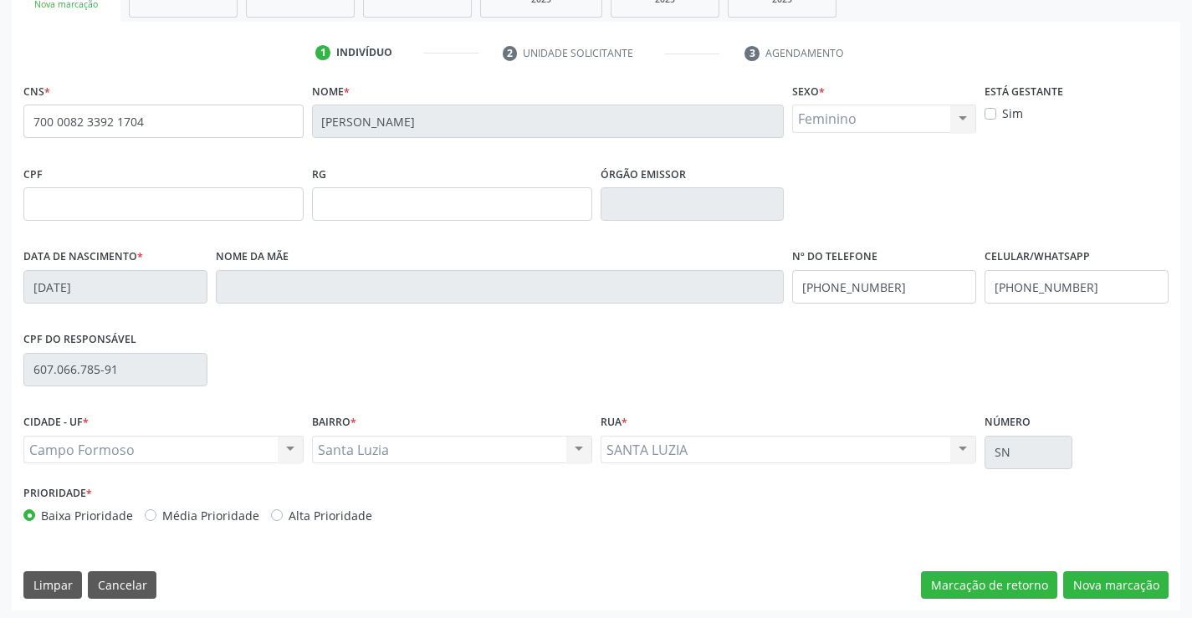
scroll to position [288, 0]
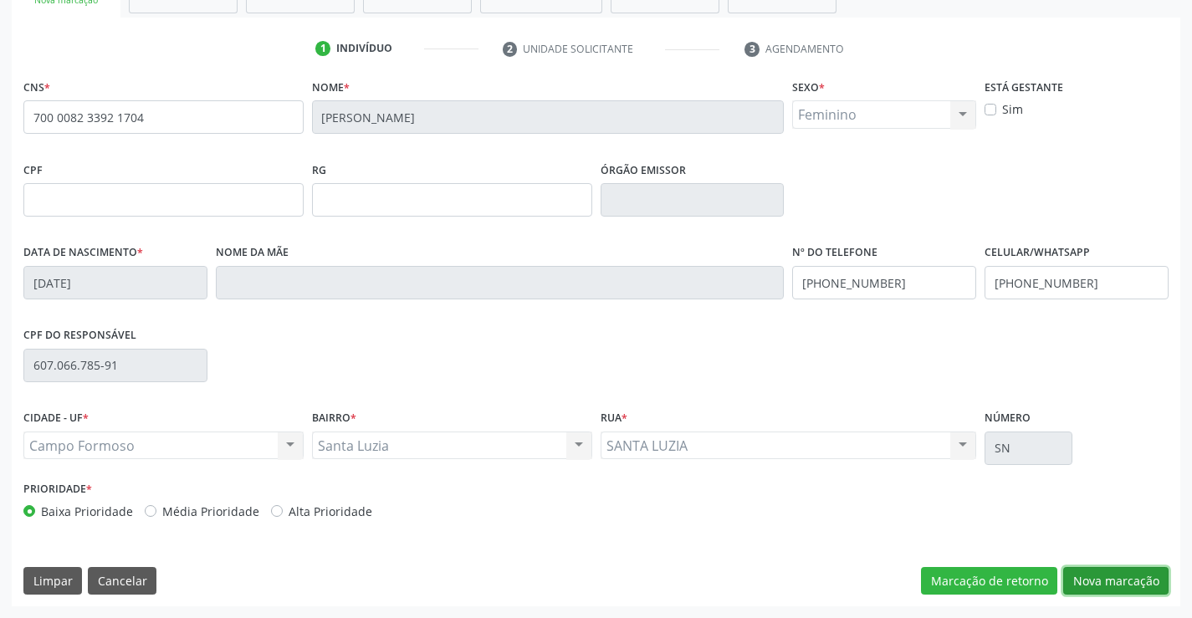
click at [1120, 579] on button "Nova marcação" at bounding box center [1115, 581] width 105 height 28
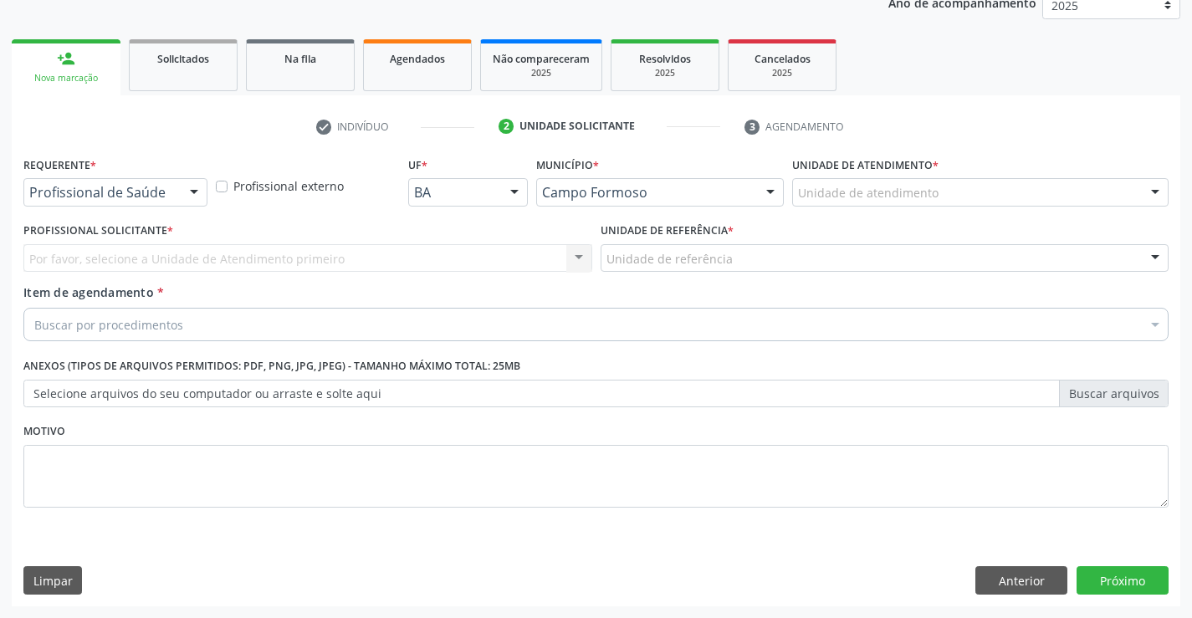
scroll to position [211, 0]
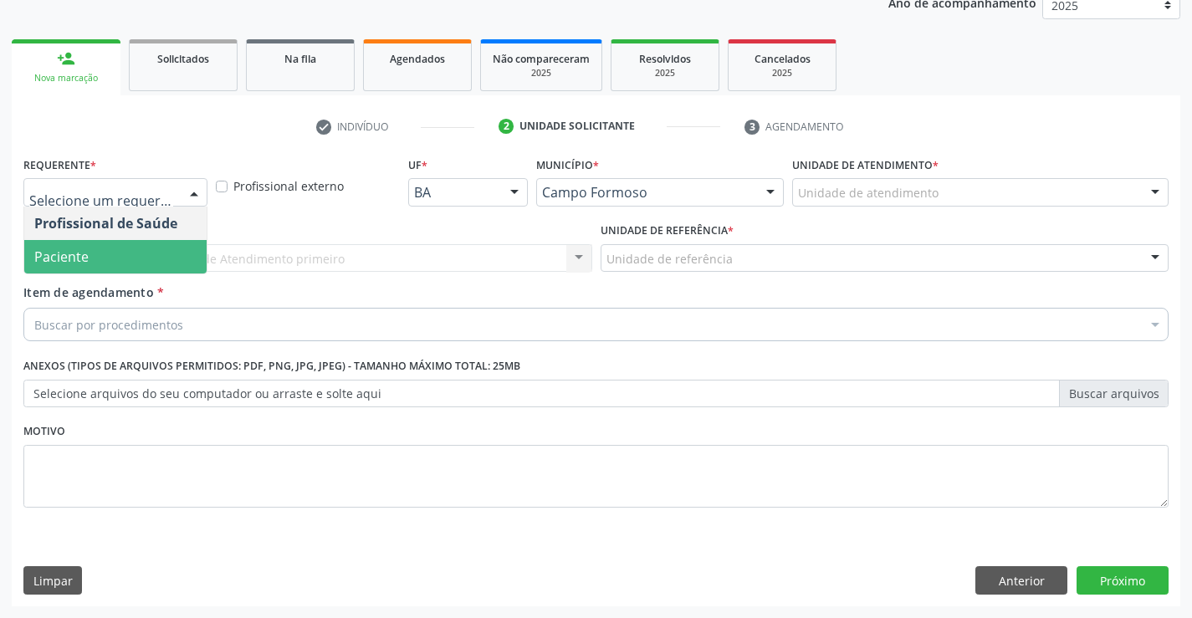
click at [105, 268] on span "Paciente" at bounding box center [115, 256] width 182 height 33
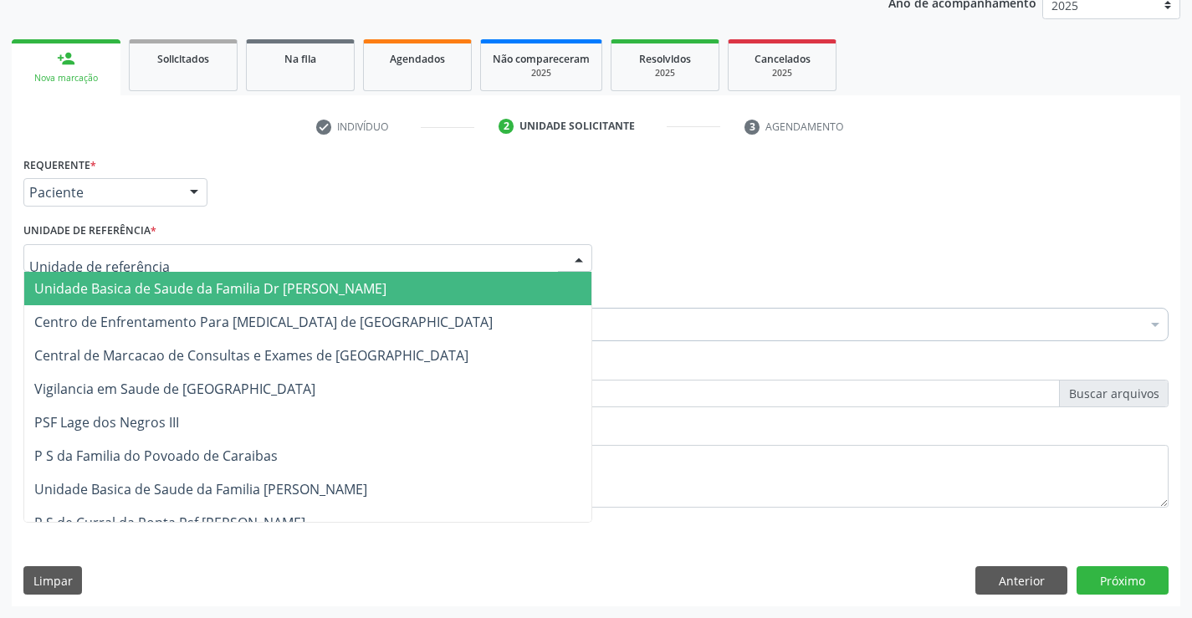
click at [173, 295] on span "Unidade Basica de Saude da Familia Dr [PERSON_NAME]" at bounding box center [210, 288] width 352 height 18
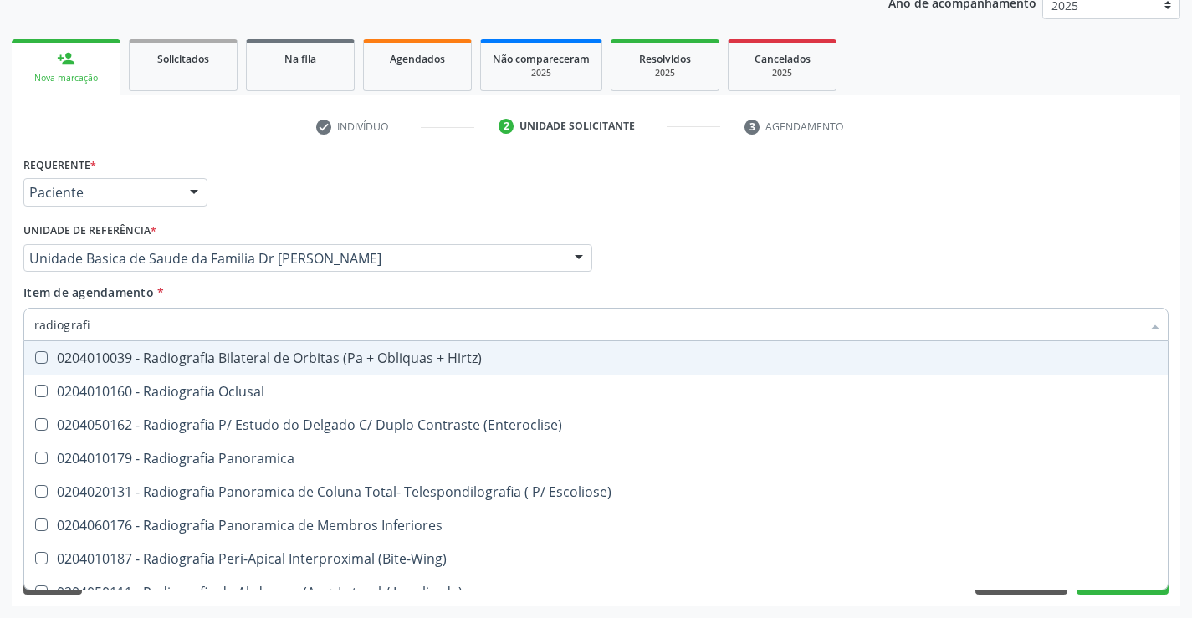
type input "radiografia"
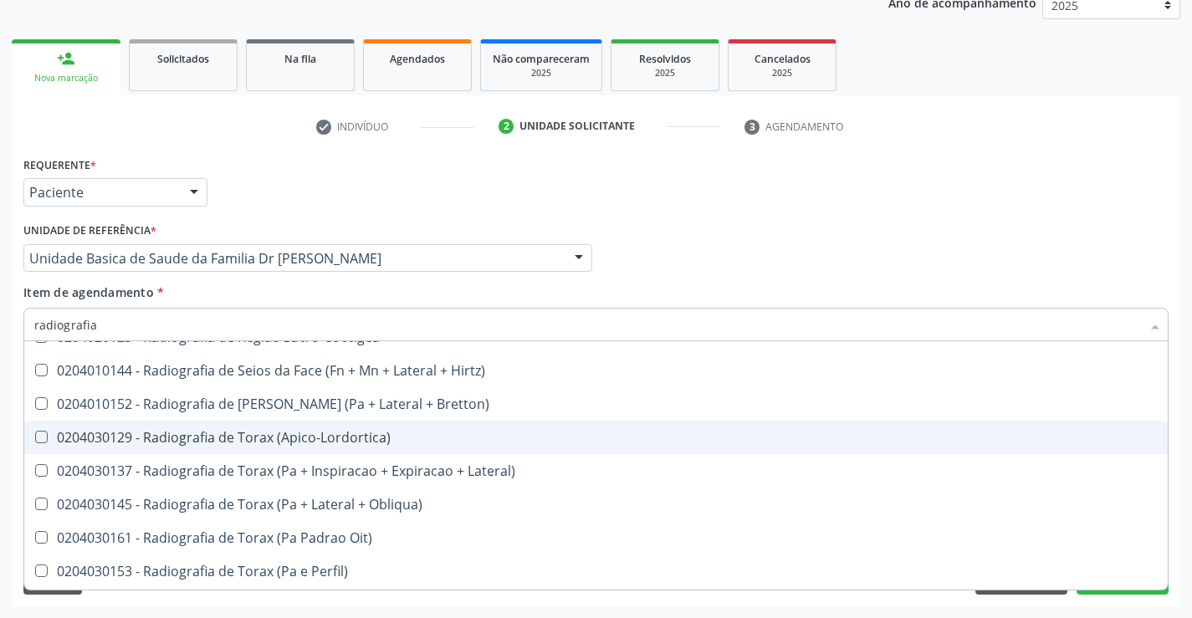
scroll to position [2090, 0]
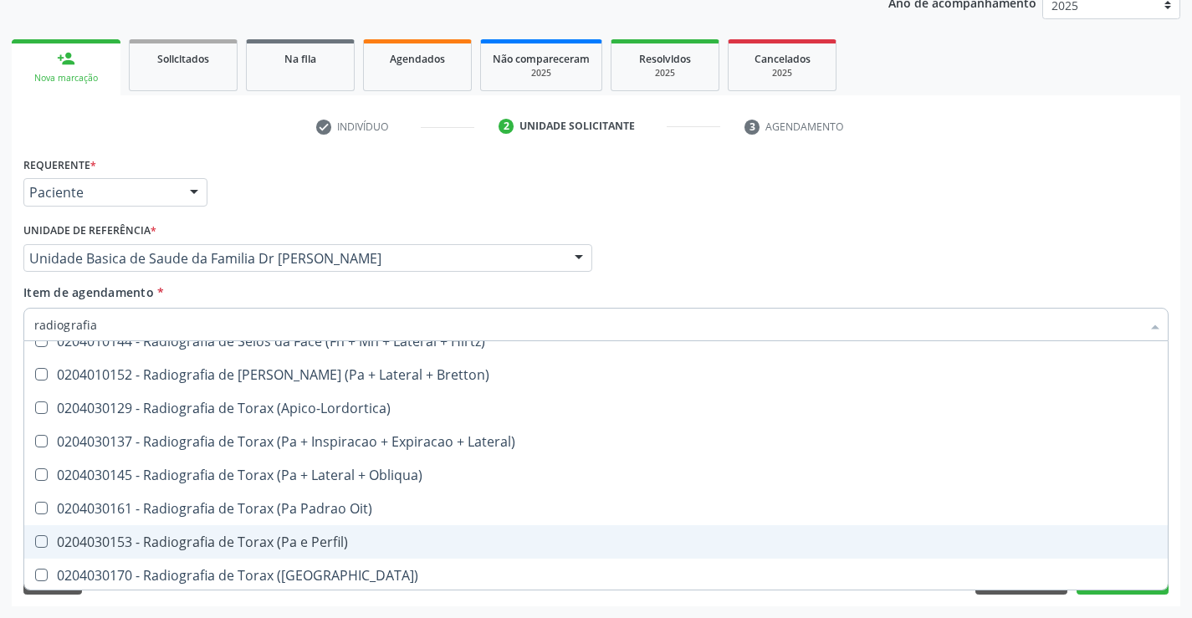
click at [328, 540] on div "0204030153 - Radiografia de Torax (Pa e Perfil)" at bounding box center [595, 541] width 1123 height 13
checkbox Perfil\) "true"
click at [1178, 483] on div "Requerente * Paciente Profissional de Saúde Paciente Nenhum resultado encontrad…" at bounding box center [596, 379] width 1168 height 454
checkbox Oclusal "true"
checkbox Perfil\) "false"
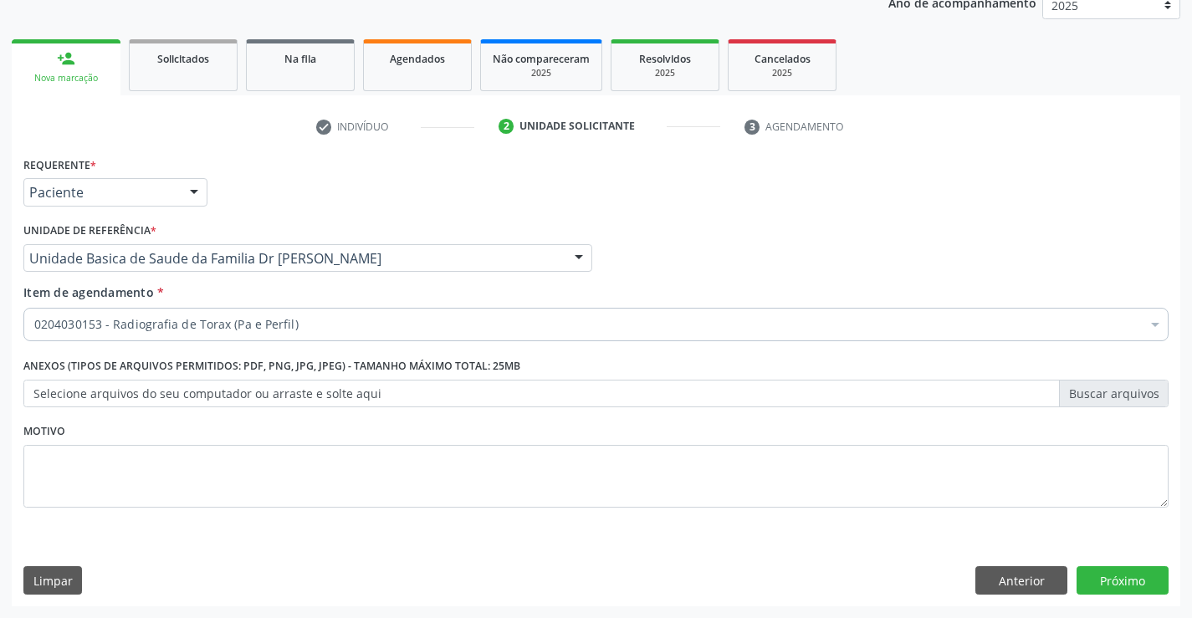
scroll to position [0, 0]
click at [1113, 575] on button "Próximo" at bounding box center [1122, 580] width 92 height 28
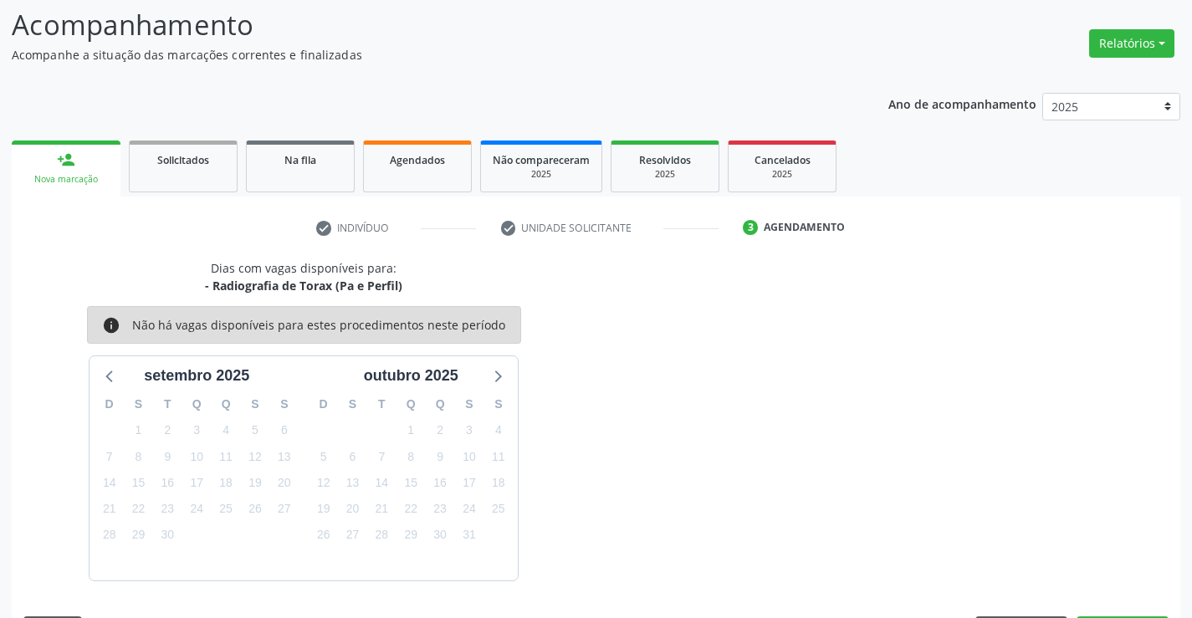
scroll to position [159, 0]
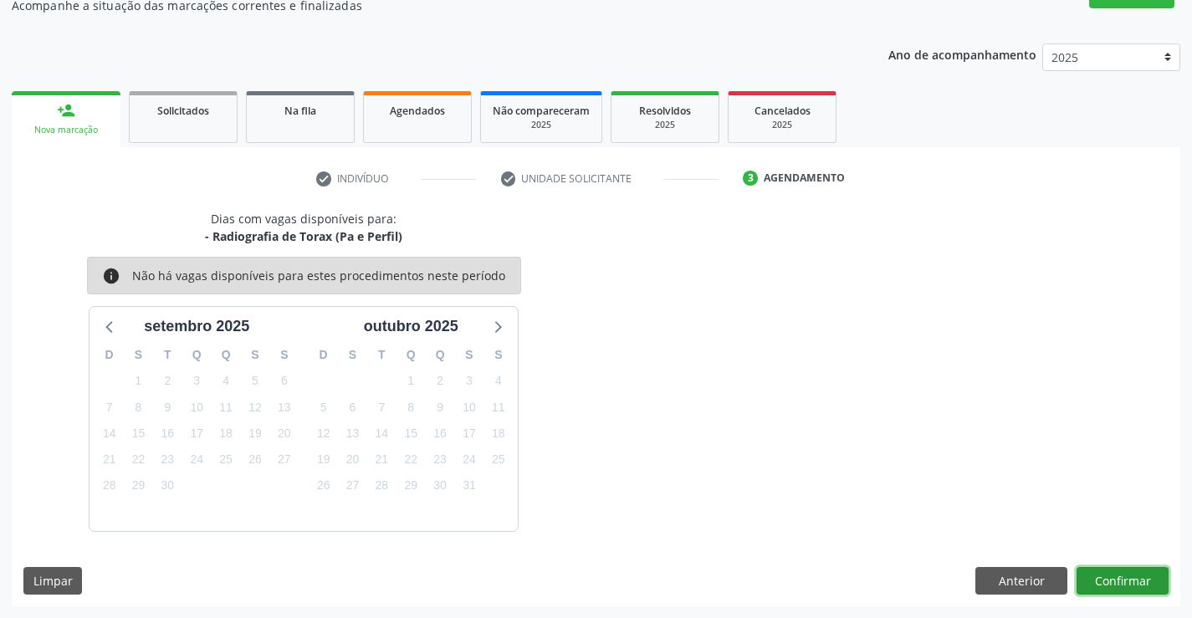
click at [1113, 575] on button "Confirmar" at bounding box center [1122, 581] width 92 height 28
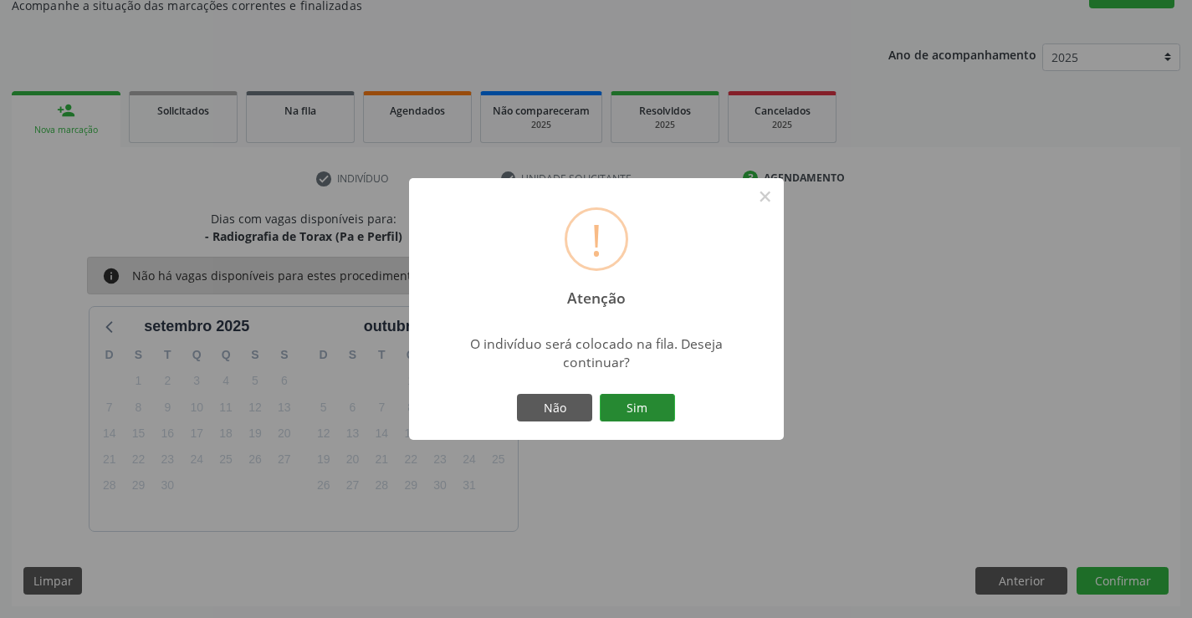
click at [646, 408] on button "Sim" at bounding box center [637, 408] width 75 height 28
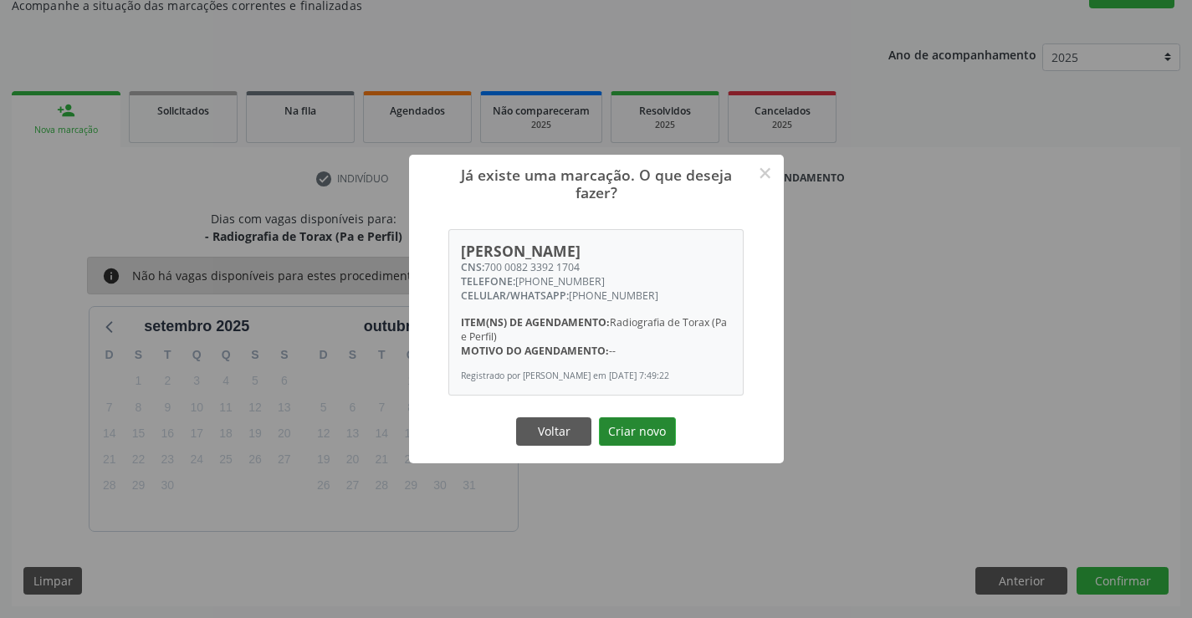
click at [628, 436] on button "Criar novo" at bounding box center [637, 431] width 77 height 28
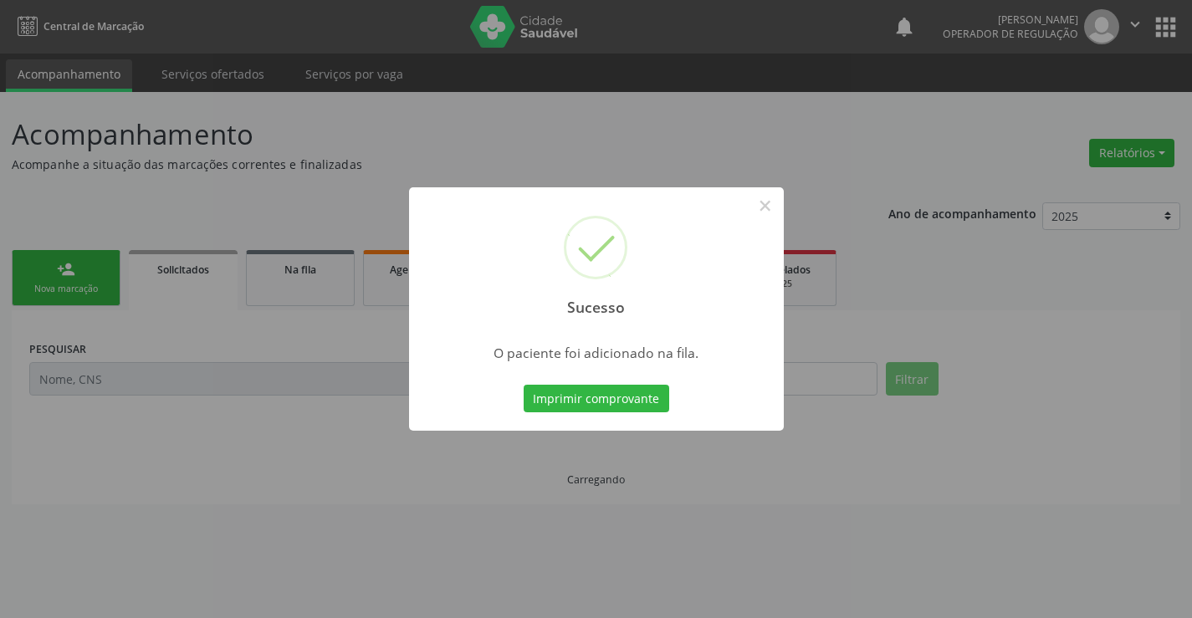
scroll to position [0, 0]
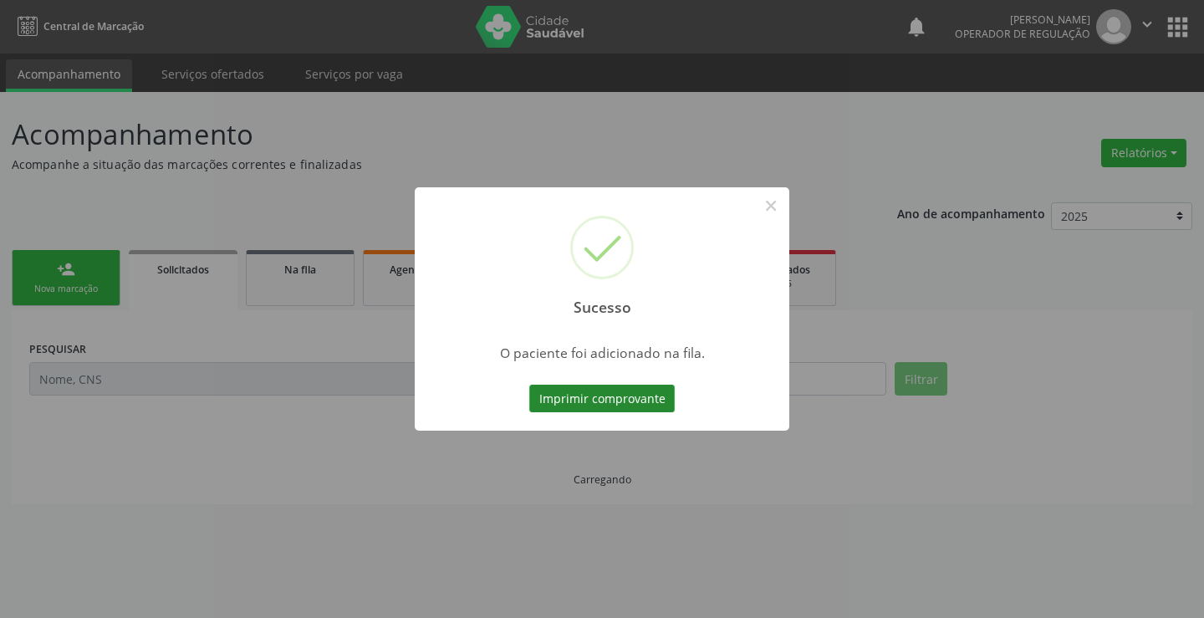
click at [623, 396] on button "Imprimir comprovante" at bounding box center [601, 399] width 145 height 28
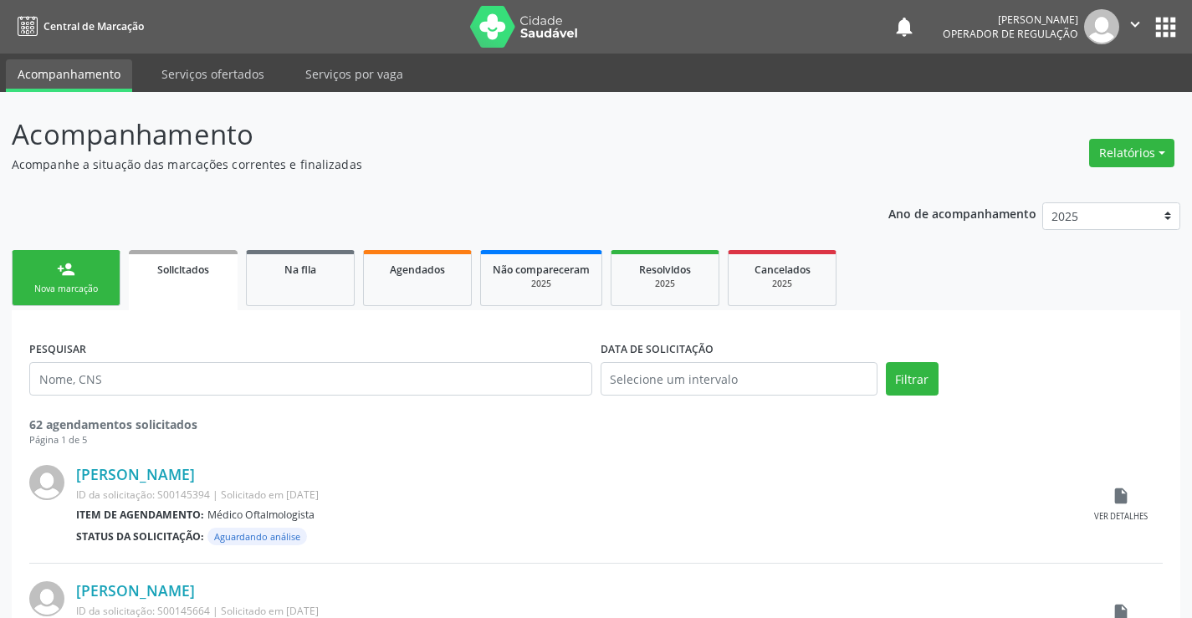
click at [69, 273] on div "person_add" at bounding box center [66, 269] width 18 height 18
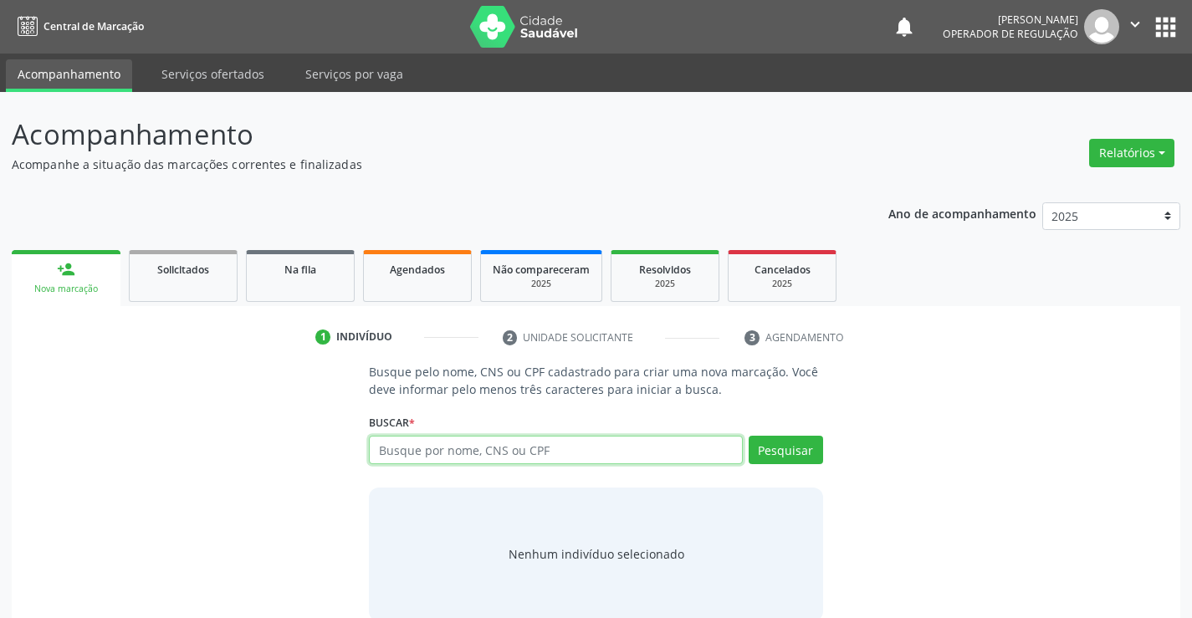
click at [585, 455] on input "text" at bounding box center [555, 450] width 373 height 28
click at [574, 452] on input "text" at bounding box center [555, 450] width 373 height 28
type input "708209110037843"
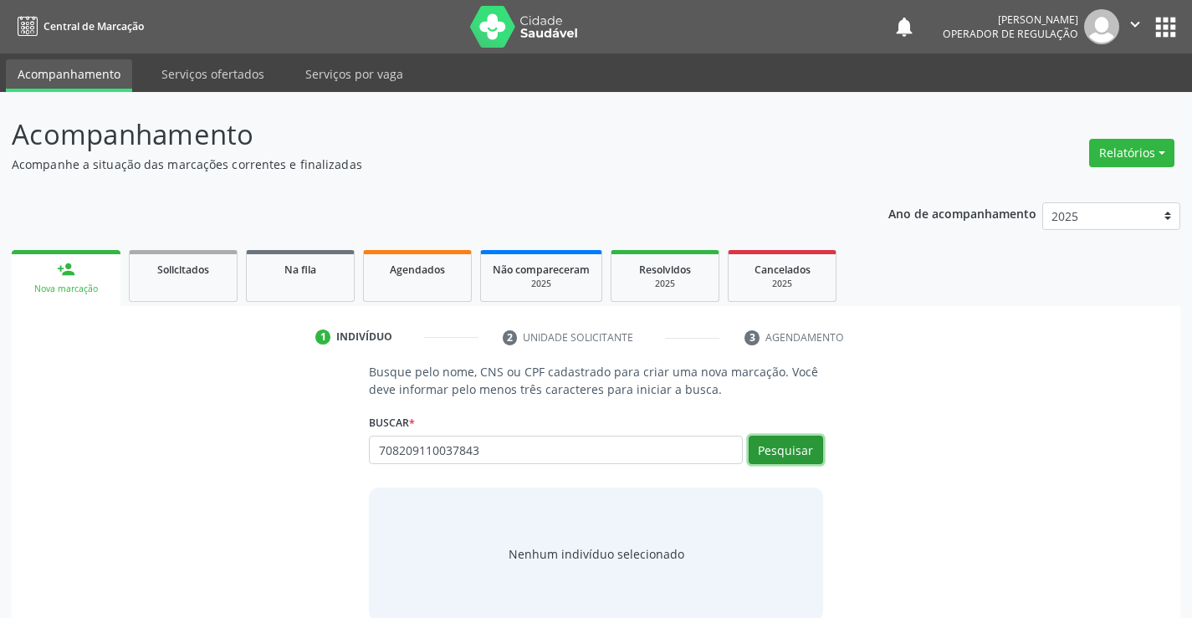
click at [789, 449] on button "Pesquisar" at bounding box center [785, 450] width 74 height 28
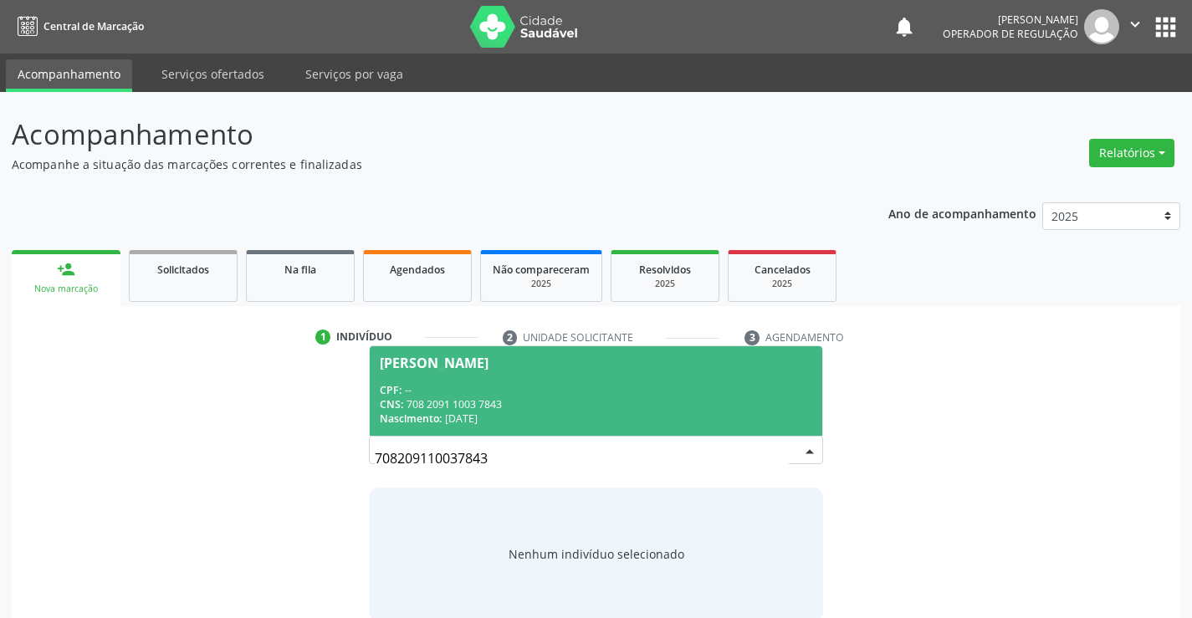
click at [508, 383] on div "CPF: --" at bounding box center [595, 390] width 431 height 14
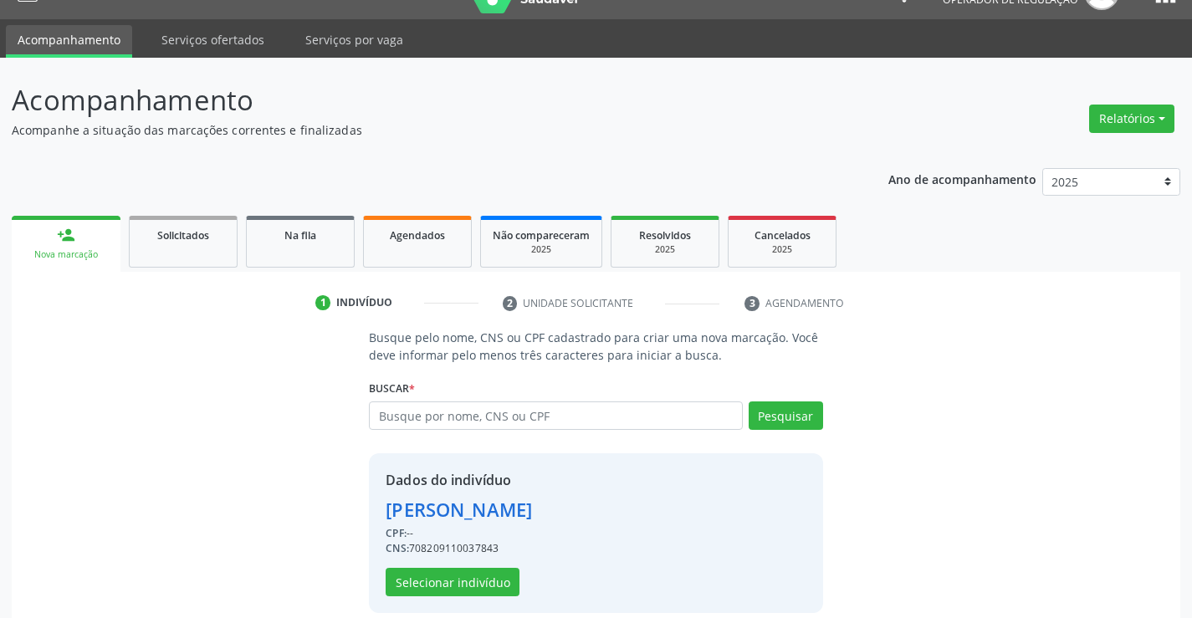
scroll to position [53, 0]
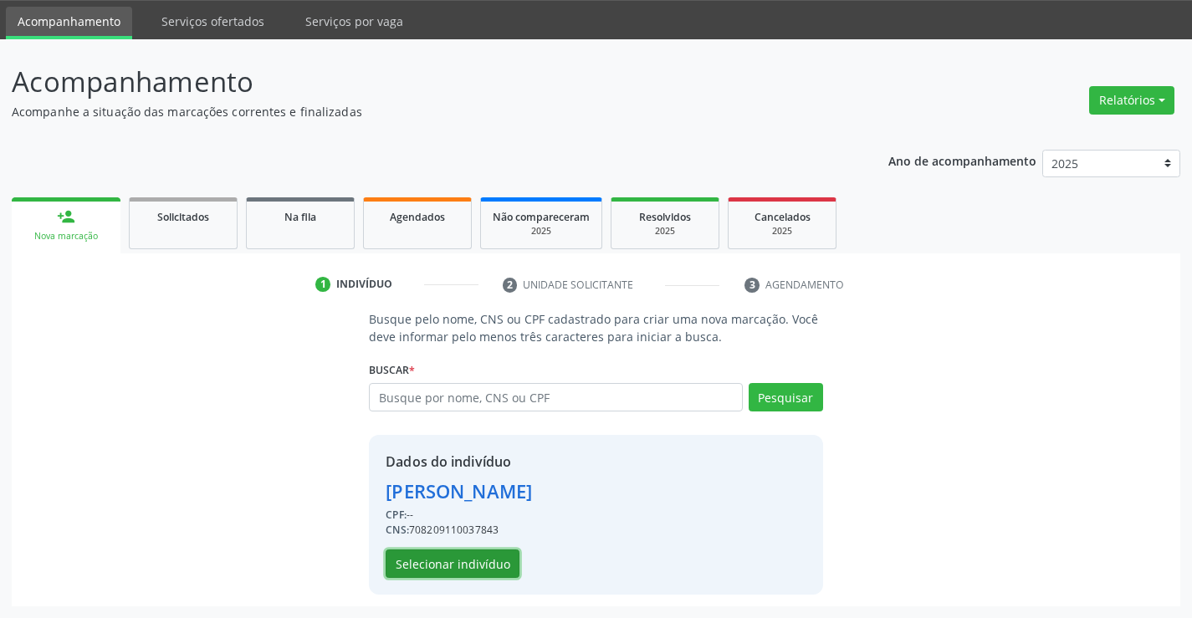
click at [453, 565] on button "Selecionar indivíduo" at bounding box center [452, 563] width 134 height 28
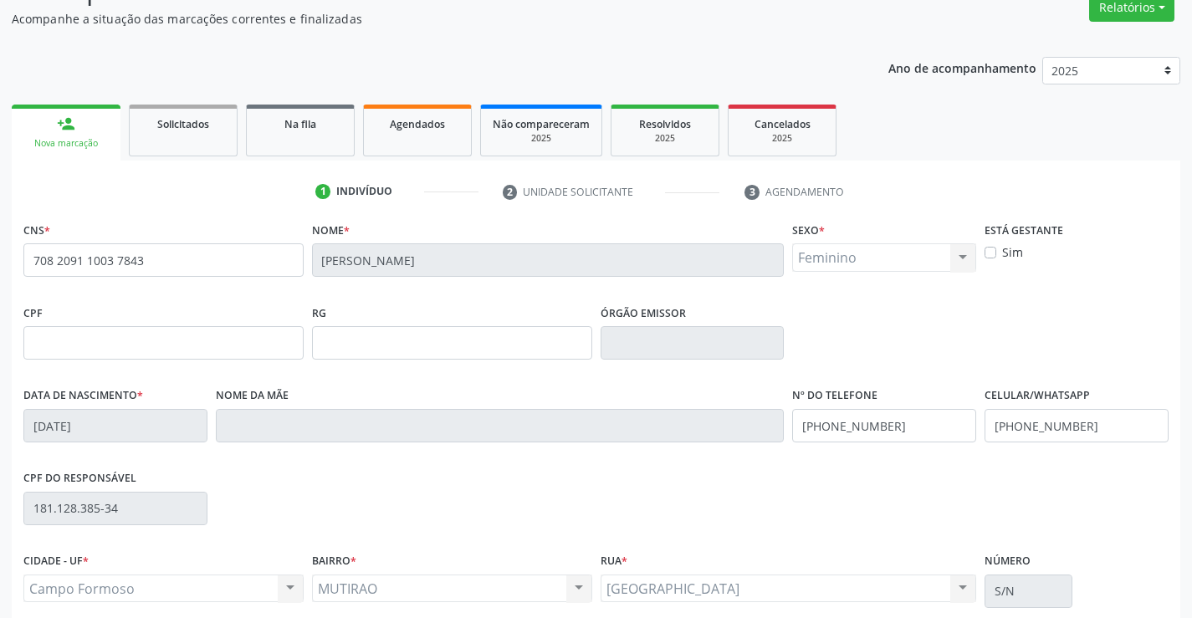
scroll to position [288, 0]
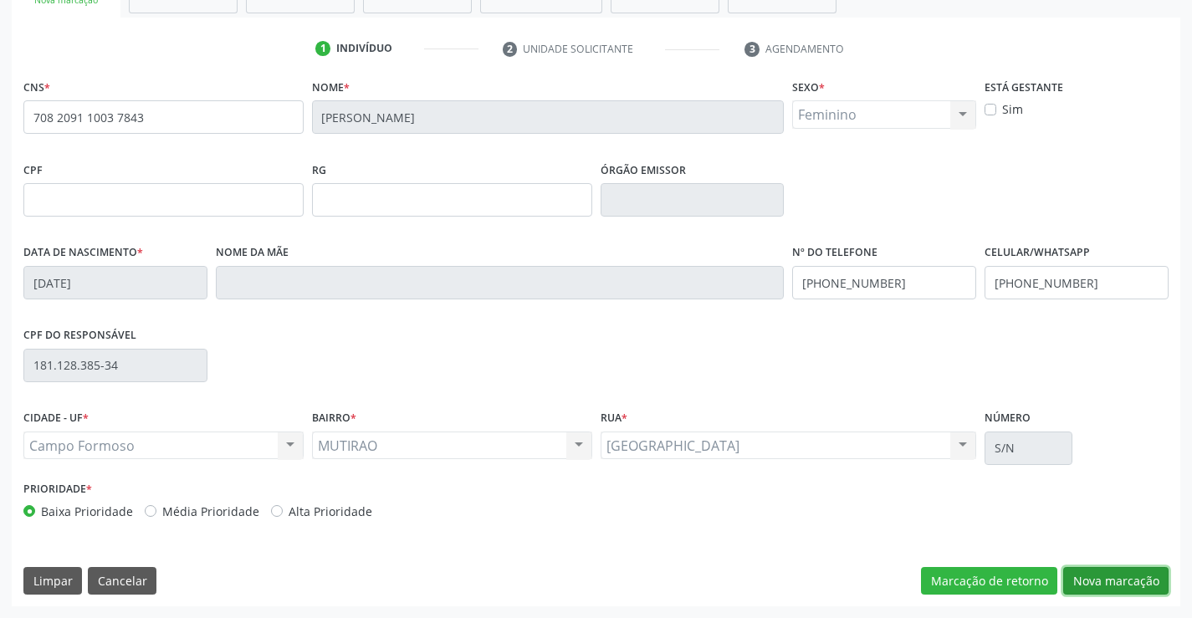
click at [1130, 582] on button "Nova marcação" at bounding box center [1115, 581] width 105 height 28
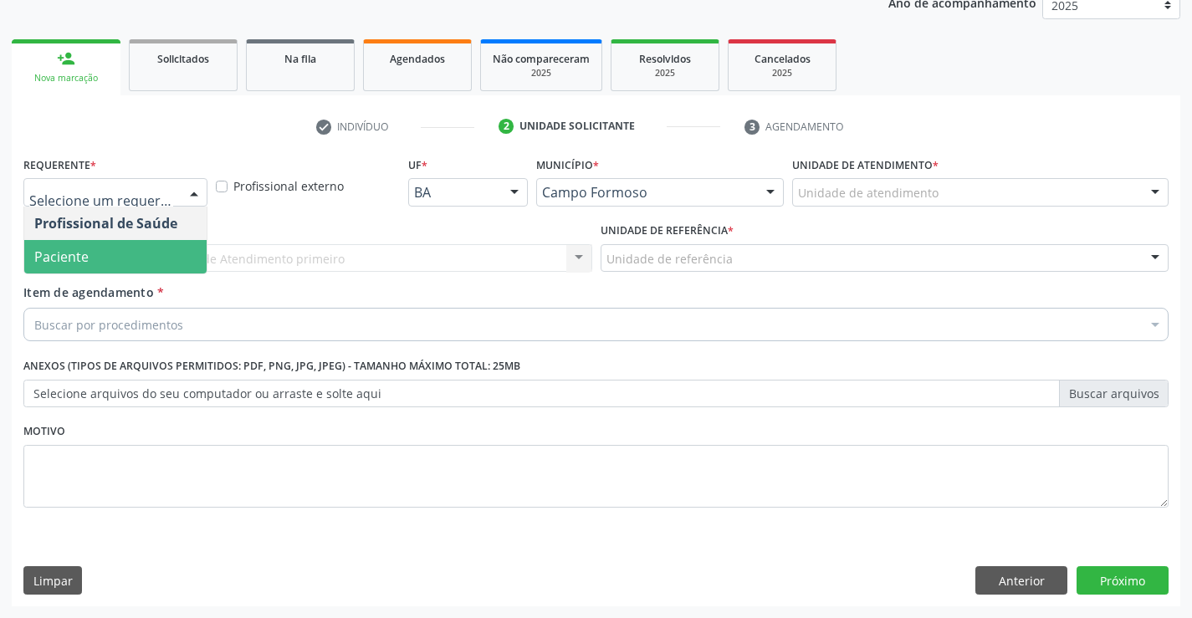
click at [113, 251] on span "Paciente" at bounding box center [115, 256] width 182 height 33
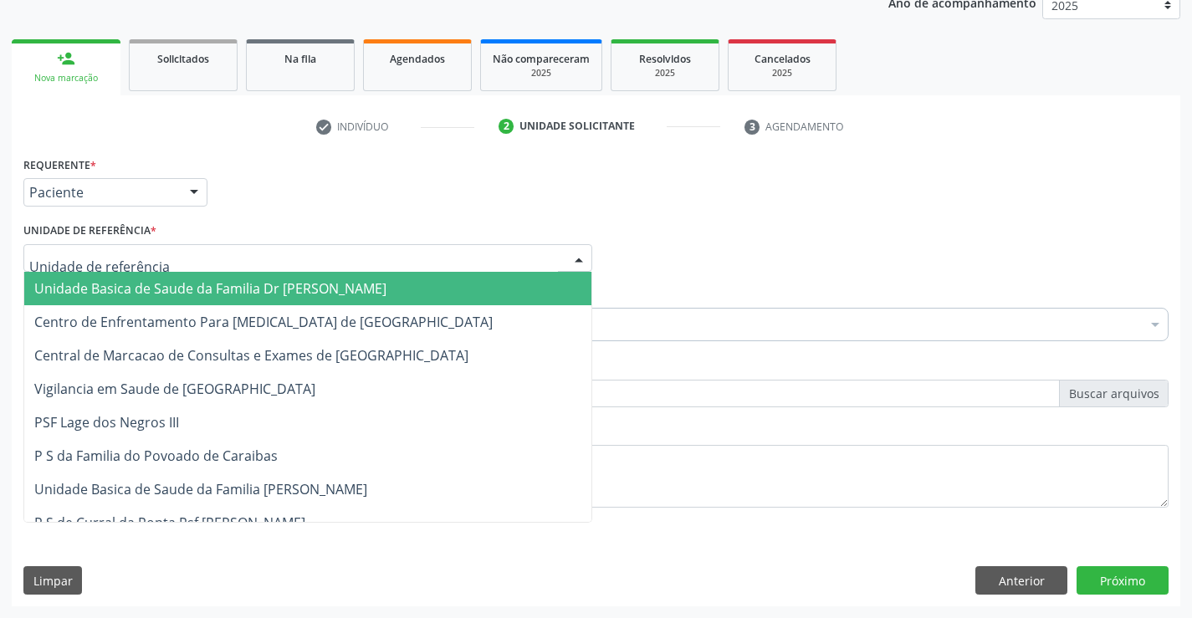
click at [135, 288] on span "Unidade Basica de Saude da Familia Dr [PERSON_NAME]" at bounding box center [210, 288] width 352 height 18
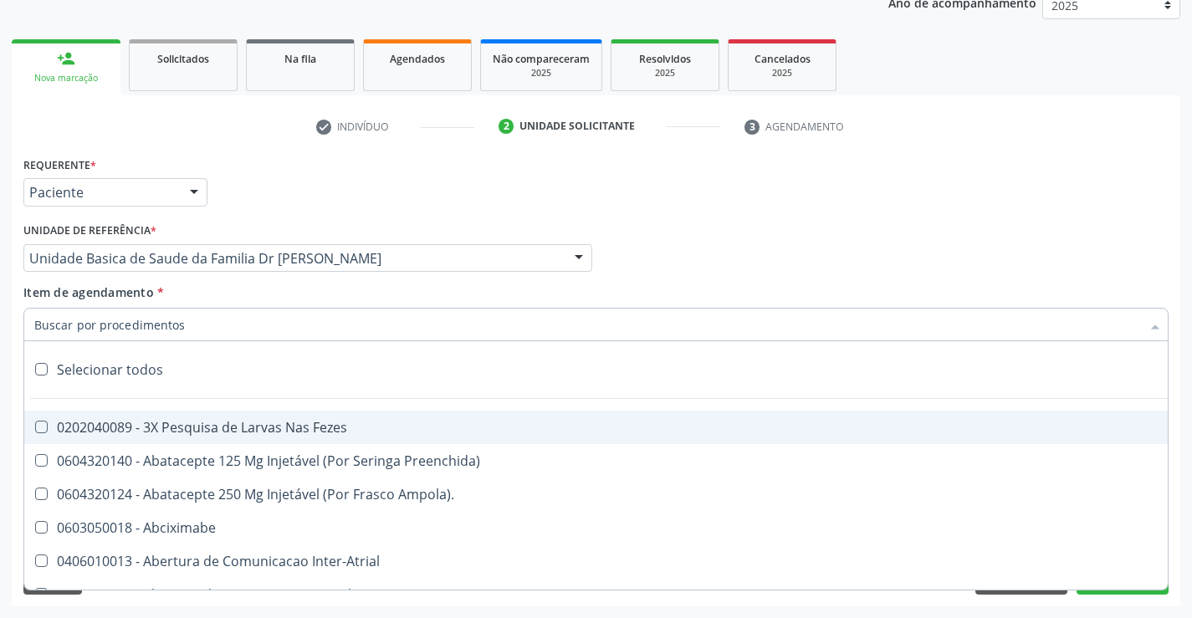
click at [218, 325] on div at bounding box center [595, 324] width 1145 height 33
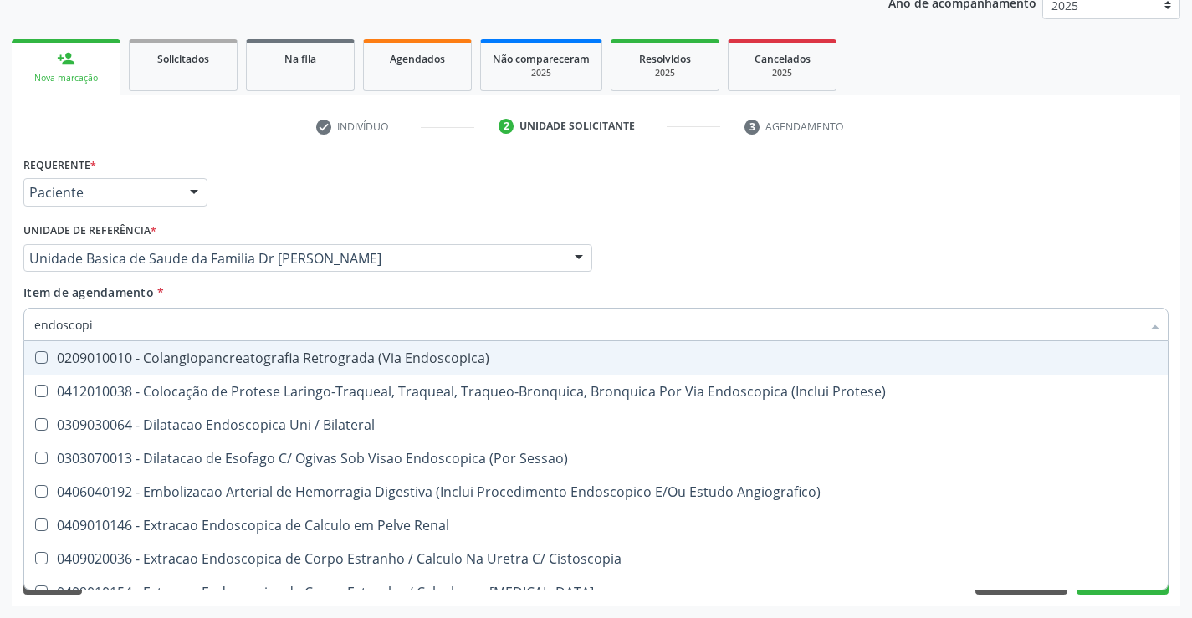
type input "endoscopia"
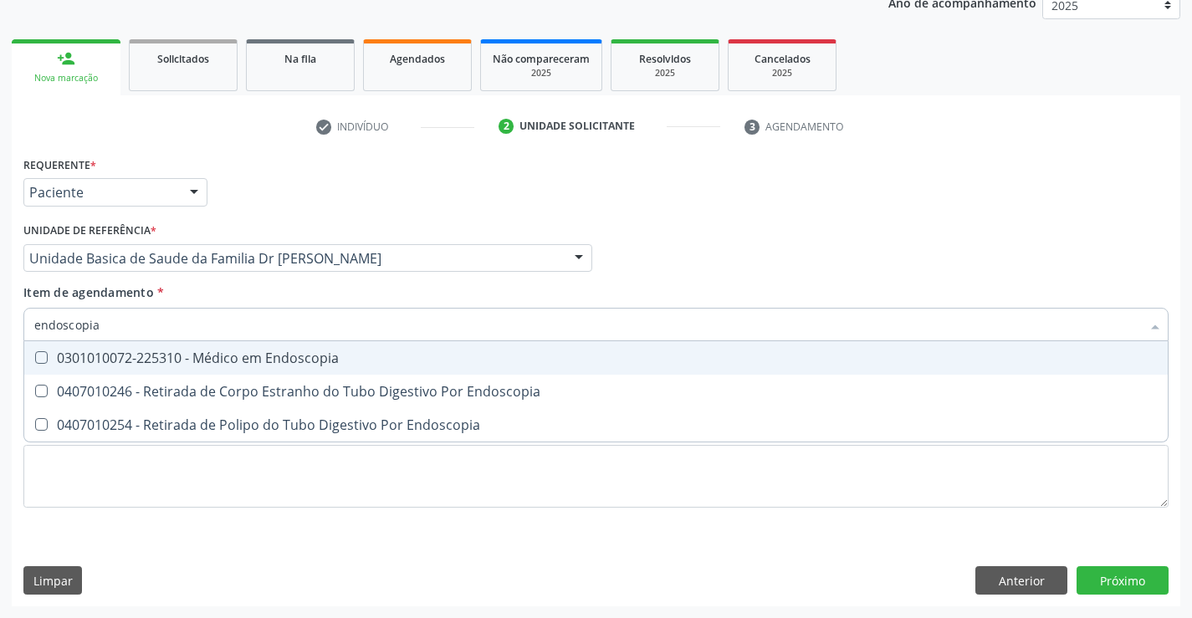
click at [510, 359] on div "0301010072-225310 - Médico em Endoscopia" at bounding box center [595, 357] width 1123 height 13
checkbox Endoscopia "true"
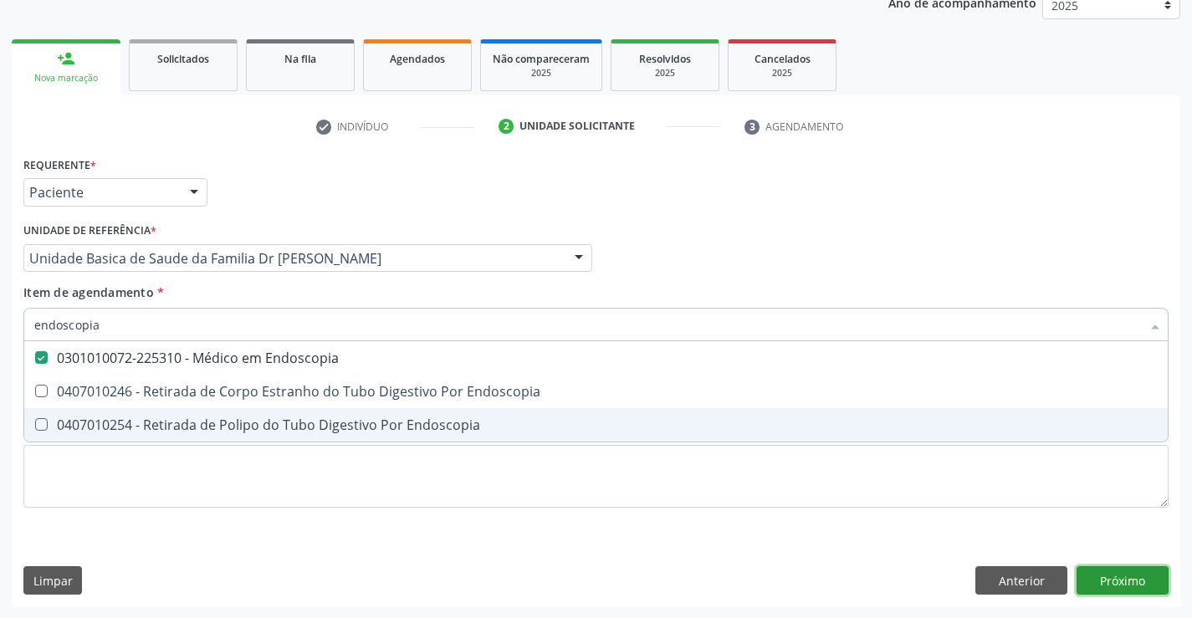
click at [1120, 569] on div "Requerente * Paciente Profissional de Saúde Paciente Nenhum resultado encontrad…" at bounding box center [596, 379] width 1168 height 454
checkbox Endoscopia "true"
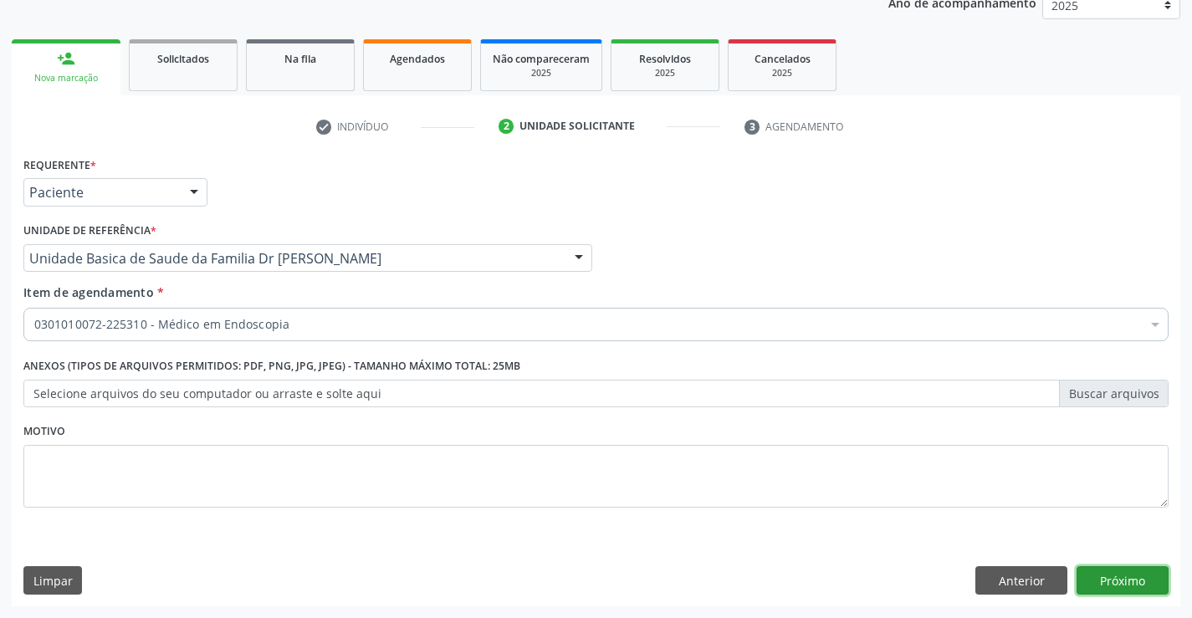
click at [1120, 569] on button "Próximo" at bounding box center [1122, 580] width 92 height 28
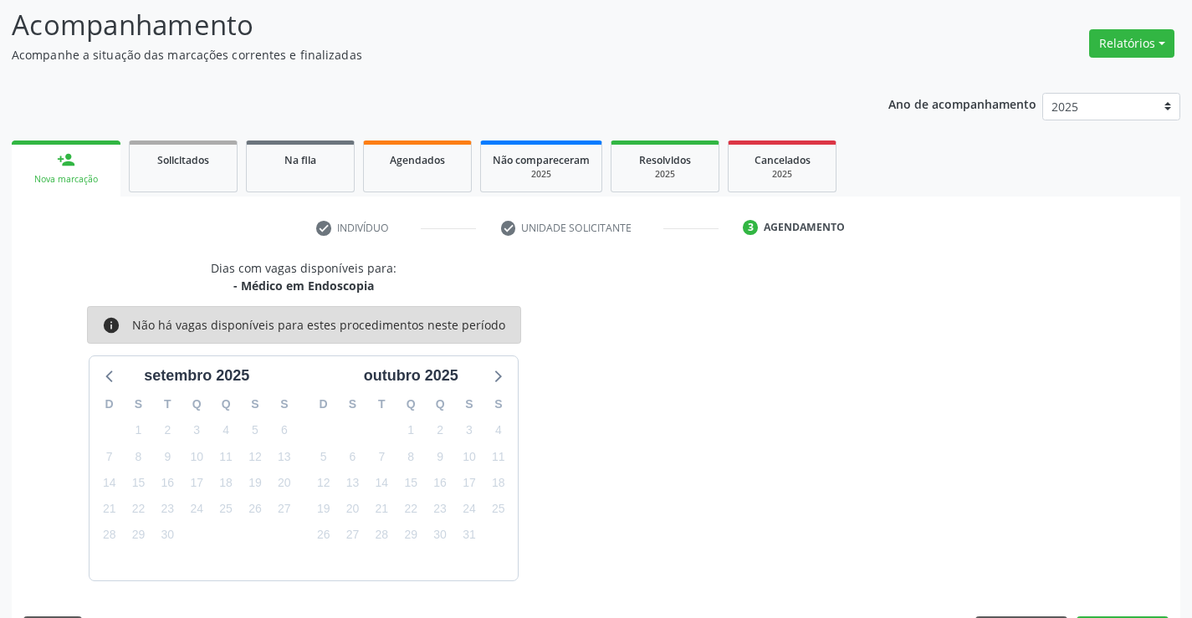
scroll to position [159, 0]
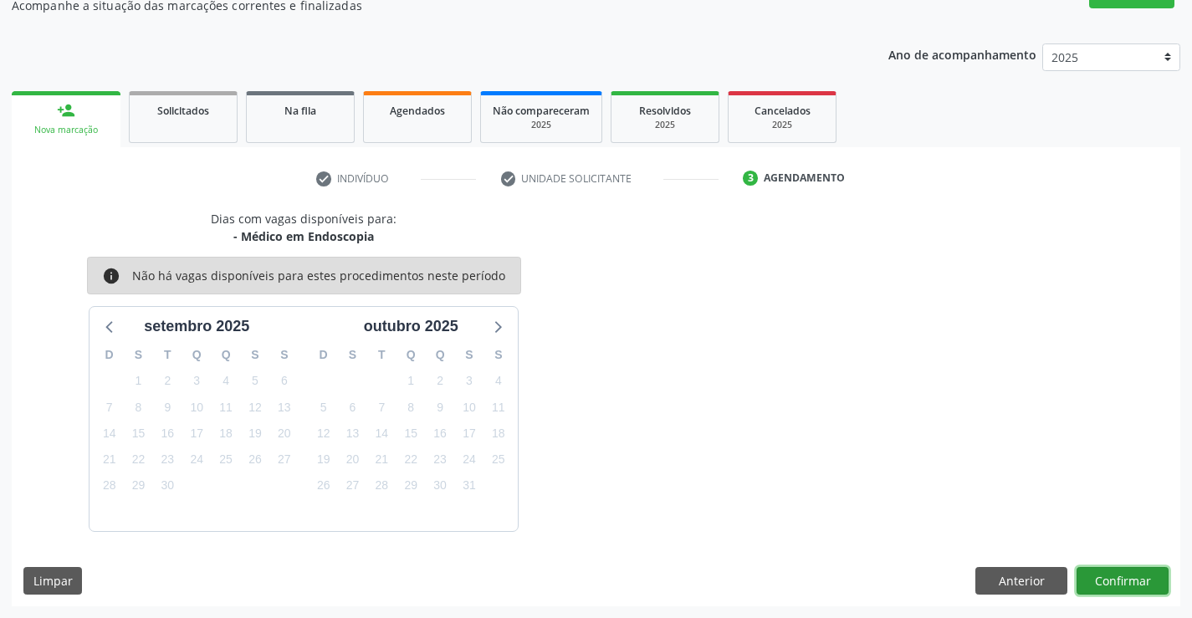
click at [1120, 569] on button "Confirmar" at bounding box center [1122, 581] width 92 height 28
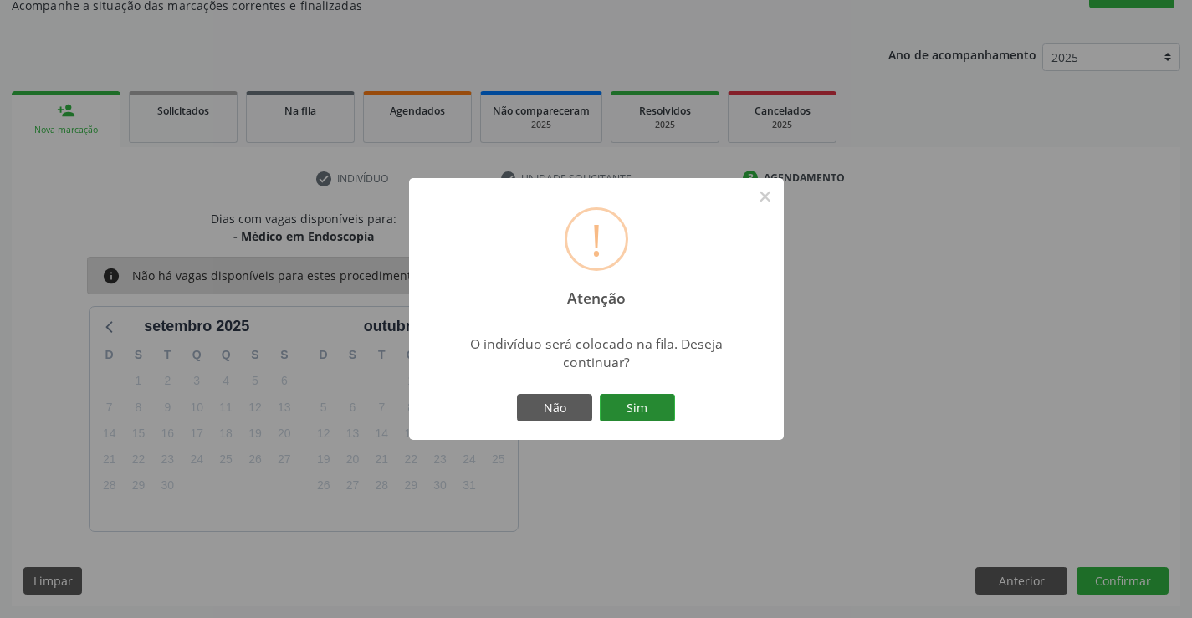
click at [636, 395] on button "Sim" at bounding box center [637, 408] width 75 height 28
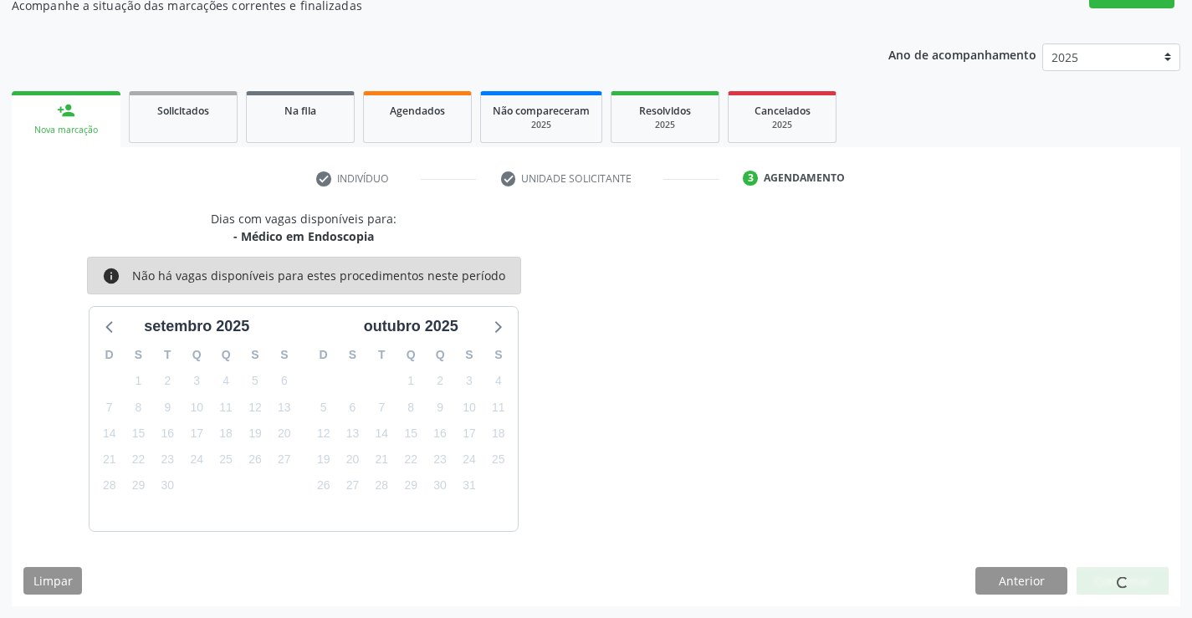
scroll to position [0, 0]
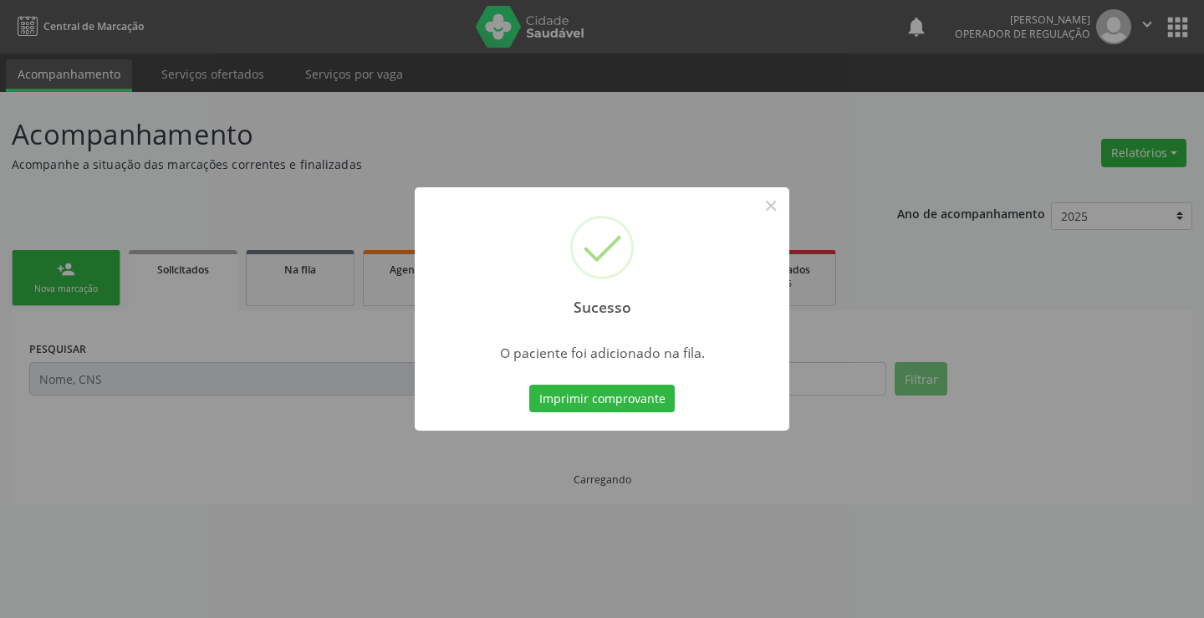
click at [636, 395] on button "Imprimir comprovante" at bounding box center [601, 399] width 145 height 28
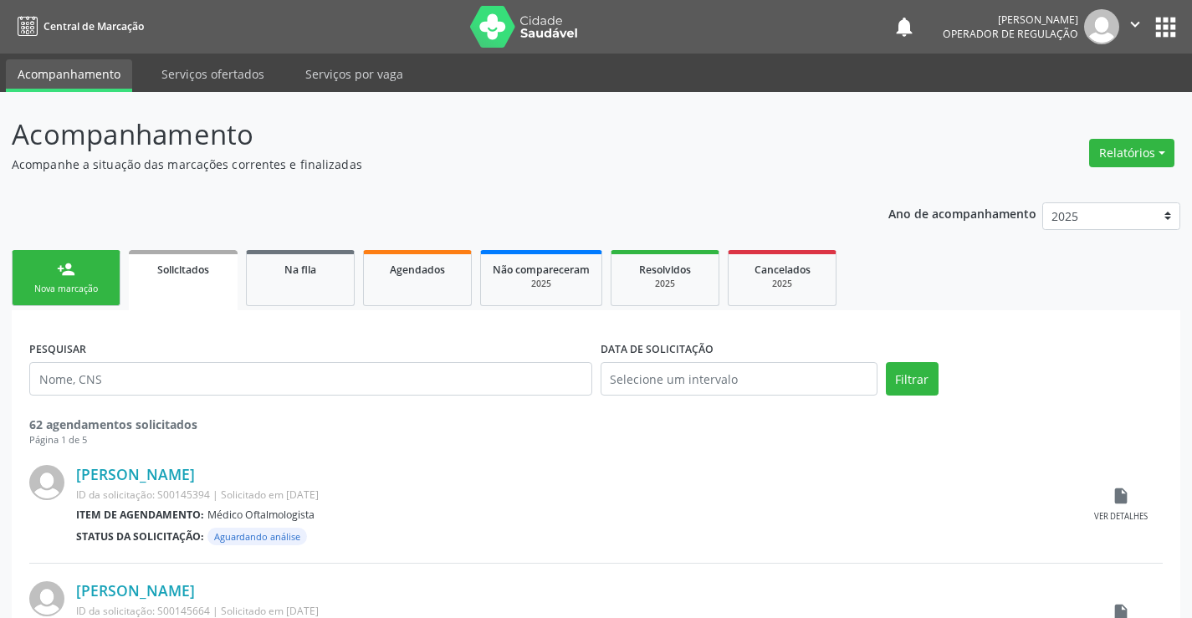
click at [73, 277] on div "person_add" at bounding box center [66, 269] width 18 height 18
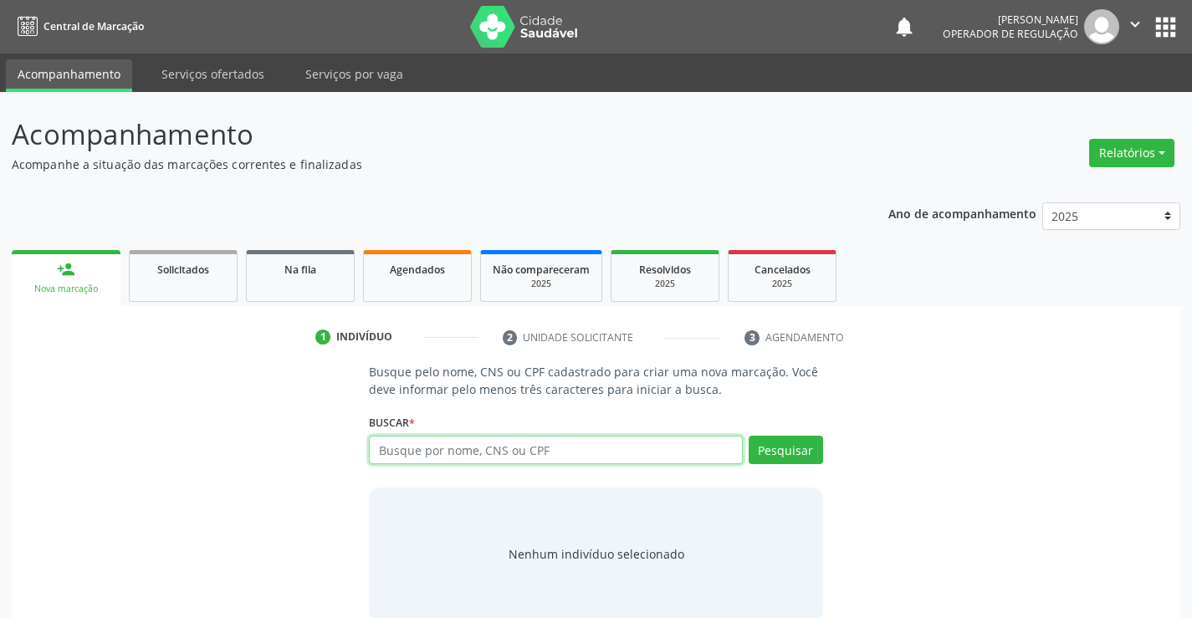
click at [609, 452] on input "text" at bounding box center [555, 450] width 373 height 28
type input "700000246474607"
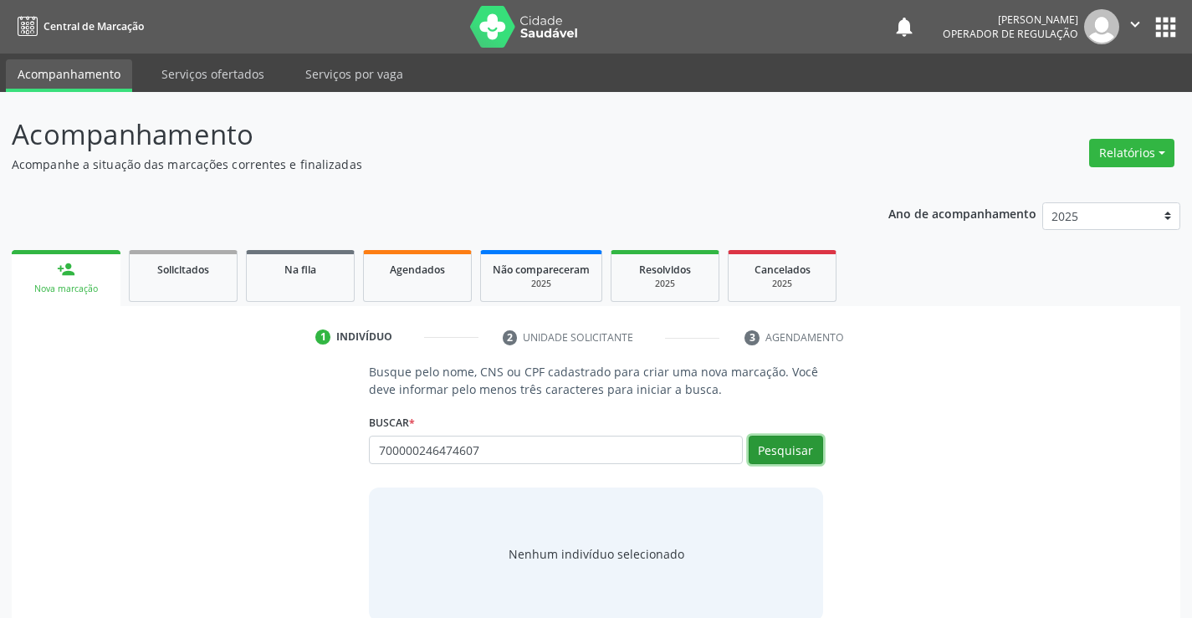
click at [773, 443] on button "Pesquisar" at bounding box center [785, 450] width 74 height 28
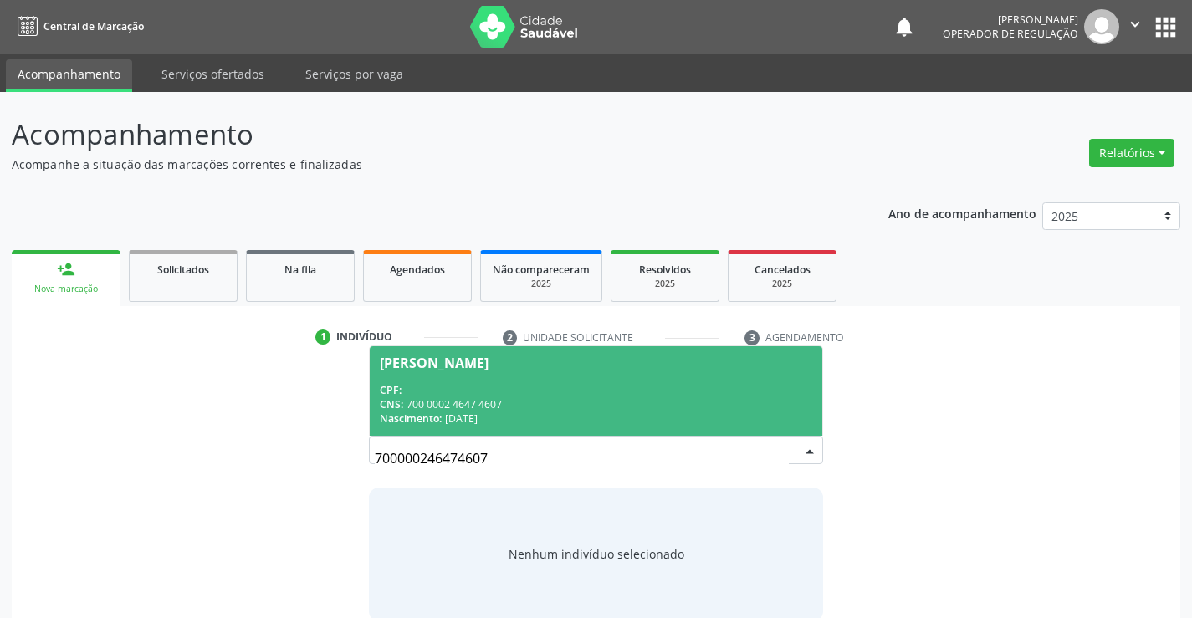
click at [554, 370] on span "Antonia Bruno Latim CPF: -- CNS: 700 0002 4647 4607 Nascimento: 17/01/1950" at bounding box center [596, 390] width 452 height 89
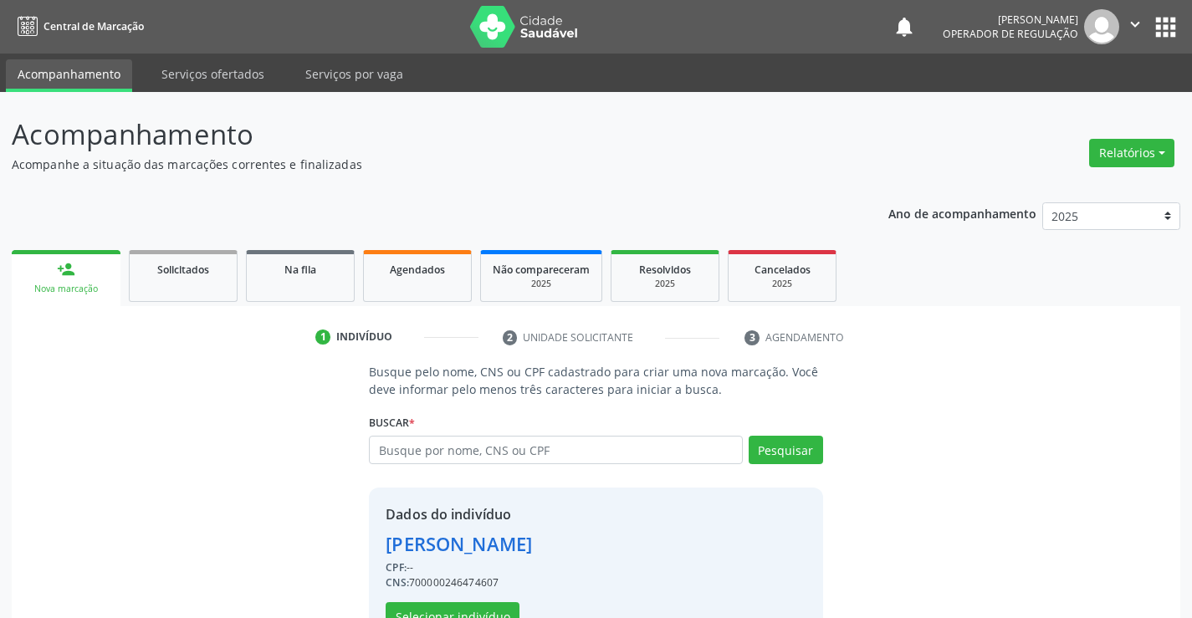
scroll to position [53, 0]
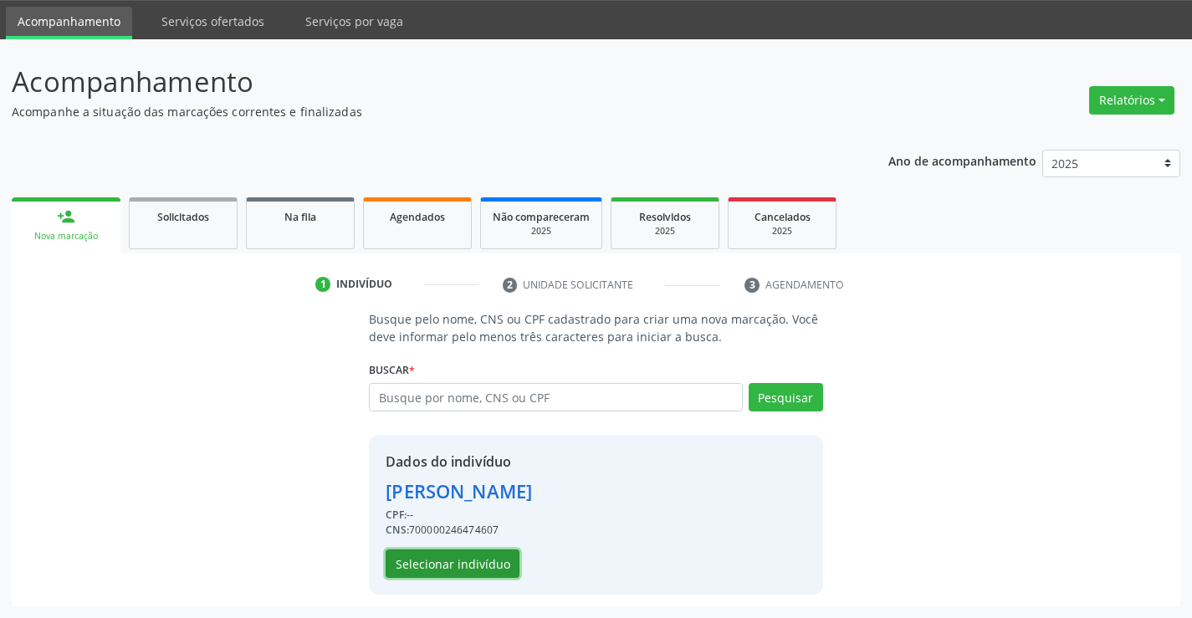
click at [436, 557] on button "Selecionar indivíduo" at bounding box center [452, 563] width 134 height 28
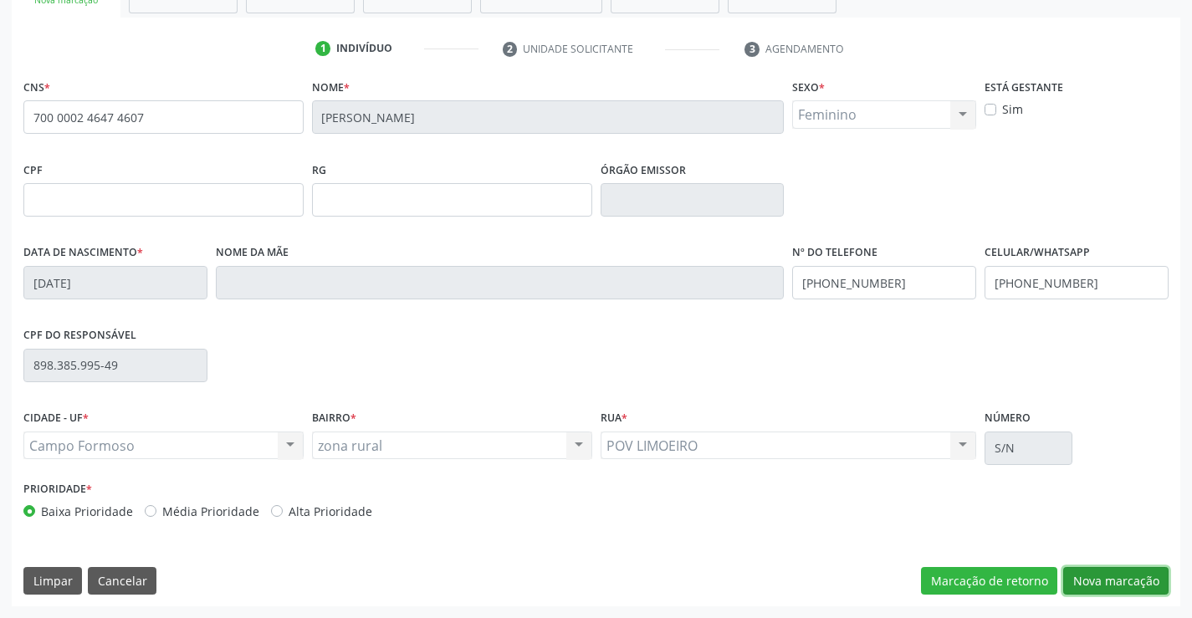
click at [1111, 571] on button "Nova marcação" at bounding box center [1115, 581] width 105 height 28
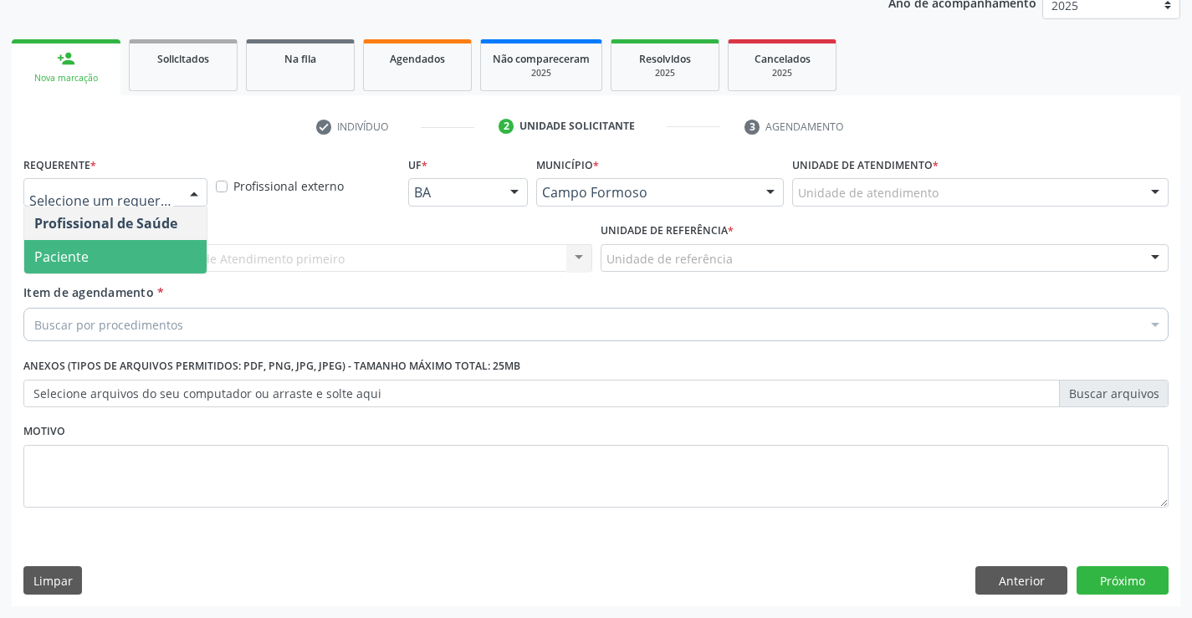
click at [121, 247] on span "Paciente" at bounding box center [115, 256] width 182 height 33
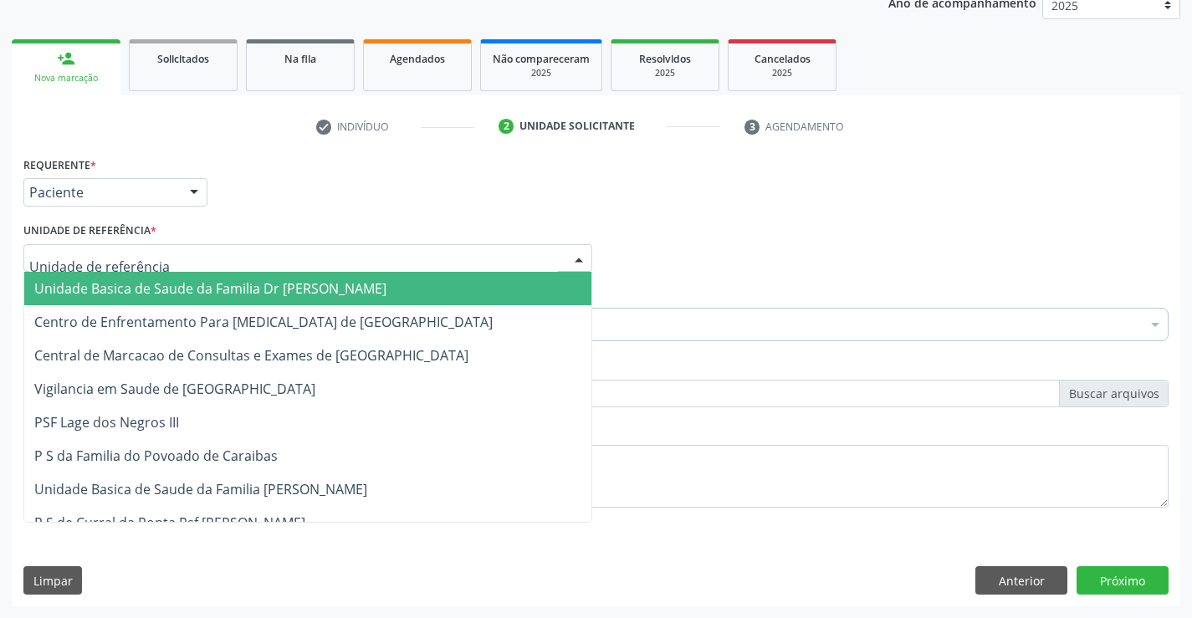
click at [121, 247] on div at bounding box center [307, 258] width 569 height 28
click at [151, 283] on span "Unidade Basica de Saude da Familia Dr [PERSON_NAME]" at bounding box center [210, 288] width 352 height 18
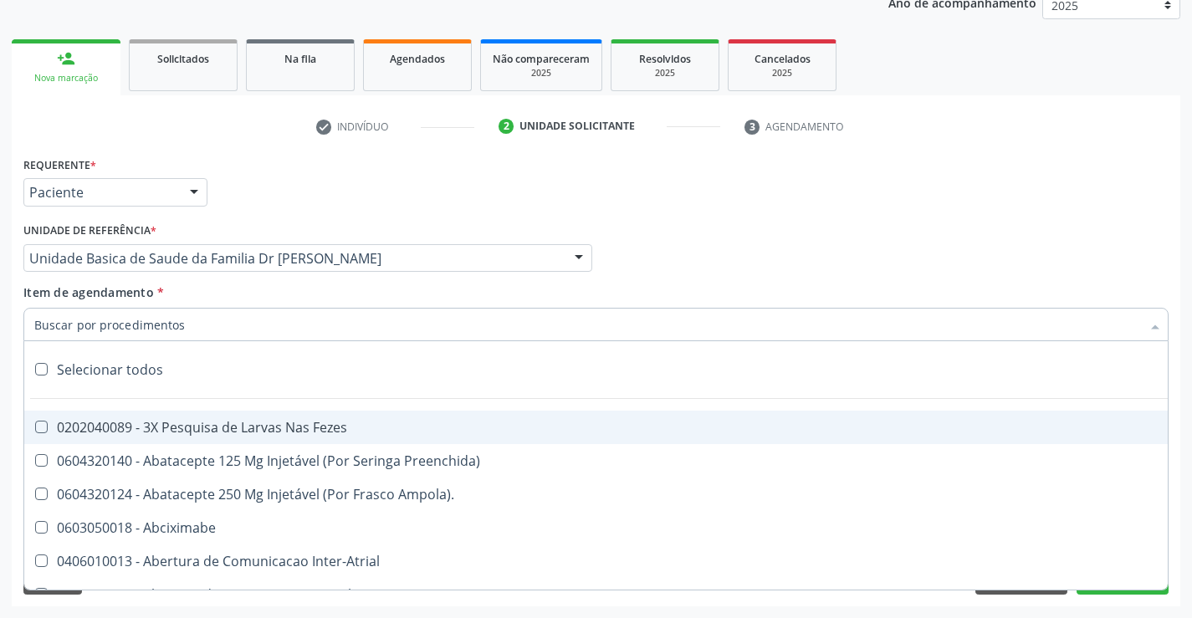
click at [202, 327] on div at bounding box center [595, 324] width 1145 height 33
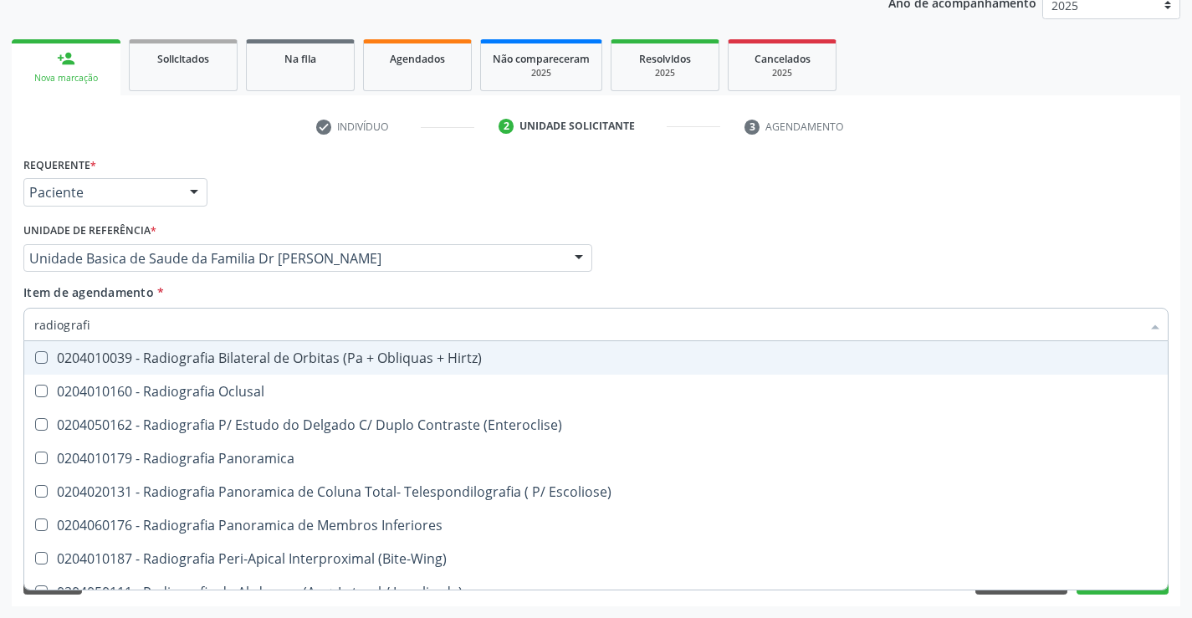
type input "radiografia"
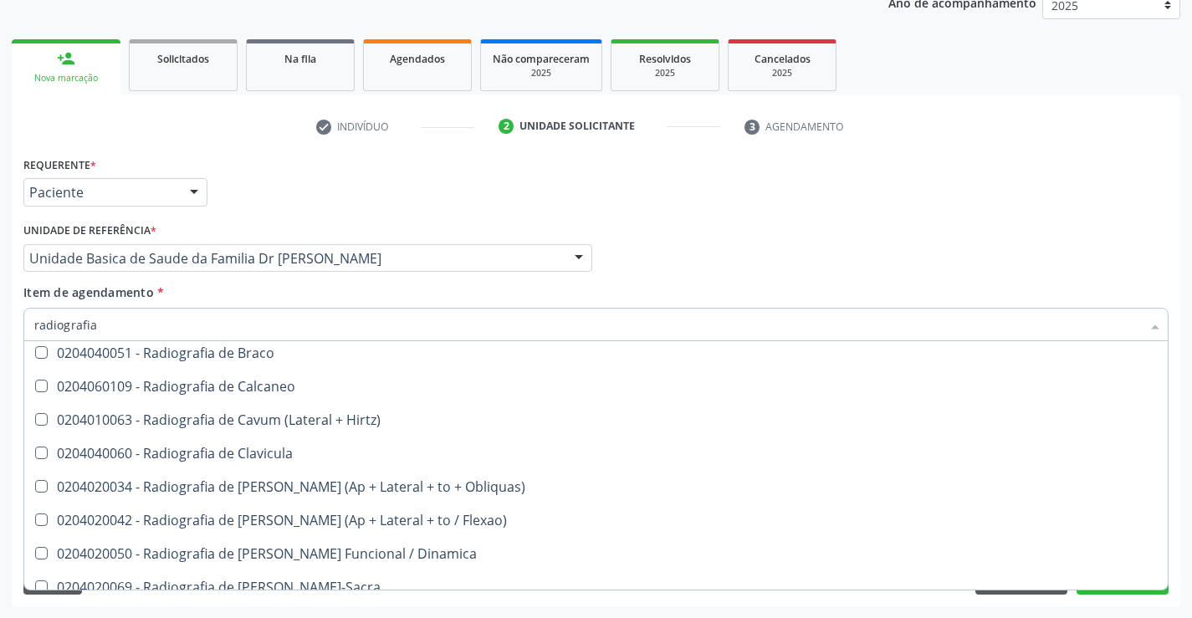
scroll to position [753, 0]
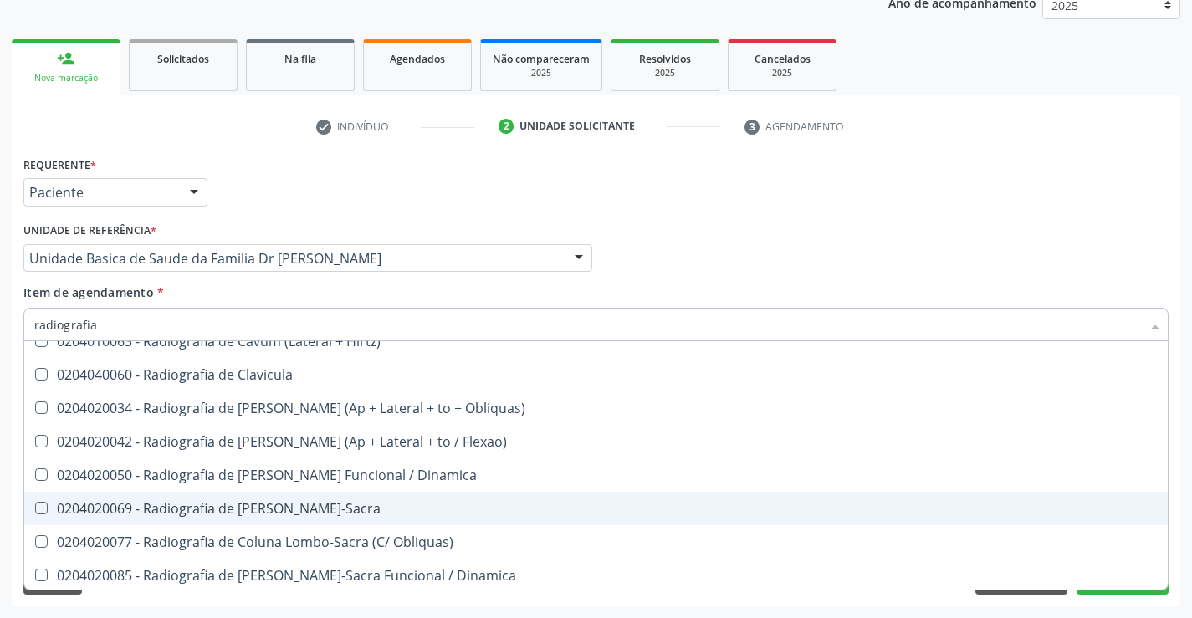
click at [396, 506] on div "0204020069 - Radiografia de [PERSON_NAME]-Sacra" at bounding box center [595, 508] width 1123 height 13
checkbox Lombo-Sacra "true"
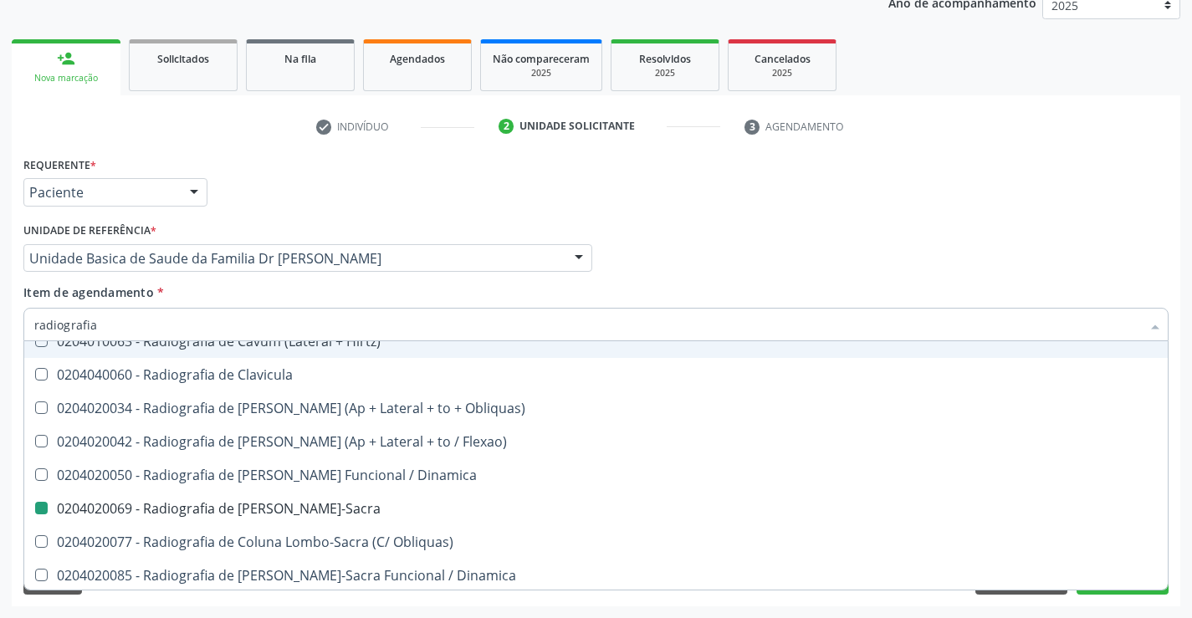
click at [447, 292] on div "Item de agendamento * radiografia Desfazer seleção 0204010039 - Radiografia Bil…" at bounding box center [595, 309] width 1145 height 53
checkbox Oclusal "true"
checkbox Lombo-Sacra "false"
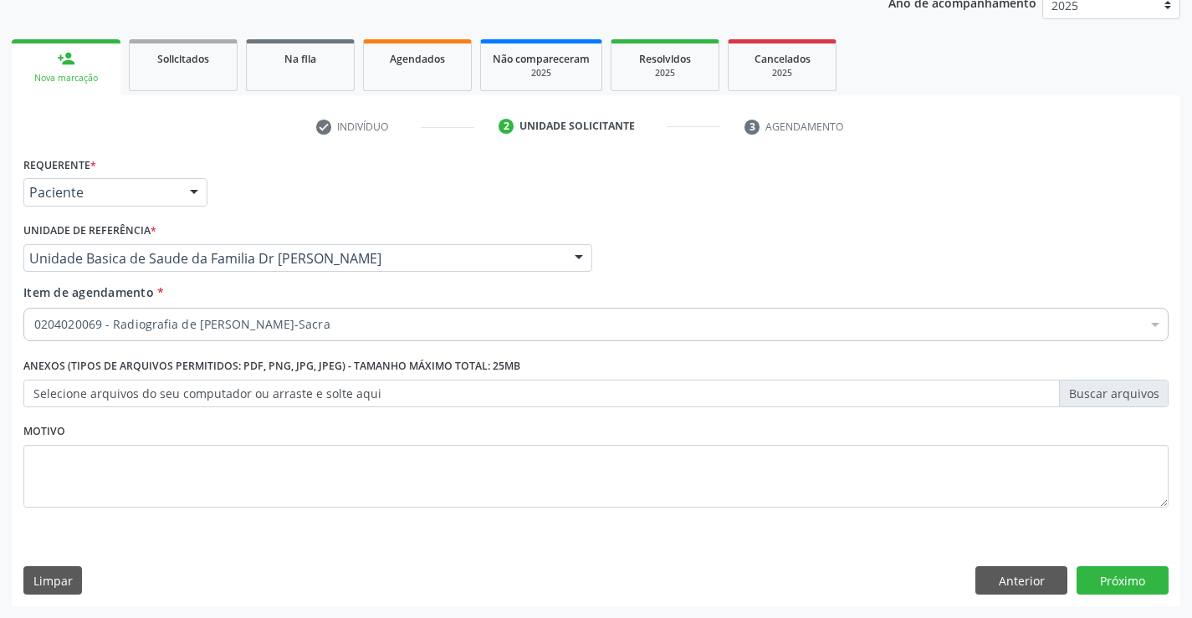
scroll to position [0, 0]
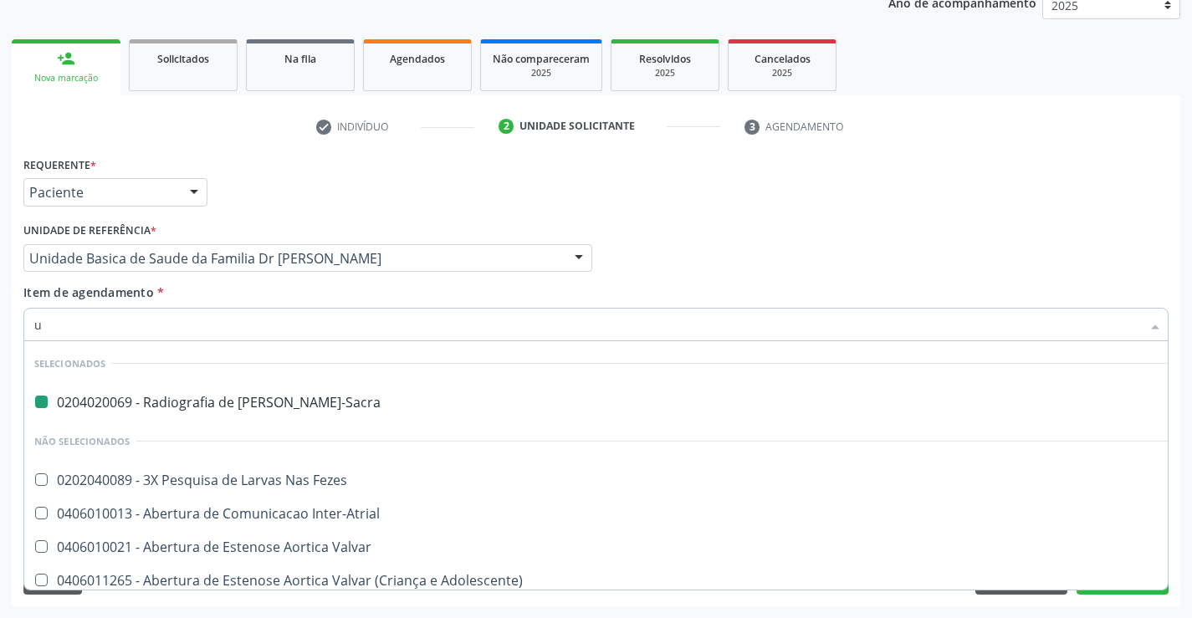
type input "us"
checkbox Lombo-Sacra "false"
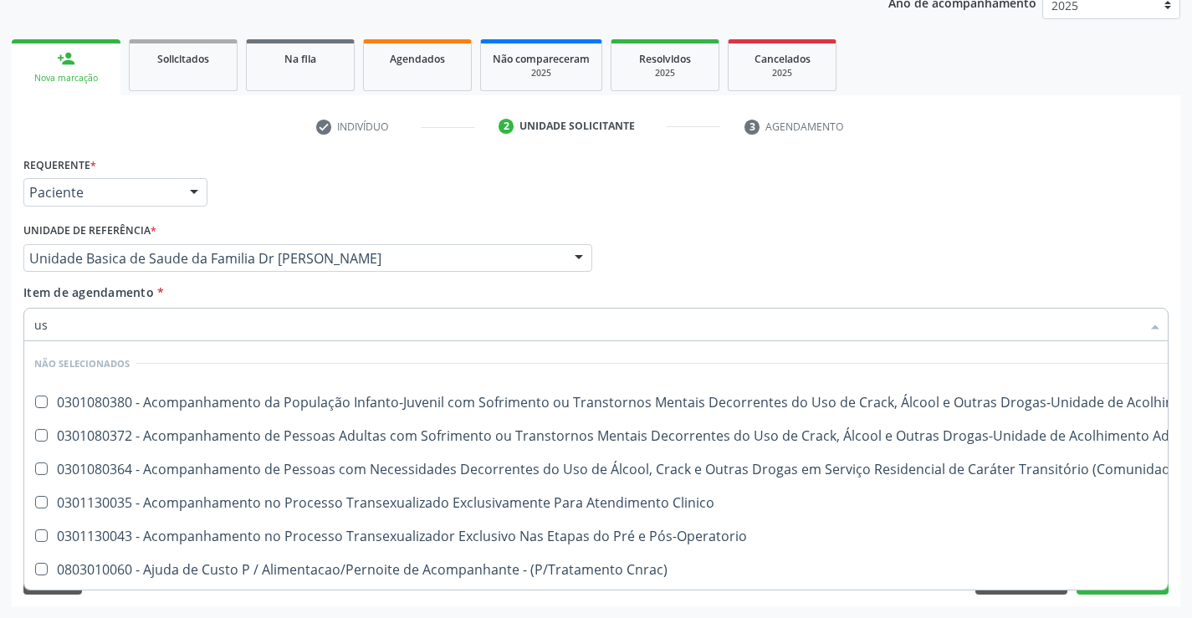
type input "usg"
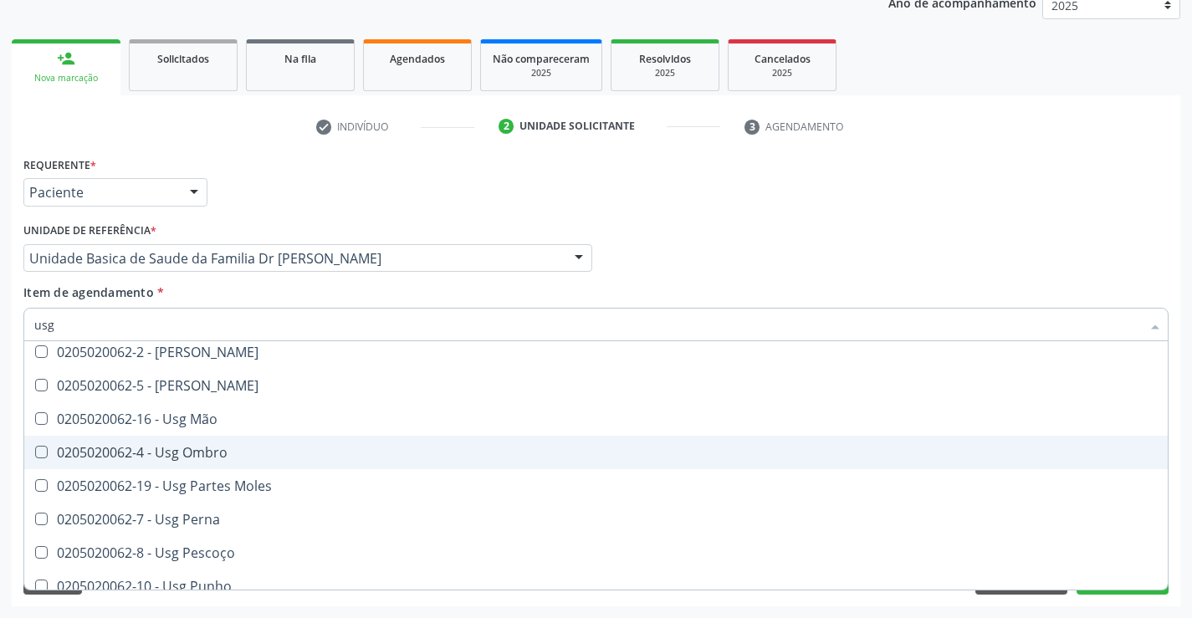
scroll to position [334, 0]
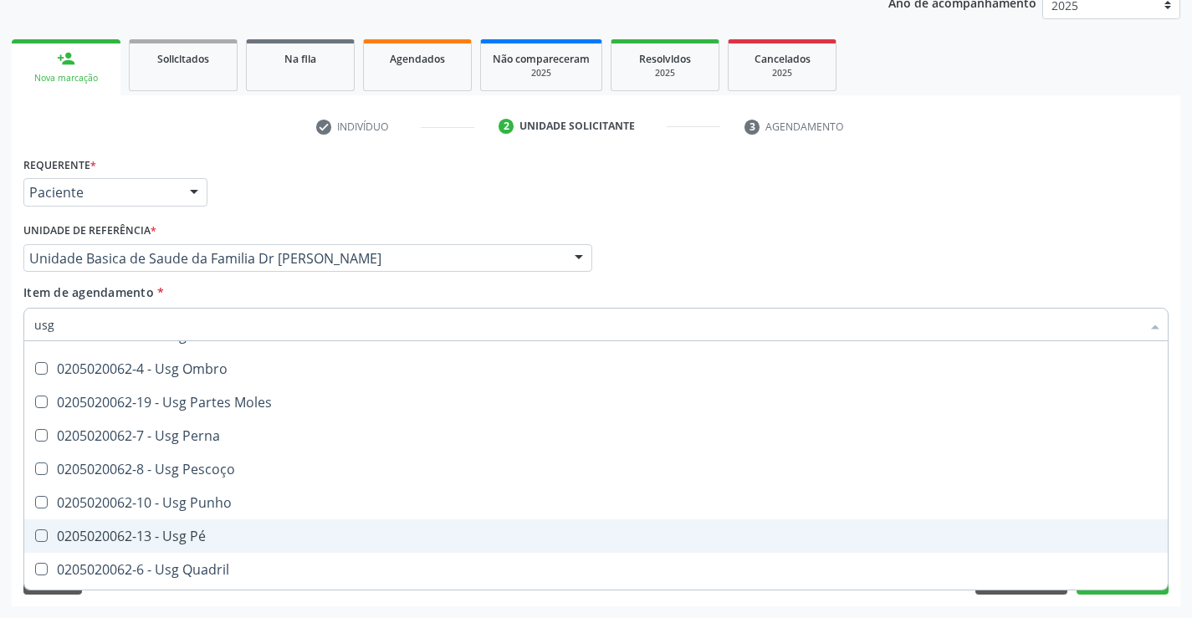
click at [222, 529] on div "0205020062-13 - Usg Pé" at bounding box center [595, 535] width 1123 height 13
checkbox Pé "true"
click at [1187, 533] on div "Acompanhamento Acompanhe a situação das marcações correntes e finalizadas Relat…" at bounding box center [596, 249] width 1192 height 737
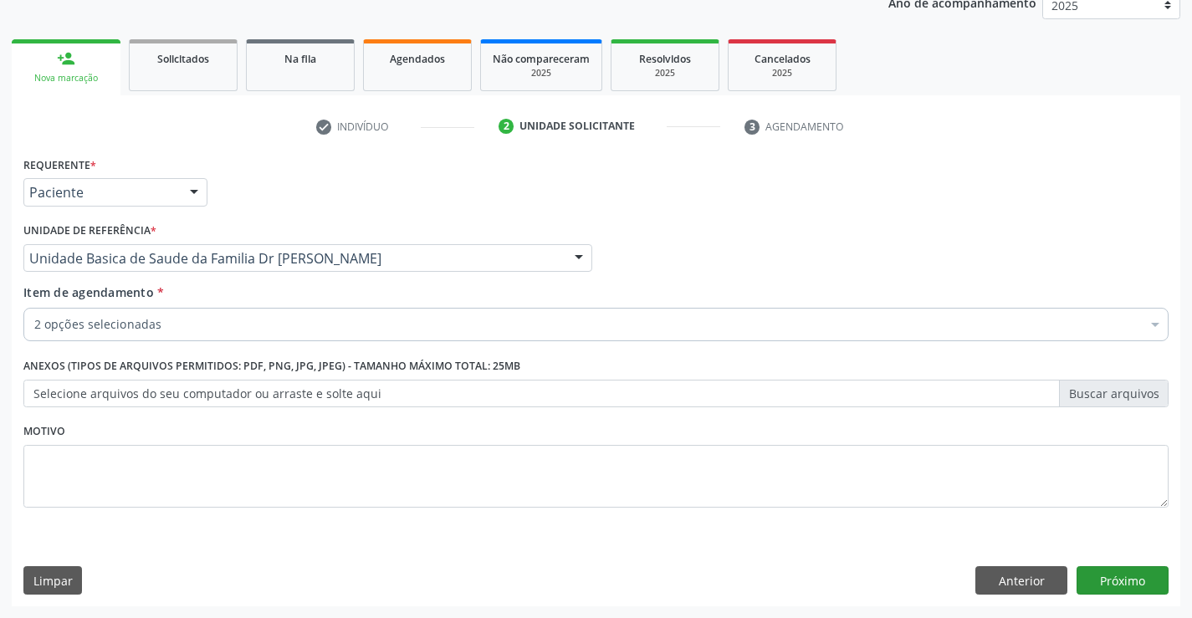
scroll to position [0, 0]
click at [1123, 579] on button "Próximo" at bounding box center [1122, 580] width 92 height 28
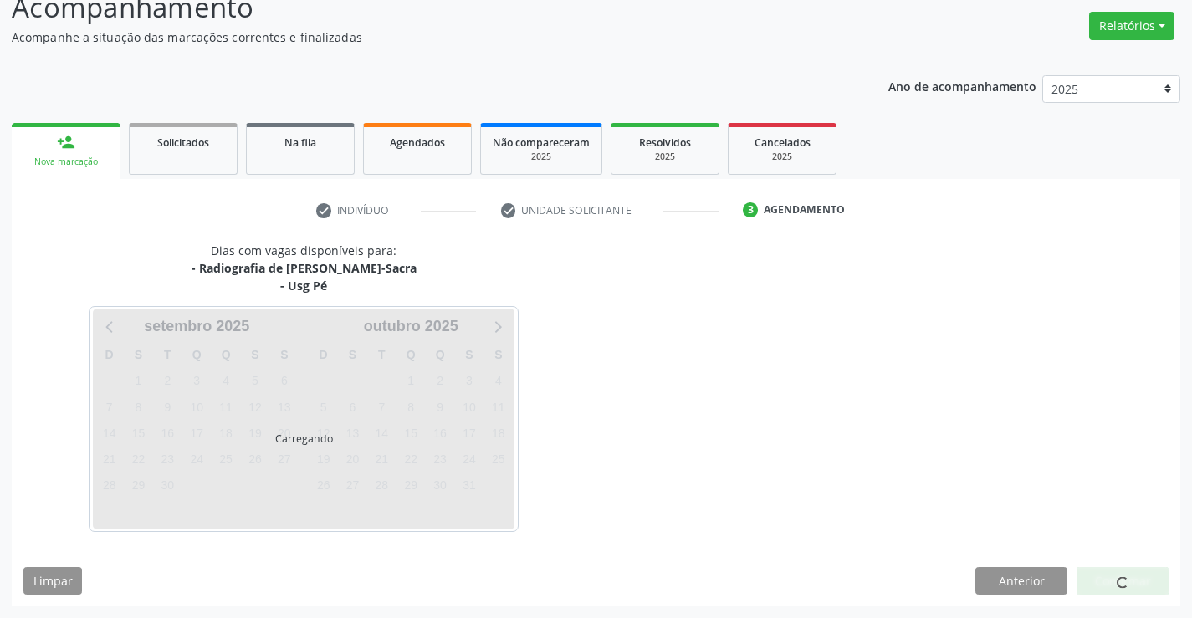
scroll to position [176, 0]
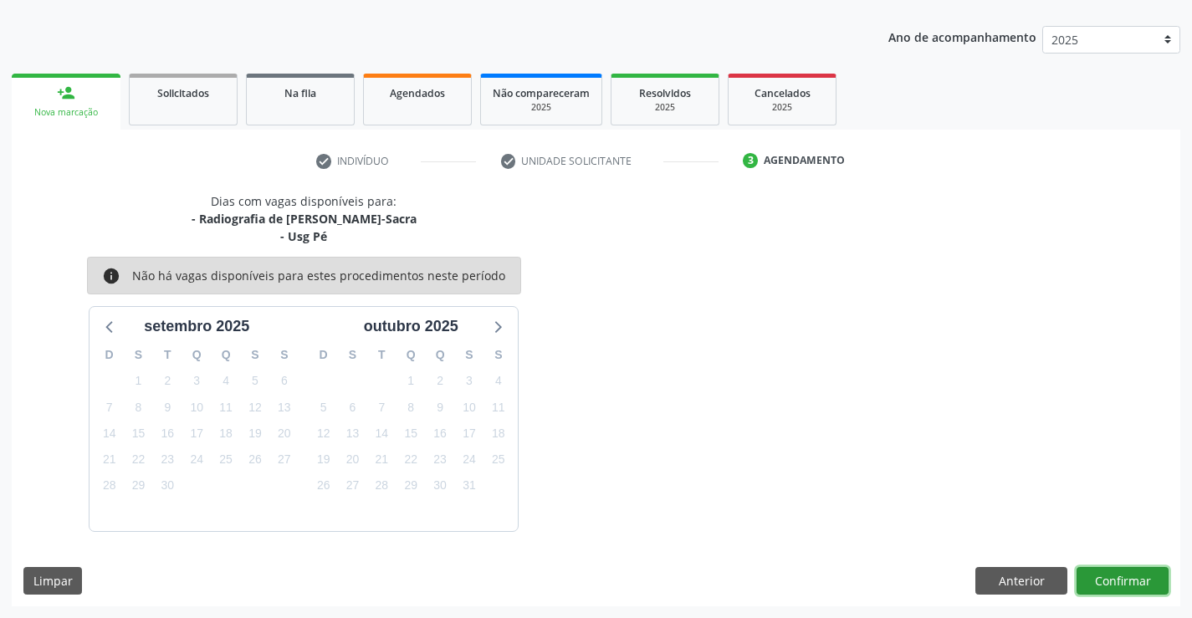
click at [1123, 579] on button "Confirmar" at bounding box center [1122, 581] width 92 height 28
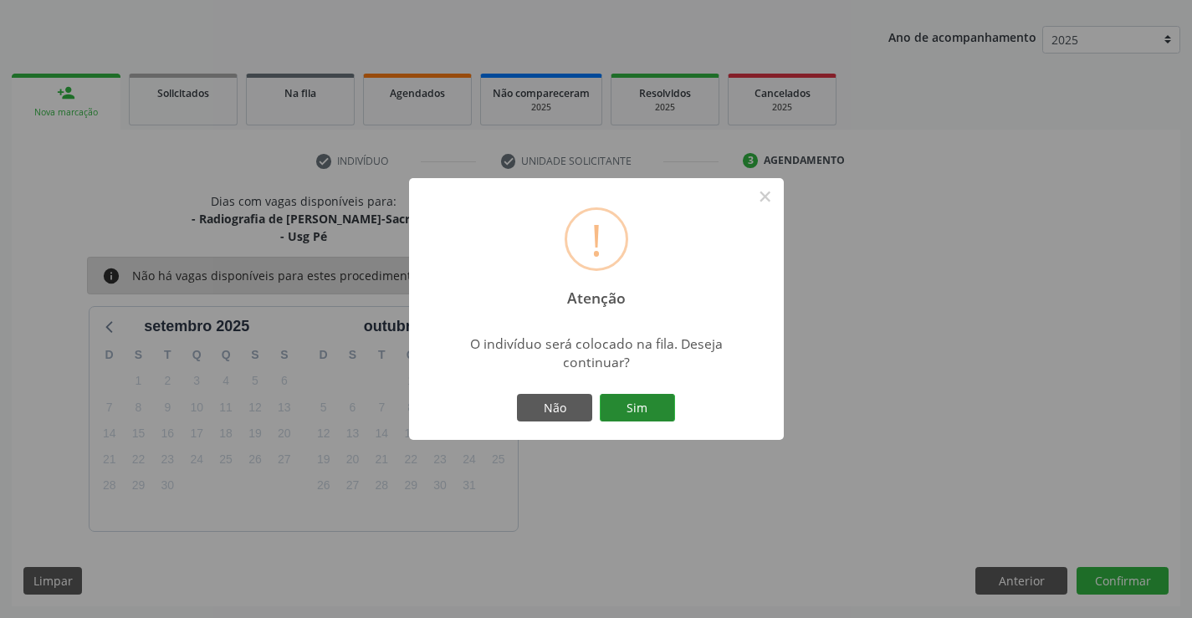
click at [645, 411] on button "Sim" at bounding box center [637, 408] width 75 height 28
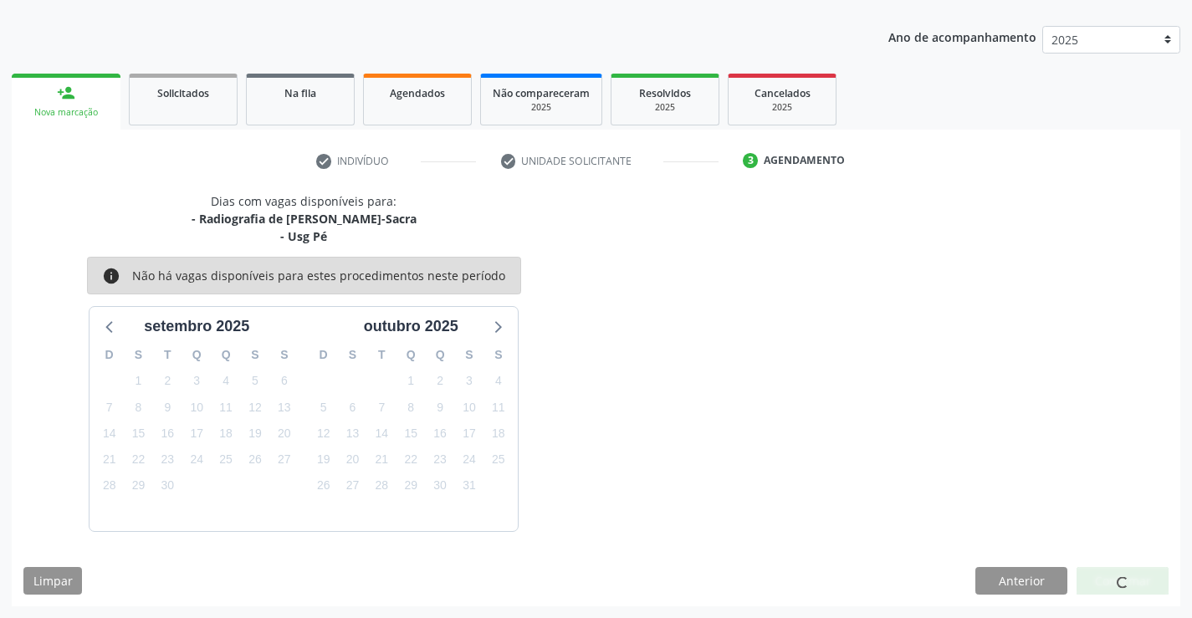
scroll to position [0, 0]
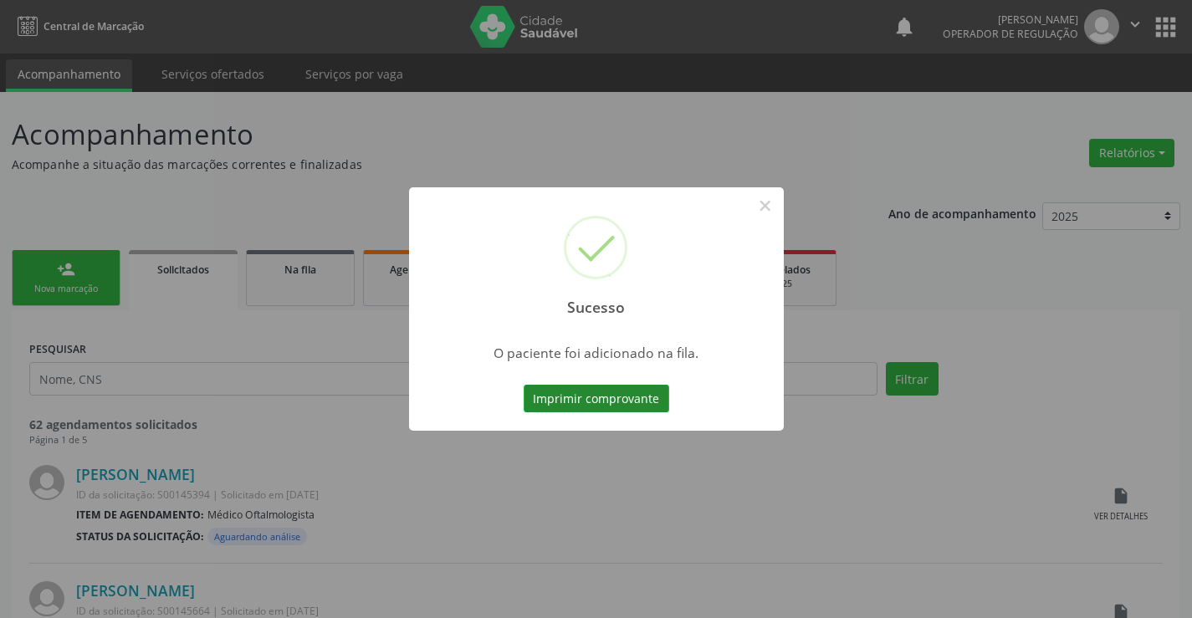
click at [633, 399] on button "Imprimir comprovante" at bounding box center [595, 399] width 145 height 28
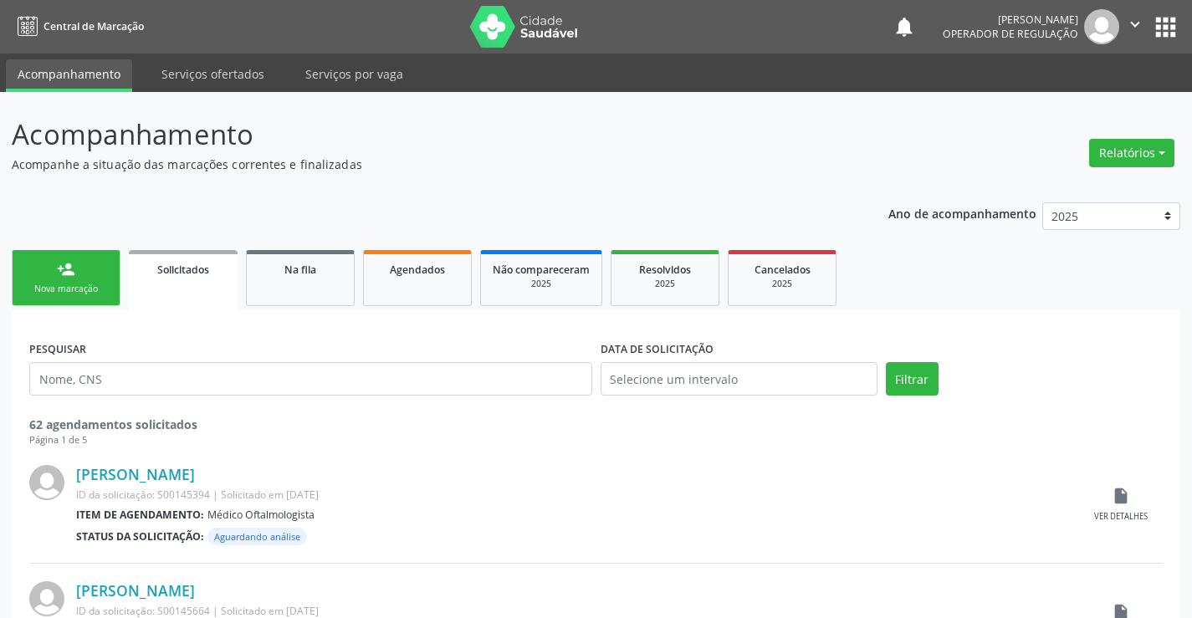
click at [52, 276] on link "person_add Nova marcação" at bounding box center [66, 278] width 109 height 56
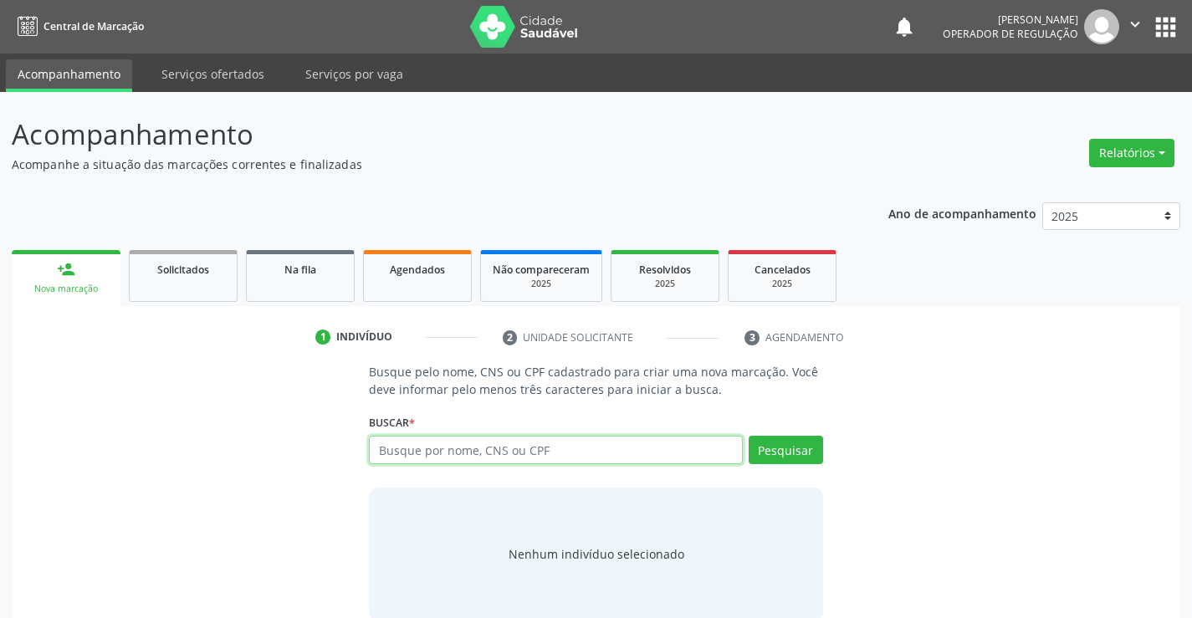
click at [546, 453] on input "text" at bounding box center [555, 450] width 373 height 28
type input "704308514026490"
drag, startPoint x: 503, startPoint y: 456, endPoint x: 315, endPoint y: 451, distance: 188.2
click at [315, 451] on div "Busque pelo nome, CNS ou CPF cadastrado para criar uma nova marcação. Você deve…" at bounding box center [595, 492] width 1145 height 258
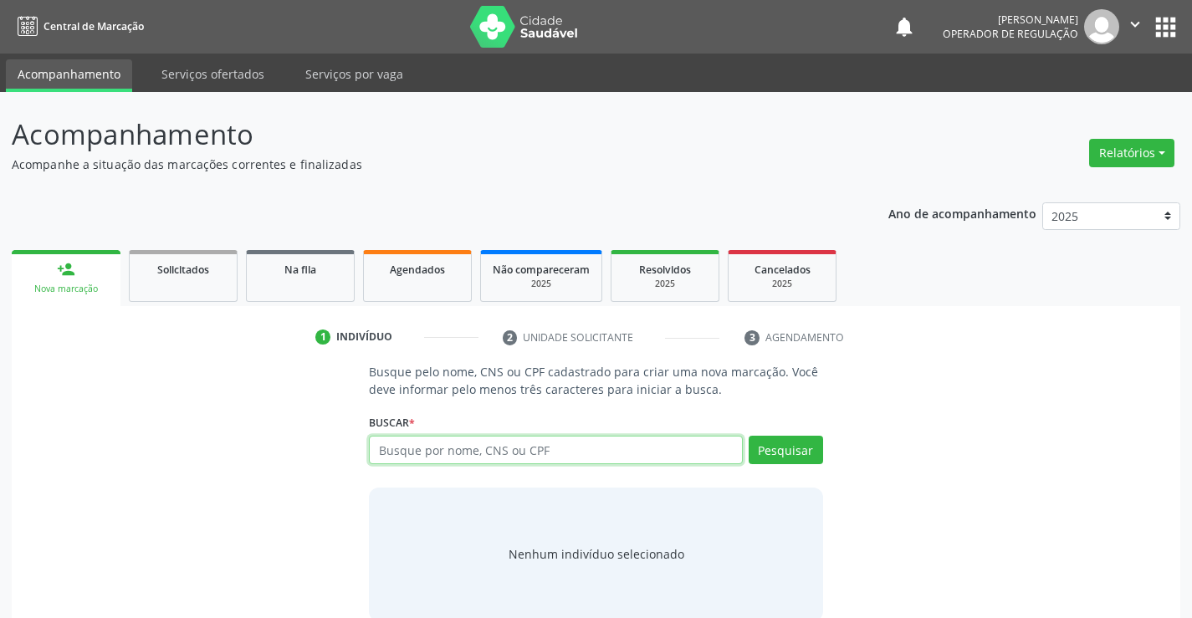
type input "-"
click at [560, 451] on input "text" at bounding box center [555, 450] width 373 height 28
type input "708900791534113"
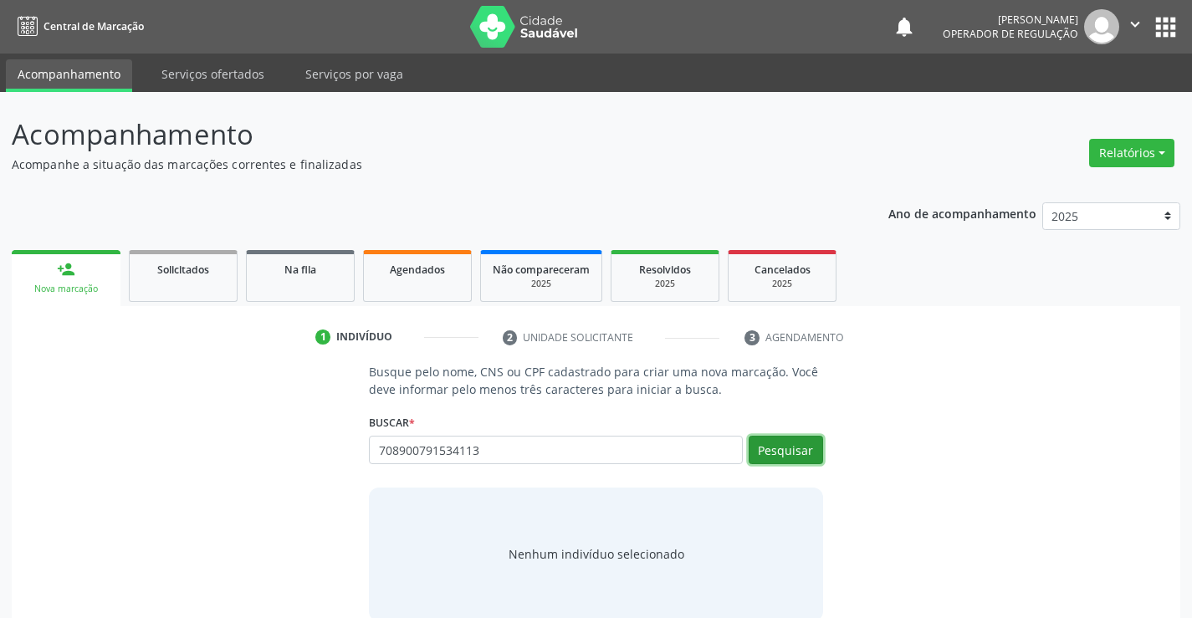
click at [785, 448] on button "Pesquisar" at bounding box center [785, 450] width 74 height 28
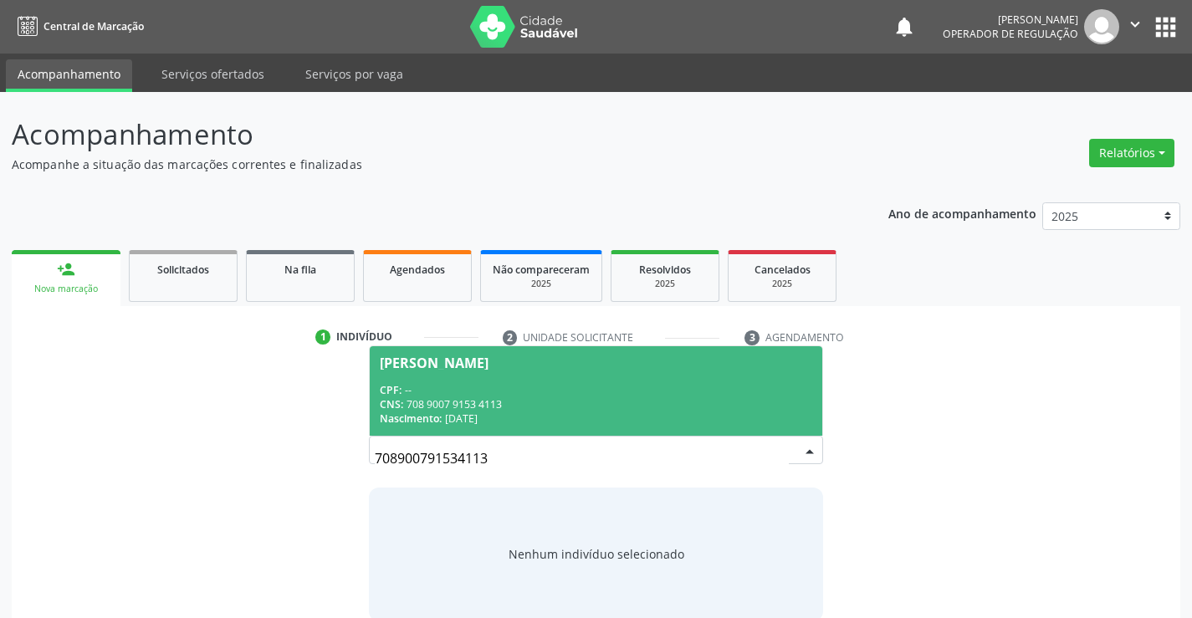
click at [496, 393] on div "CPF: --" at bounding box center [595, 390] width 431 height 14
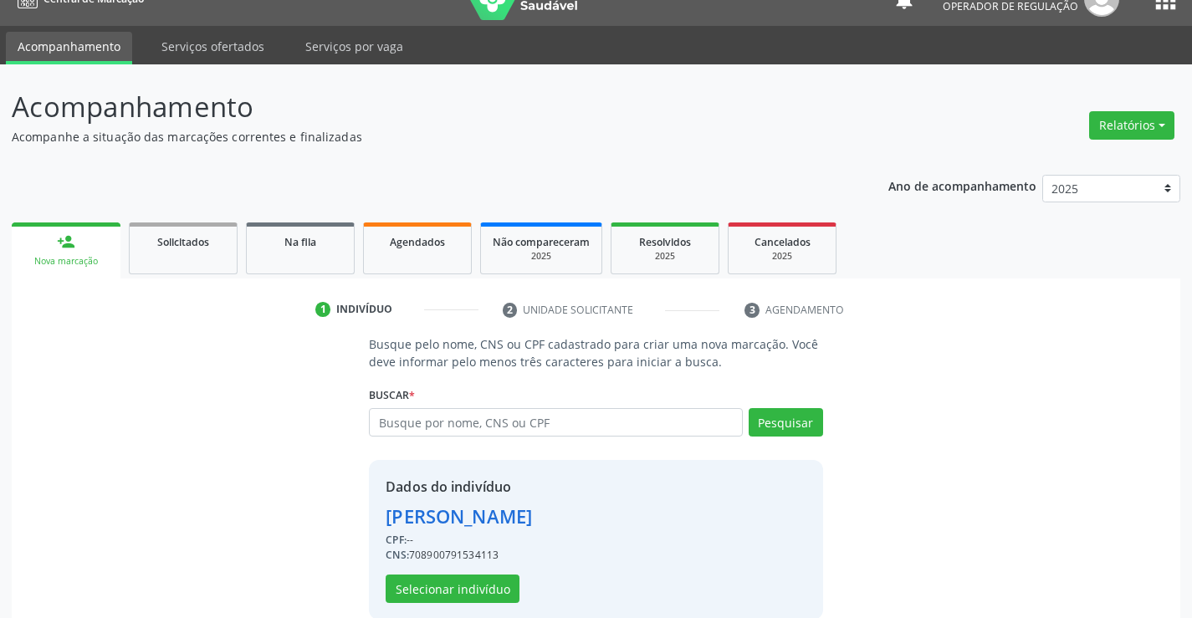
scroll to position [53, 0]
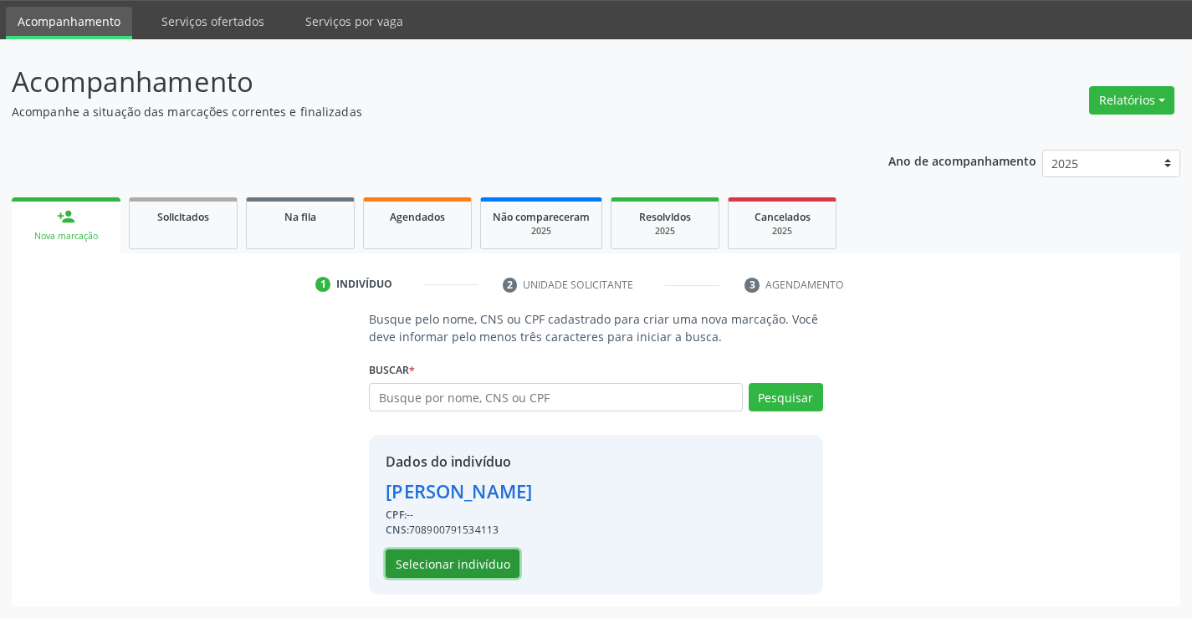
click at [434, 566] on button "Selecionar indivíduo" at bounding box center [452, 563] width 134 height 28
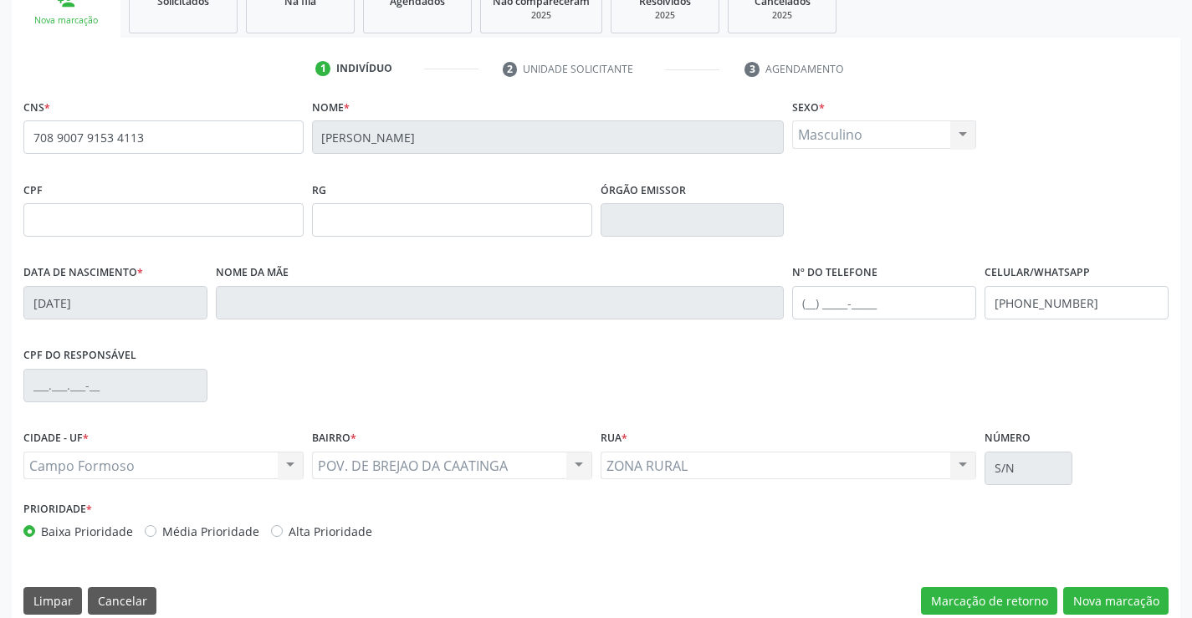
scroll to position [288, 0]
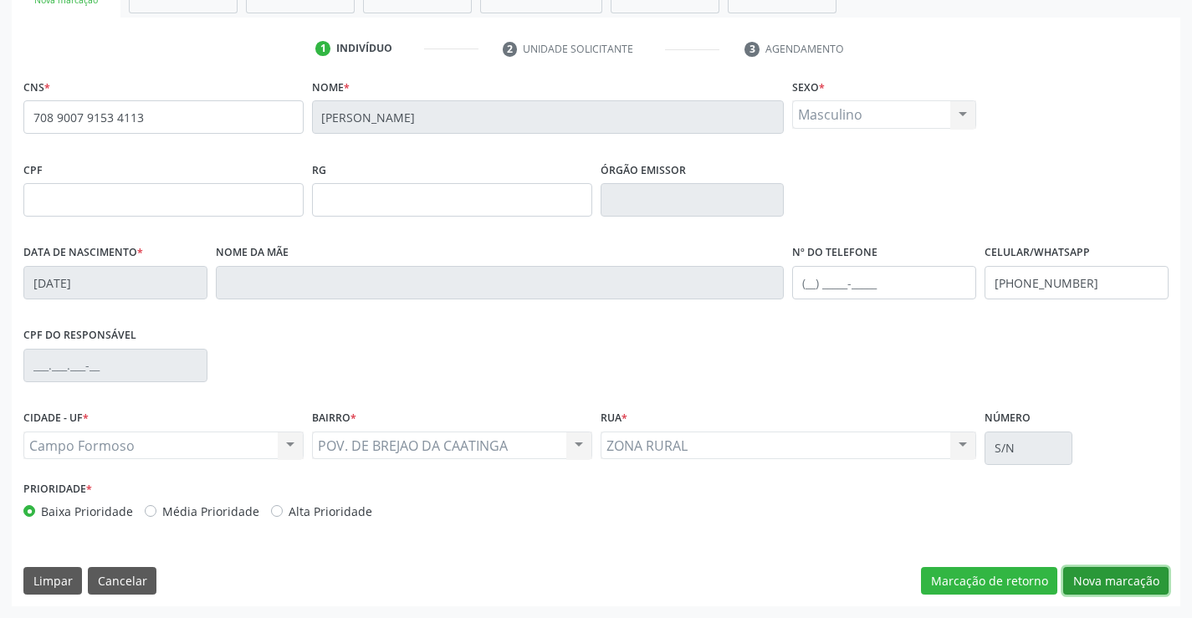
click at [1110, 579] on button "Nova marcação" at bounding box center [1115, 581] width 105 height 28
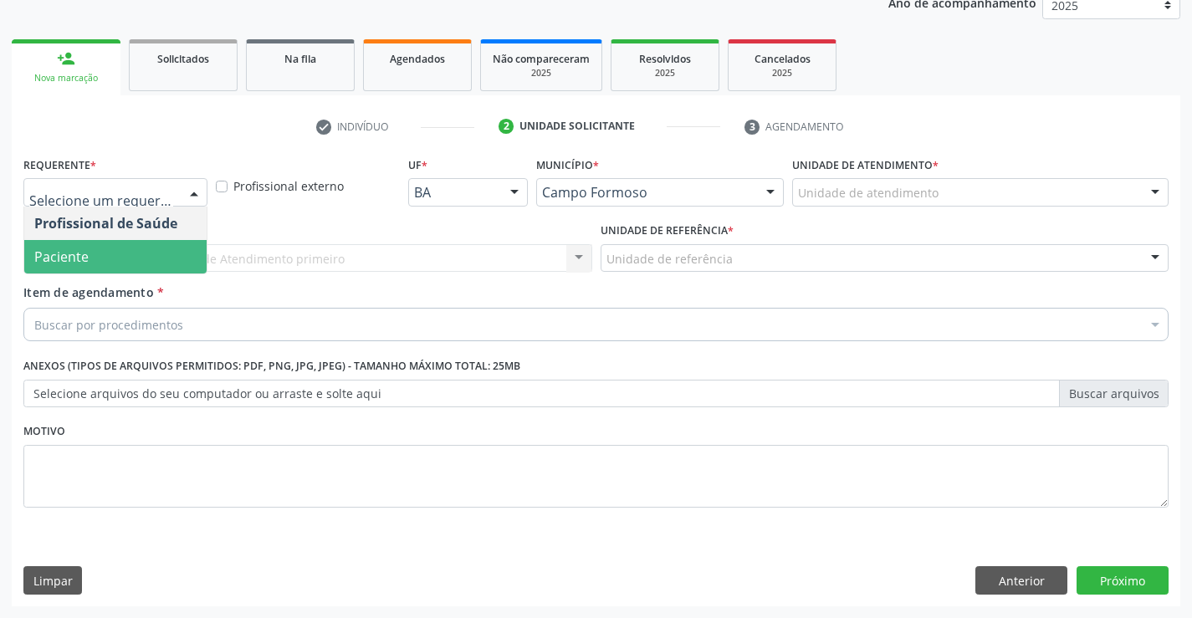
click at [171, 253] on span "Paciente" at bounding box center [115, 256] width 182 height 33
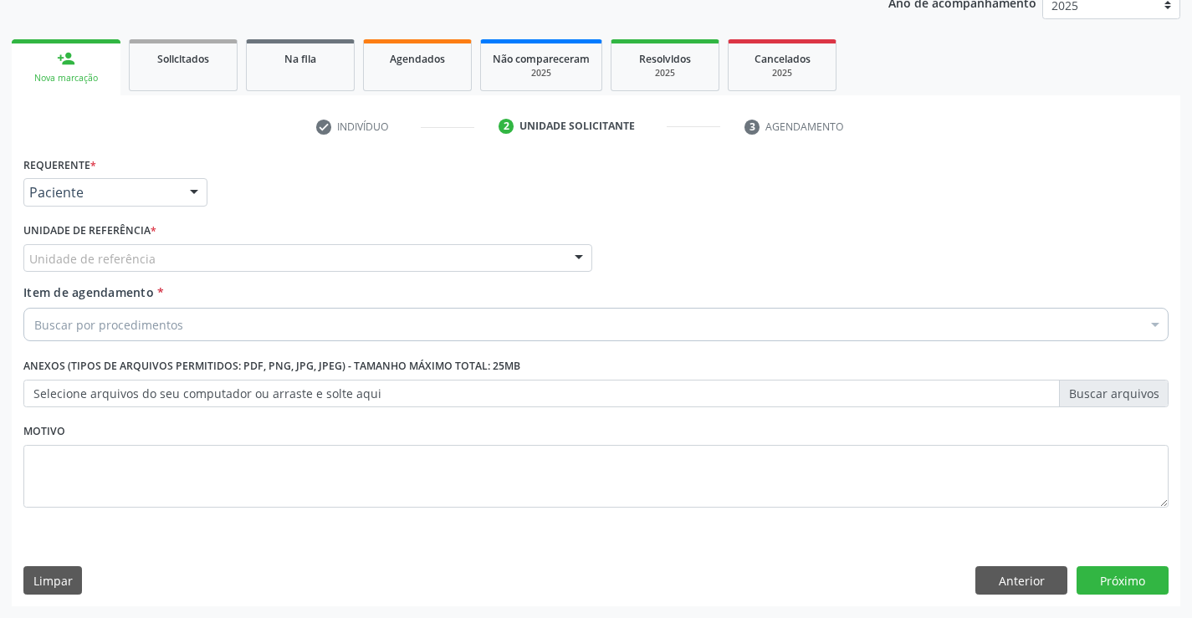
click at [175, 253] on div "Unidade de referência" at bounding box center [307, 258] width 569 height 28
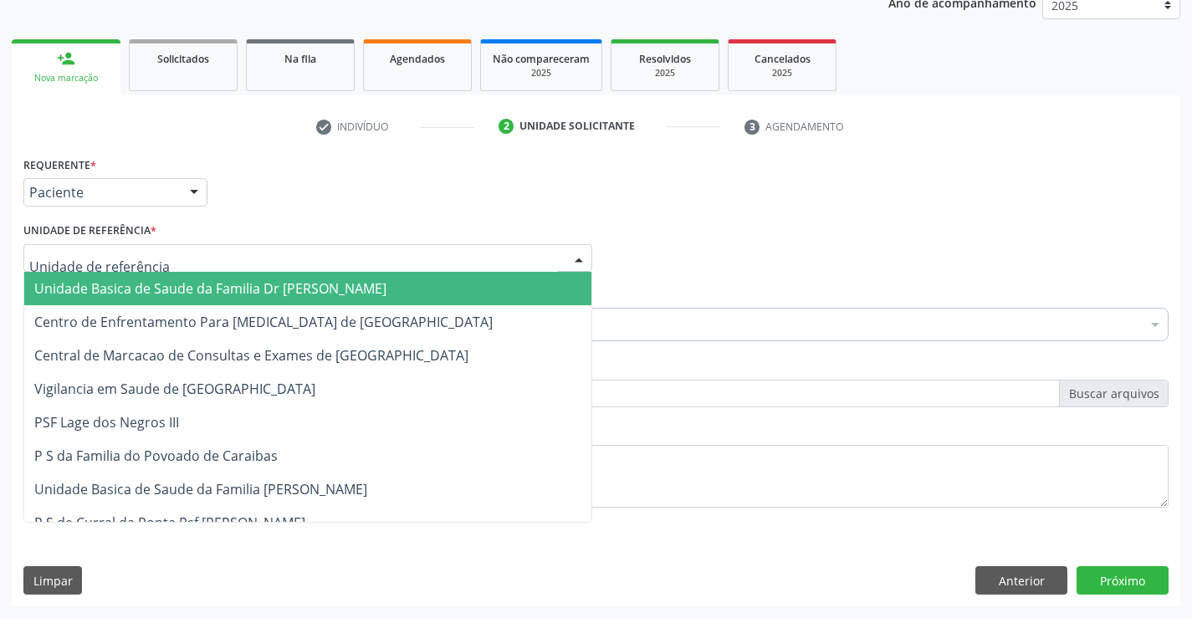
click at [288, 288] on span "Unidade Basica de Saude da Familia Dr [PERSON_NAME]" at bounding box center [210, 288] width 352 height 18
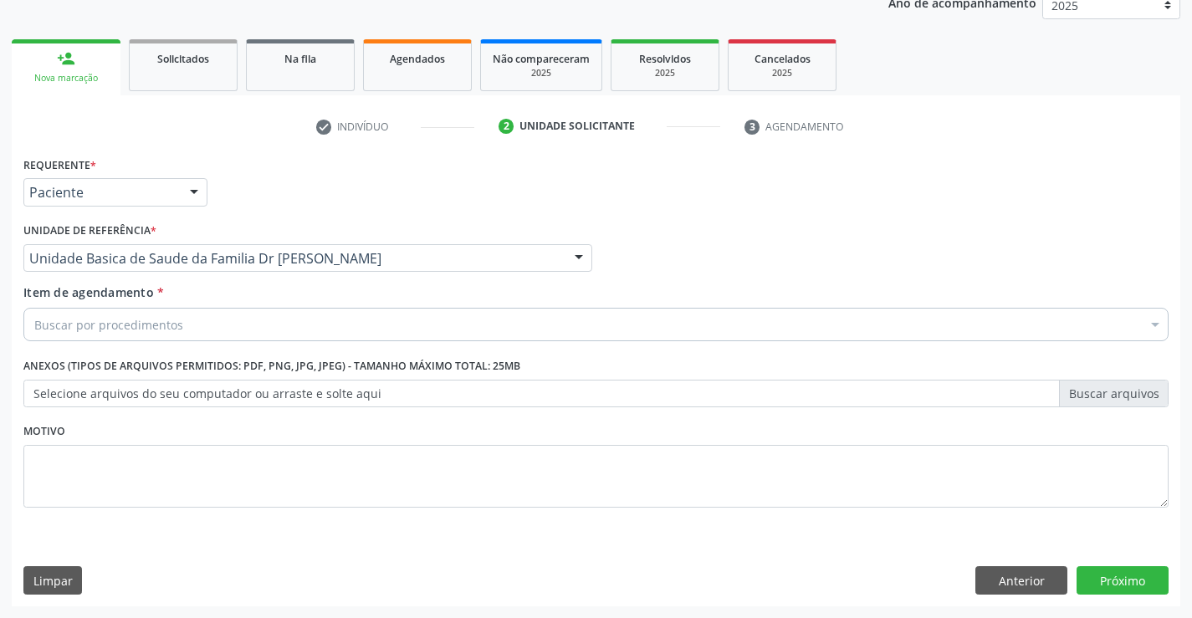
click at [207, 322] on div "Buscar por procedimentos" at bounding box center [595, 324] width 1145 height 33
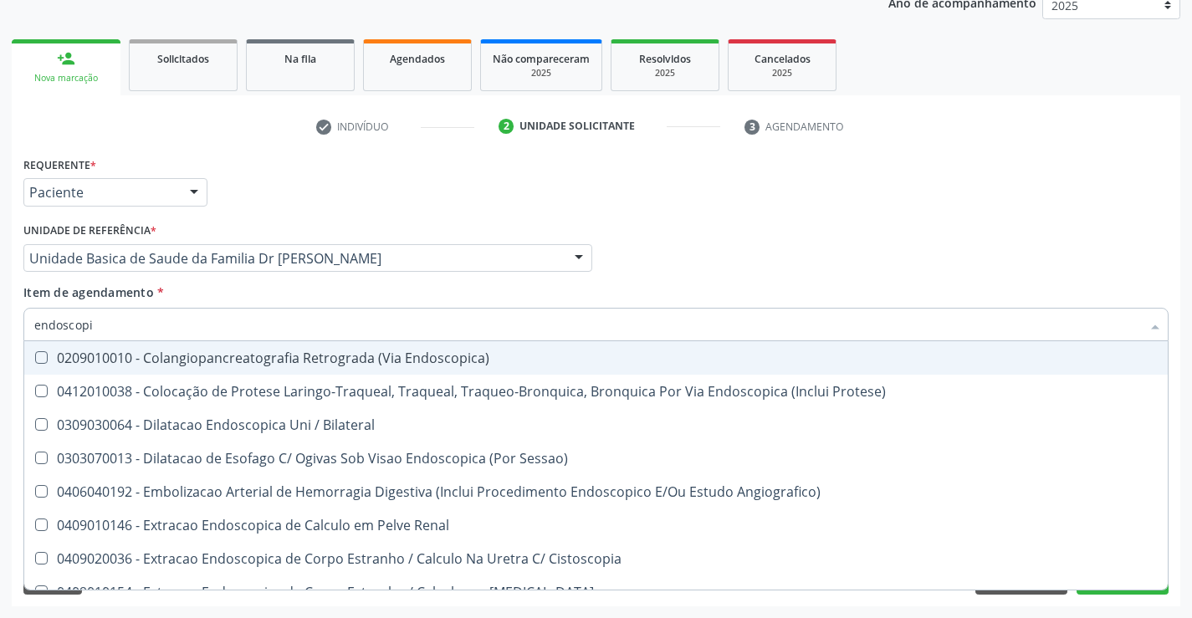
type input "endoscopia"
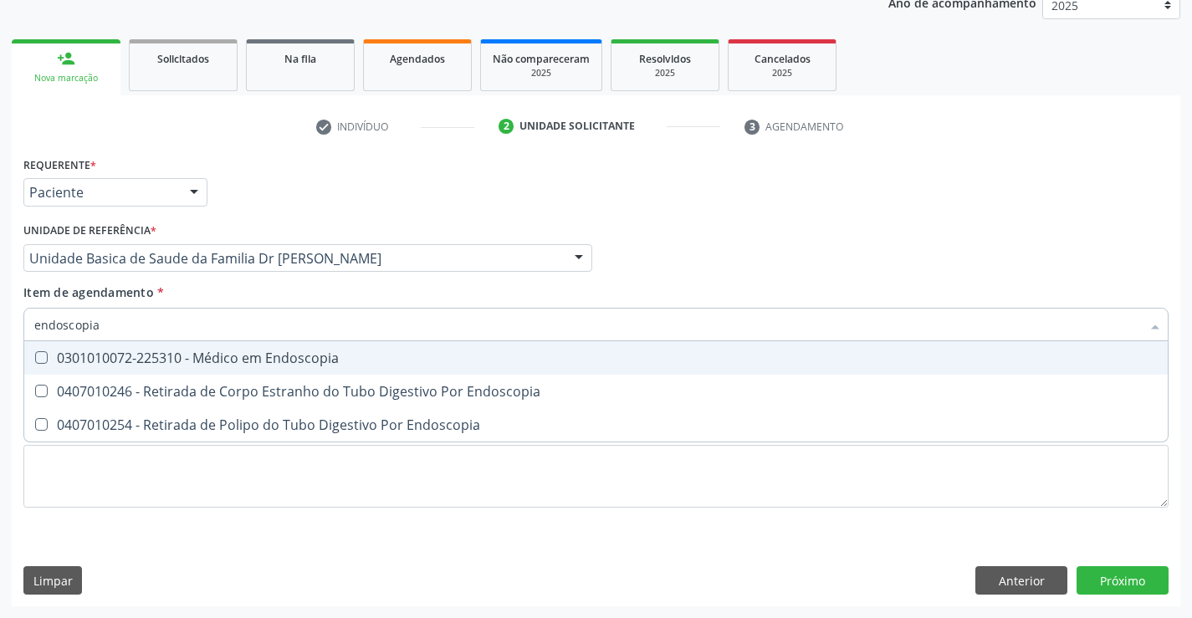
click at [320, 359] on div "0301010072-225310 - Médico em Endoscopia" at bounding box center [595, 357] width 1123 height 13
checkbox Endoscopia "true"
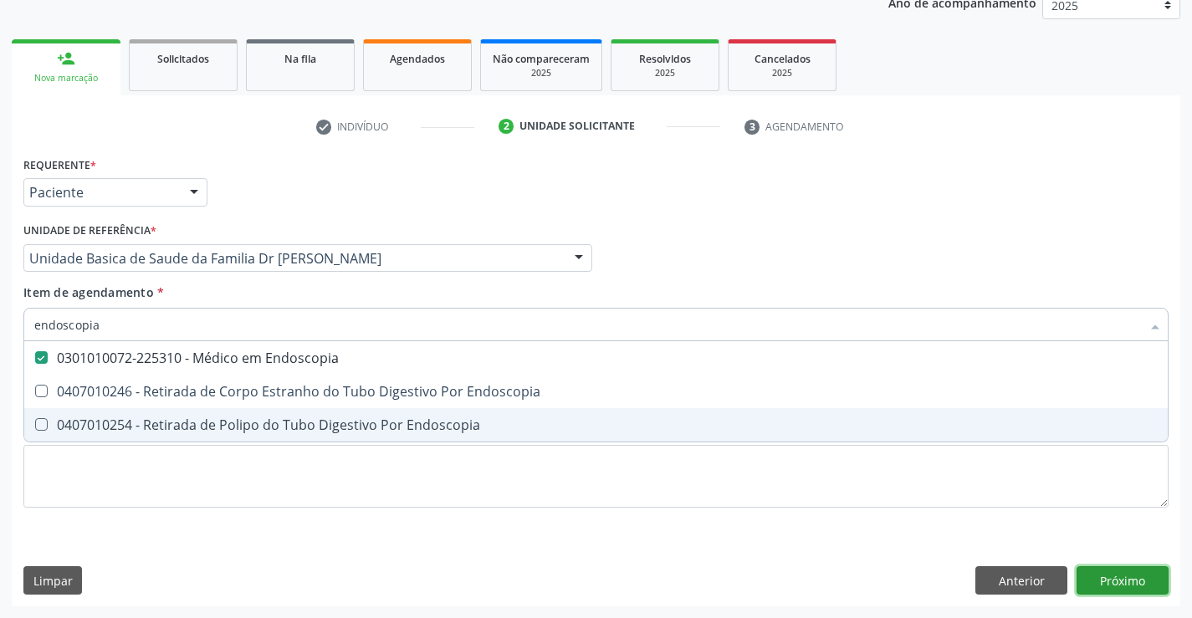
click at [1108, 576] on div "Requerente * Paciente Profissional de Saúde Paciente Nenhum resultado encontrad…" at bounding box center [596, 379] width 1168 height 454
checkbox Endoscopia "true"
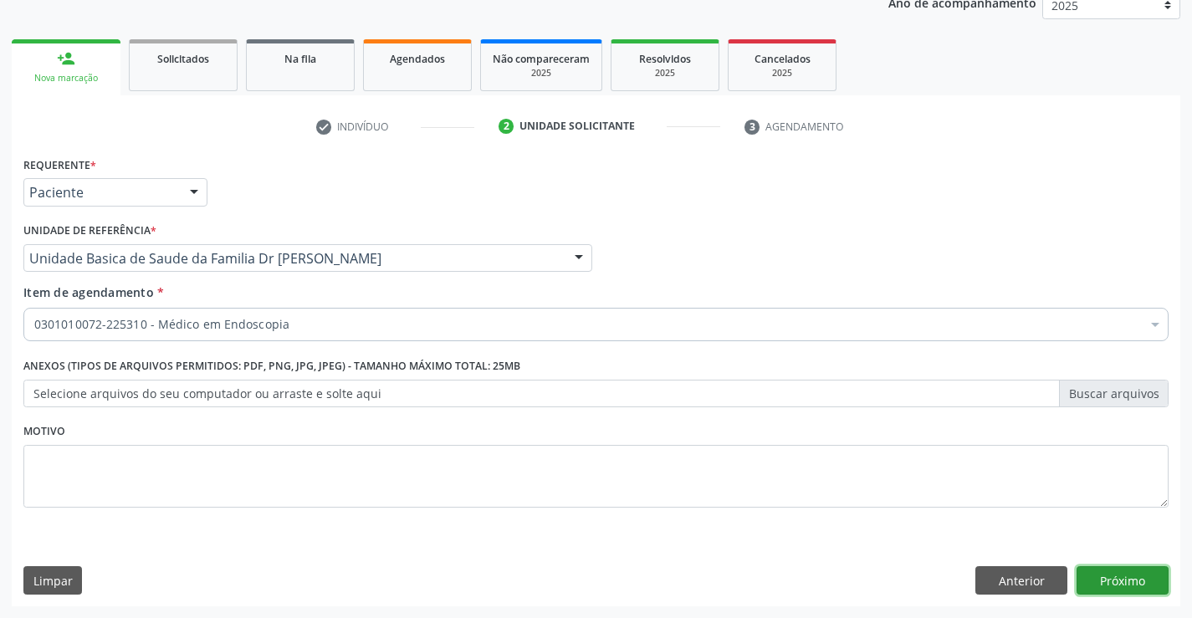
click at [1116, 580] on button "Próximo" at bounding box center [1122, 580] width 92 height 28
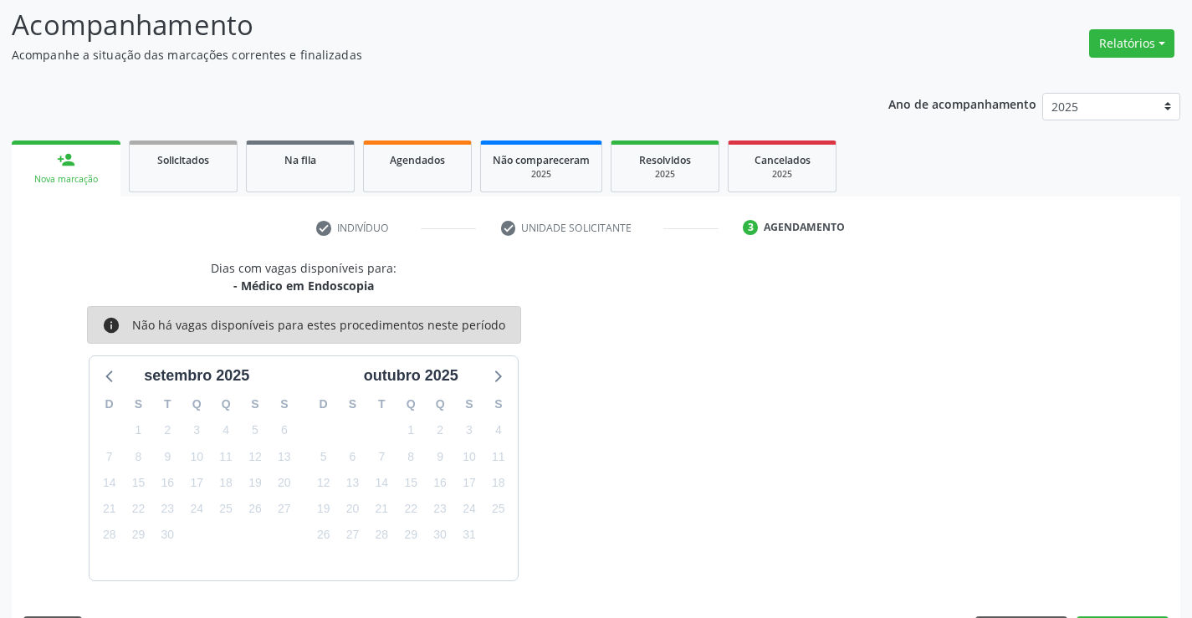
scroll to position [159, 0]
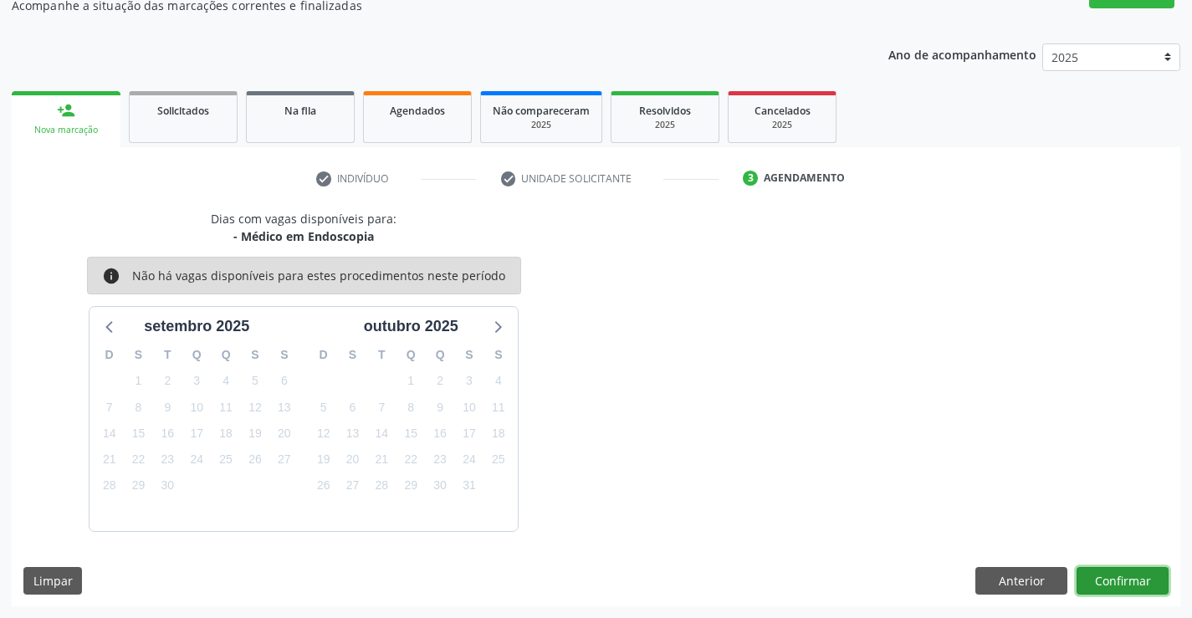
click at [1116, 580] on button "Confirmar" at bounding box center [1122, 581] width 92 height 28
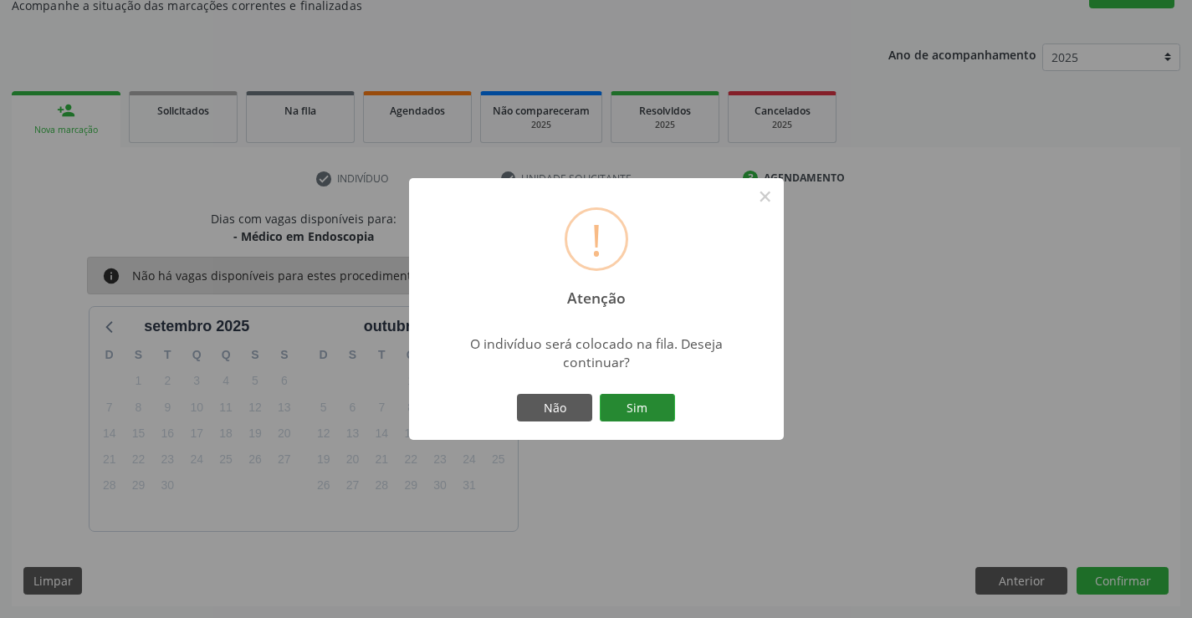
click at [650, 407] on button "Sim" at bounding box center [637, 408] width 75 height 28
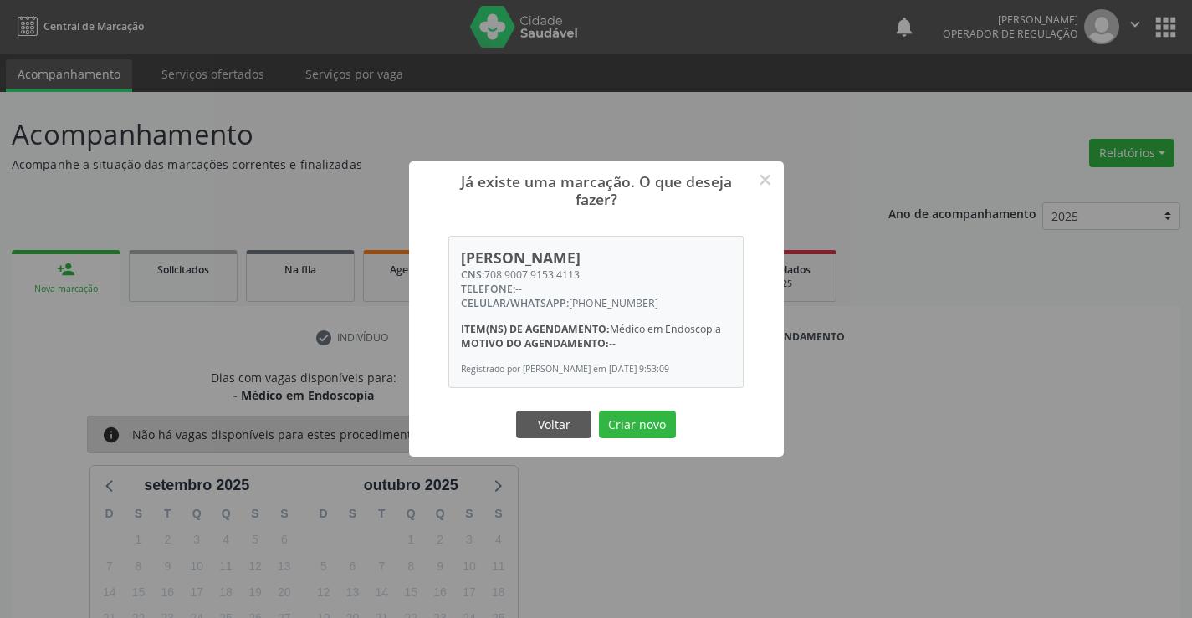
click at [642, 427] on button "Criar novo" at bounding box center [637, 425] width 77 height 28
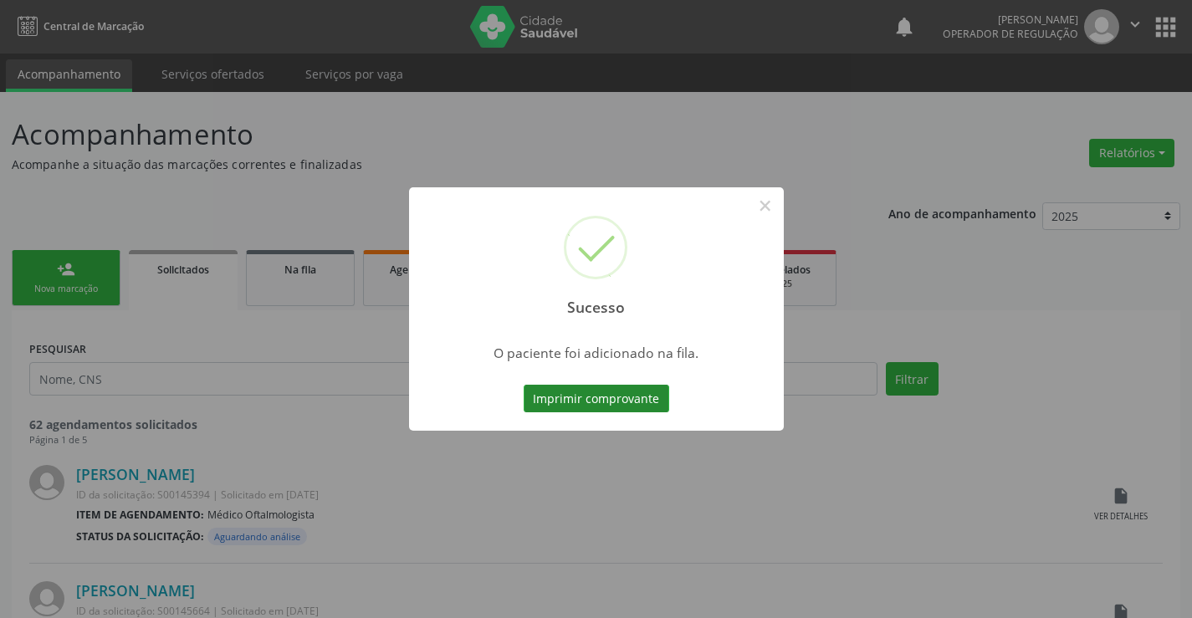
click at [611, 396] on button "Imprimir comprovante" at bounding box center [595, 399] width 145 height 28
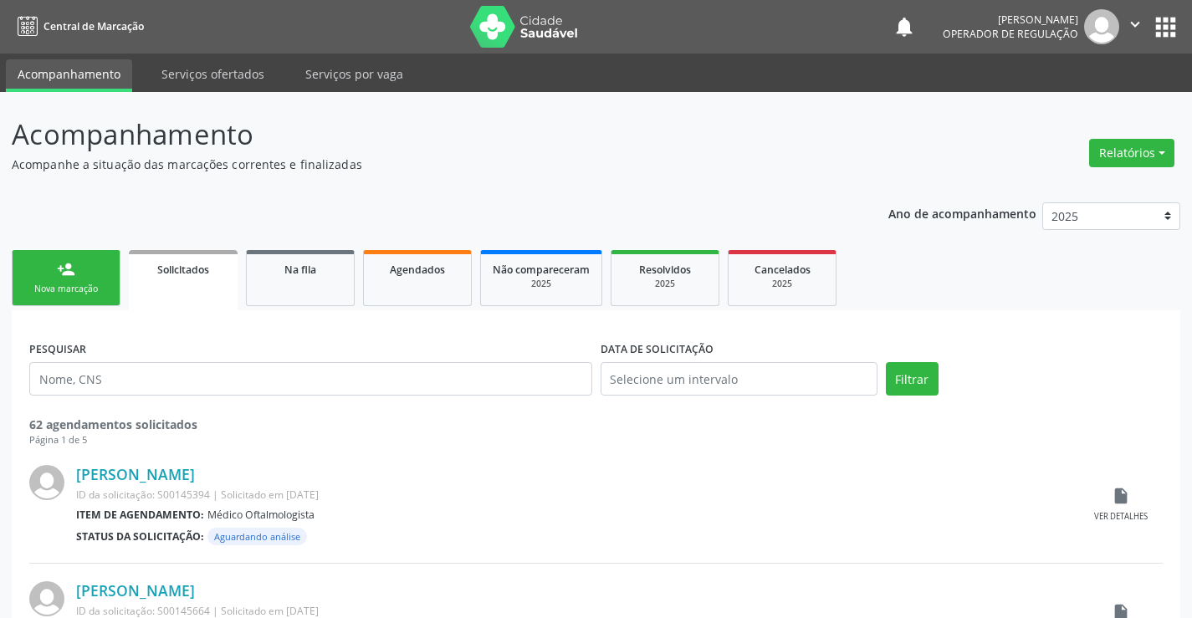
click at [66, 284] on div "Nova marcação" at bounding box center [66, 289] width 84 height 13
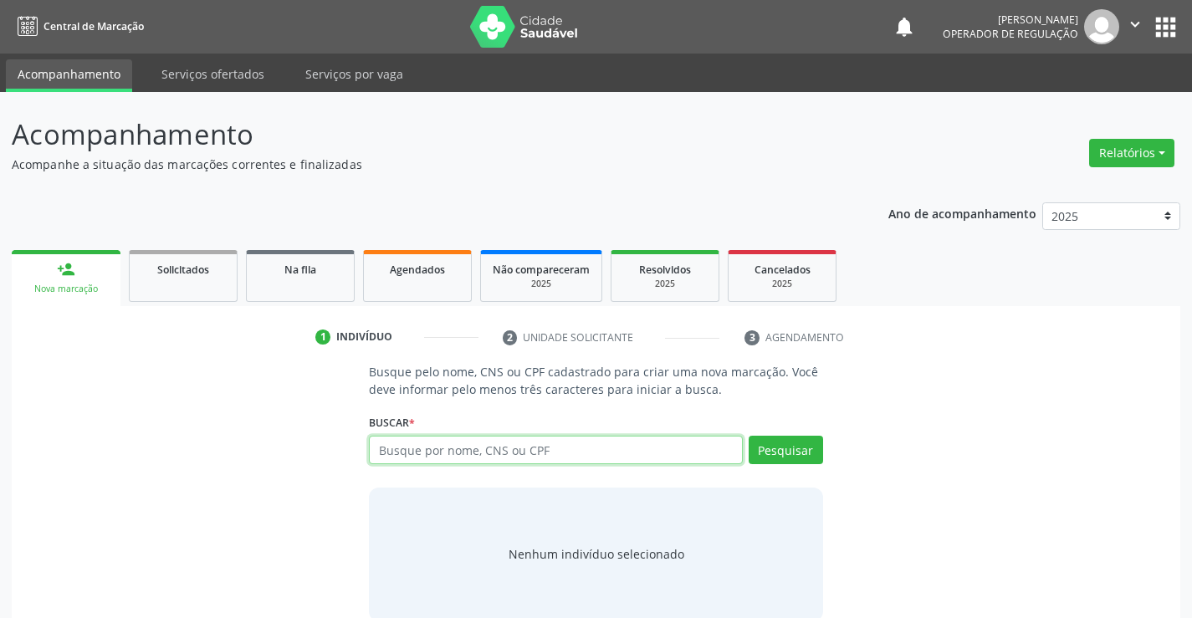
click at [540, 450] on input "text" at bounding box center [555, 450] width 373 height 28
type input "709004829783816"
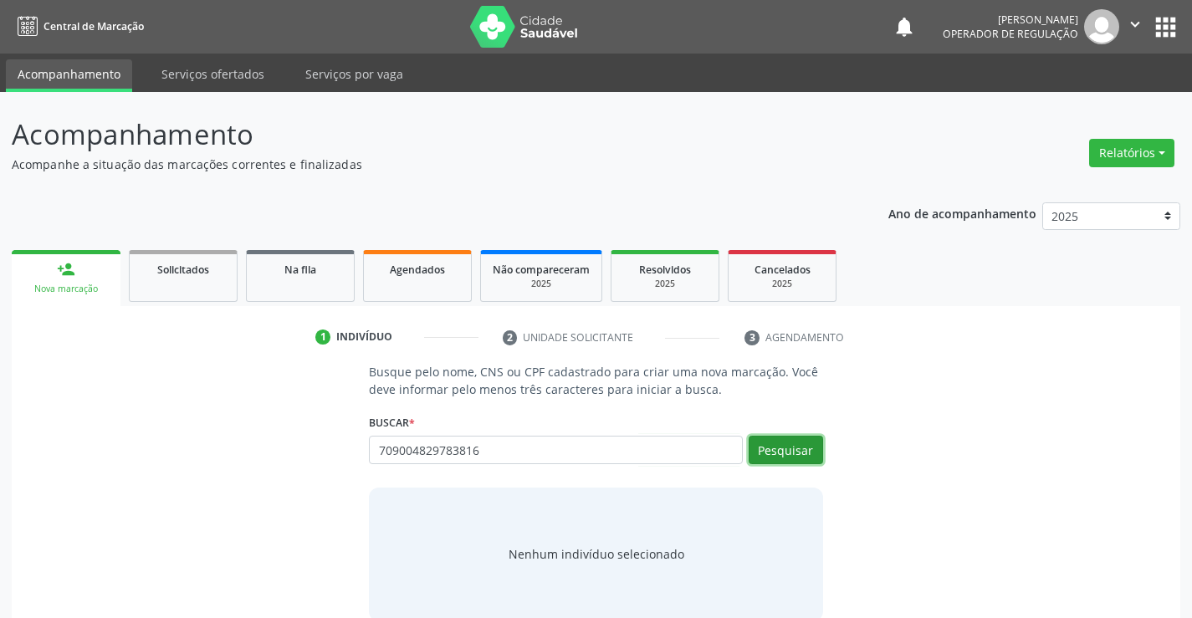
click at [794, 440] on button "Pesquisar" at bounding box center [785, 450] width 74 height 28
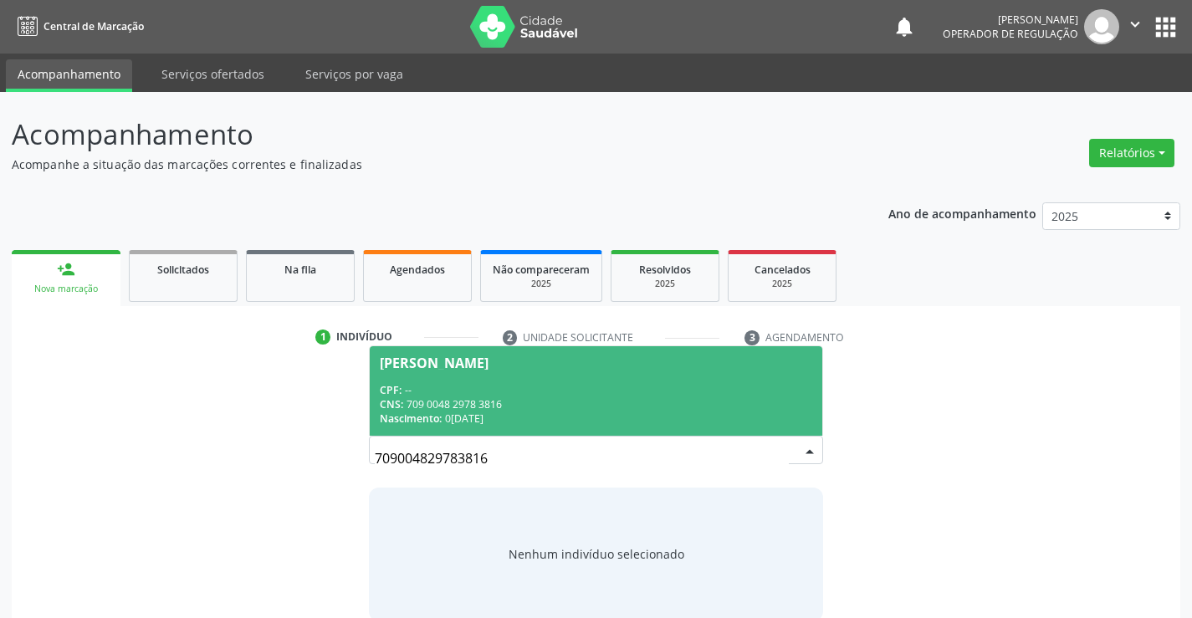
click at [567, 385] on div "CPF: --" at bounding box center [595, 390] width 431 height 14
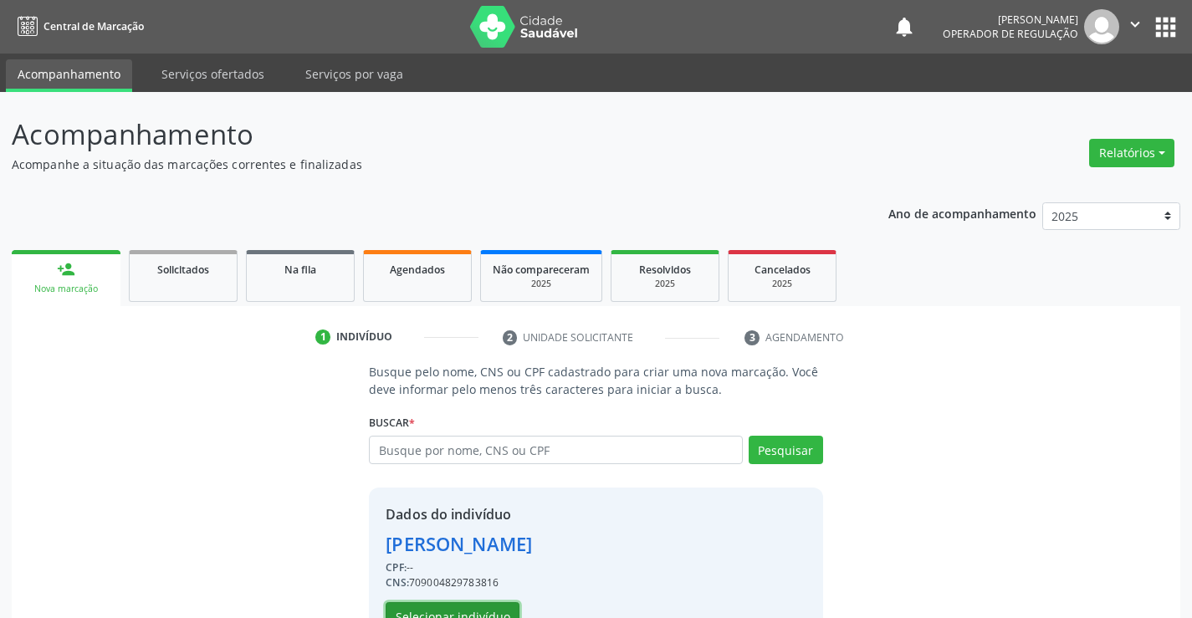
click at [453, 611] on button "Selecionar indivíduo" at bounding box center [452, 616] width 134 height 28
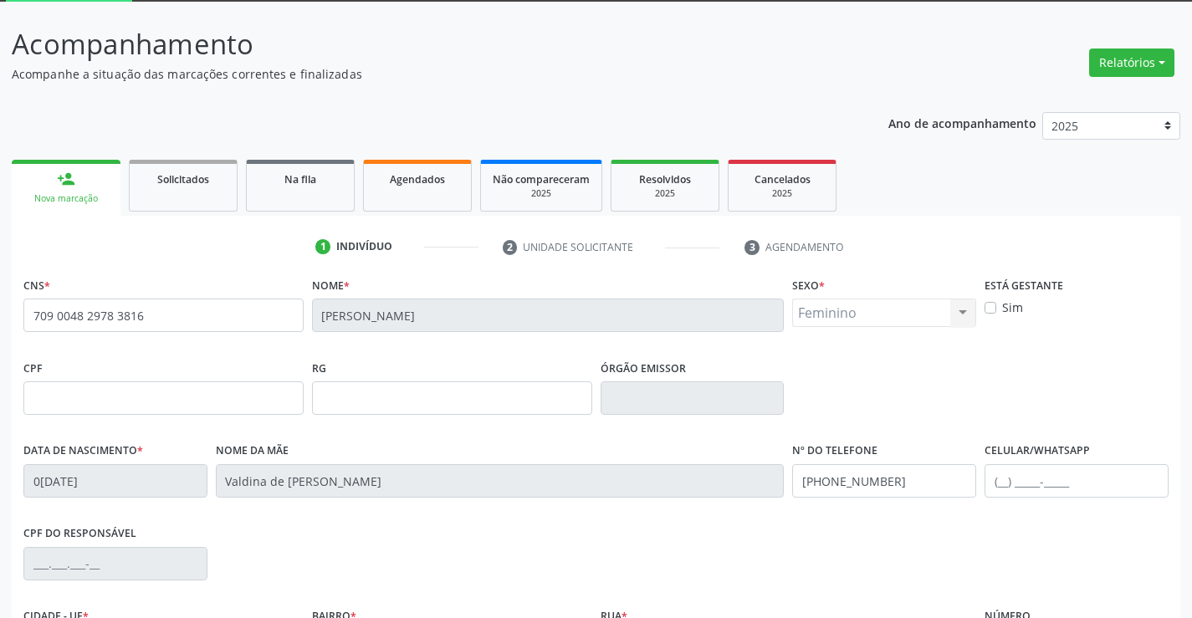
scroll to position [288, 0]
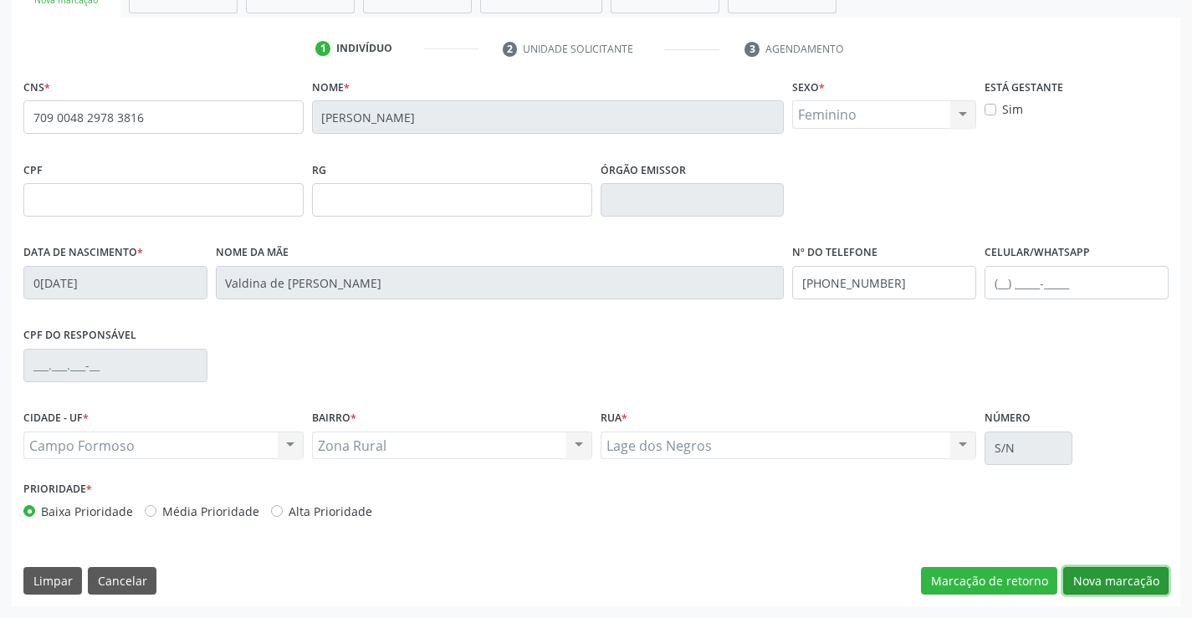
click at [1118, 576] on button "Nova marcação" at bounding box center [1115, 581] width 105 height 28
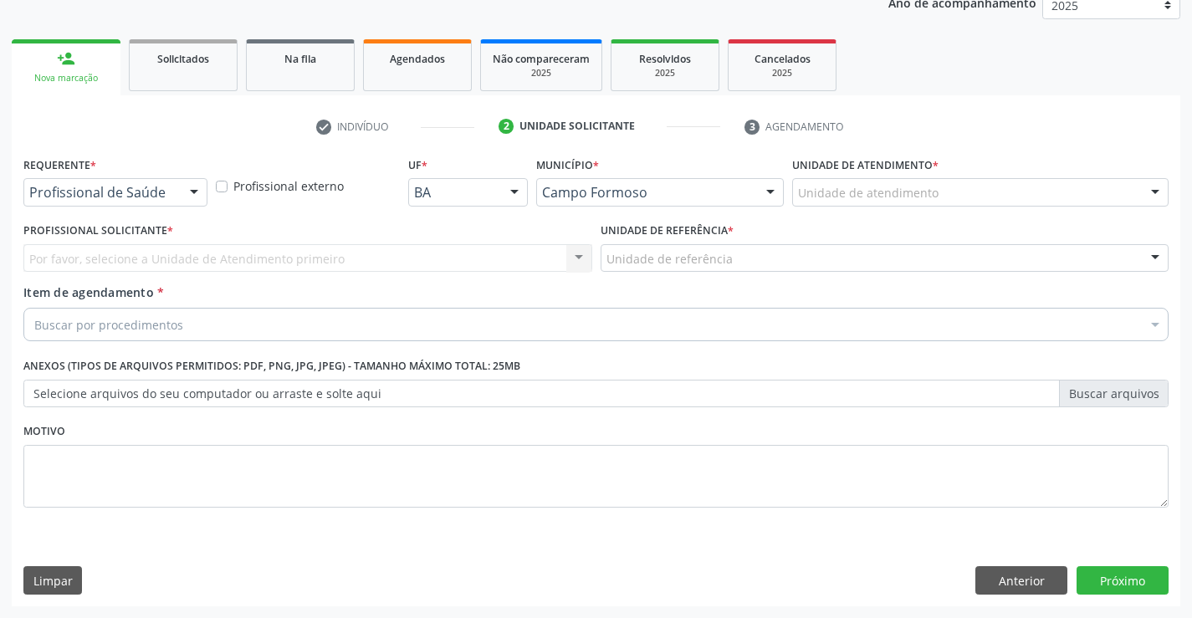
scroll to position [211, 0]
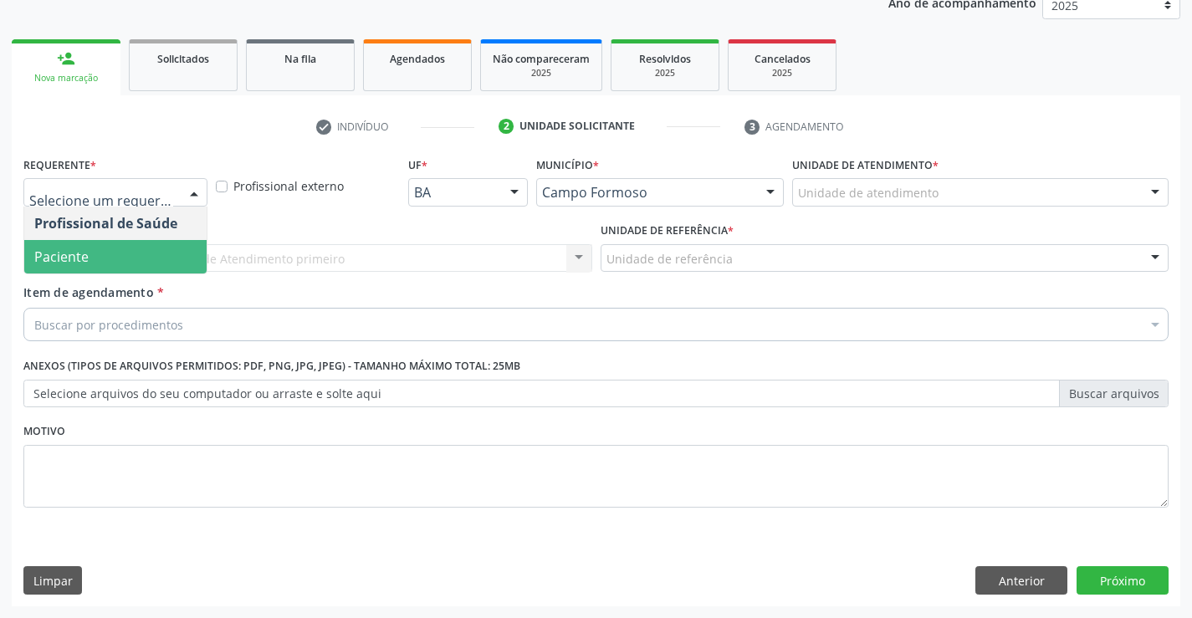
click at [132, 258] on span "Paciente" at bounding box center [115, 256] width 182 height 33
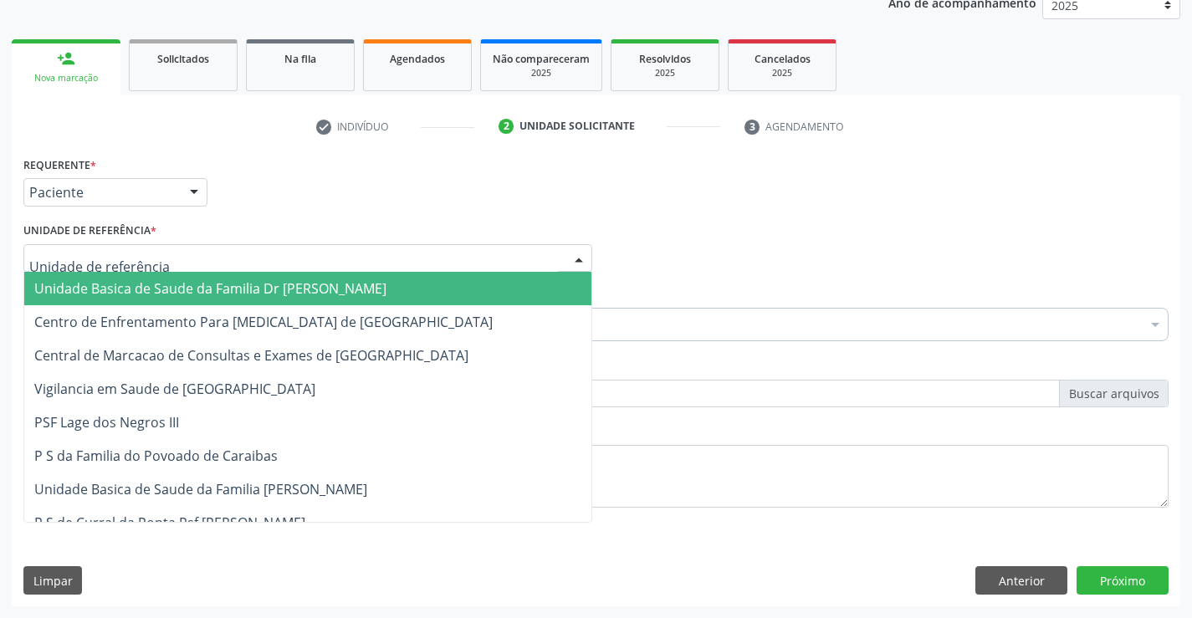
click at [151, 292] on span "Unidade Basica de Saude da Familia Dr [PERSON_NAME]" at bounding box center [210, 288] width 352 height 18
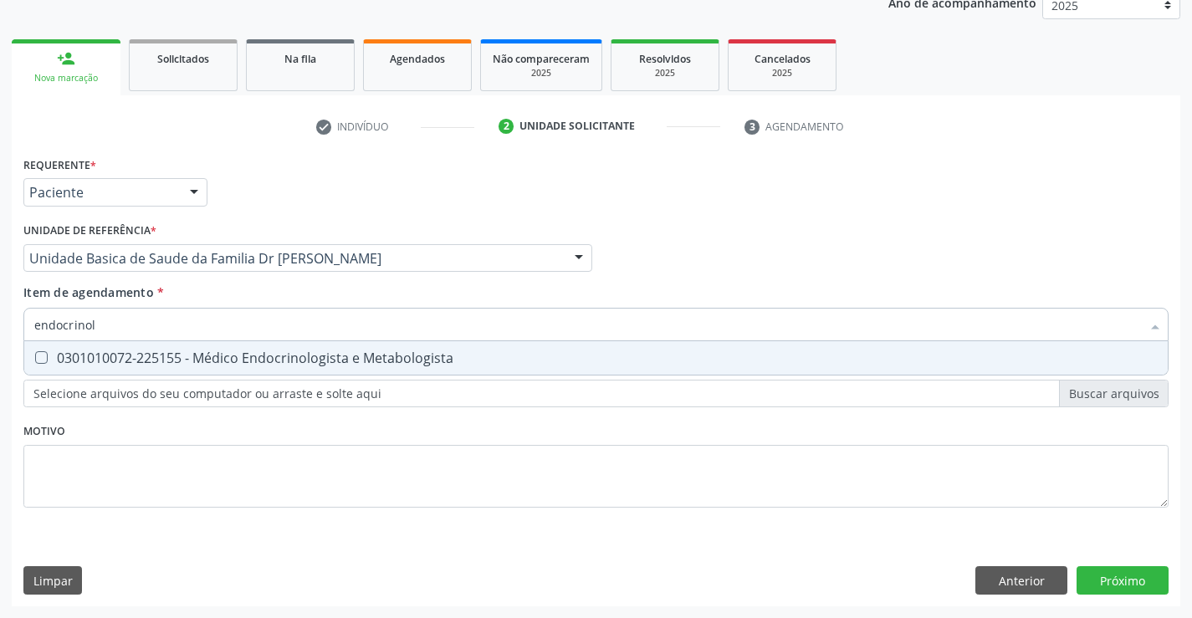
type input "endocrinolo"
click at [471, 355] on div "0301010072-225155 - Médico Endocrinologista e Metabologista" at bounding box center [595, 357] width 1123 height 13
checkbox Metabologista "true"
click at [1119, 581] on div "Requerente * Paciente Profissional de Saúde Paciente Nenhum resultado encontrad…" at bounding box center [596, 379] width 1168 height 454
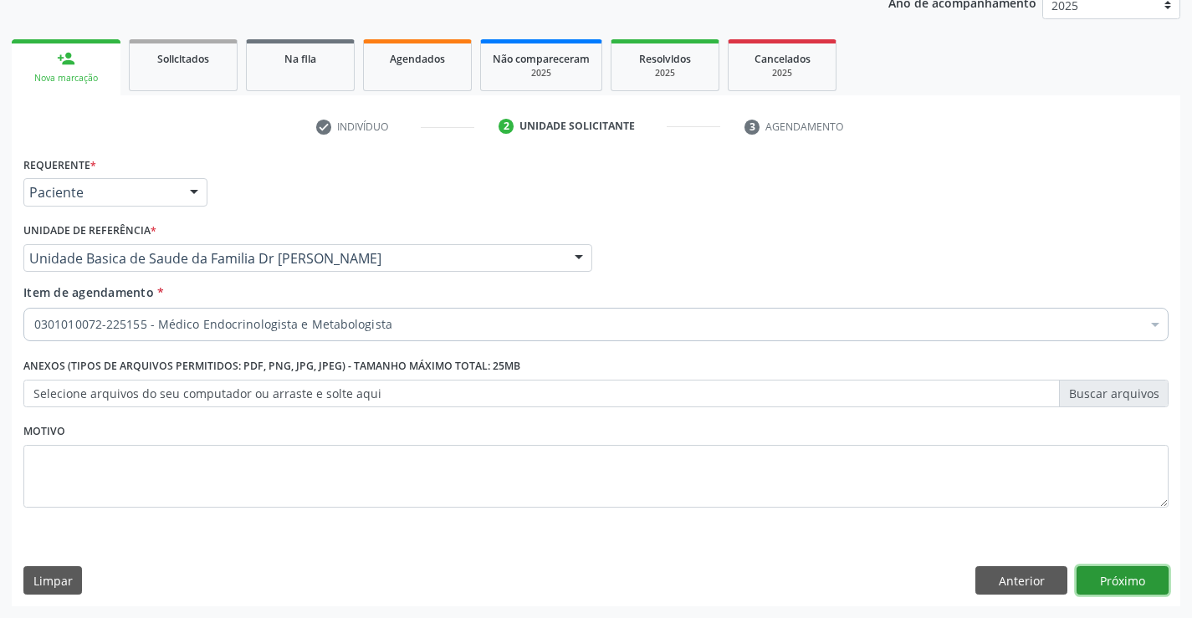
click at [1115, 577] on button "Próximo" at bounding box center [1122, 580] width 92 height 28
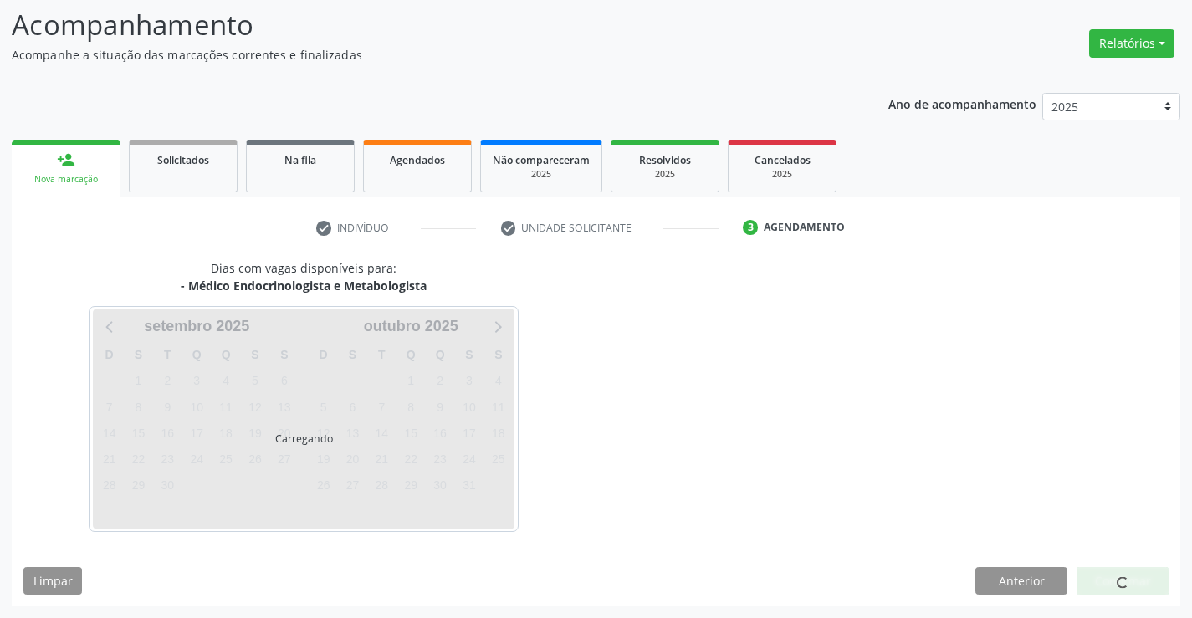
scroll to position [159, 0]
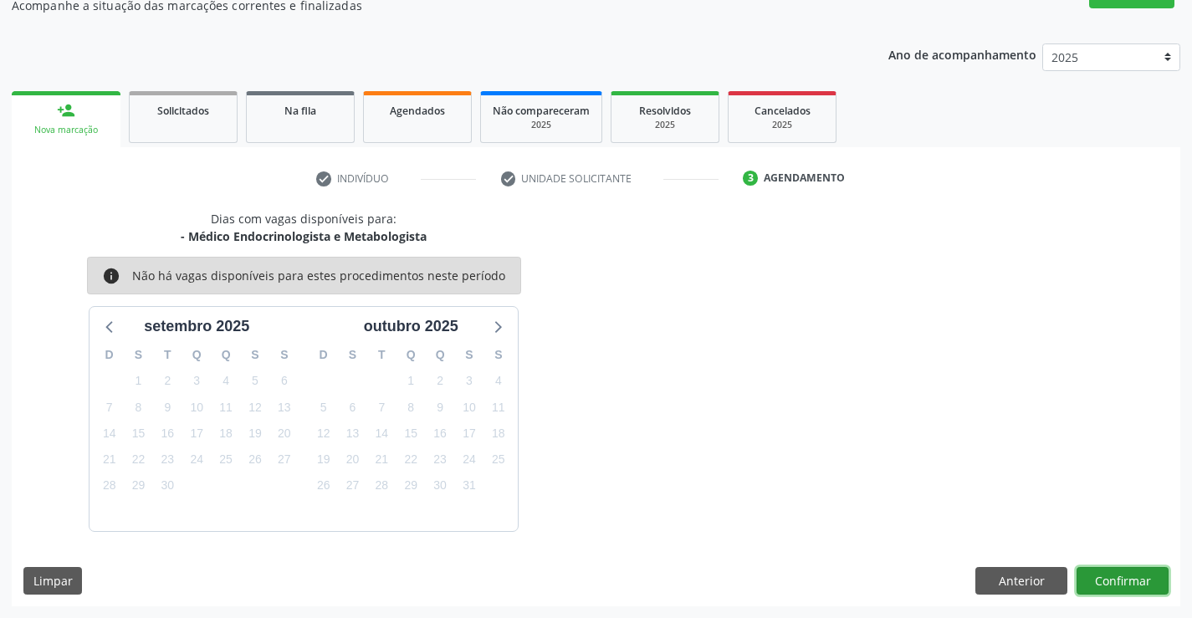
click at [1118, 574] on button "Confirmar" at bounding box center [1122, 581] width 92 height 28
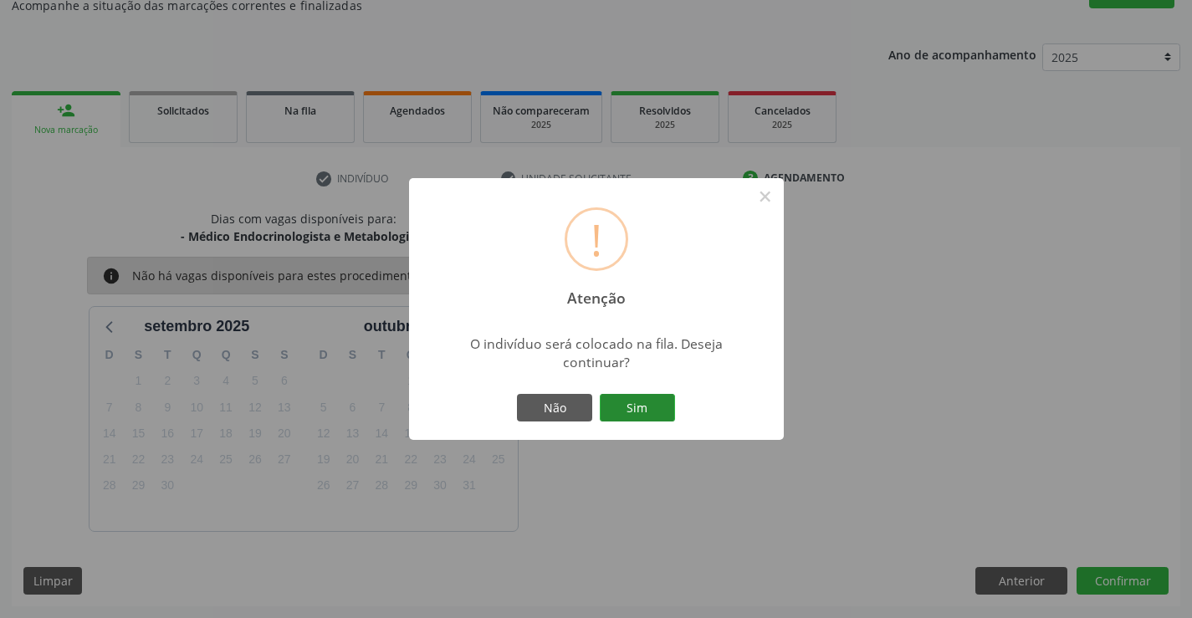
click at [641, 409] on button "Sim" at bounding box center [637, 408] width 75 height 28
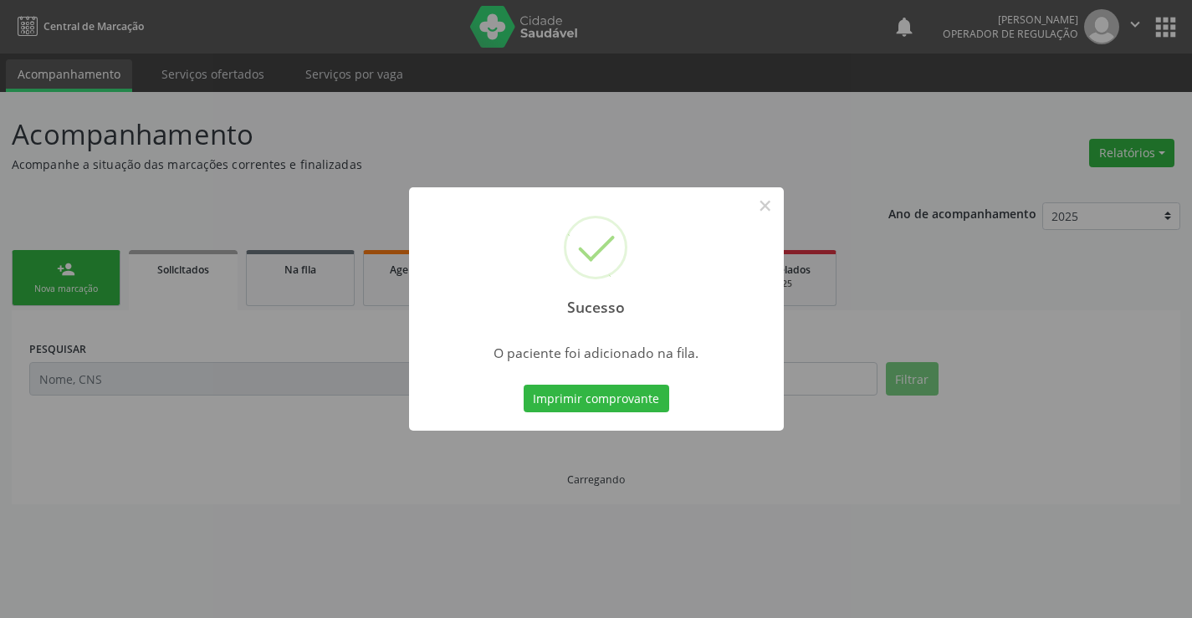
scroll to position [0, 0]
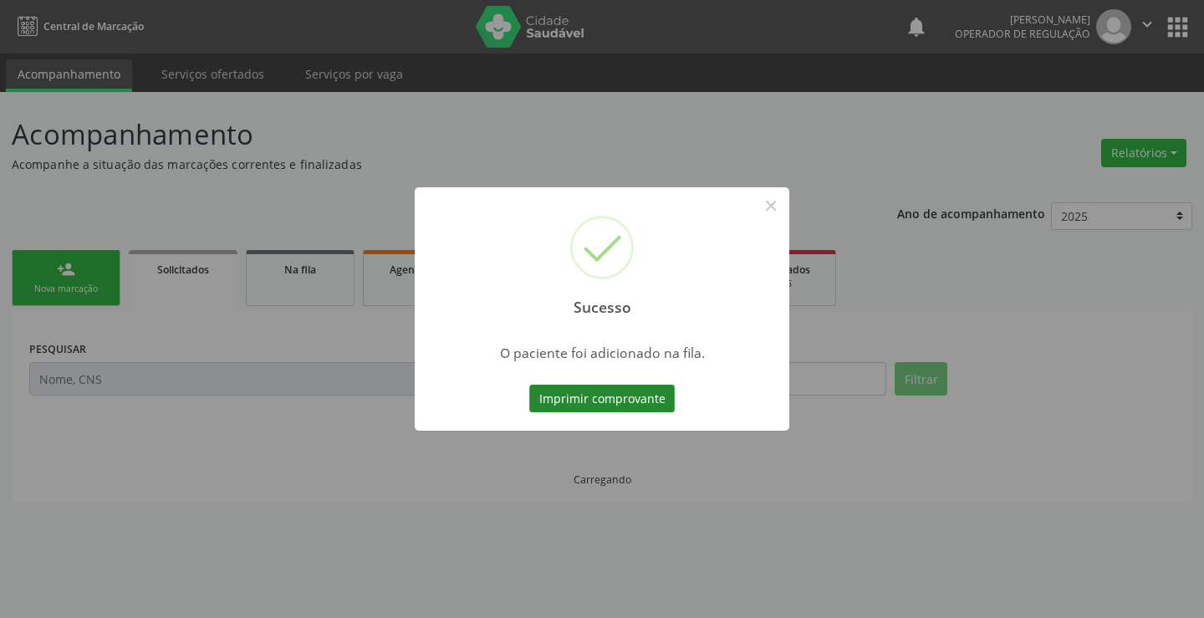
click at [641, 395] on button "Imprimir comprovante" at bounding box center [601, 399] width 145 height 28
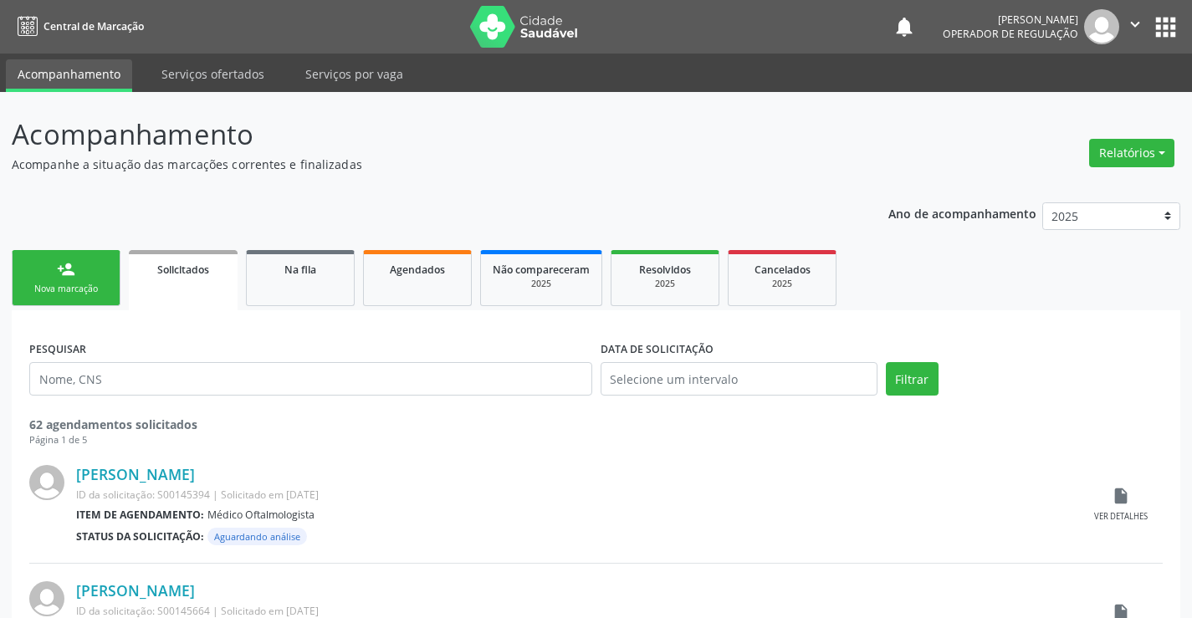
click at [54, 277] on link "person_add Nova marcação" at bounding box center [66, 278] width 109 height 56
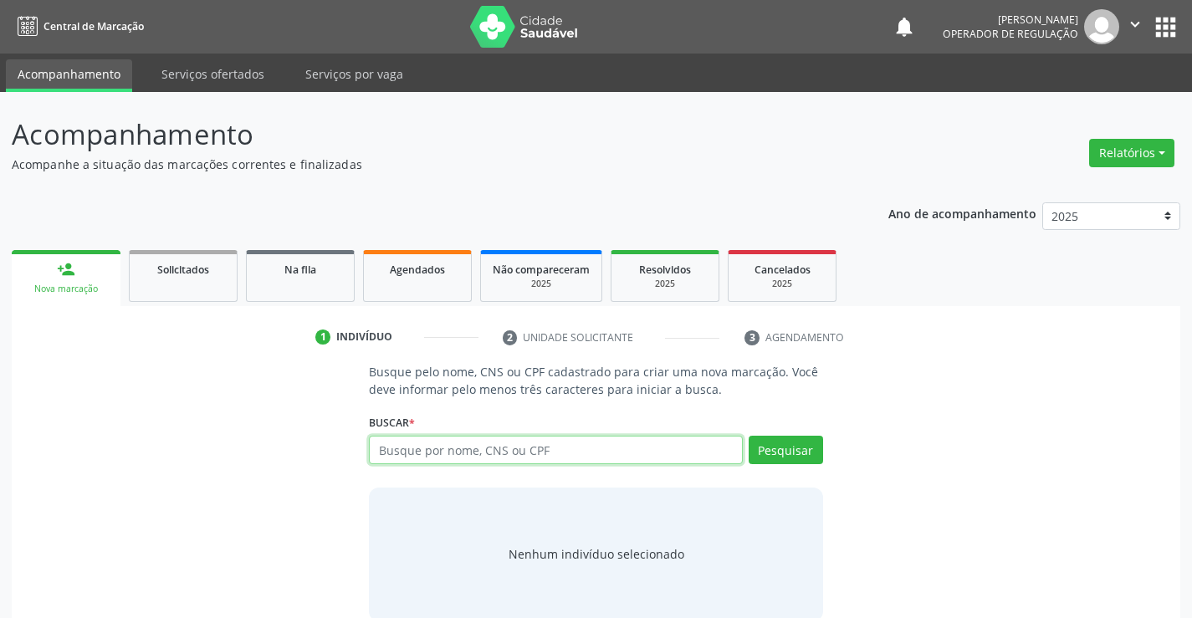
click at [580, 452] on input "text" at bounding box center [555, 450] width 373 height 28
type input "706704546998810"
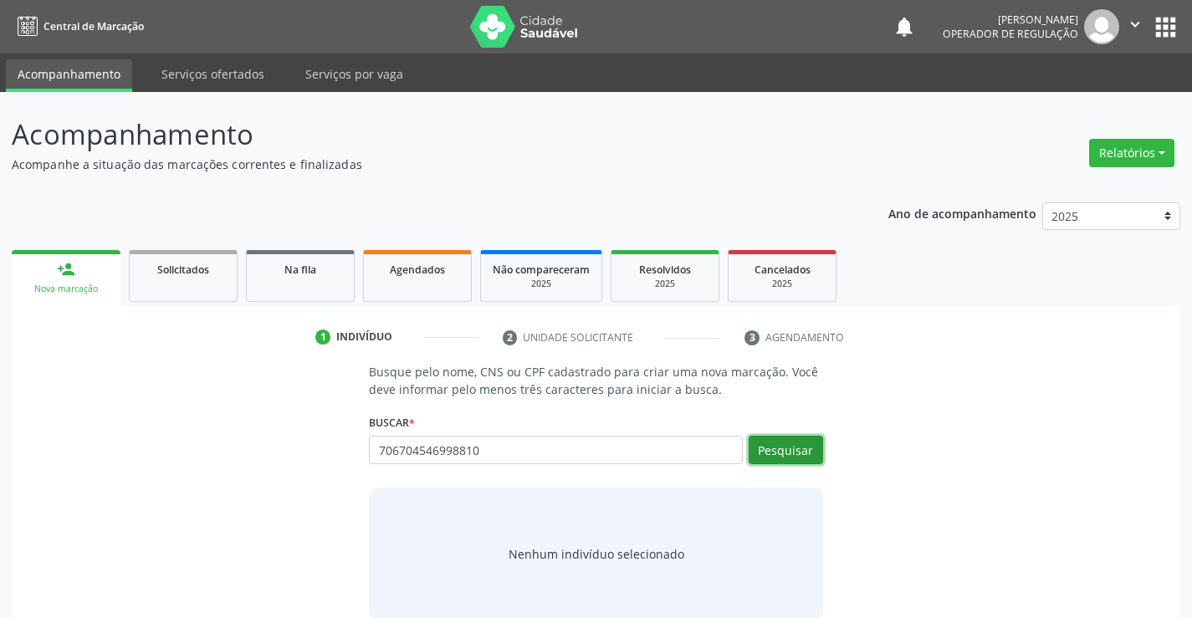
click at [779, 440] on button "Pesquisar" at bounding box center [785, 450] width 74 height 28
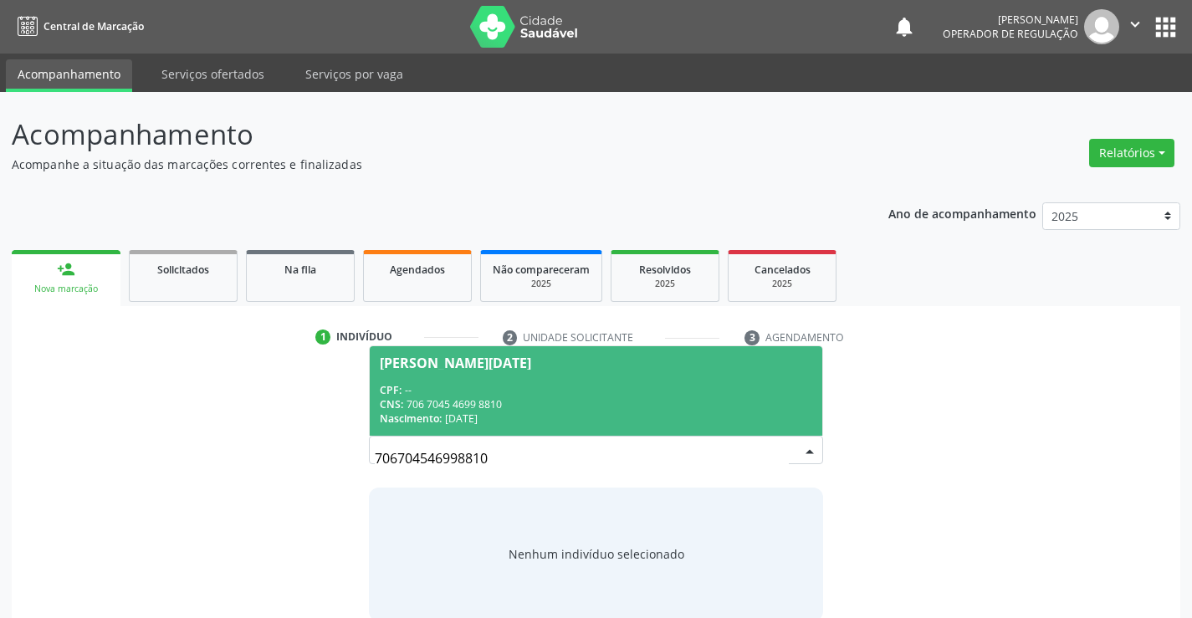
click at [624, 370] on span "Maria Lucia Alves de Sousa Vieira CPF: -- CNS: 706 7045 4699 8810 Nascimento: 1…" at bounding box center [596, 390] width 452 height 89
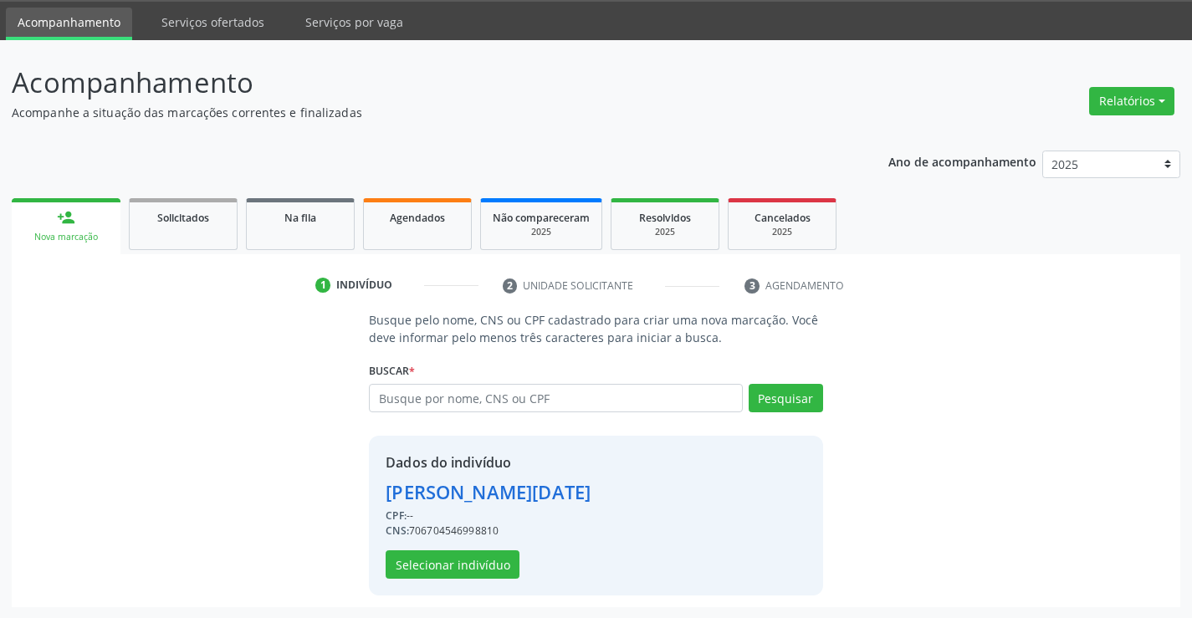
scroll to position [53, 0]
click at [456, 559] on button "Selecionar indivíduo" at bounding box center [452, 563] width 134 height 28
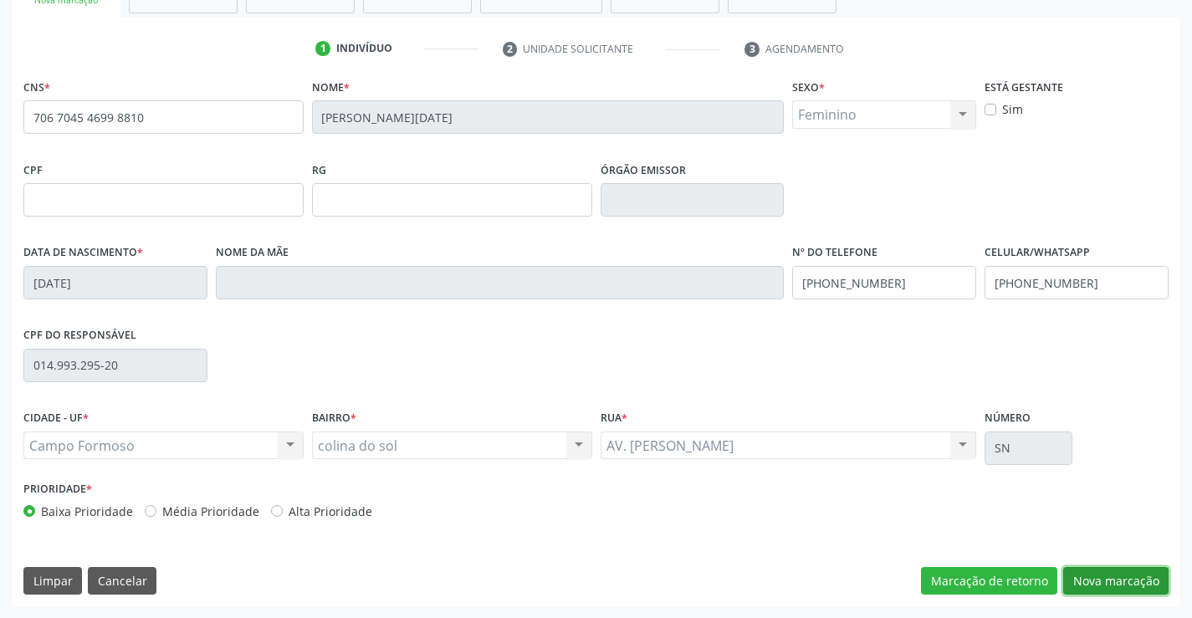
click at [1127, 573] on button "Nova marcação" at bounding box center [1115, 581] width 105 height 28
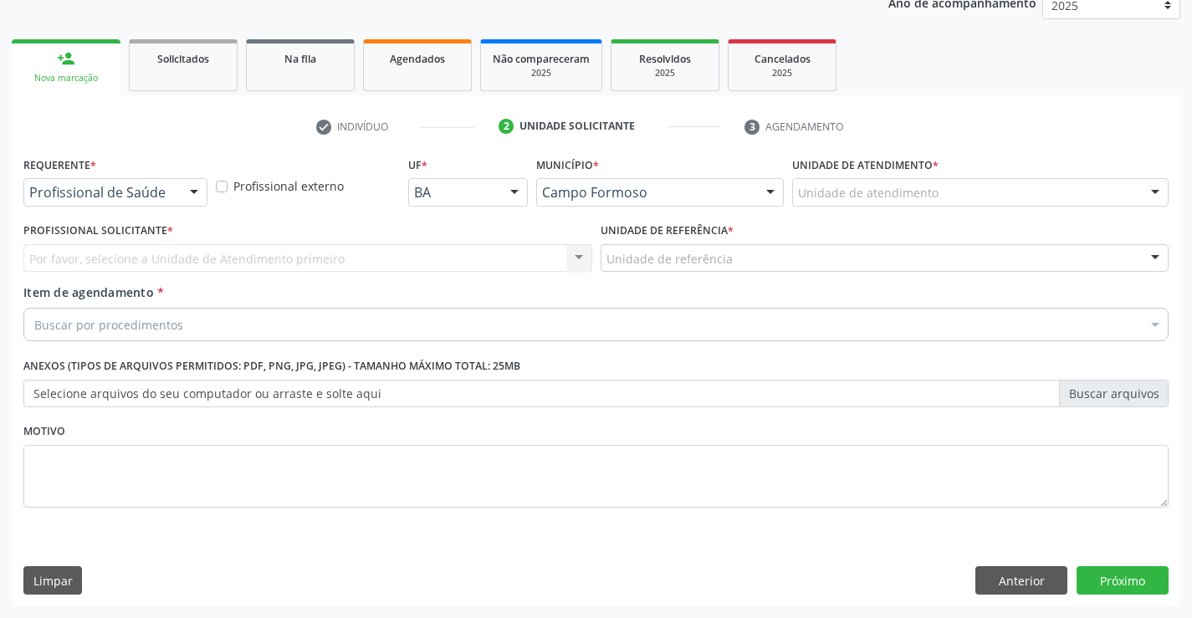
scroll to position [211, 0]
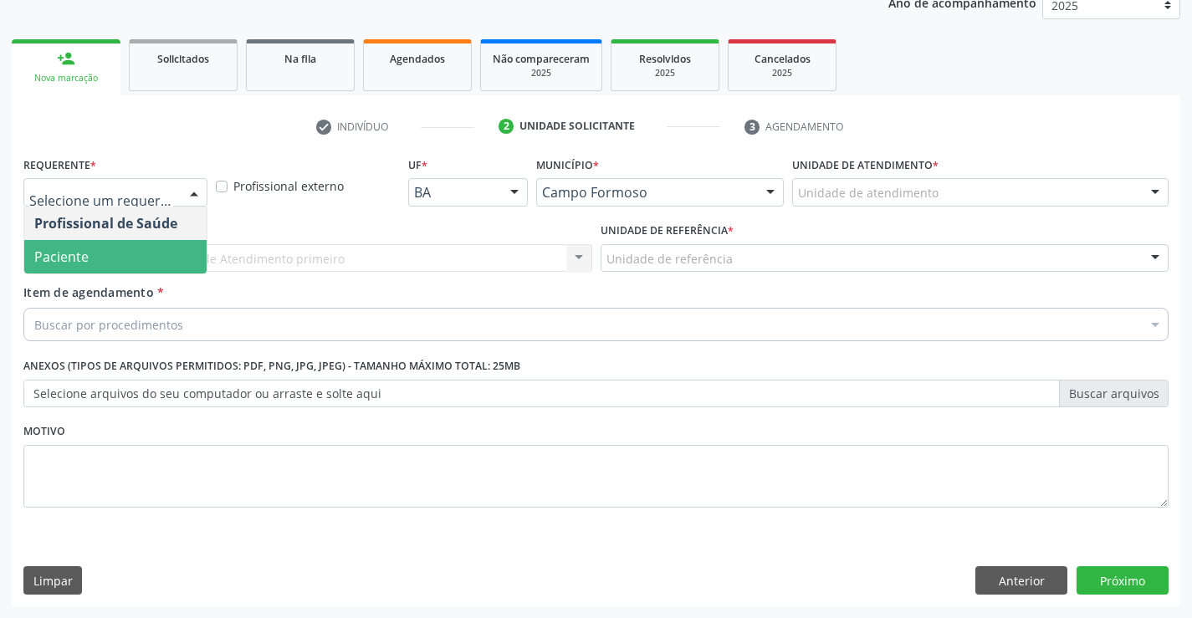
click at [121, 253] on span "Paciente" at bounding box center [115, 256] width 182 height 33
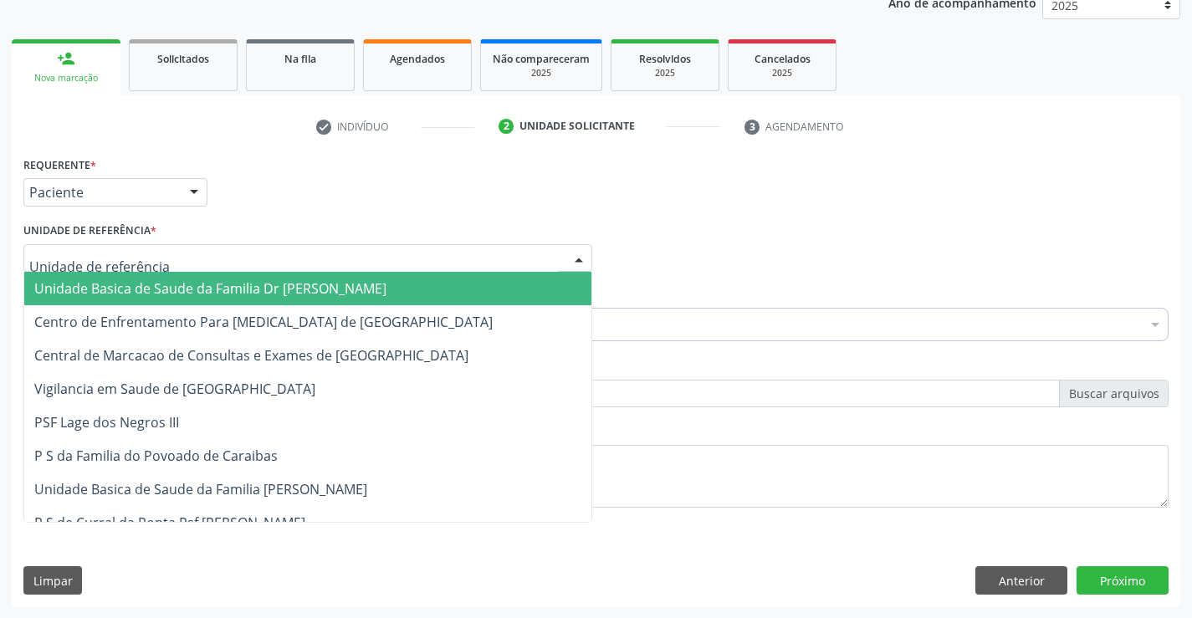
click at [171, 284] on span "Unidade Basica de Saude da Familia Dr [PERSON_NAME]" at bounding box center [210, 288] width 352 height 18
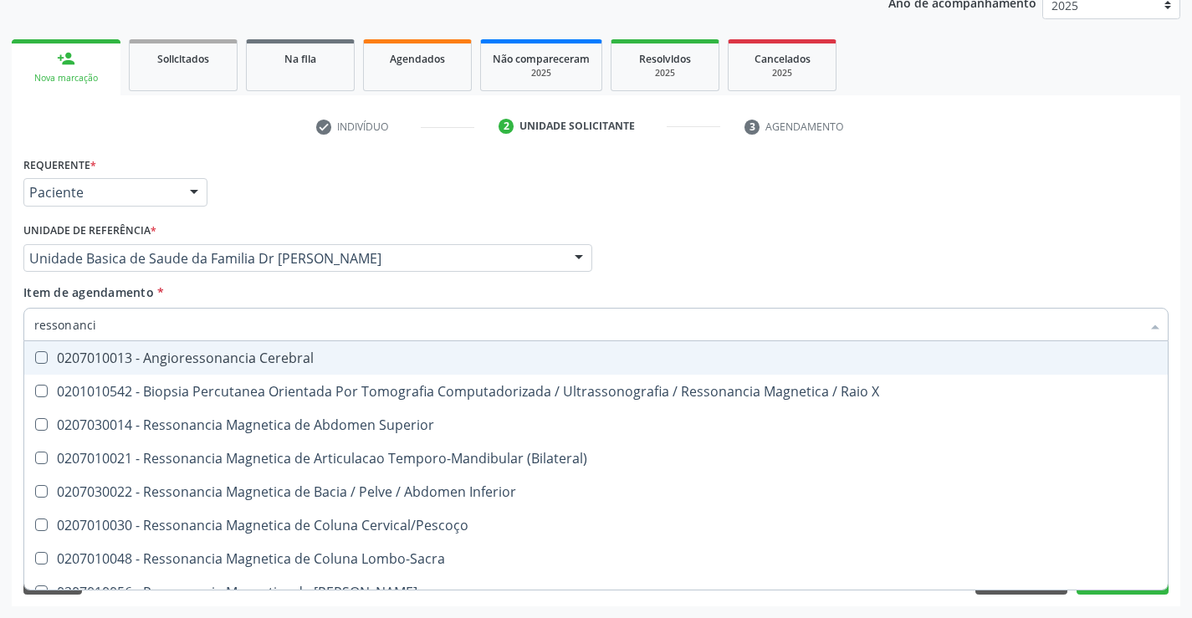
type input "ressonancia"
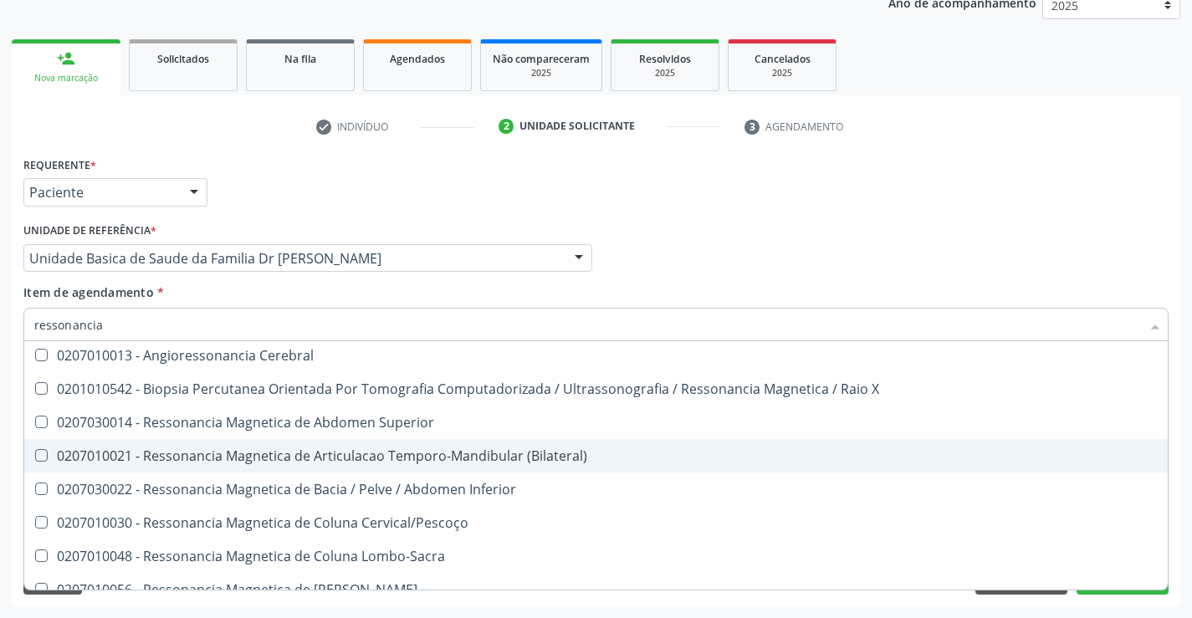
scroll to position [0, 0]
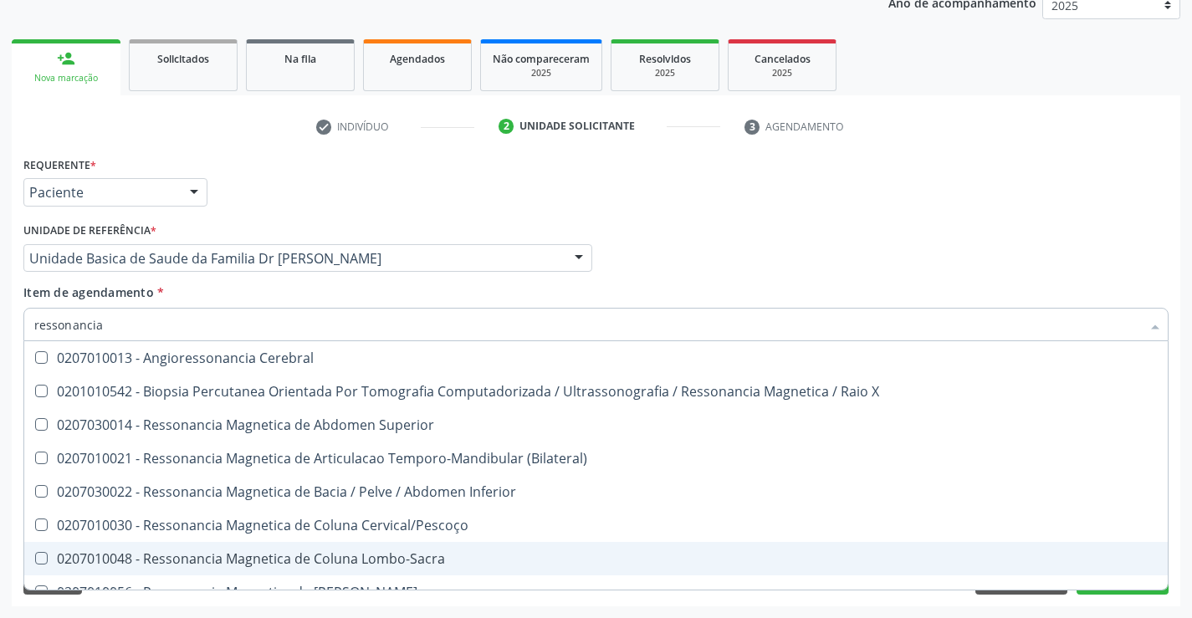
click at [438, 555] on div "0207010048 - Ressonancia Magnetica de Coluna Lombo-Sacra" at bounding box center [595, 558] width 1123 height 13
checkbox Lombo-Sacra "true"
click at [1183, 516] on div "Acompanhamento Acompanhe a situação das marcações correntes e finalizadas Relat…" at bounding box center [596, 249] width 1192 height 737
checkbox X "true"
checkbox Lombo-Sacra "false"
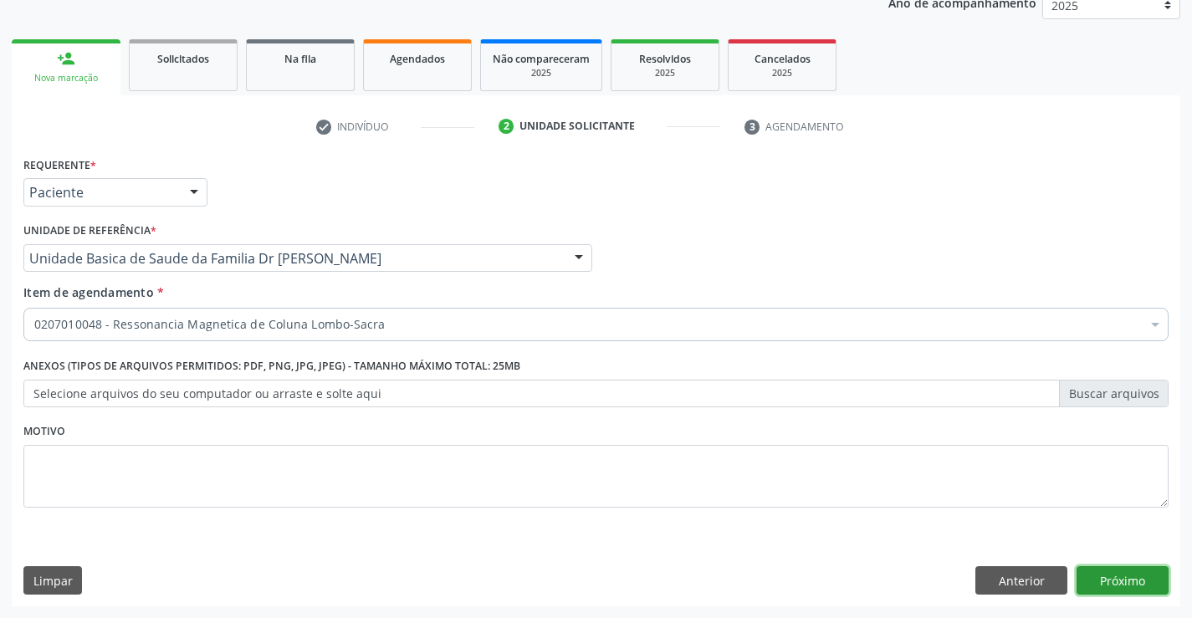
click at [1118, 575] on button "Próximo" at bounding box center [1122, 580] width 92 height 28
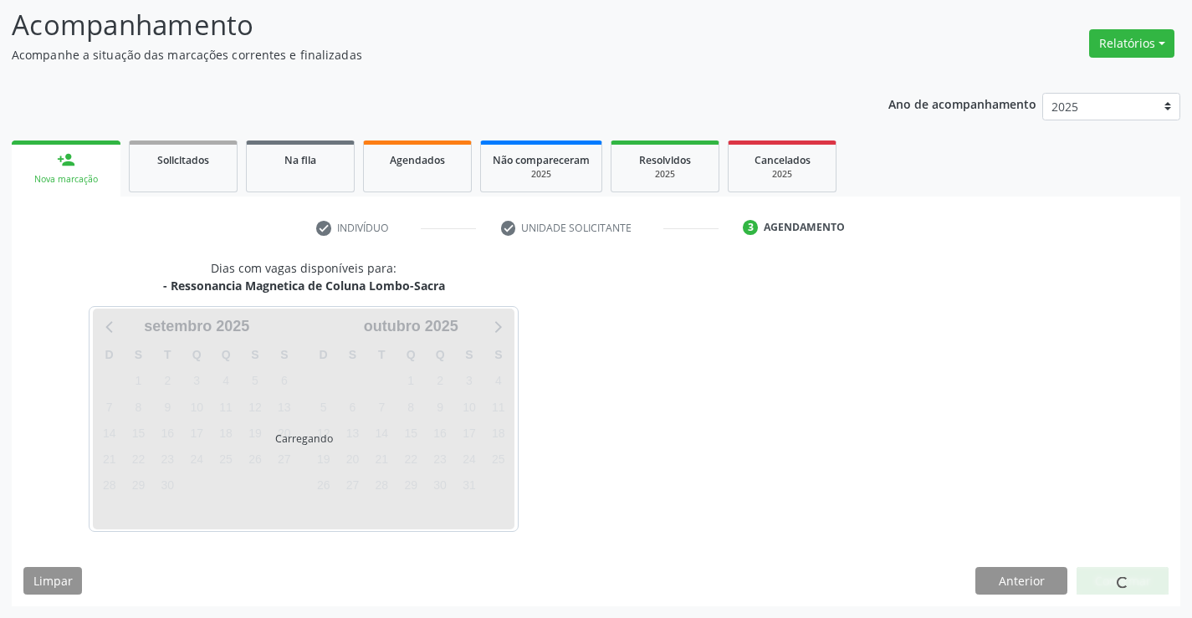
scroll to position [159, 0]
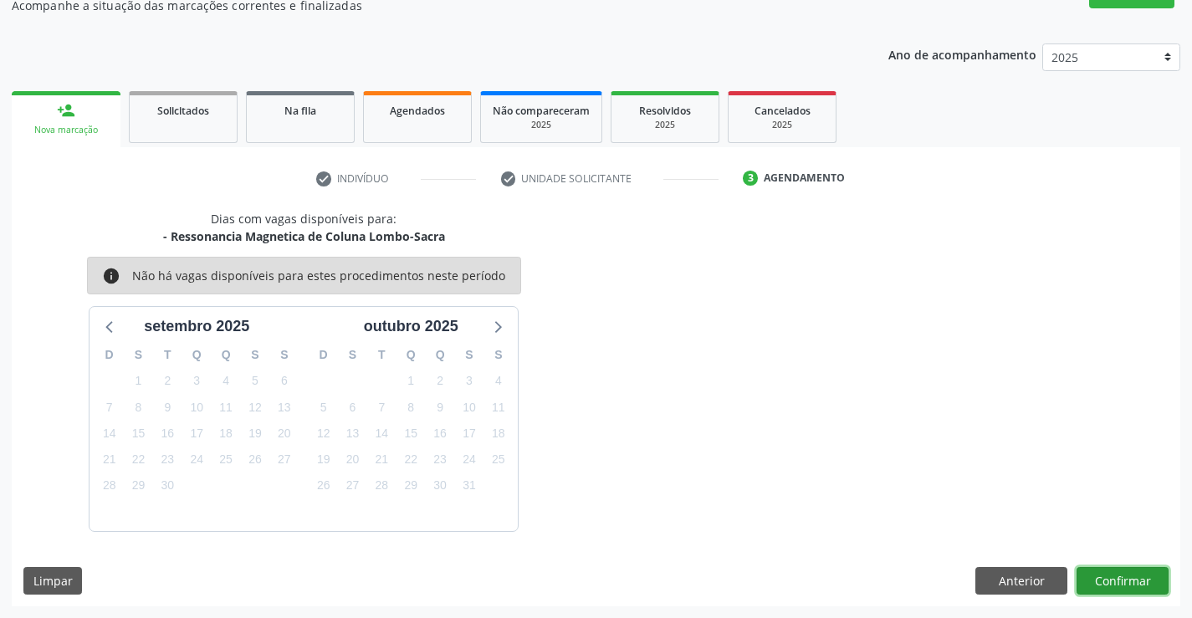
click at [1118, 575] on button "Confirmar" at bounding box center [1122, 581] width 92 height 28
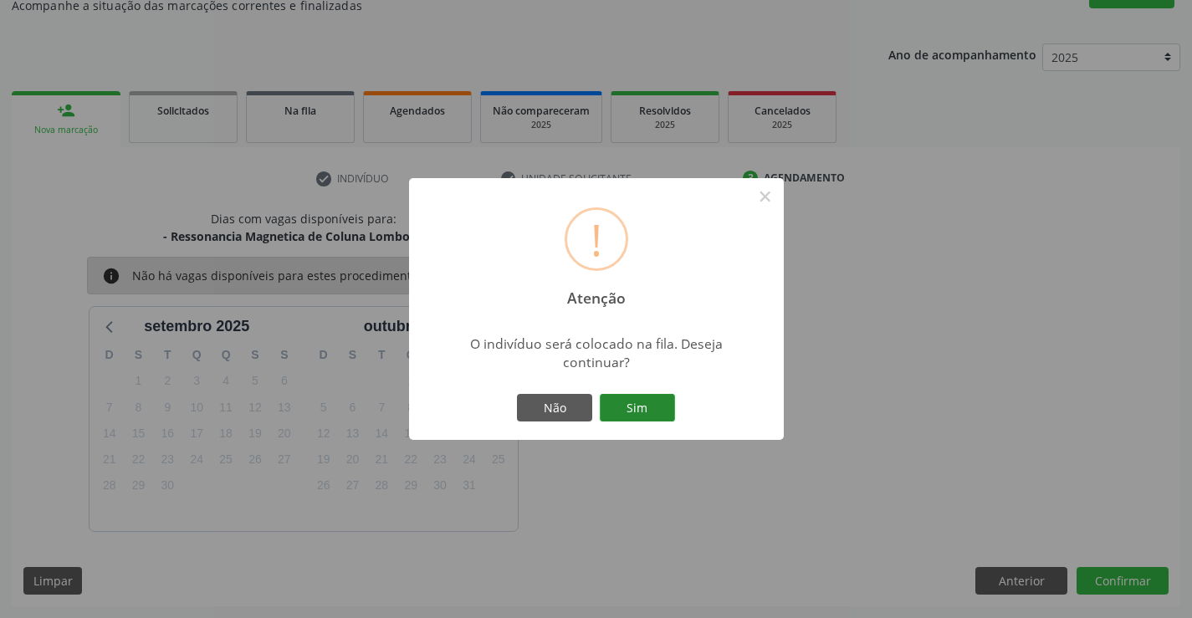
click at [655, 407] on button "Sim" at bounding box center [637, 408] width 75 height 28
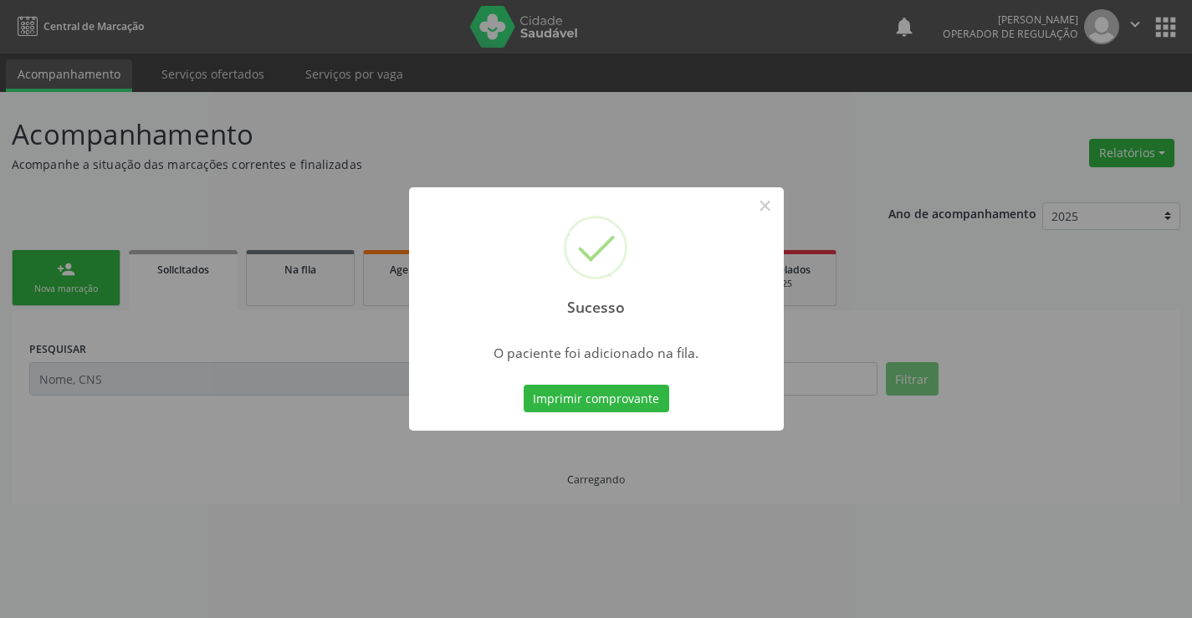
scroll to position [0, 0]
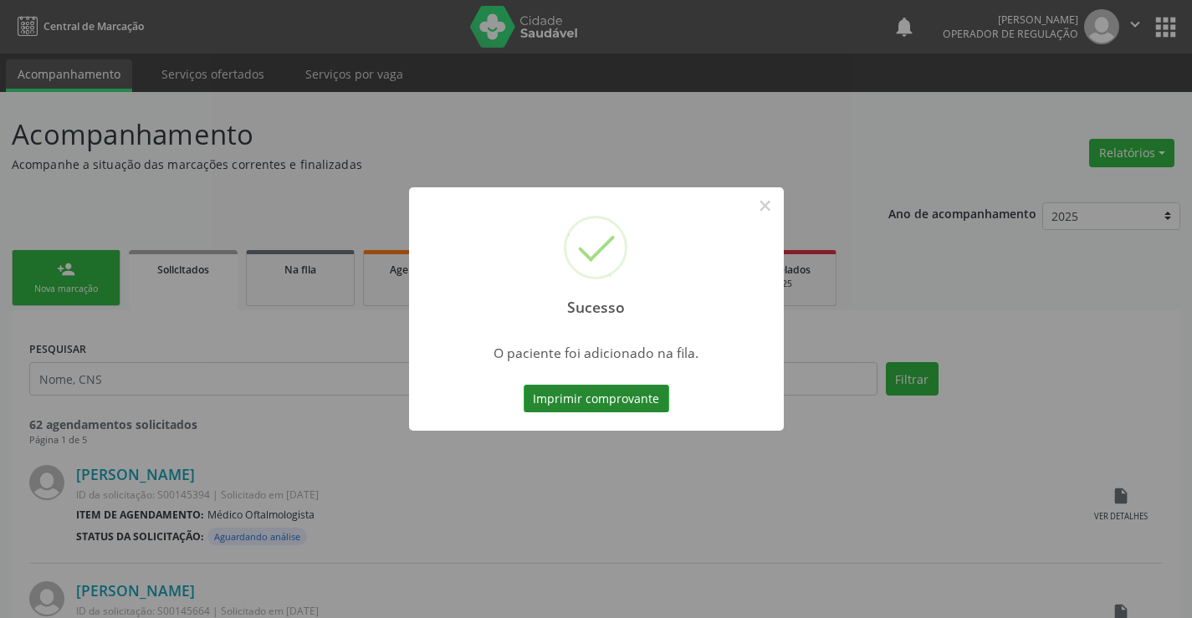
click at [641, 385] on button "Imprimir comprovante" at bounding box center [595, 399] width 145 height 28
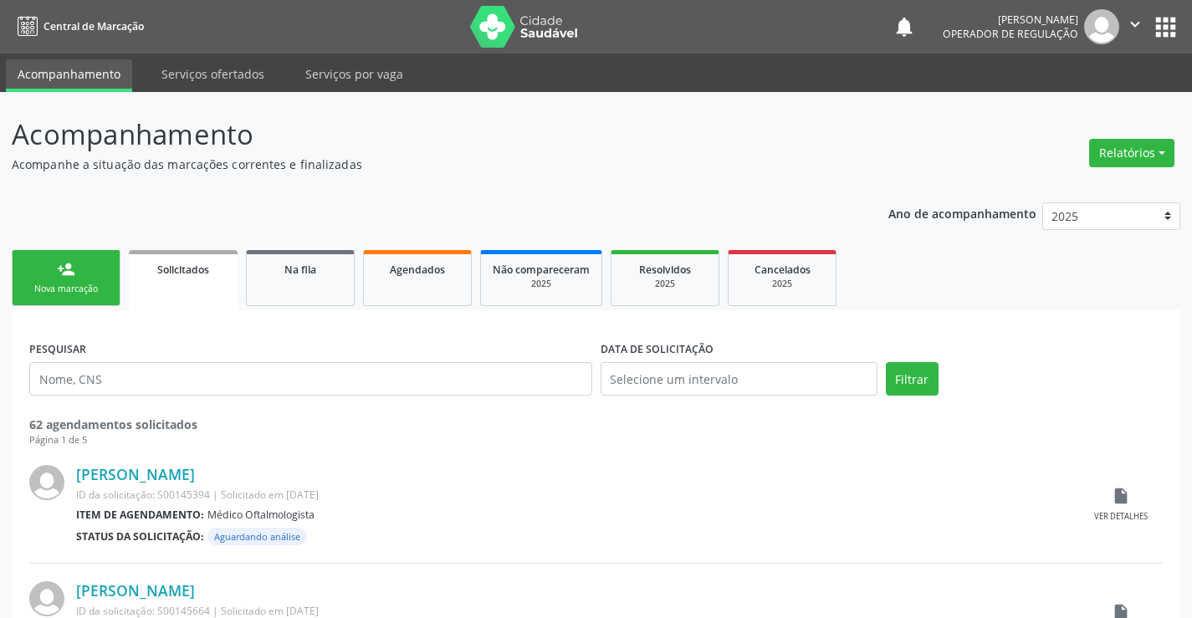
click at [64, 273] on div "person_add" at bounding box center [66, 269] width 18 height 18
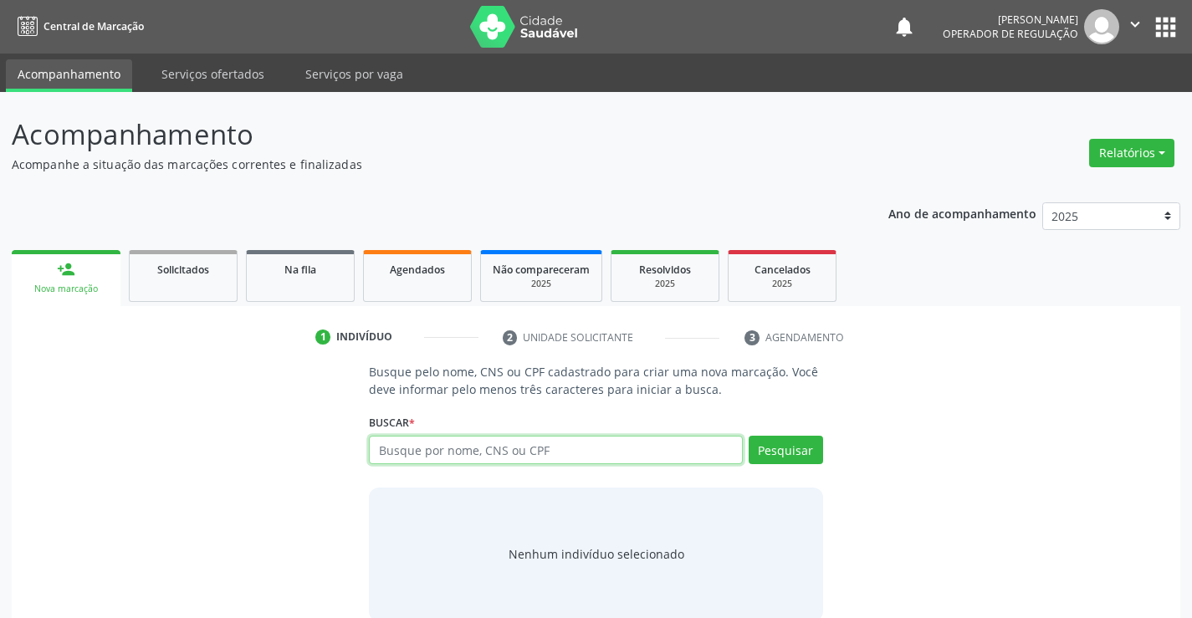
click at [558, 452] on input "text" at bounding box center [555, 450] width 373 height 28
click at [308, 273] on span "Na fila" at bounding box center [300, 270] width 32 height 14
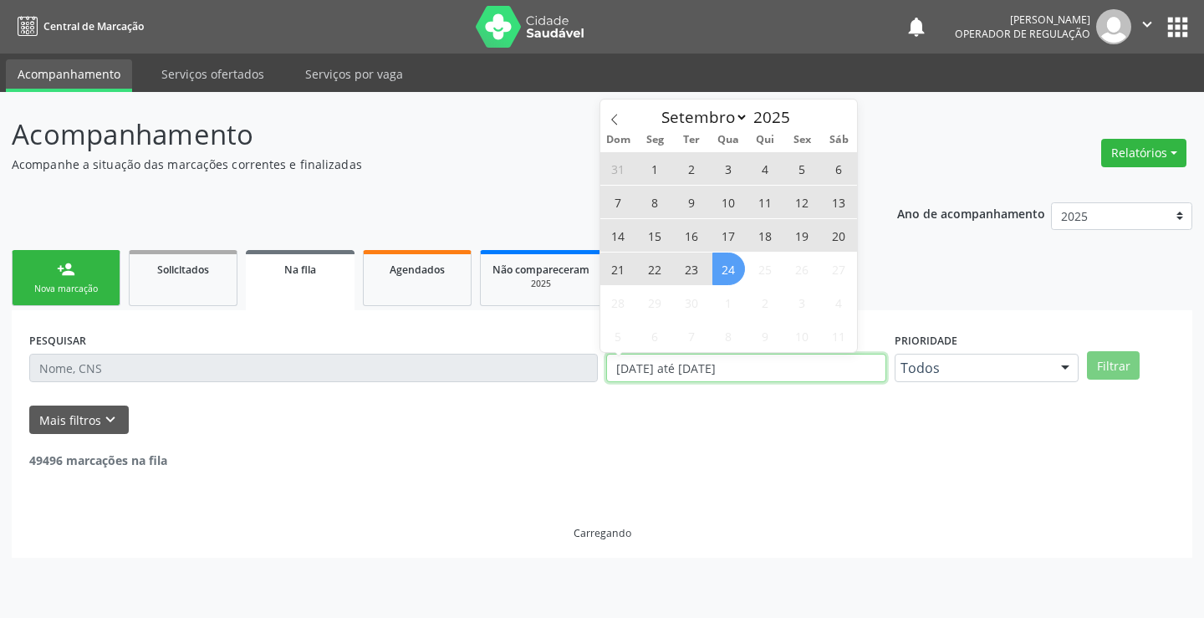
drag, startPoint x: 764, startPoint y: 365, endPoint x: 614, endPoint y: 370, distance: 150.6
click at [614, 370] on input "[DATE] até [DATE]" at bounding box center [746, 368] width 280 height 28
type input "2023"
select select "0"
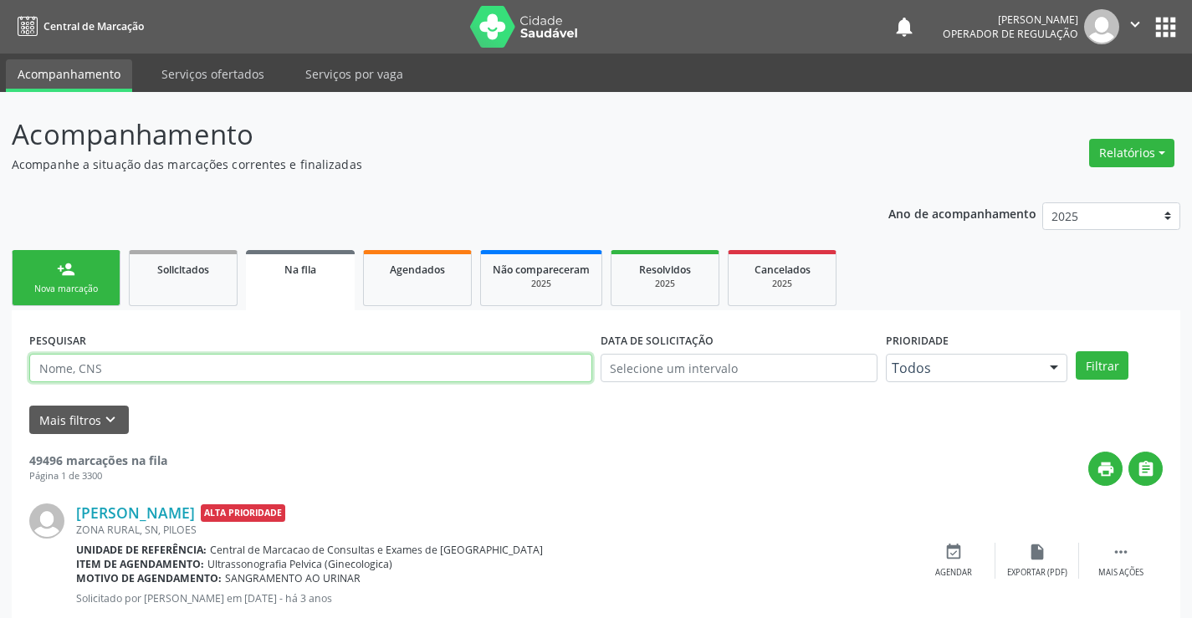
click at [141, 369] on input "text" at bounding box center [310, 368] width 563 height 28
type input "700002517384201"
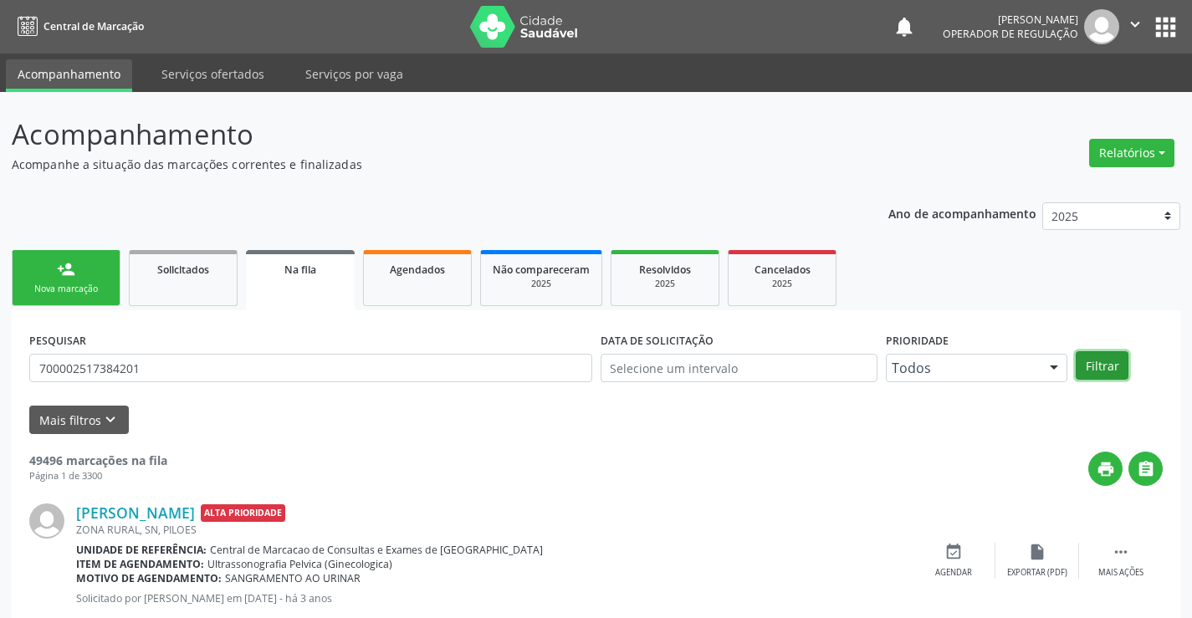
click at [1117, 364] on button "Filtrar" at bounding box center [1101, 365] width 53 height 28
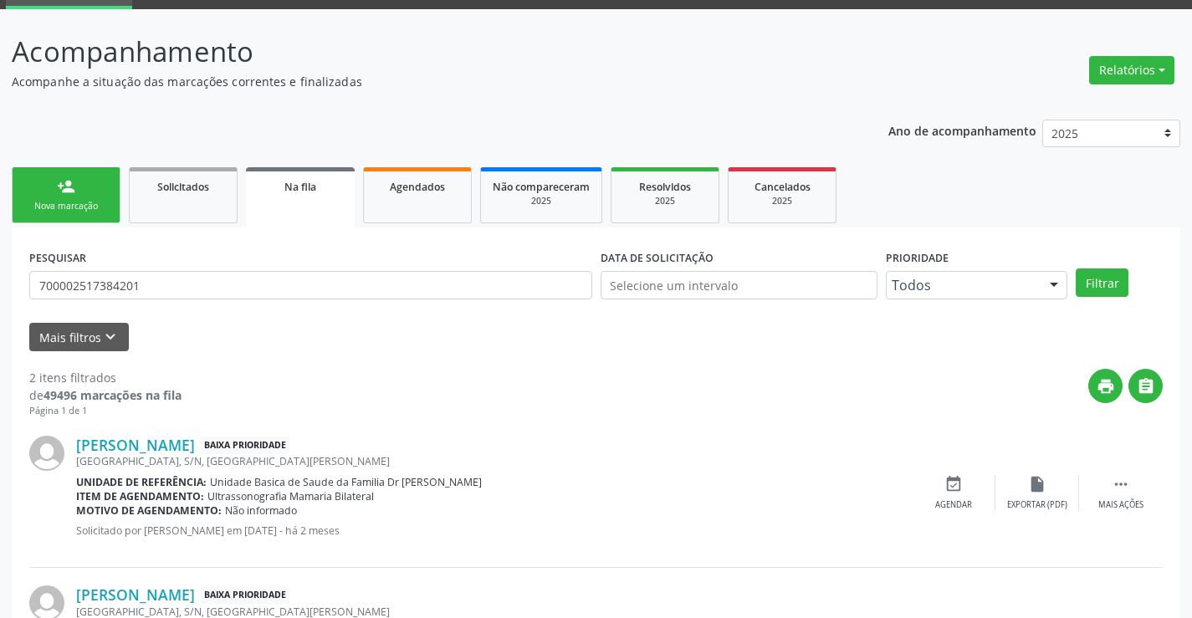
scroll to position [211, 0]
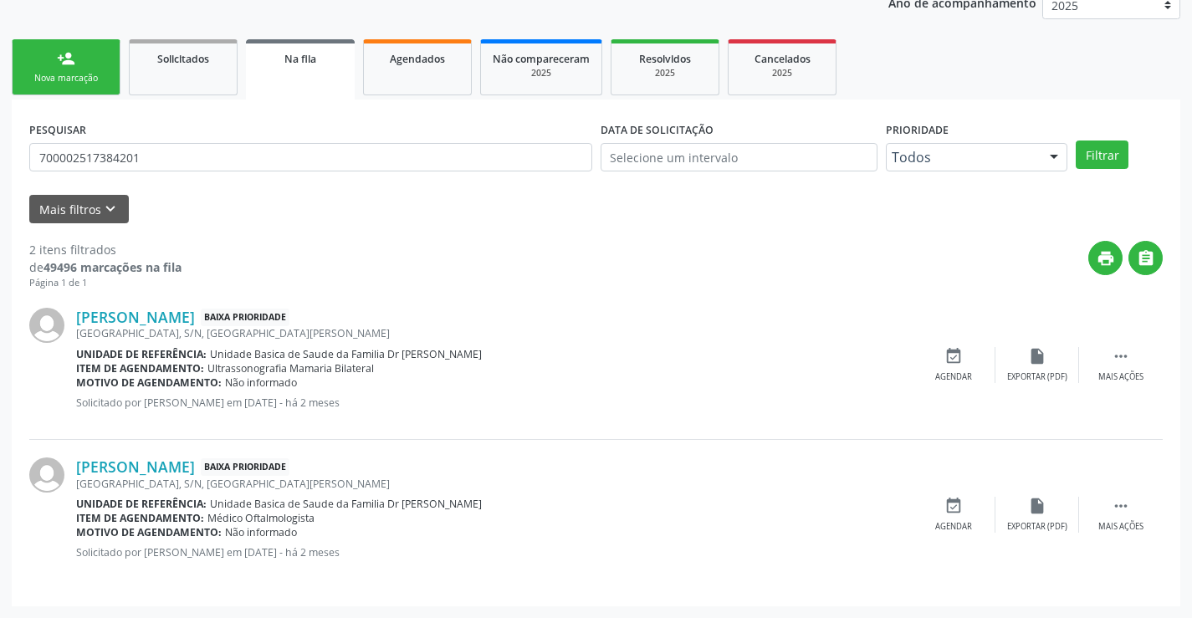
click at [62, 59] on div "person_add" at bounding box center [66, 58] width 18 height 18
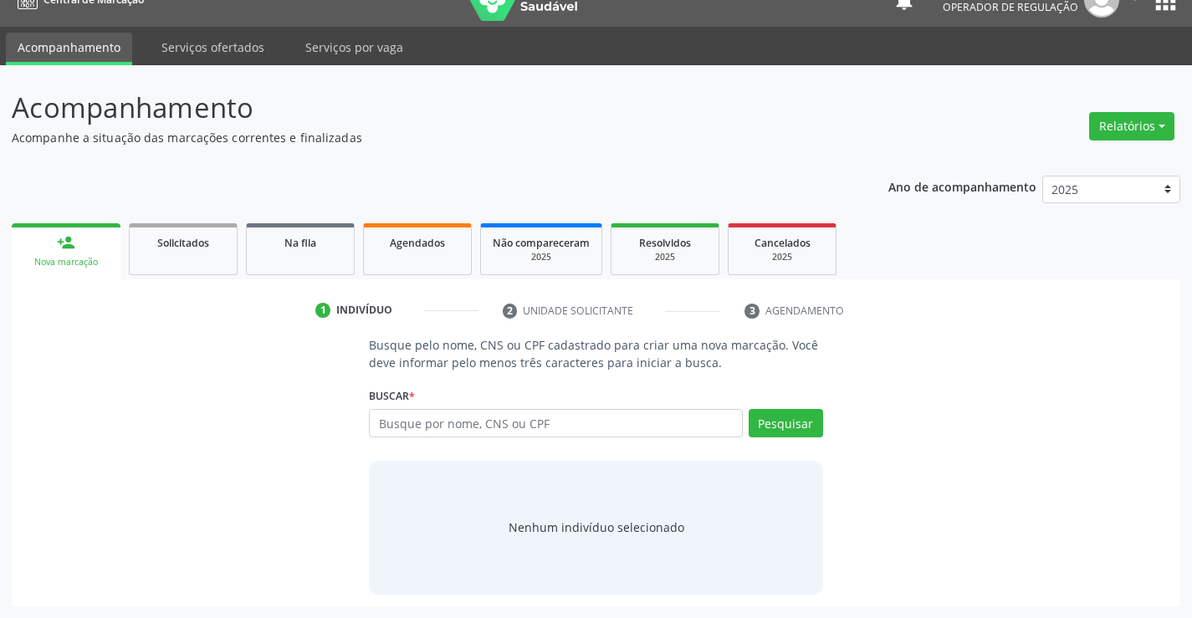
scroll to position [0, 0]
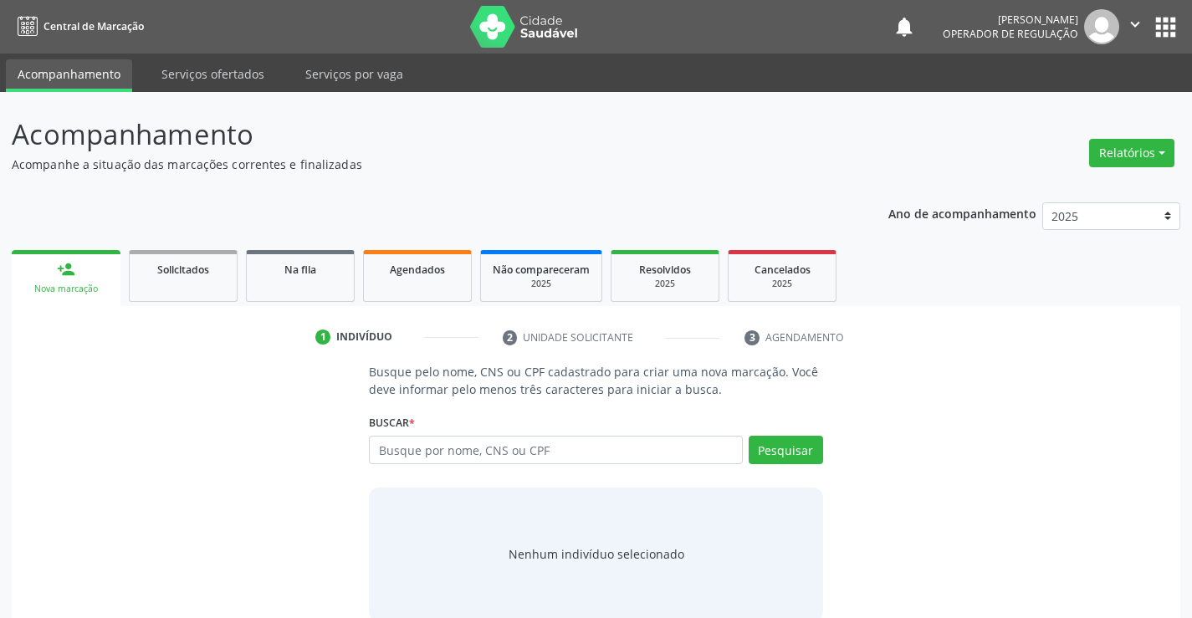
click at [1131, 17] on icon "" at bounding box center [1135, 24] width 18 height 18
click at [1075, 103] on link "Sair" at bounding box center [1091, 101] width 115 height 23
